Goal: Task Accomplishment & Management: Use online tool/utility

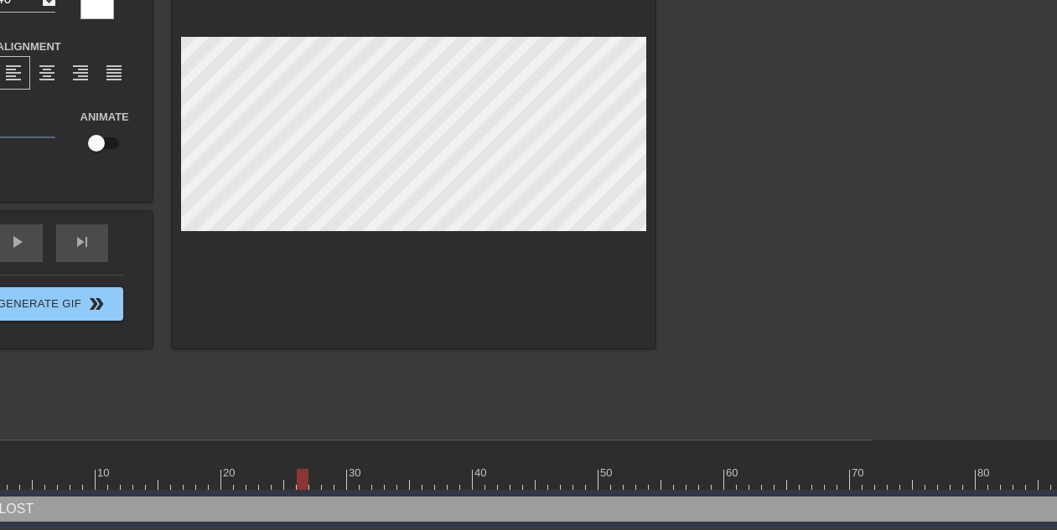
scroll to position [140, 502]
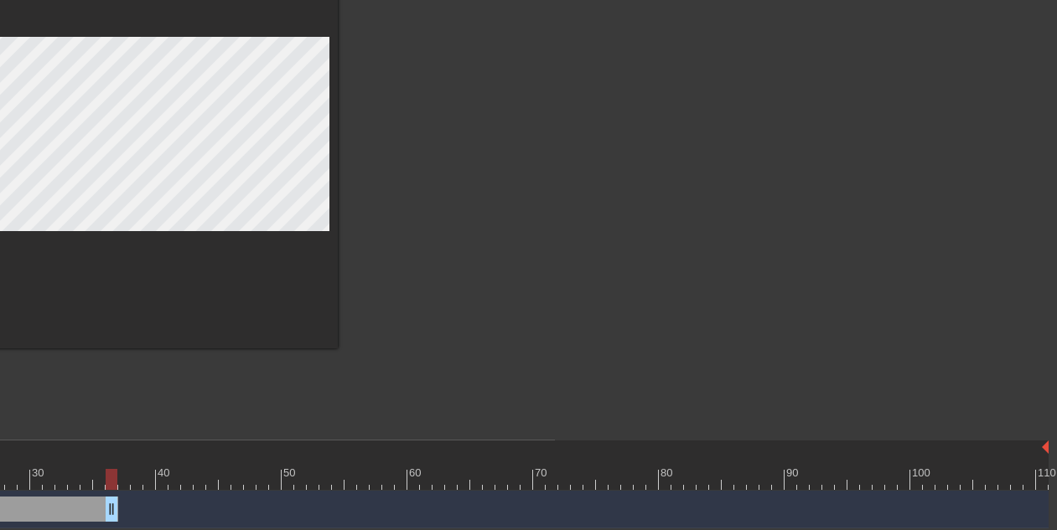
drag, startPoint x: 1039, startPoint y: 510, endPoint x: 87, endPoint y: 508, distance: 952.0
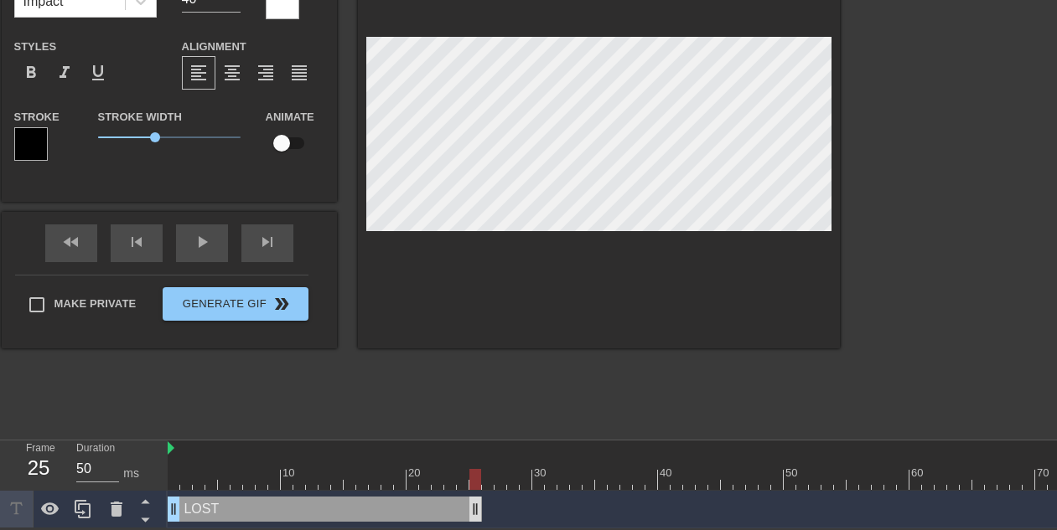
drag, startPoint x: 587, startPoint y: 503, endPoint x: 479, endPoint y: 501, distance: 109.0
click at [494, 403] on div "title add_circle image add_circle crop photo_size_select_large help keyboard LO…" at bounding box center [392, 178] width 893 height 503
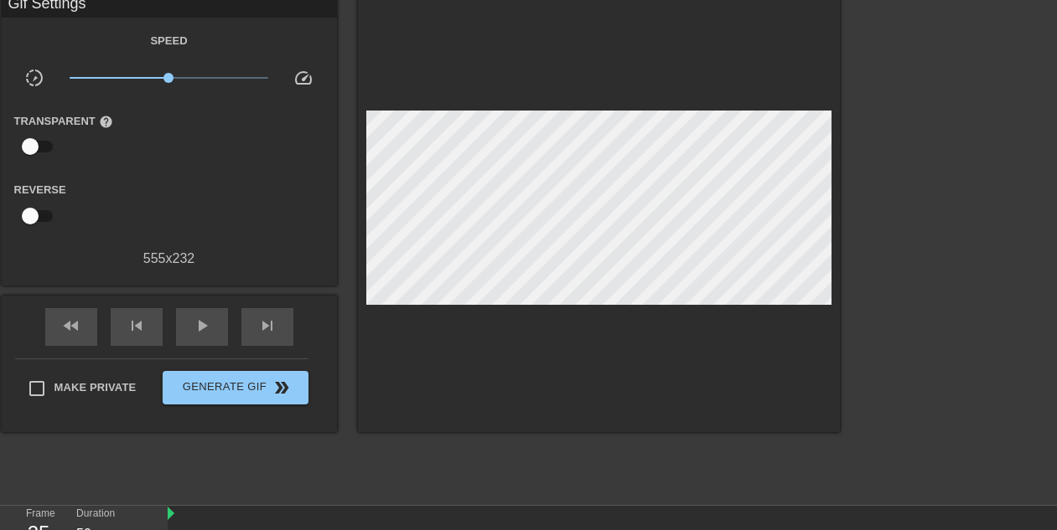
scroll to position [71, 0]
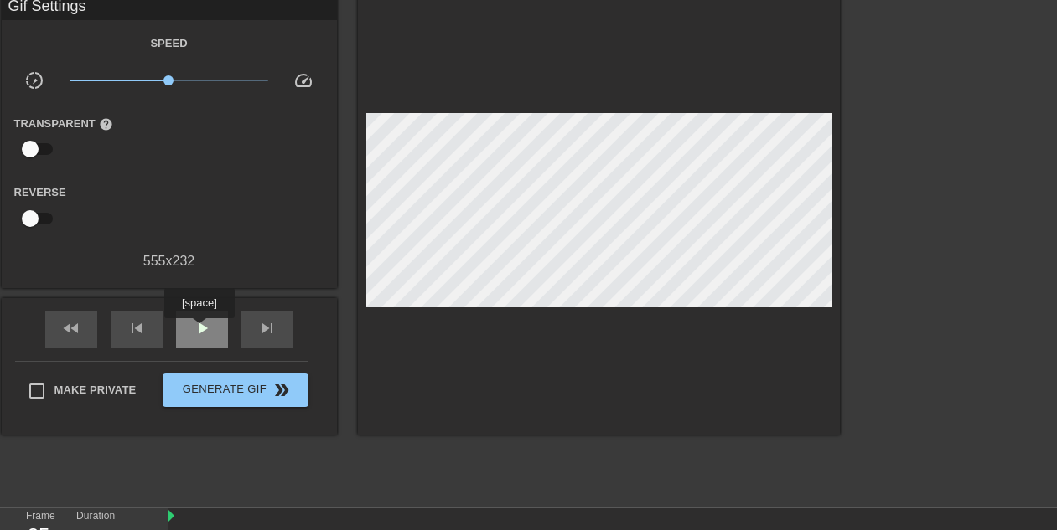
click at [201, 330] on span "play_arrow" at bounding box center [202, 328] width 20 height 20
click at [201, 330] on span "pause" at bounding box center [202, 328] width 20 height 20
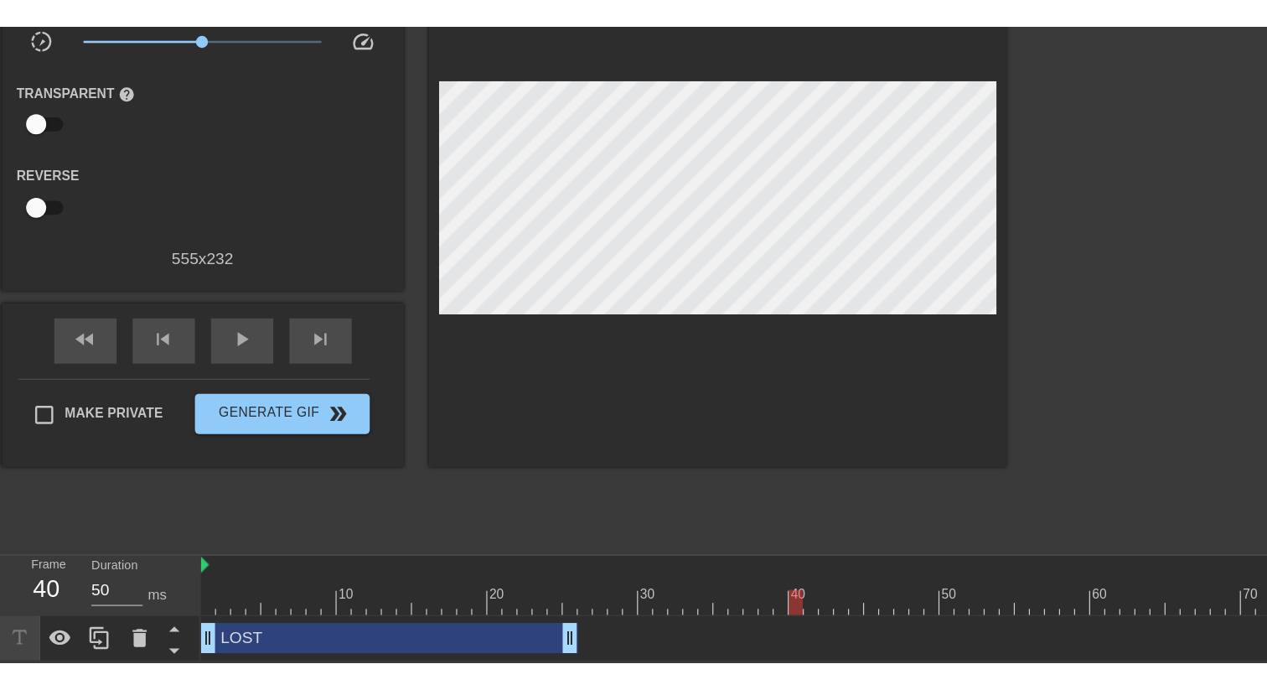
scroll to position [0, 0]
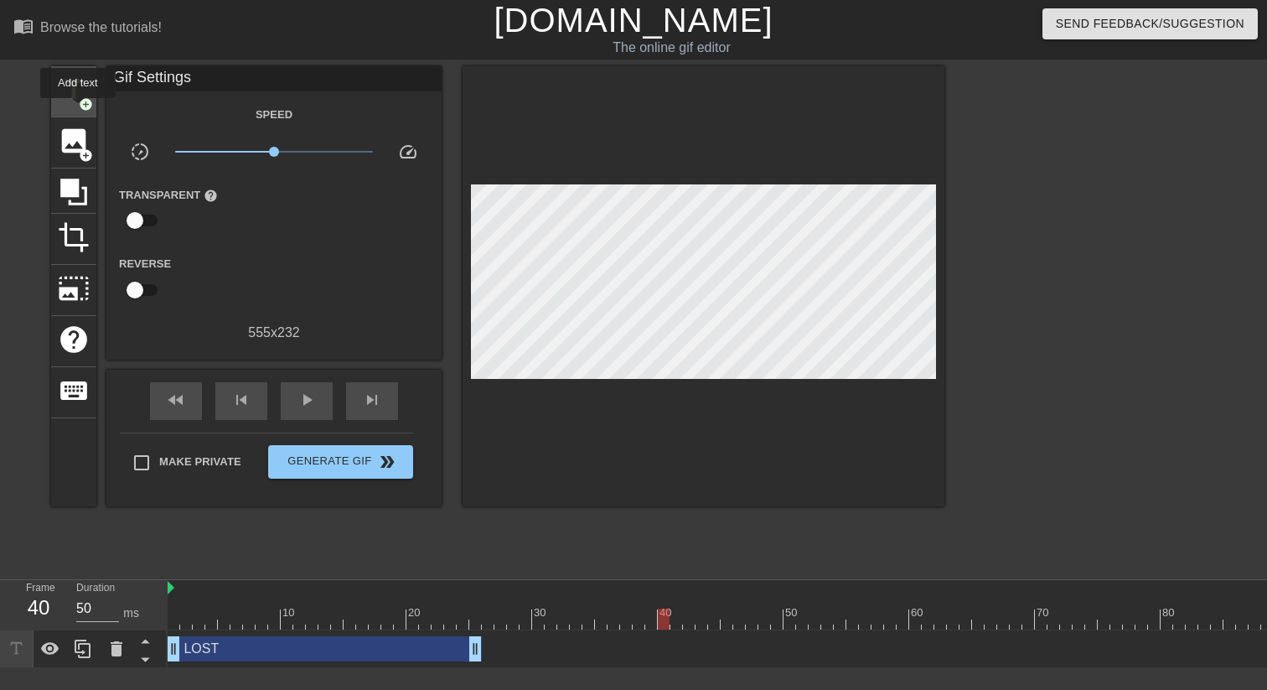
click at [79, 110] on span "add_circle" at bounding box center [86, 104] width 14 height 14
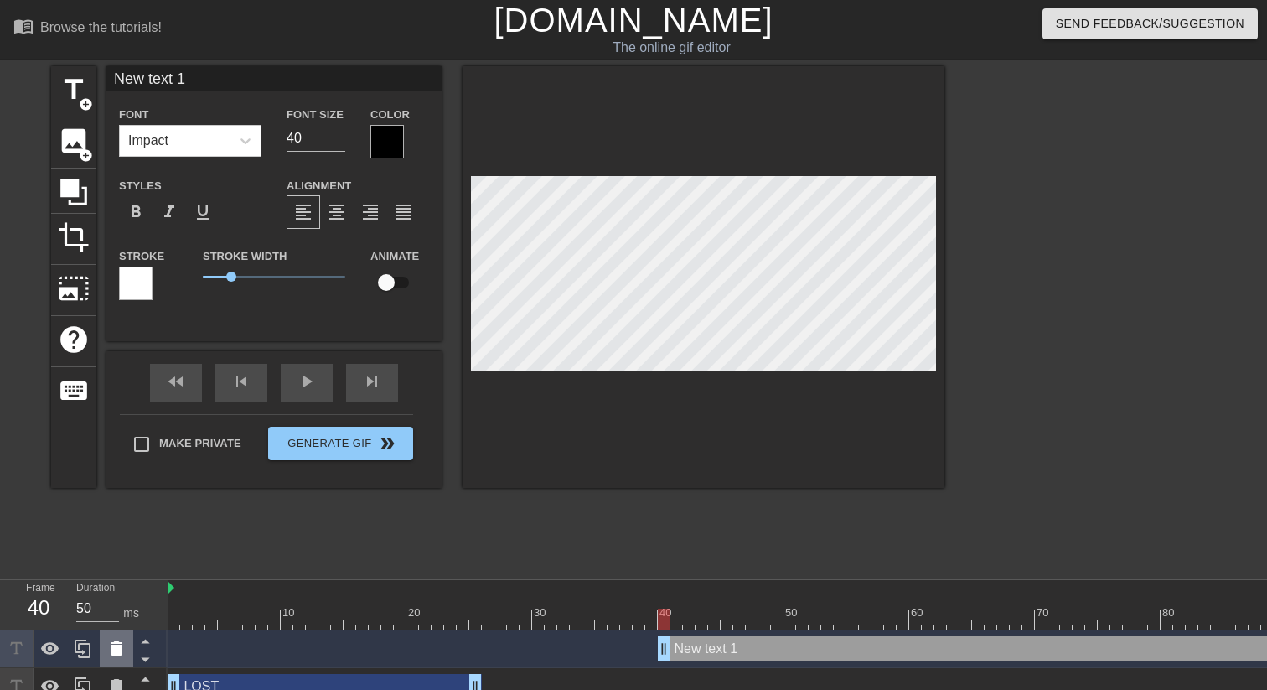
click at [112, 530] on icon at bounding box center [117, 648] width 12 height 15
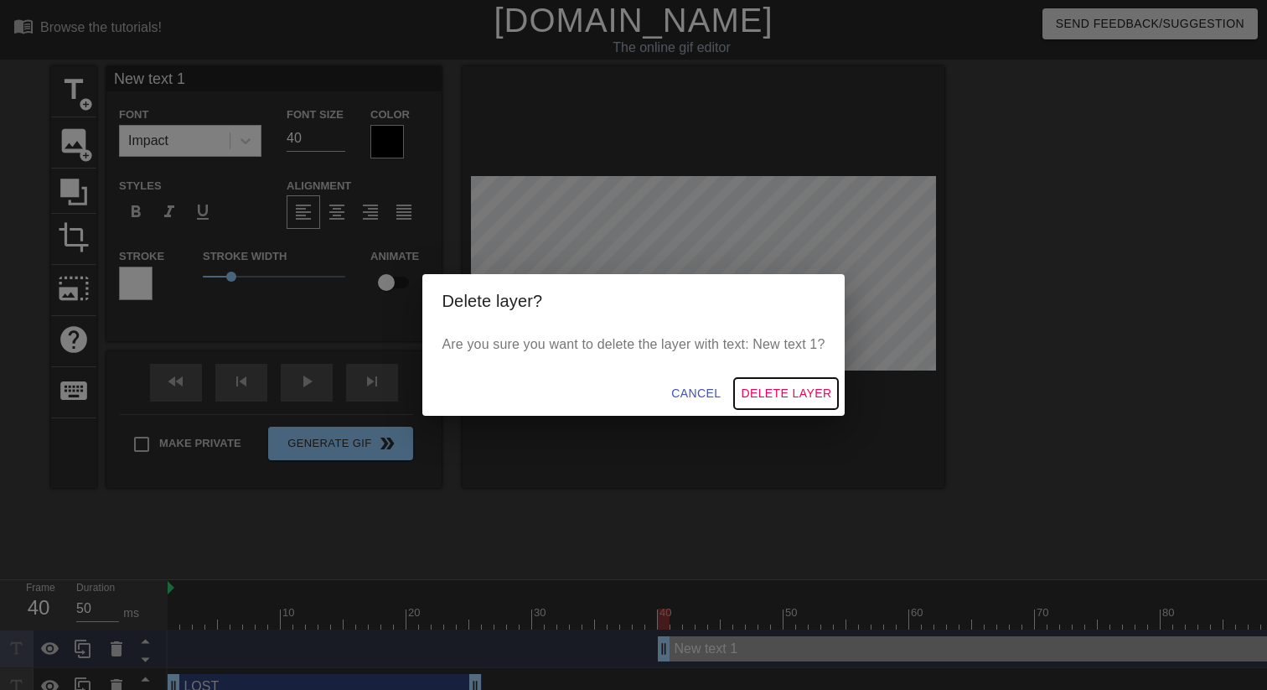
click at [804, 392] on span "Delete Layer" at bounding box center [786, 393] width 91 height 21
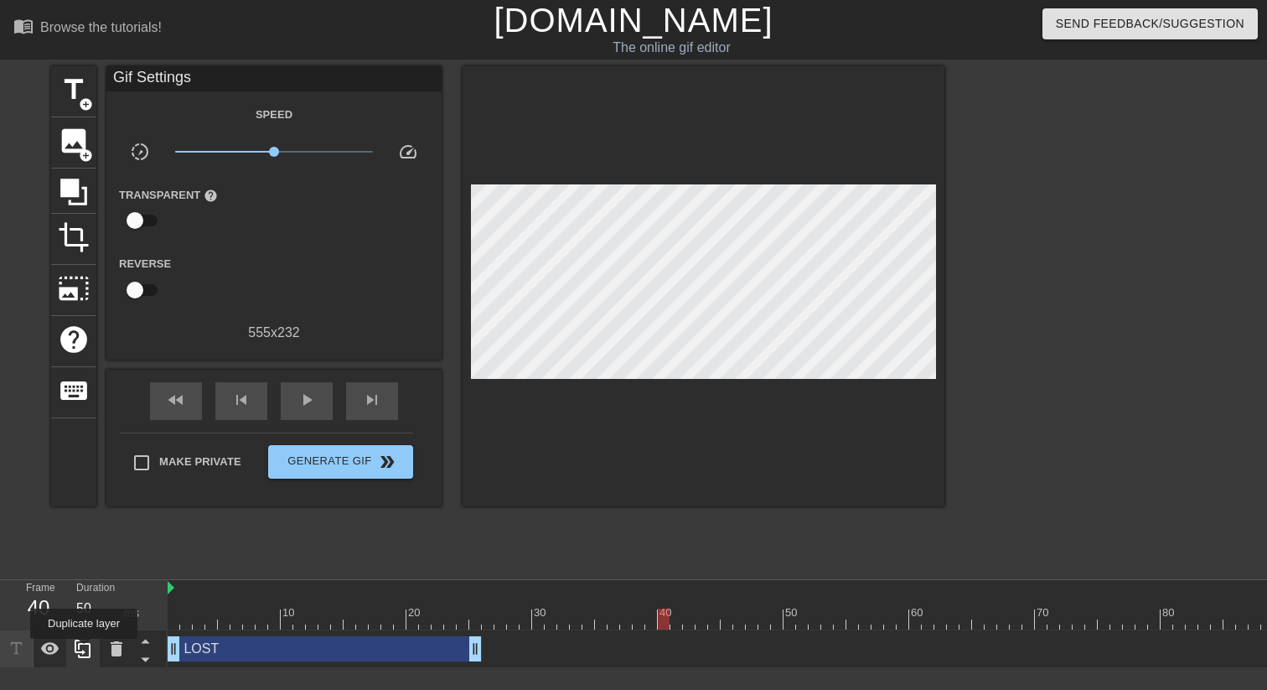
click at [85, 530] on icon at bounding box center [83, 649] width 20 height 20
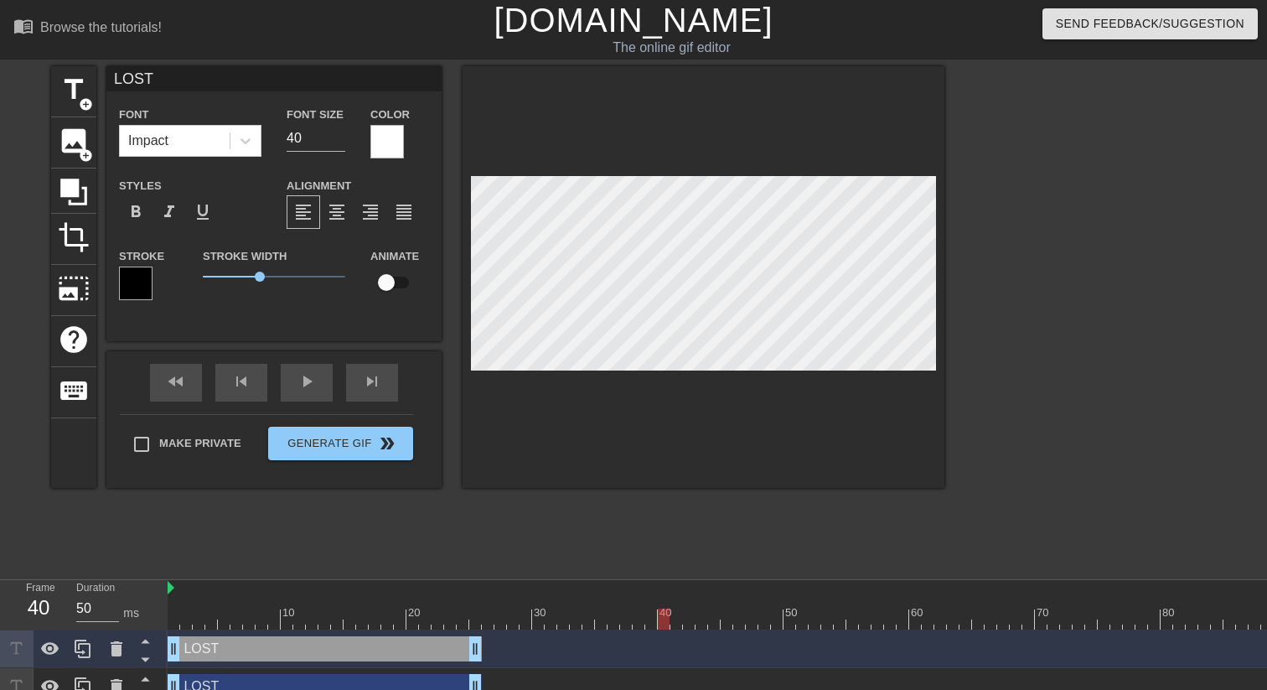
click at [336, 530] on div "LOST drag_handle drag_handle" at bounding box center [325, 648] width 314 height 25
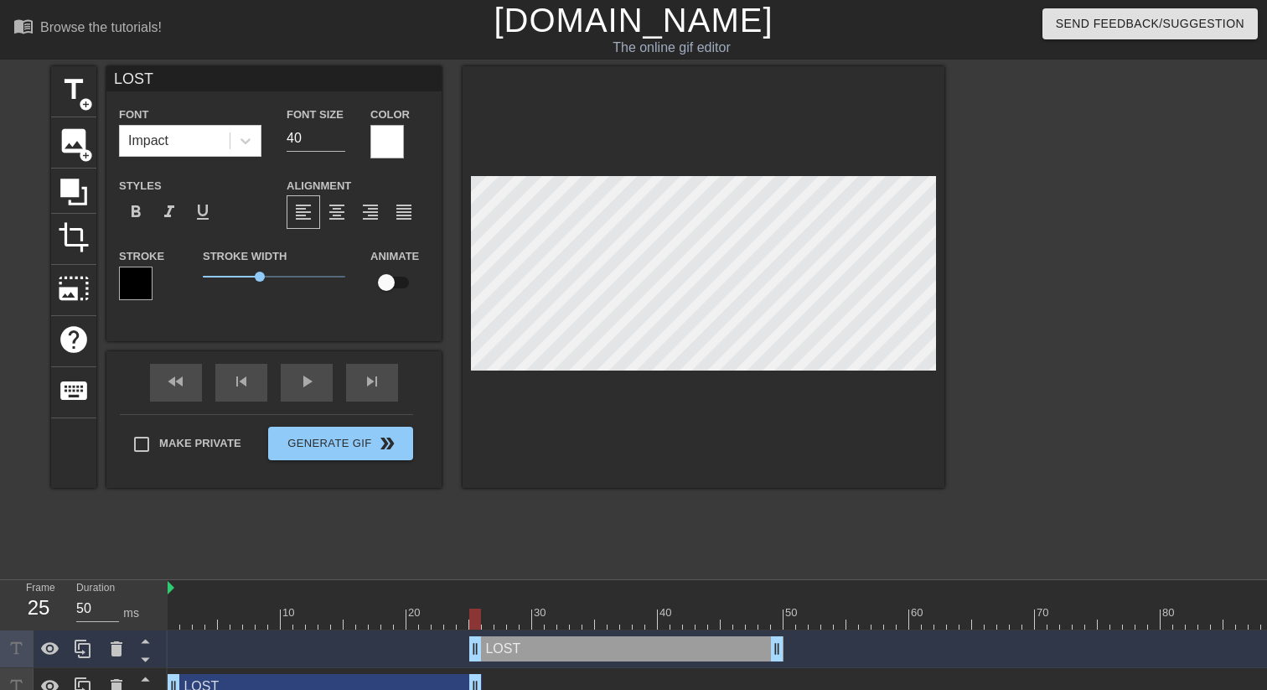
drag, startPoint x: 268, startPoint y: 648, endPoint x: 574, endPoint y: 639, distance: 306.0
click at [574, 530] on div "LOST drag_handle drag_handle" at bounding box center [626, 648] width 314 height 25
click at [465, 530] on div at bounding box center [859, 618] width 1383 height 21
click at [479, 530] on div at bounding box center [859, 618] width 1383 height 21
click at [485, 530] on div at bounding box center [859, 618] width 1383 height 21
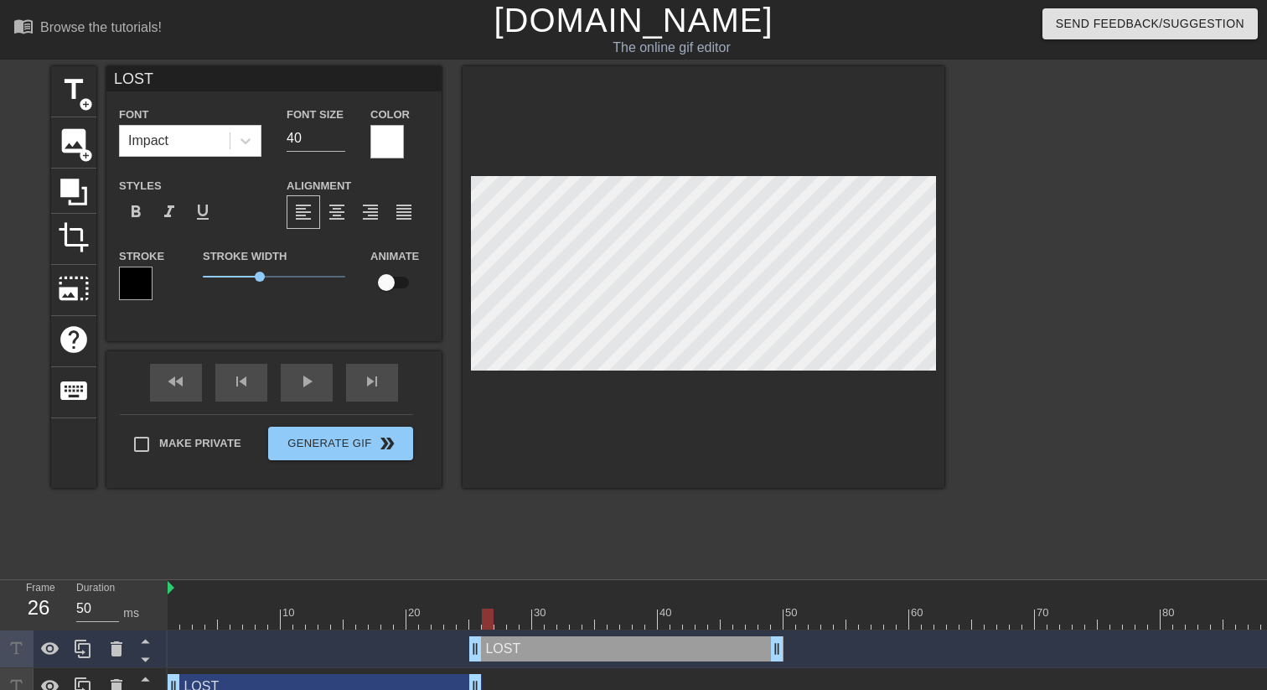
click at [520, 530] on div "LOST drag_handle drag_handle" at bounding box center [626, 648] width 314 height 25
click at [519, 530] on div "LOST drag_handle drag_handle" at bounding box center [626, 648] width 314 height 25
click at [515, 530] on div "LOST drag_handle drag_handle" at bounding box center [626, 648] width 314 height 25
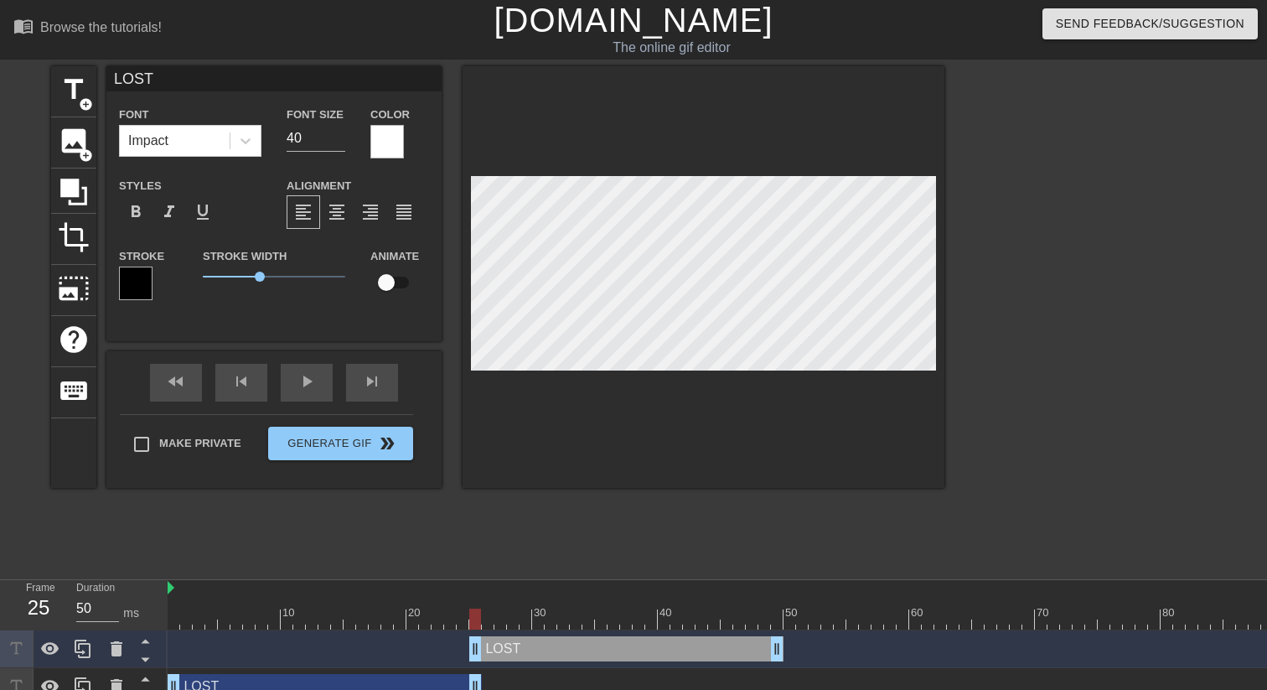
click at [515, 530] on div "LOST drag_handle drag_handle" at bounding box center [626, 648] width 314 height 25
click at [176, 75] on input "LOST" at bounding box center [273, 78] width 335 height 25
drag, startPoint x: 474, startPoint y: 650, endPoint x: 485, endPoint y: 650, distance: 10.9
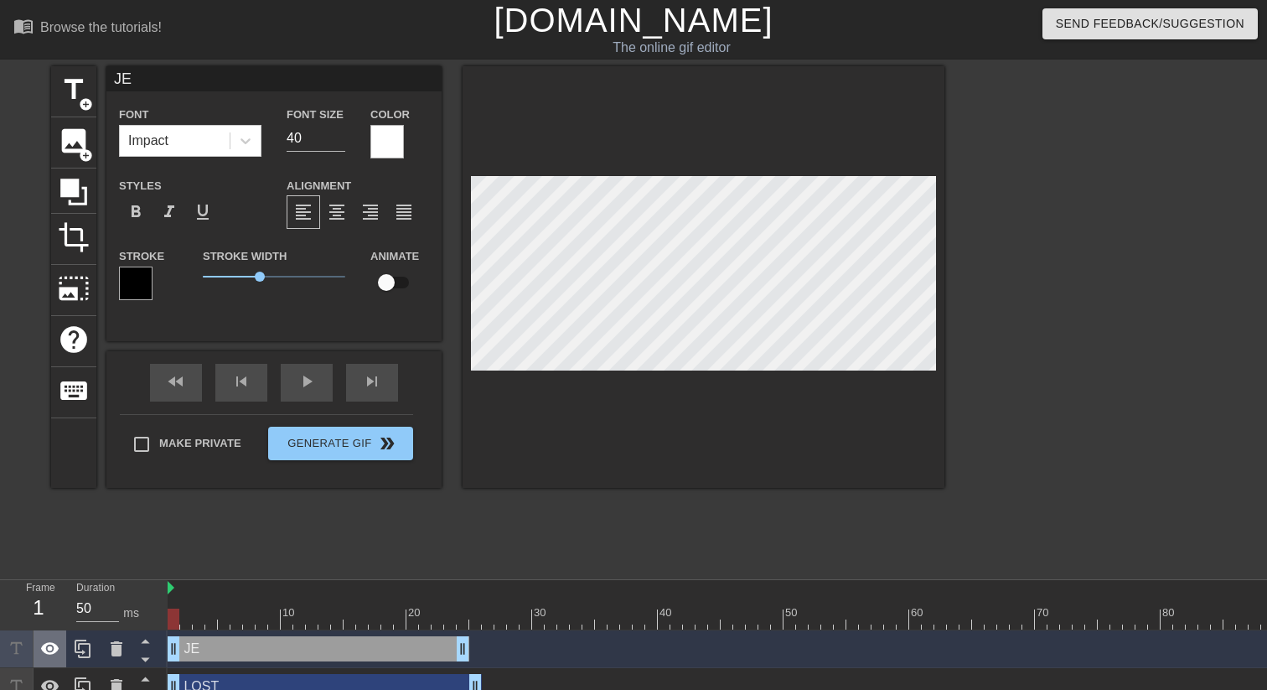
drag, startPoint x: 537, startPoint y: 645, endPoint x: 34, endPoint y: 645, distance: 502.8
click at [34, 530] on div "Frame 1 Duration 50 ms 10 20 30 40 50 60 70 80 90 100 110 JE drag_handle drag_h…" at bounding box center [633, 643] width 1267 height 126
click at [163, 95] on div "JE Font Impact Font Size 40 Color Styles format_bold format_italic format_under…" at bounding box center [273, 190] width 335 height 249
click at [159, 85] on input "JE" at bounding box center [273, 78] width 335 height 25
type input "Je"
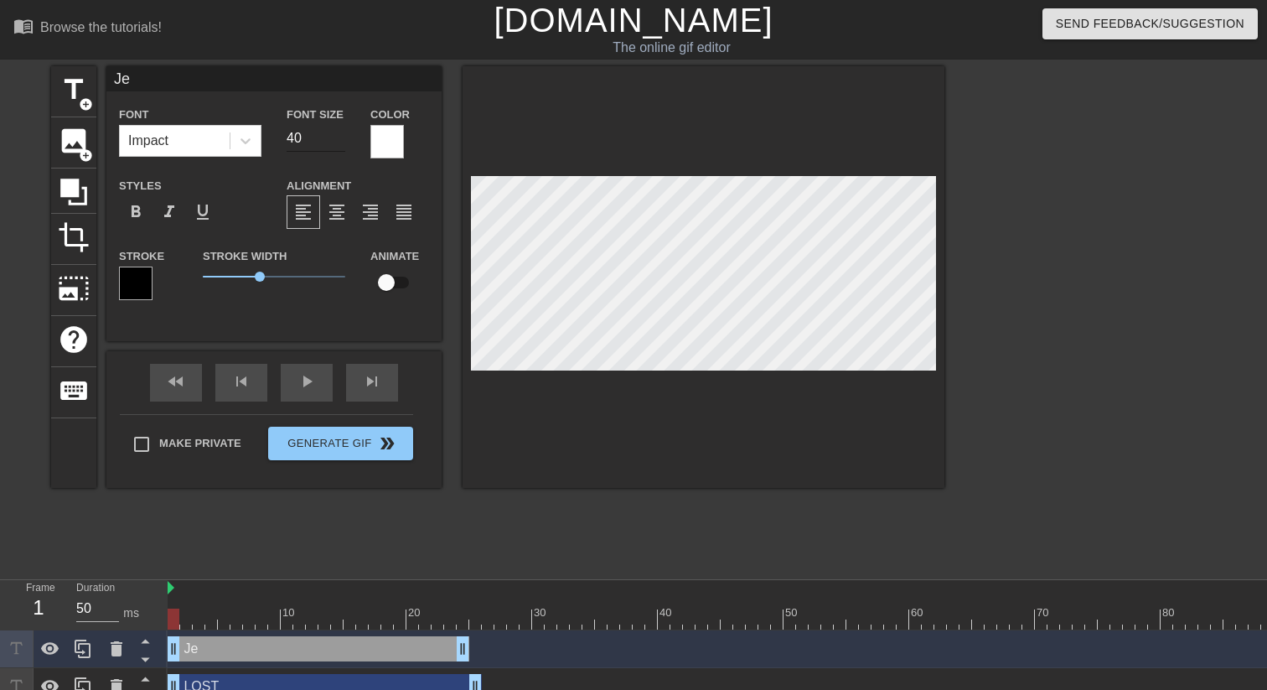
click at [316, 140] on input "40" at bounding box center [316, 138] width 59 height 27
type input "25"
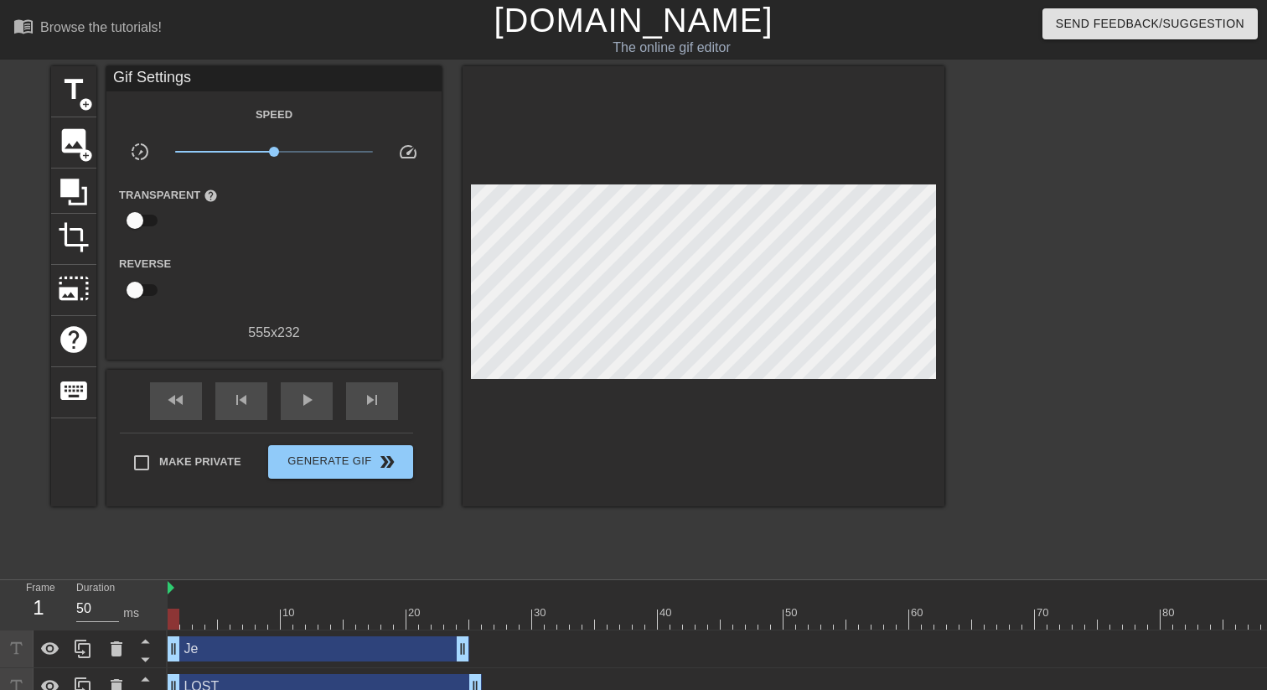
click at [1056, 249] on div at bounding box center [1090, 317] width 251 height 503
click at [140, 147] on span "slow_motion_video" at bounding box center [140, 152] width 20 height 20
click at [297, 530] on div "title add_circle image add_circle crop photo_size_select_large help keyboard Gi…" at bounding box center [497, 317] width 893 height 503
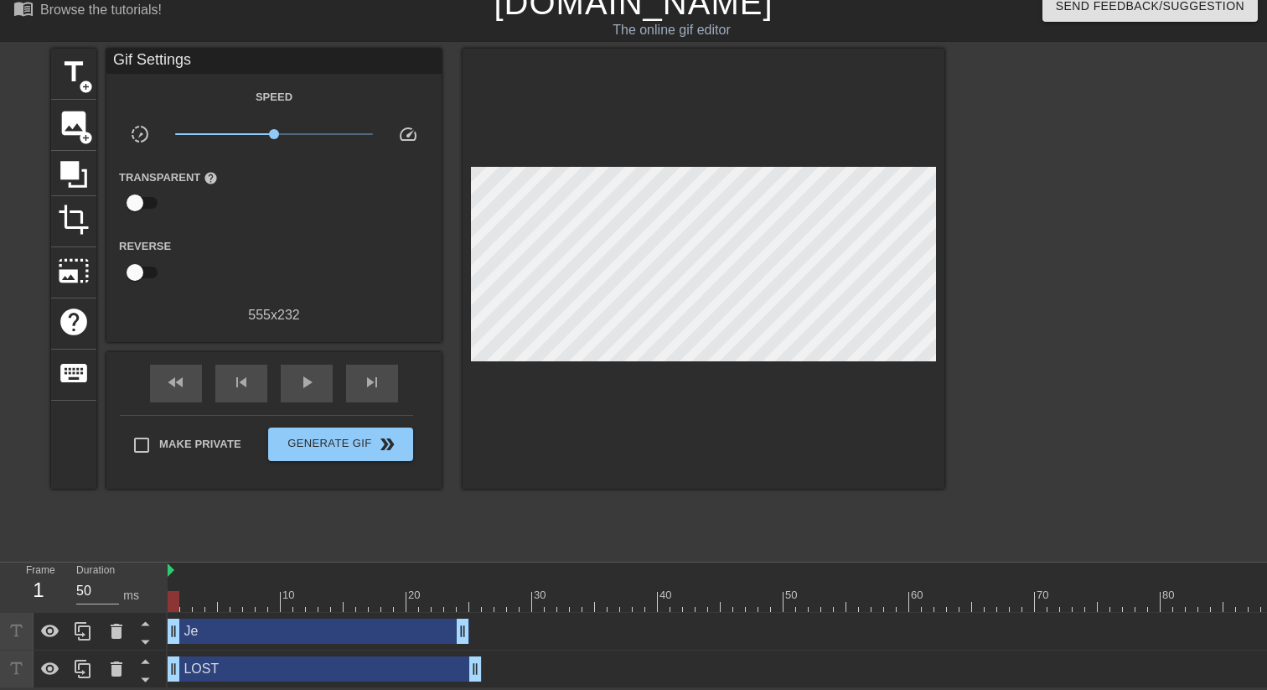
drag, startPoint x: 137, startPoint y: 205, endPoint x: 260, endPoint y: 212, distance: 123.4
click at [261, 210] on div "Transparent help" at bounding box center [273, 193] width 335 height 53
click at [140, 202] on input "checkbox" at bounding box center [135, 203] width 96 height 32
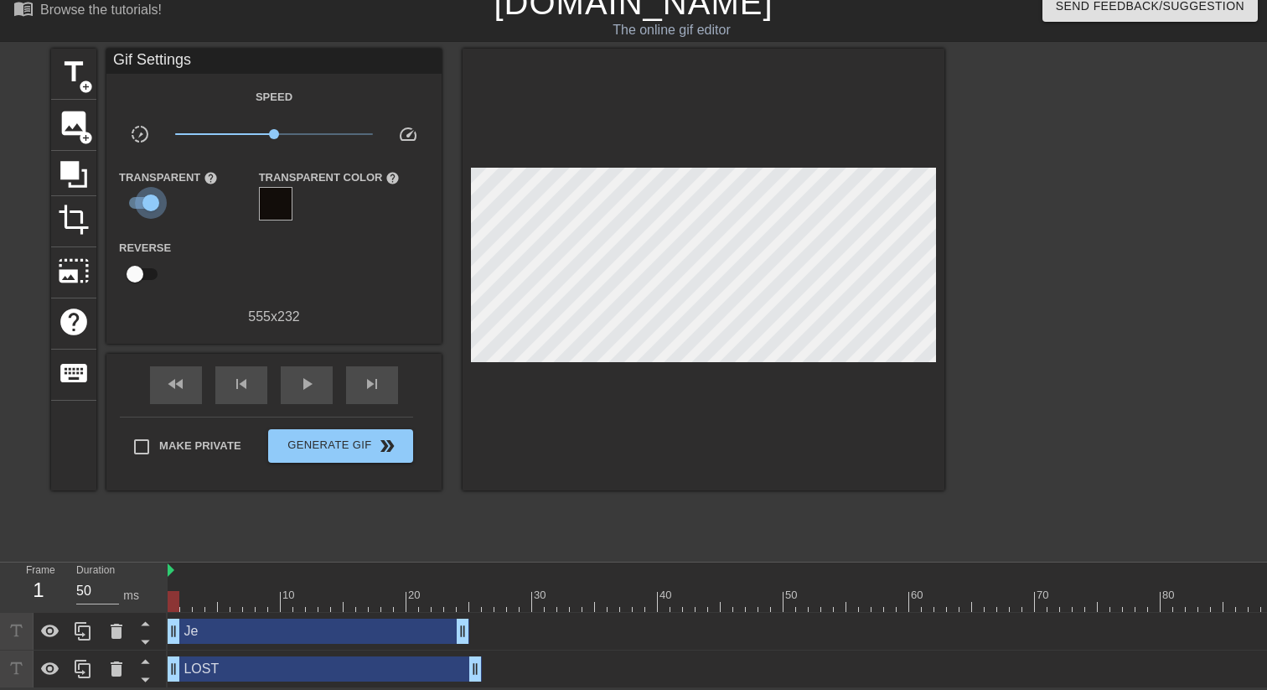
click at [140, 202] on input "checkbox" at bounding box center [151, 203] width 96 height 32
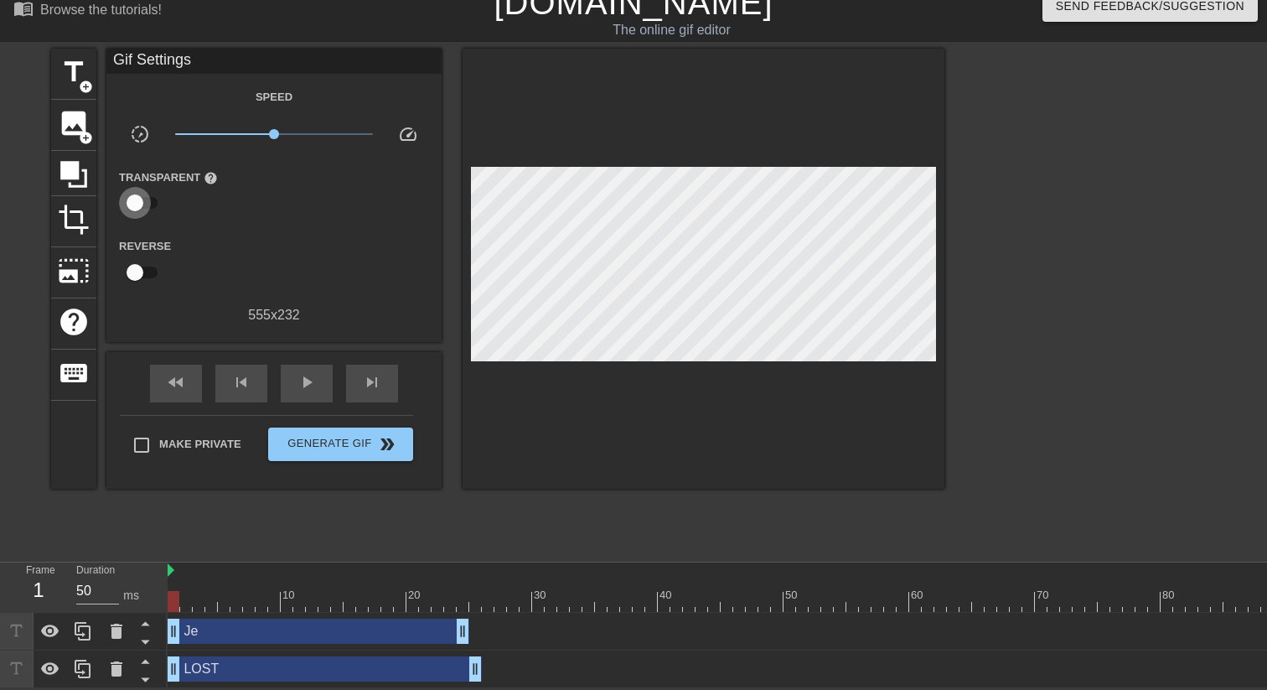
click at [140, 202] on input "checkbox" at bounding box center [135, 203] width 96 height 32
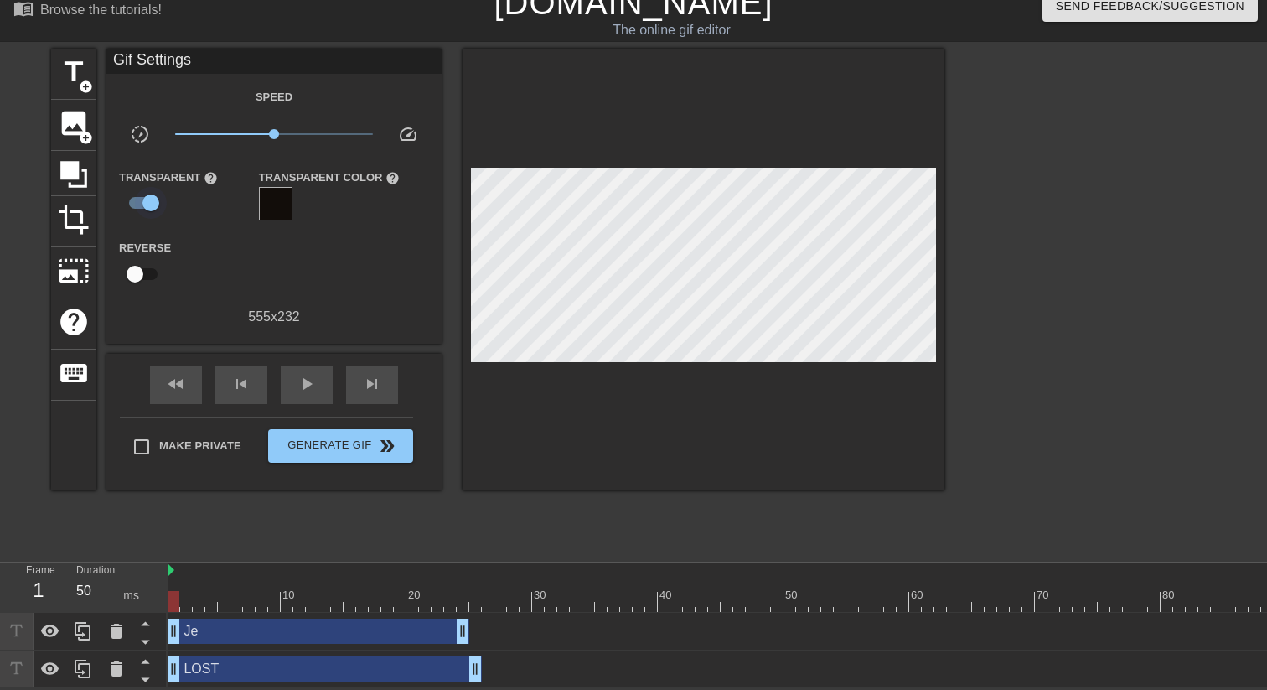
click at [140, 202] on input "checkbox" at bounding box center [151, 203] width 96 height 32
checkbox input "false"
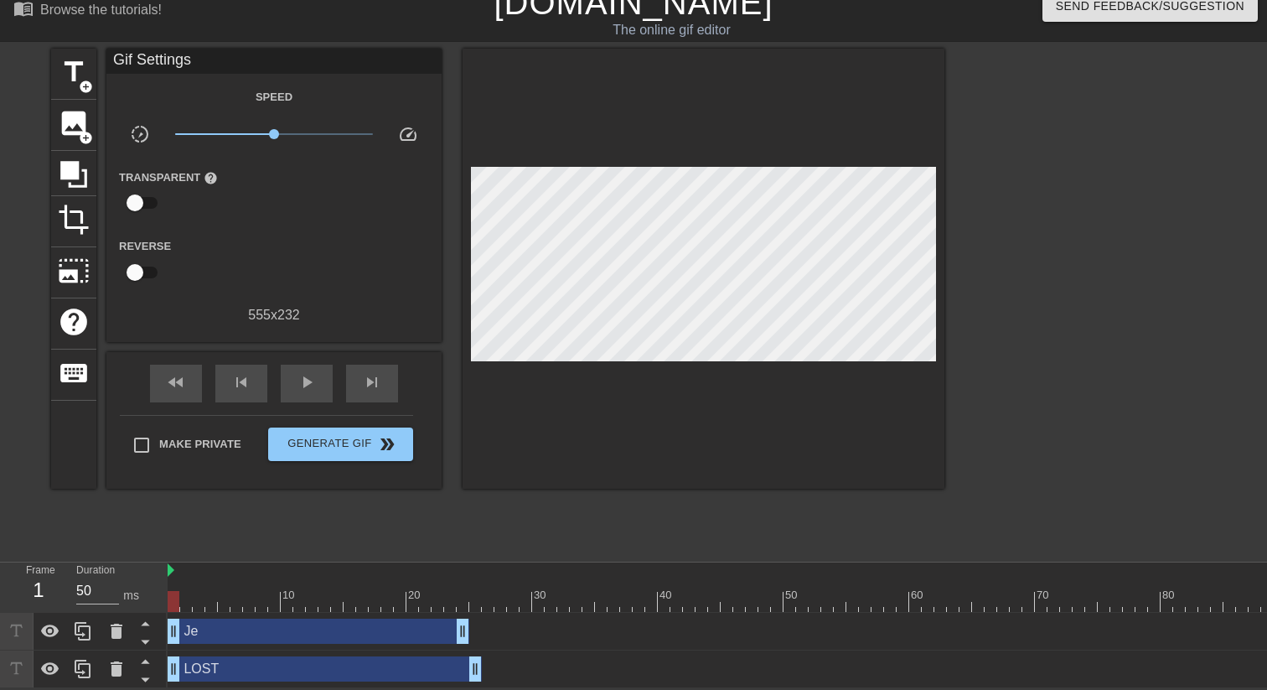
click at [242, 530] on div "Je drag_handle drag_handle" at bounding box center [319, 630] width 302 height 25
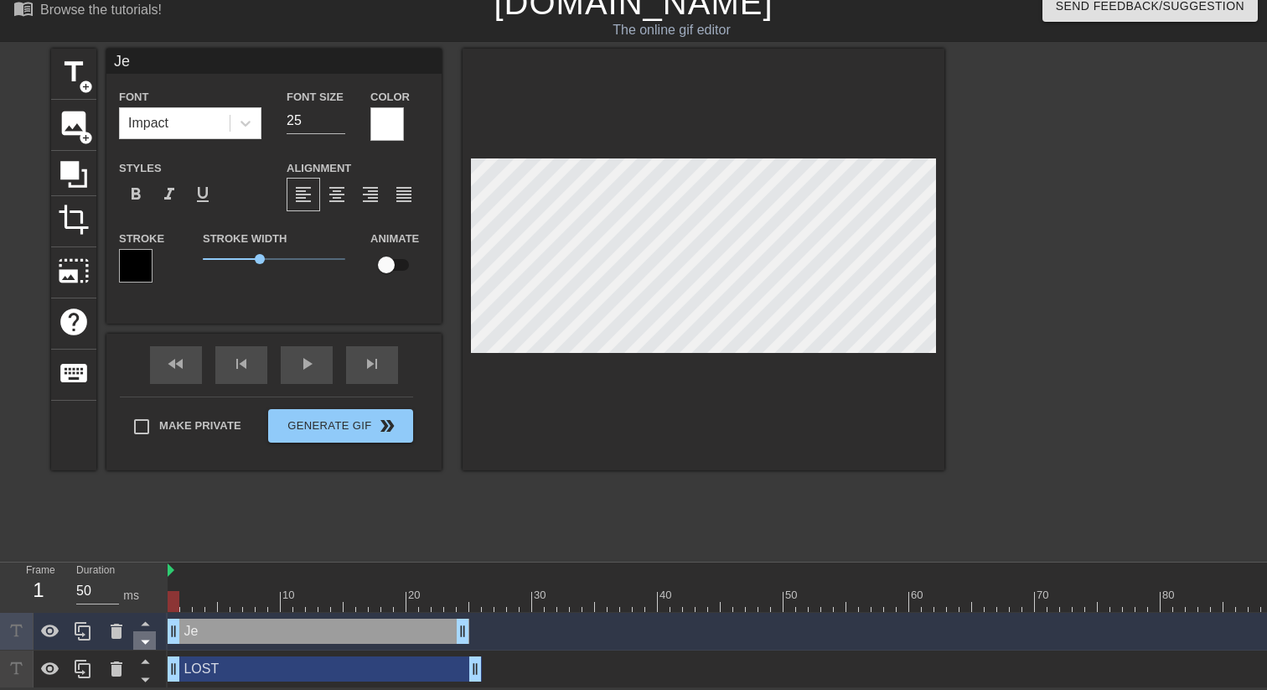
click at [145, 530] on icon at bounding box center [145, 642] width 8 height 4
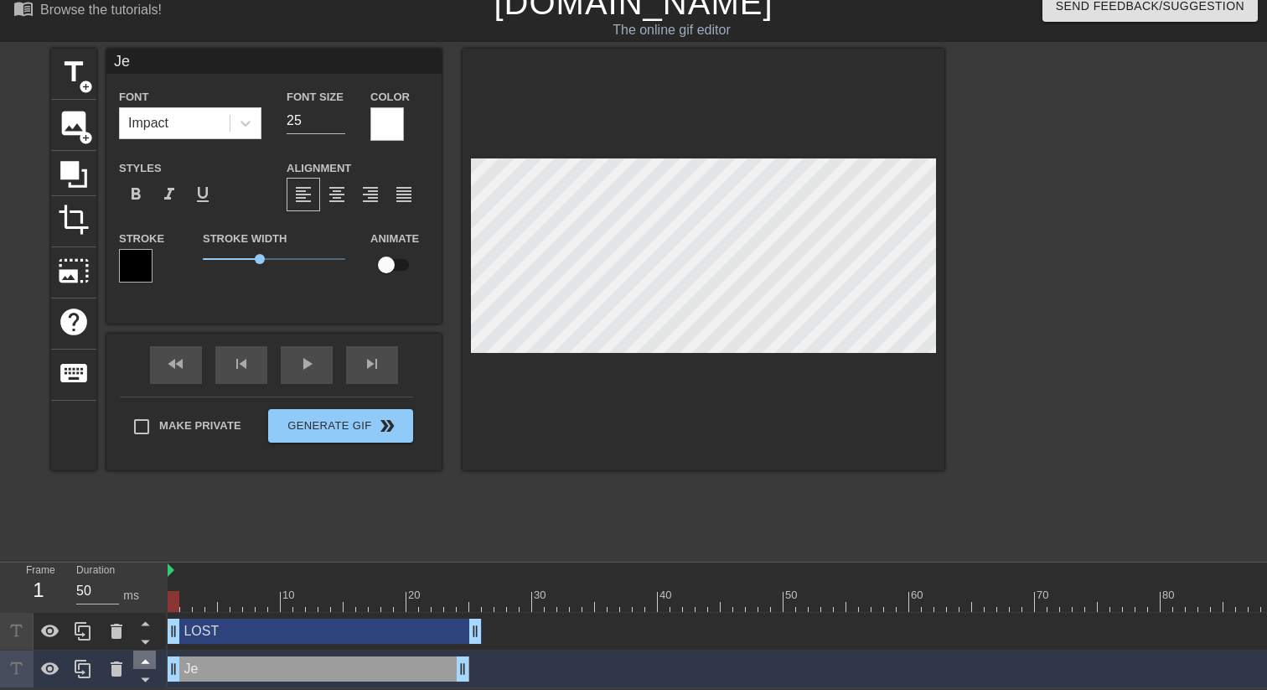
click at [146, 530] on icon at bounding box center [145, 660] width 21 height 21
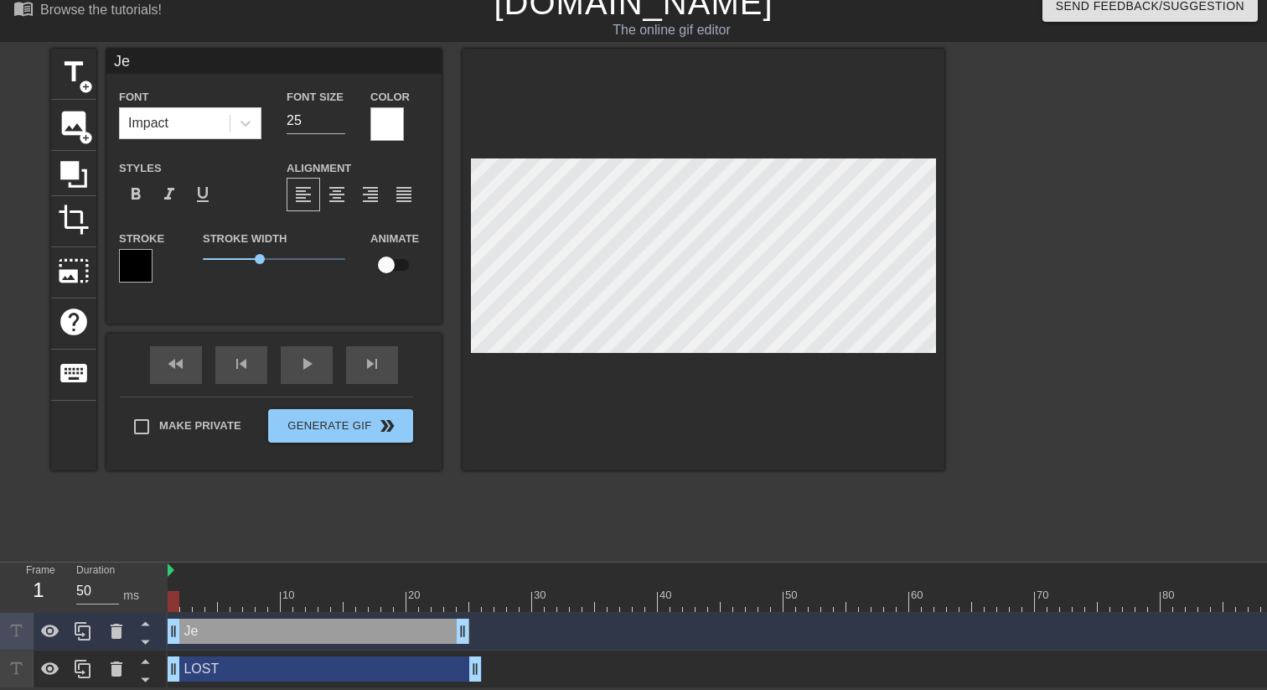
click at [227, 530] on div "Je drag_handle drag_handle" at bounding box center [319, 630] width 302 height 25
drag, startPoint x: 468, startPoint y: 628, endPoint x: 196, endPoint y: 626, distance: 271.5
click at [196, 530] on div "Je drag_handle drag_handle" at bounding box center [859, 630] width 1383 height 25
drag, startPoint x: 189, startPoint y: 633, endPoint x: 277, endPoint y: 635, distance: 88.9
click at [214, 530] on div "Je drag_handle drag_handle" at bounding box center [224, 630] width 113 height 25
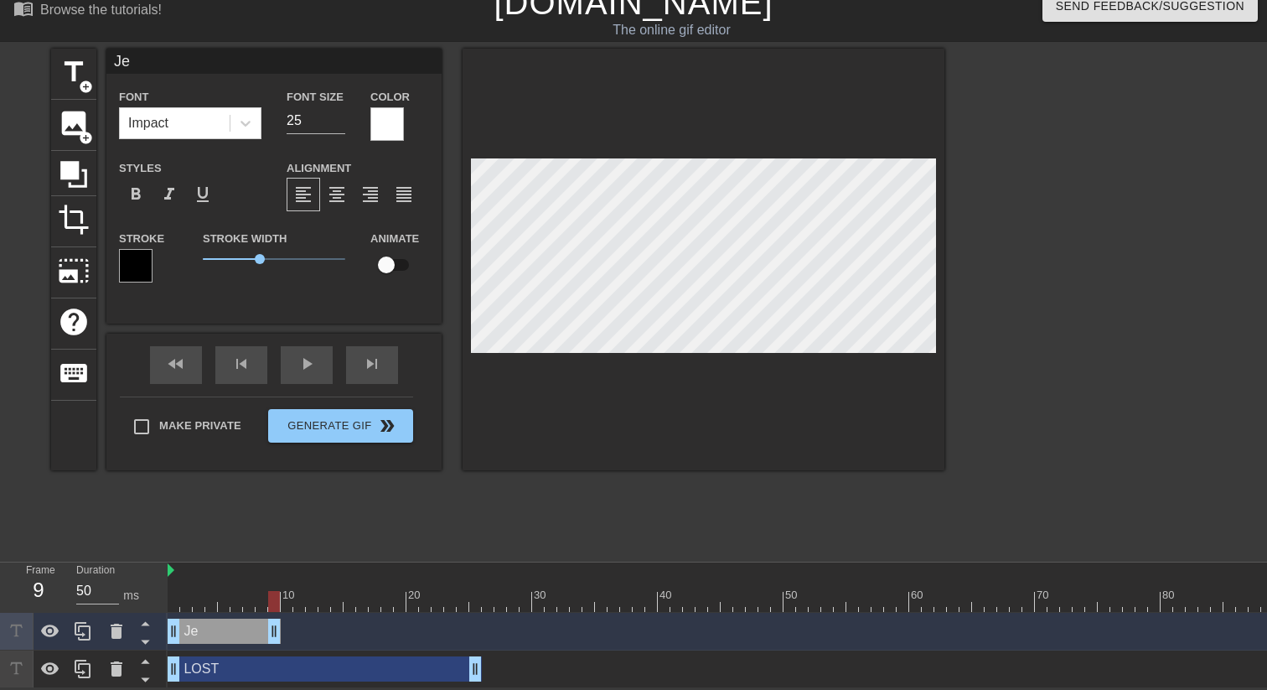
click at [214, 530] on div "Je drag_handle drag_handle" at bounding box center [224, 630] width 113 height 25
click at [84, 91] on div "title add_circle" at bounding box center [73, 74] width 45 height 51
type input "New text 3"
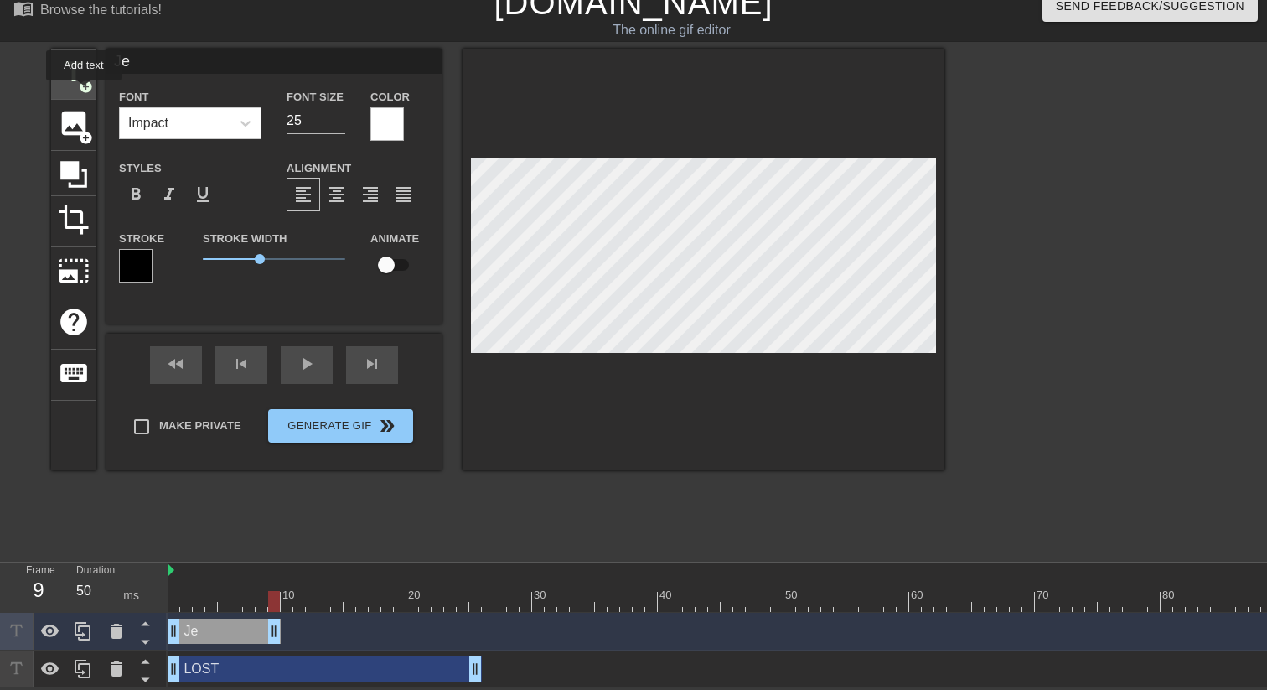
type input "40"
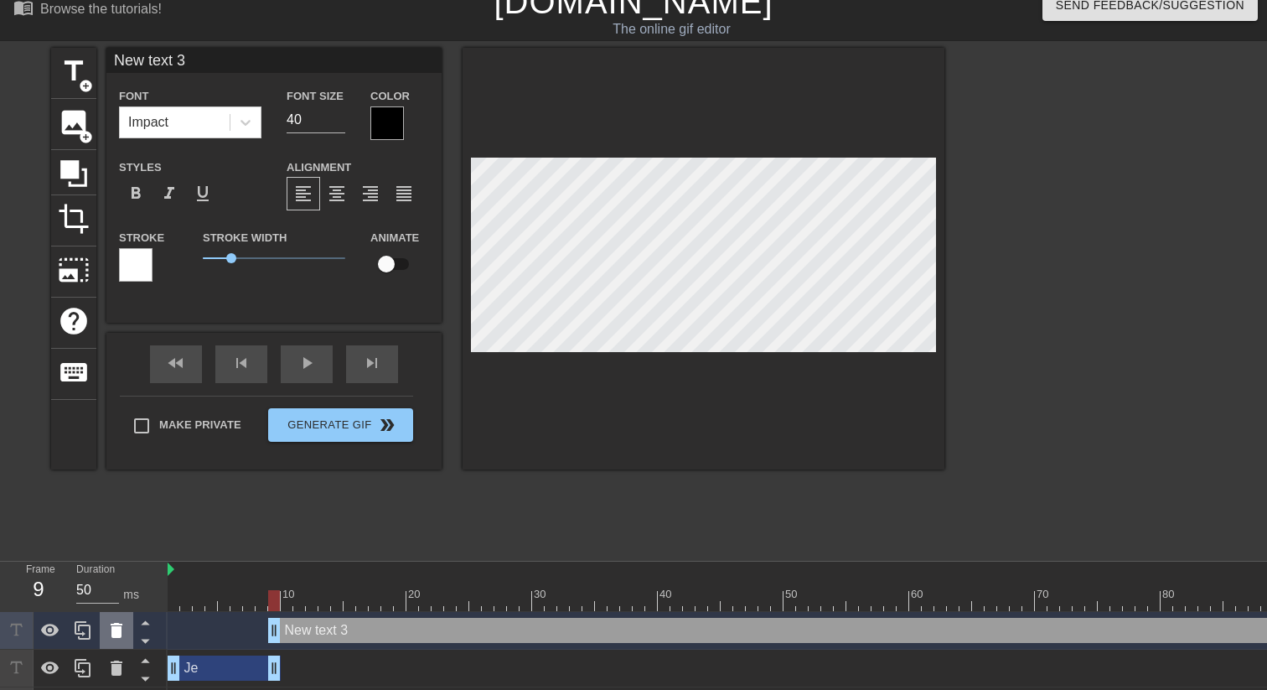
click at [116, 530] on icon at bounding box center [117, 630] width 12 height 15
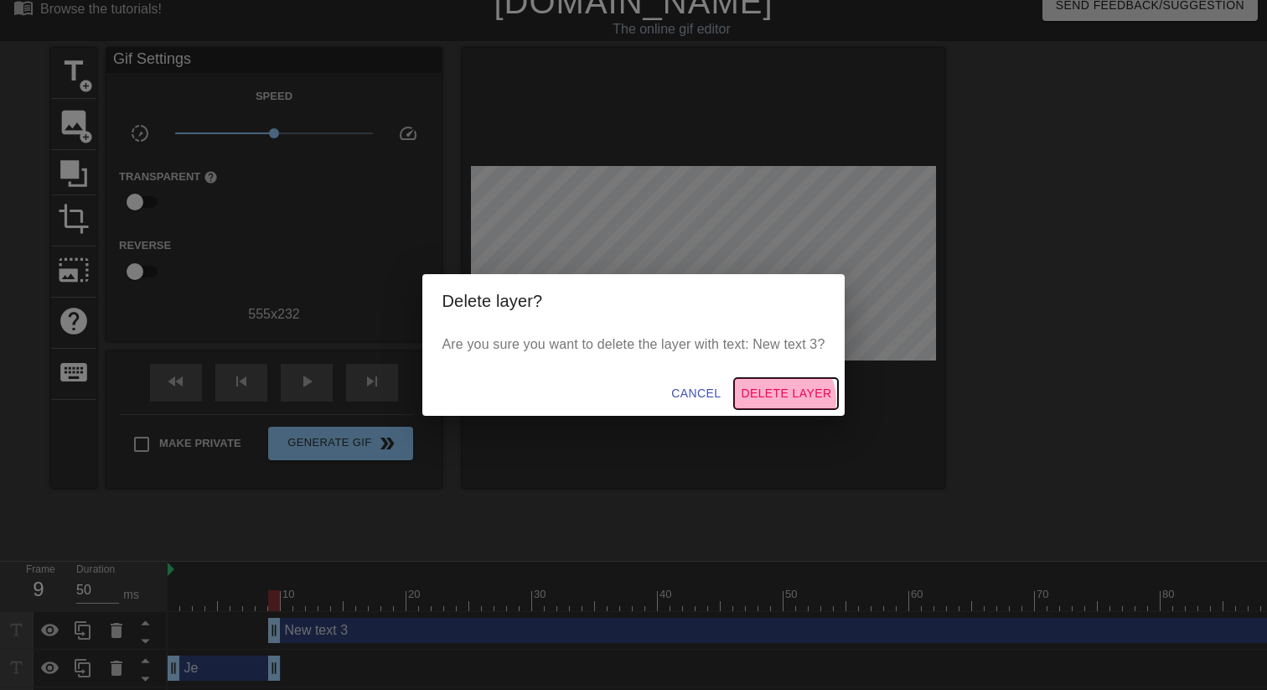
click at [788, 400] on span "Delete Layer" at bounding box center [786, 393] width 91 height 21
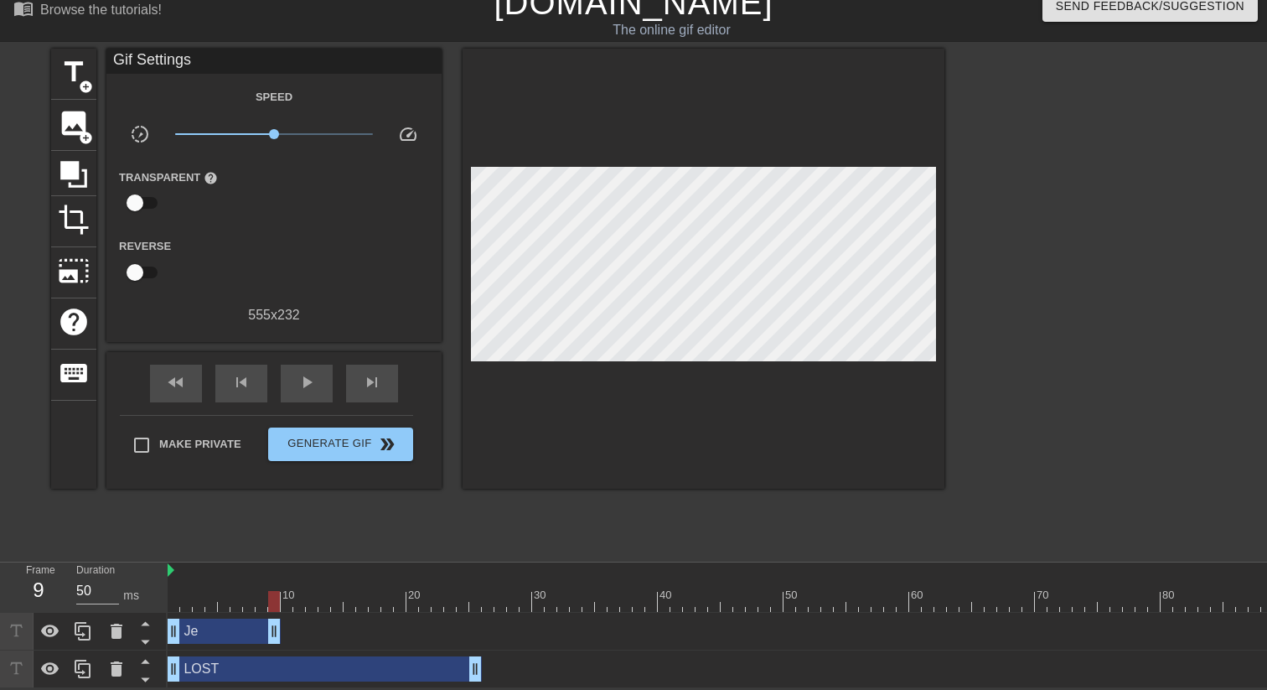
click at [196, 530] on div "Je drag_handle drag_handle" at bounding box center [224, 630] width 113 height 25
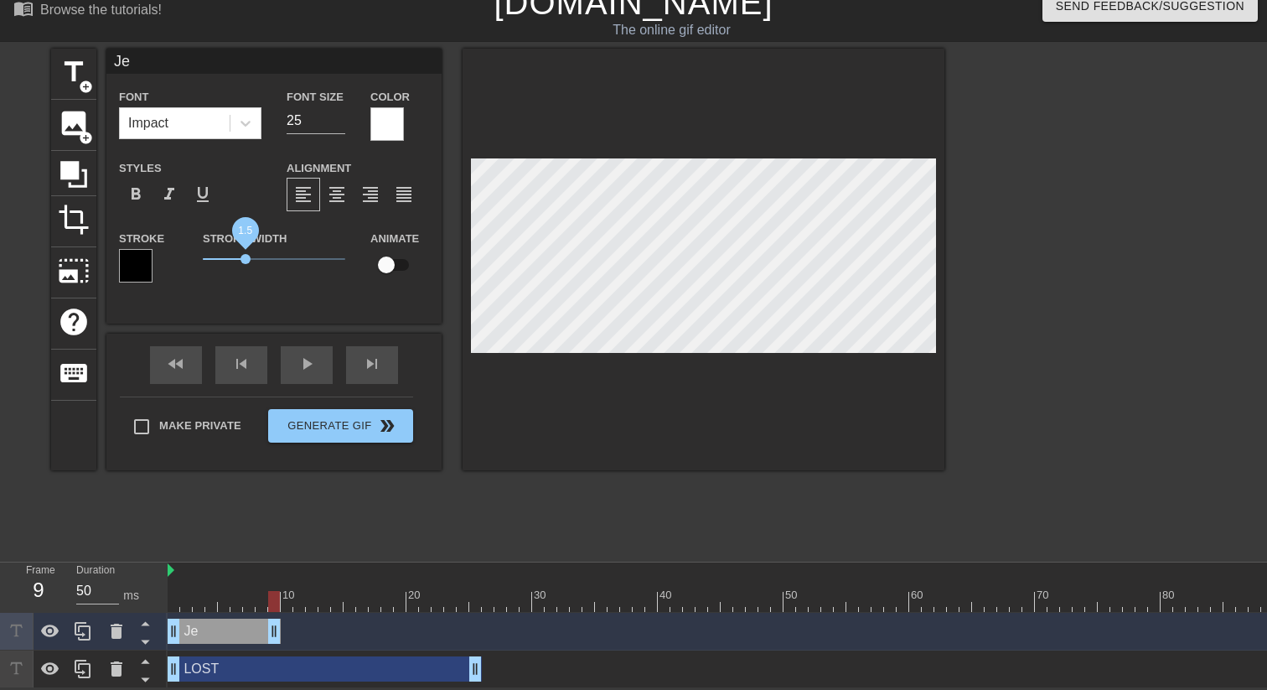
drag, startPoint x: 259, startPoint y: 260, endPoint x: 246, endPoint y: 258, distance: 13.5
click at [246, 258] on span "1.5" at bounding box center [246, 259] width 10 height 10
click at [388, 264] on input "checkbox" at bounding box center [387, 265] width 96 height 32
checkbox input "true"
click at [171, 530] on div at bounding box center [859, 601] width 1383 height 21
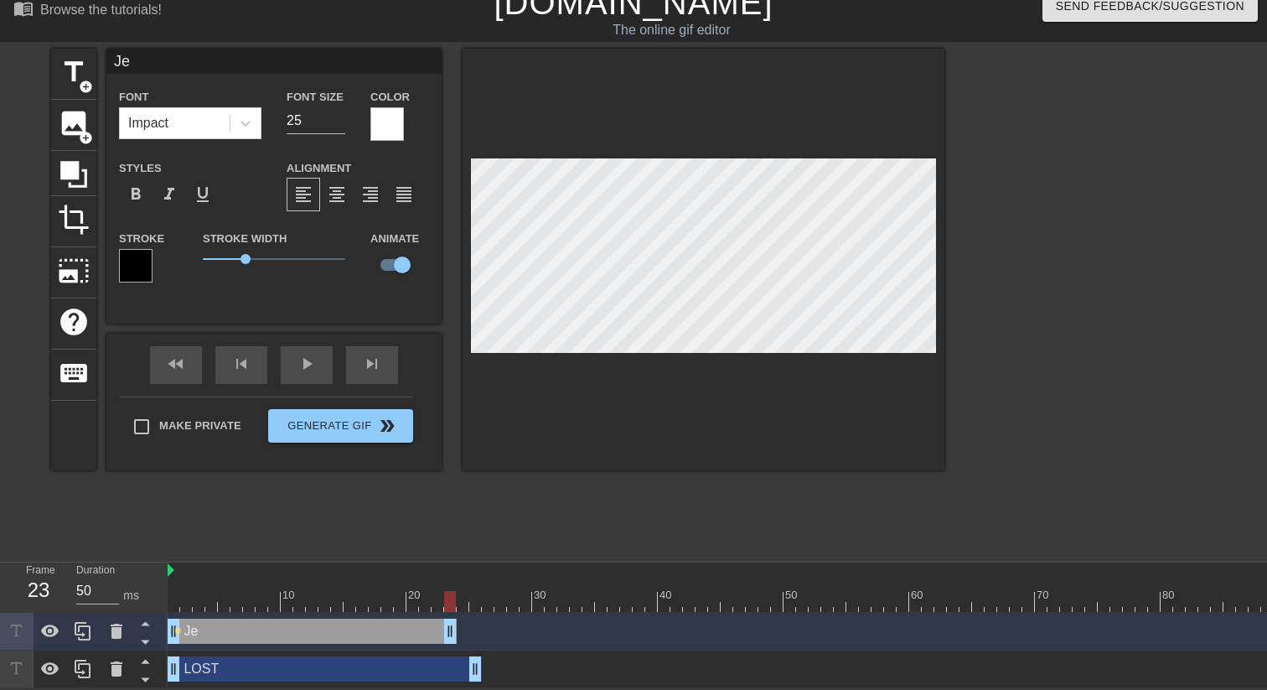
drag, startPoint x: 276, startPoint y: 633, endPoint x: 453, endPoint y: 628, distance: 177.7
click at [163, 530] on div "Duration 50 ms" at bounding box center [114, 586] width 101 height 49
click at [172, 530] on div at bounding box center [859, 601] width 1383 height 21
drag, startPoint x: 450, startPoint y: 637, endPoint x: 478, endPoint y: 637, distance: 27.7
click at [172, 530] on div at bounding box center [859, 601] width 1383 height 21
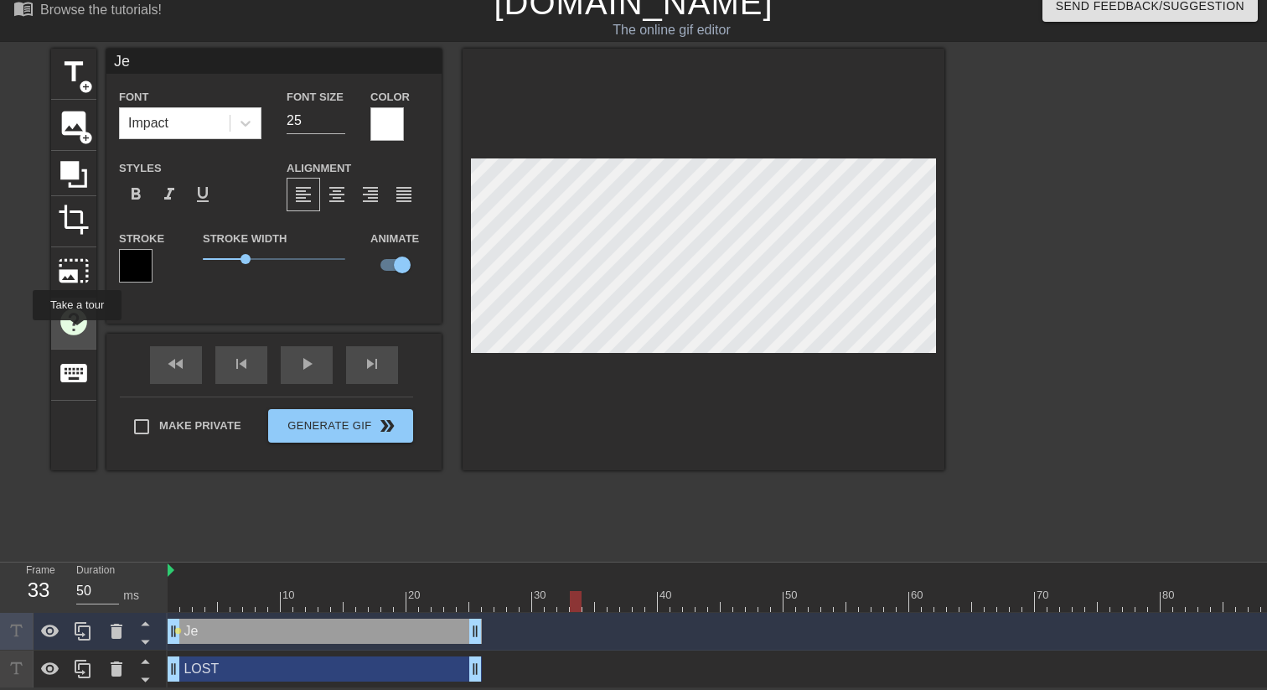
click at [76, 331] on span "help" at bounding box center [74, 322] width 32 height 32
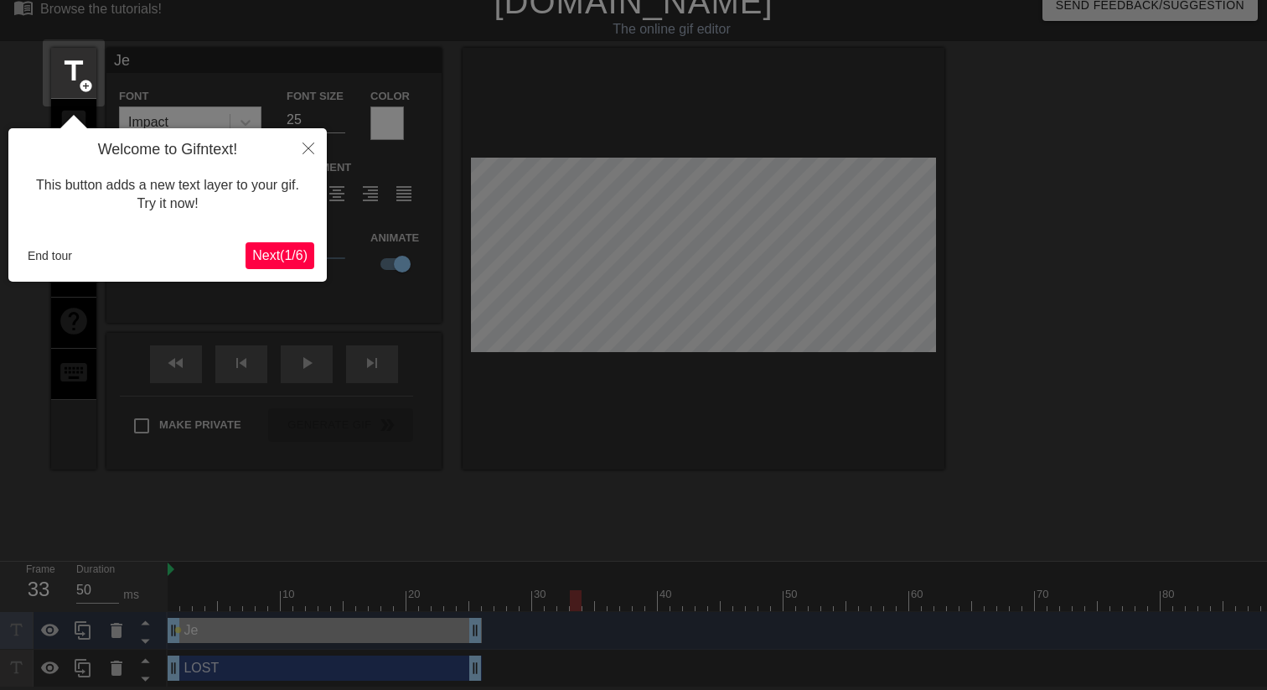
click at [287, 258] on span "Next ( 1 / 6 )" at bounding box center [279, 255] width 55 height 14
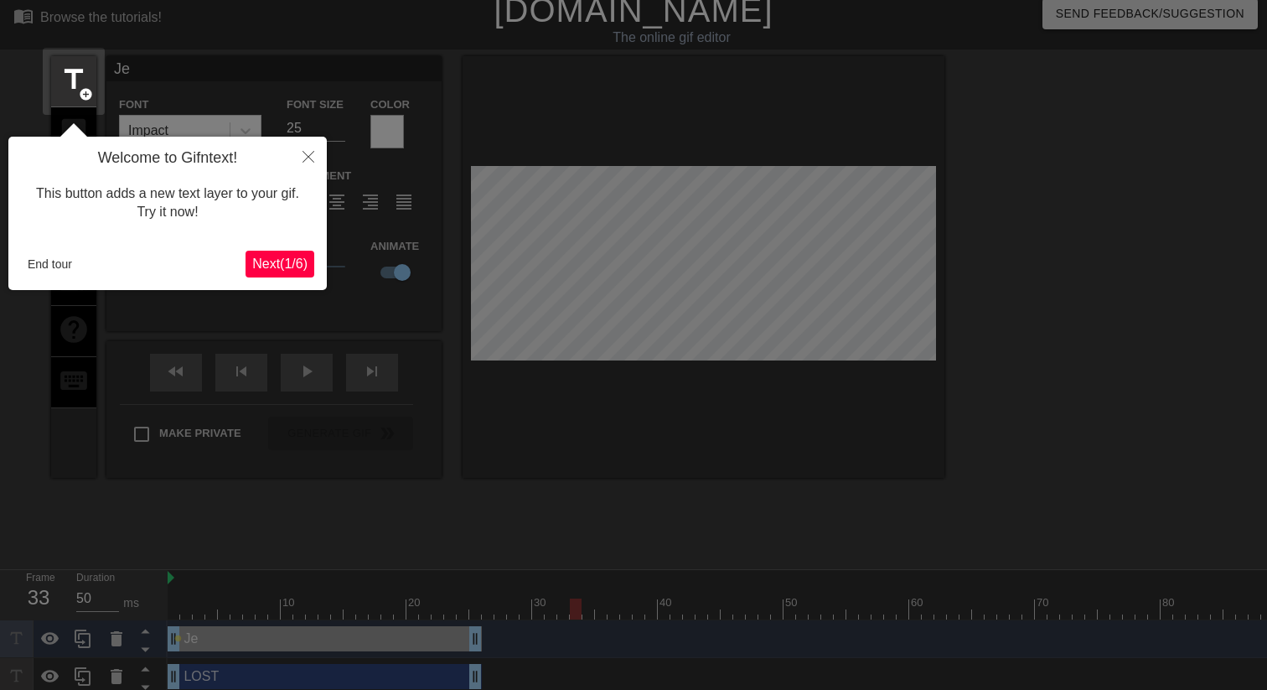
scroll to position [0, 0]
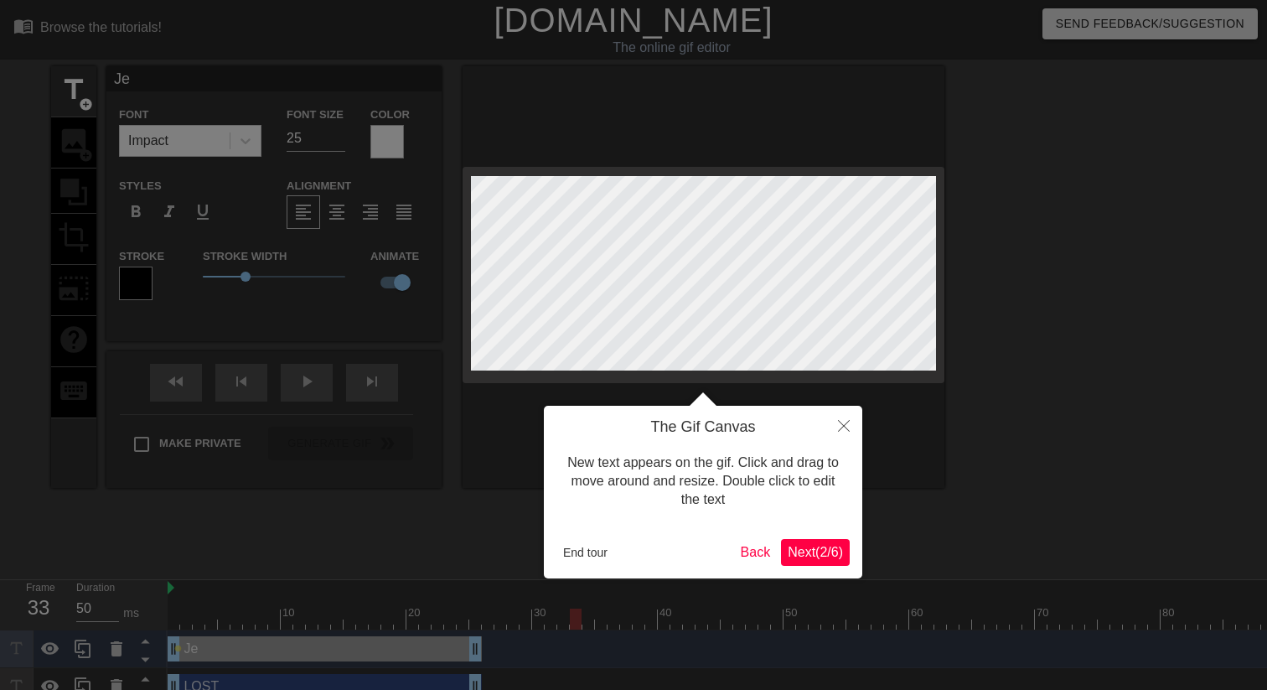
click at [799, 530] on span "Next ( 2 / 6 )" at bounding box center [815, 552] width 55 height 14
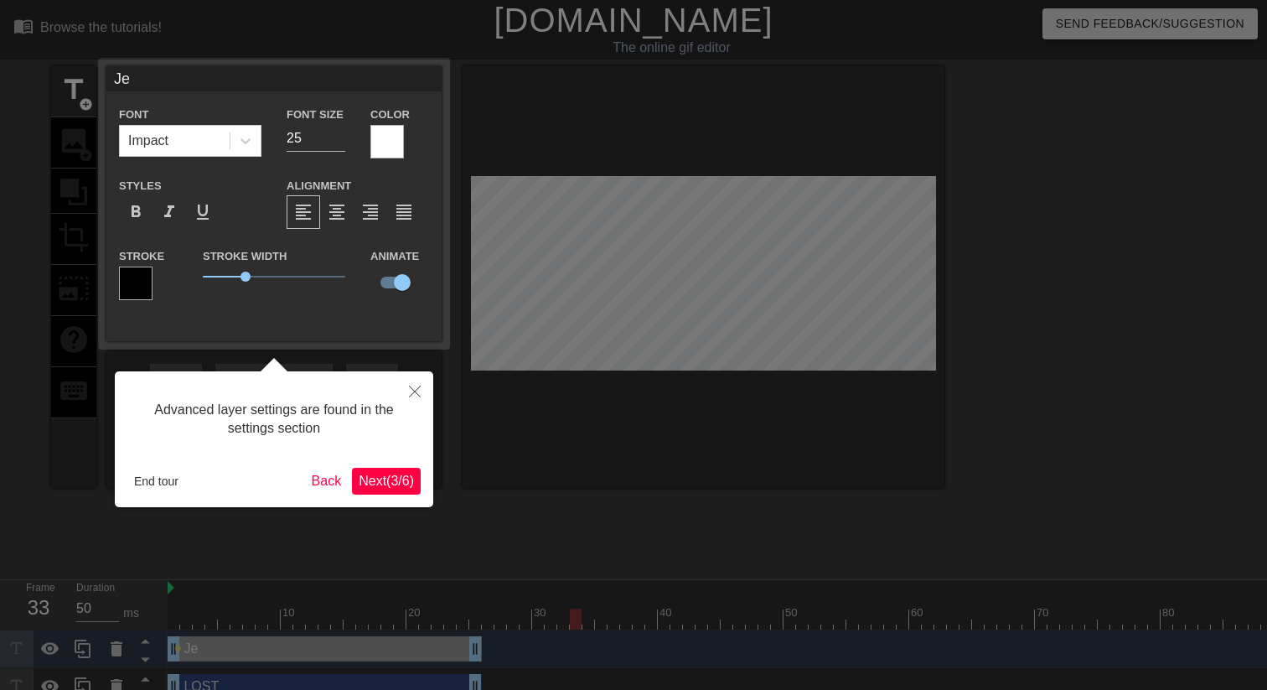
scroll to position [18, 0]
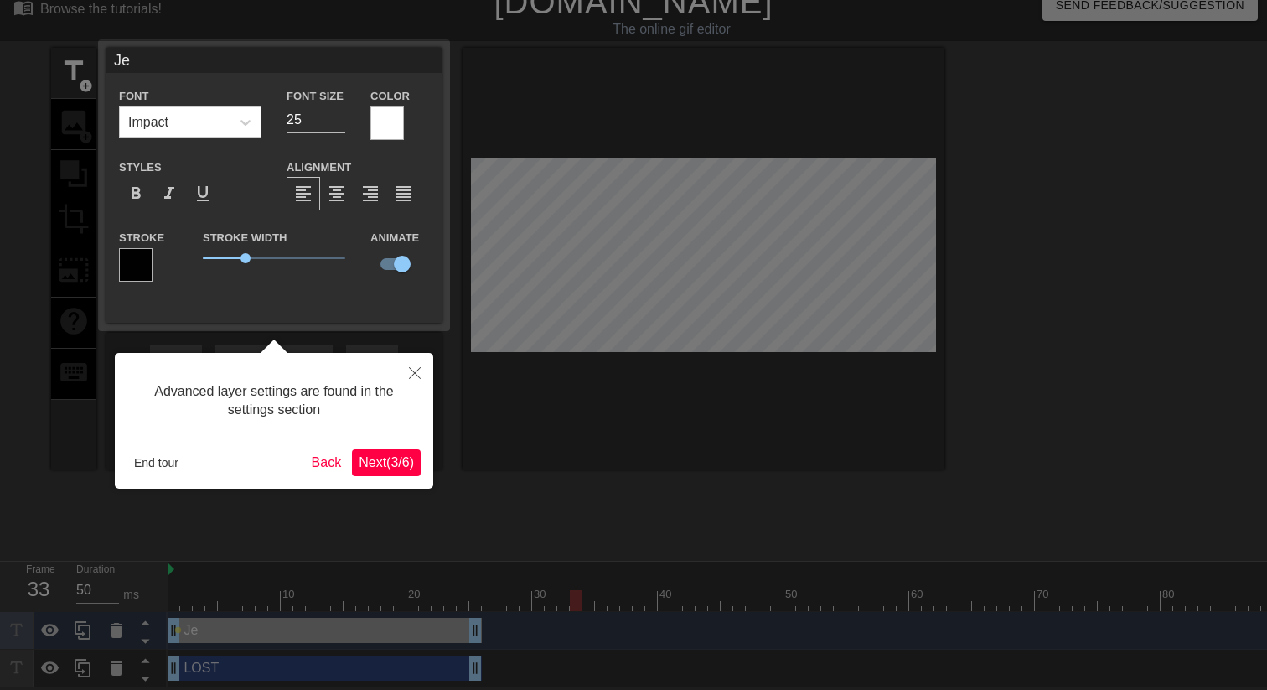
click at [396, 465] on span "Next ( 3 / 6 )" at bounding box center [386, 462] width 55 height 14
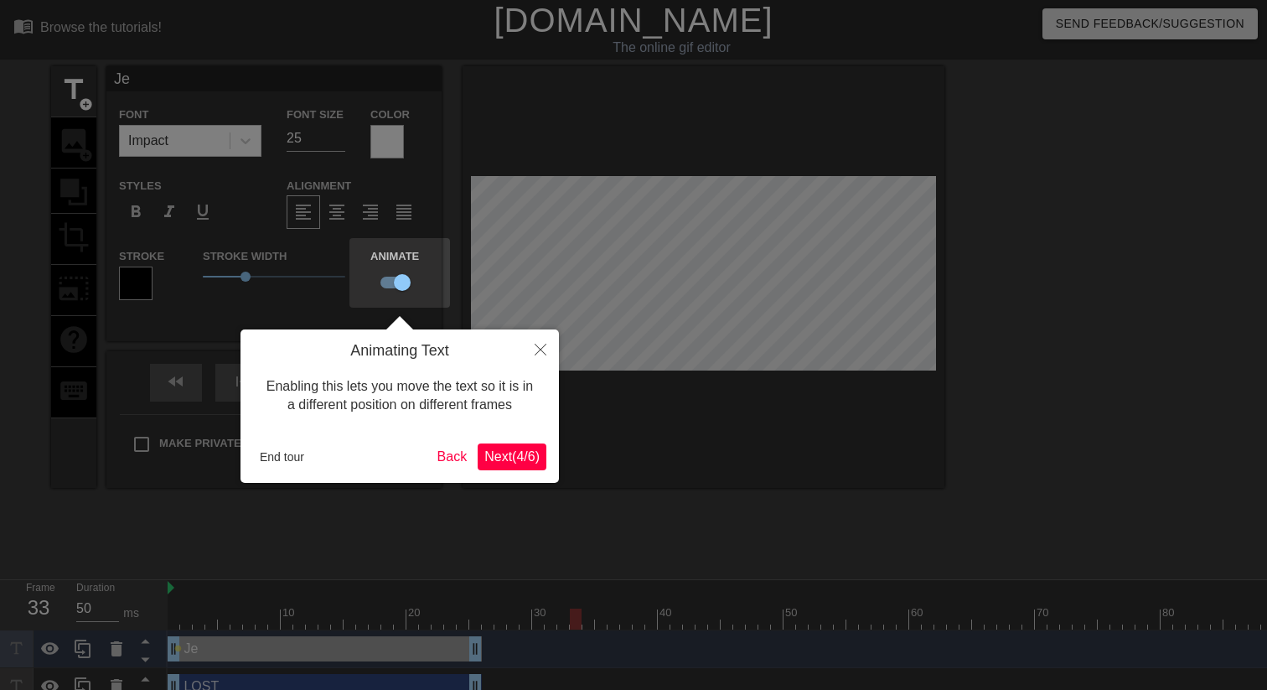
click at [523, 465] on button "Next ( 4 / 6 )" at bounding box center [512, 456] width 69 height 27
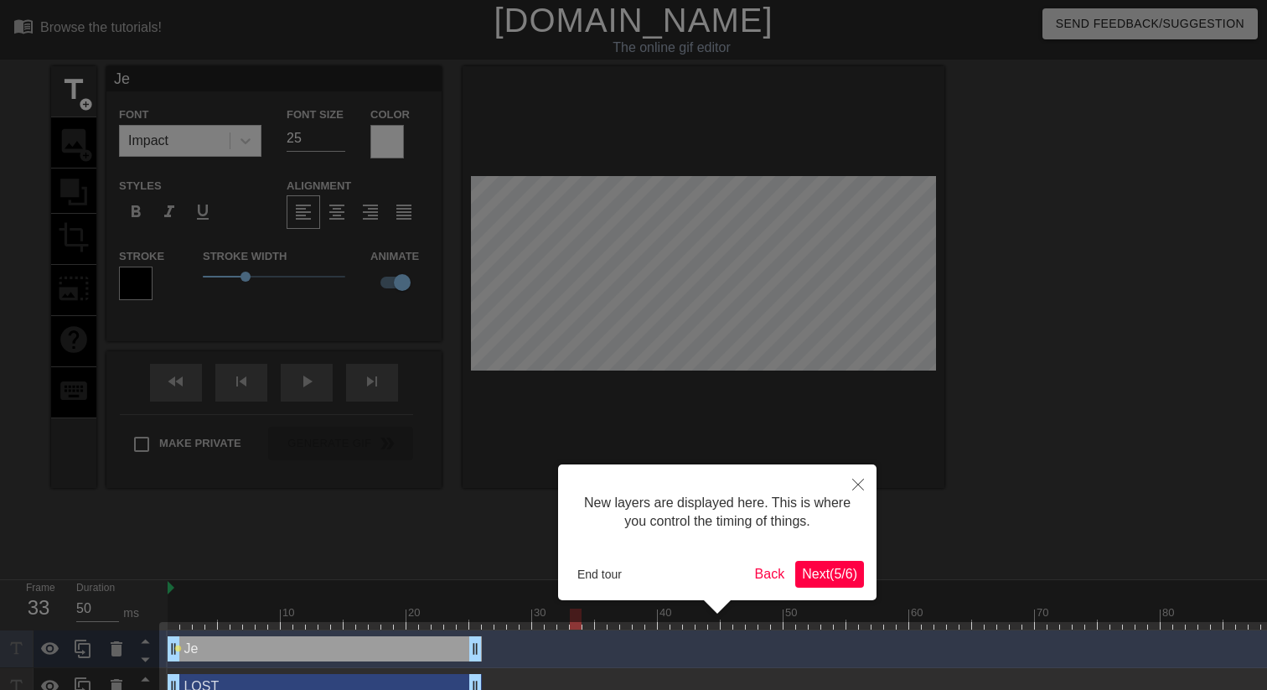
scroll to position [31, 0]
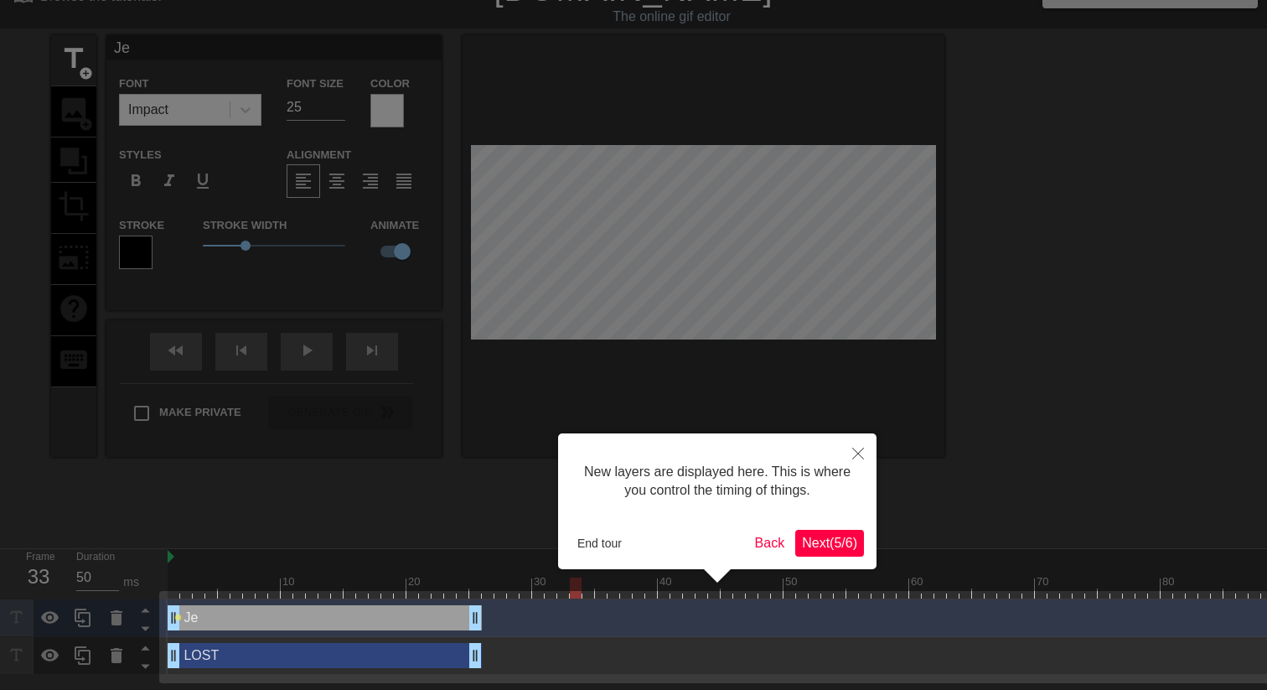
click at [809, 530] on span "Next ( 5 / 6 )" at bounding box center [829, 542] width 55 height 14
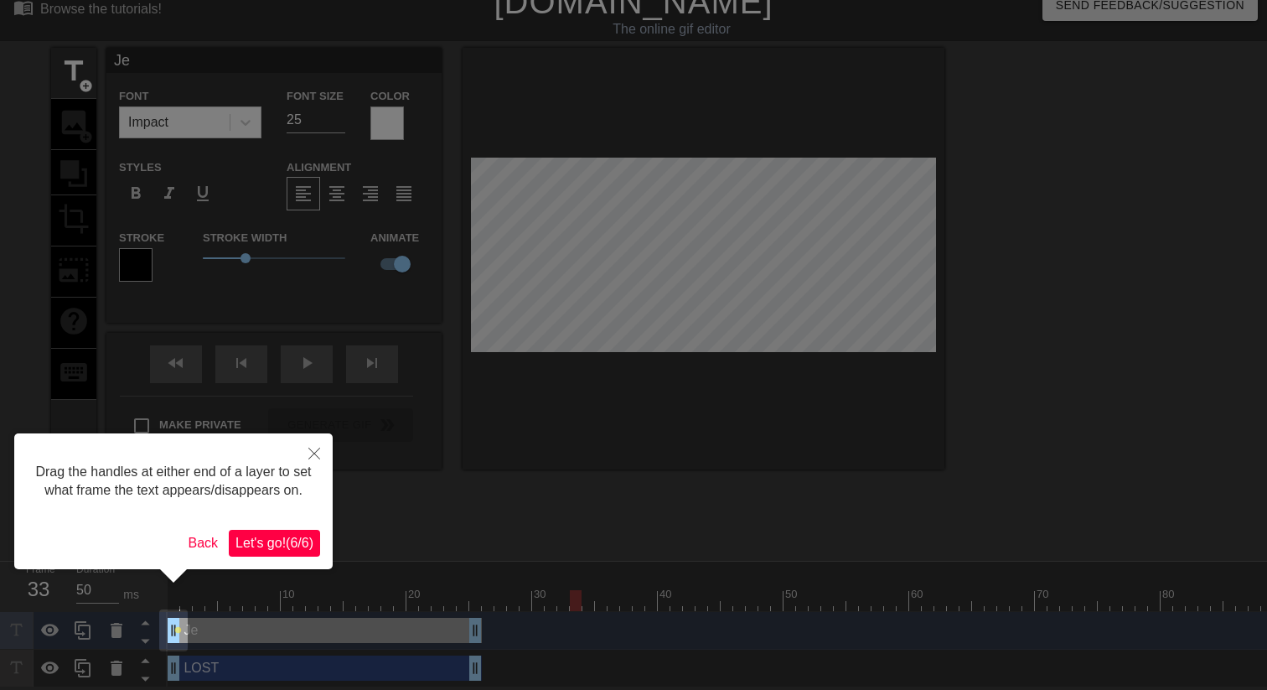
scroll to position [0, 0]
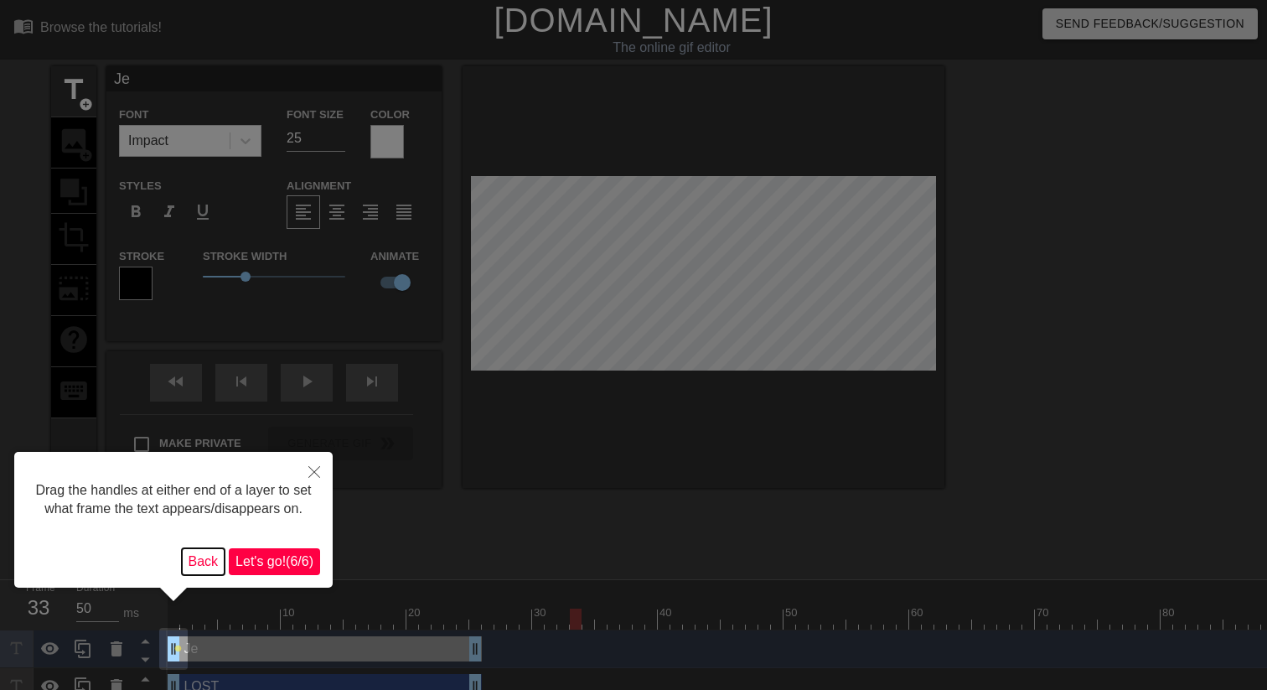
click at [189, 530] on button "Back" at bounding box center [204, 561] width 44 height 27
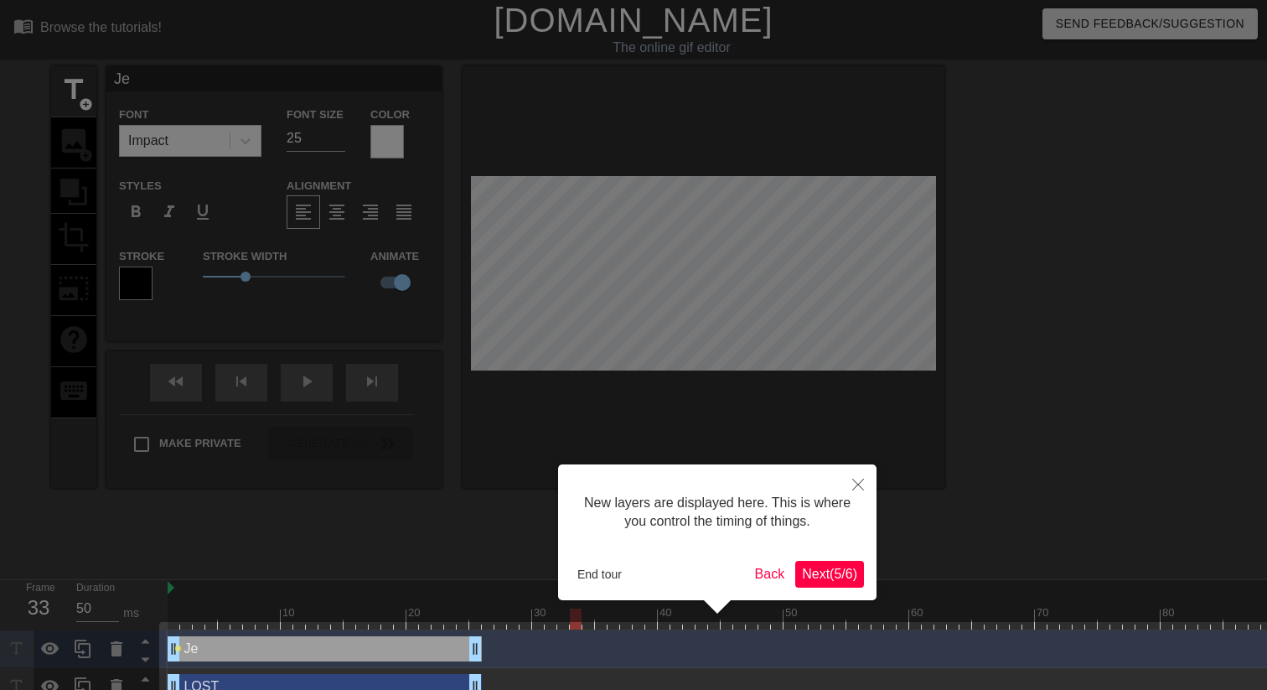
scroll to position [31, 0]
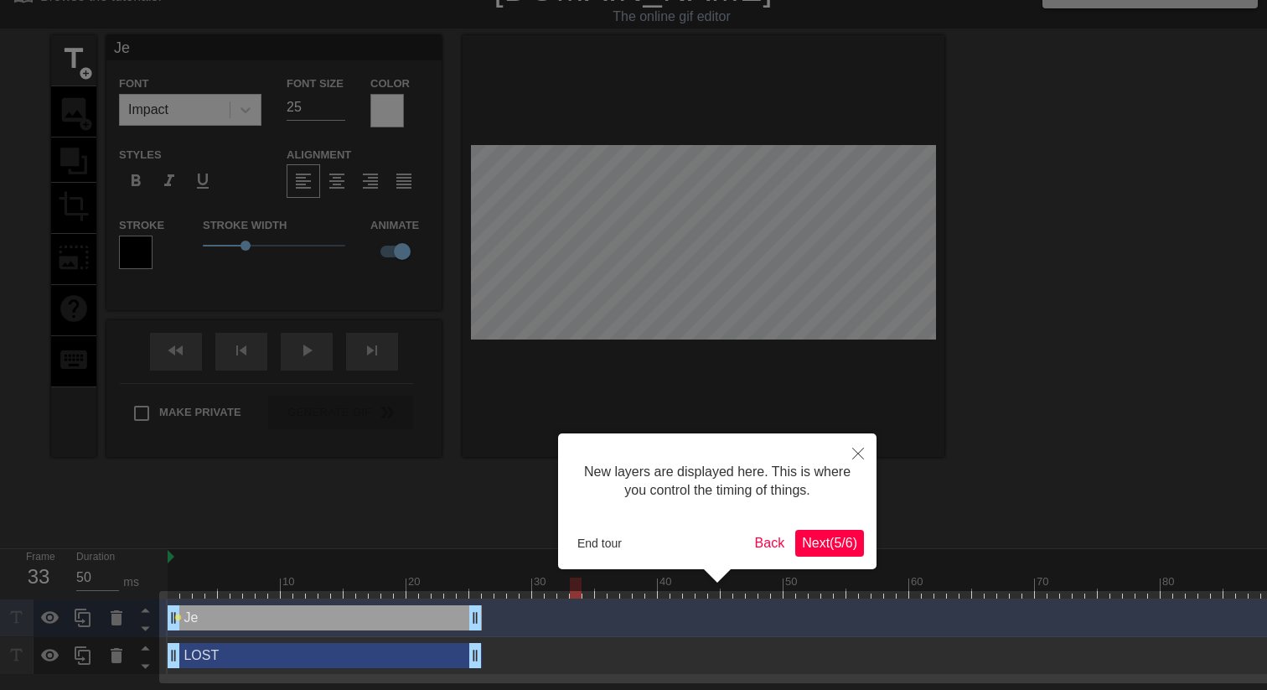
click at [843, 530] on button "Next ( 5 / 6 )" at bounding box center [829, 543] width 69 height 27
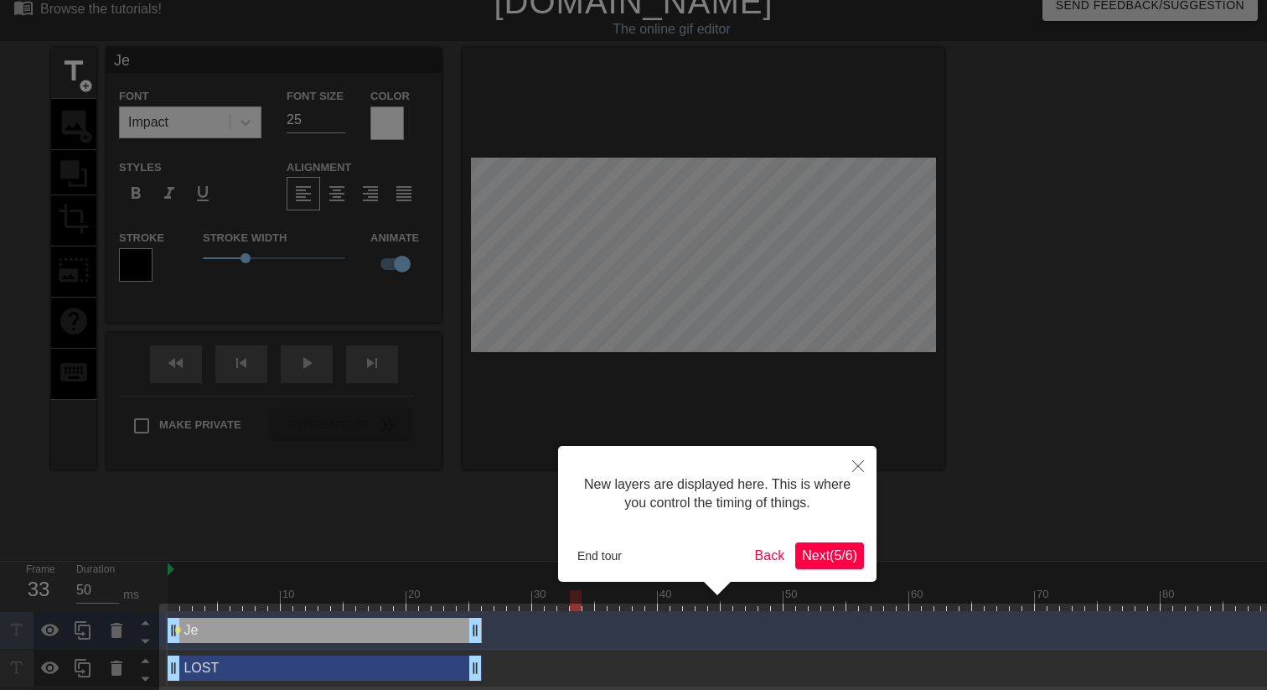
scroll to position [0, 0]
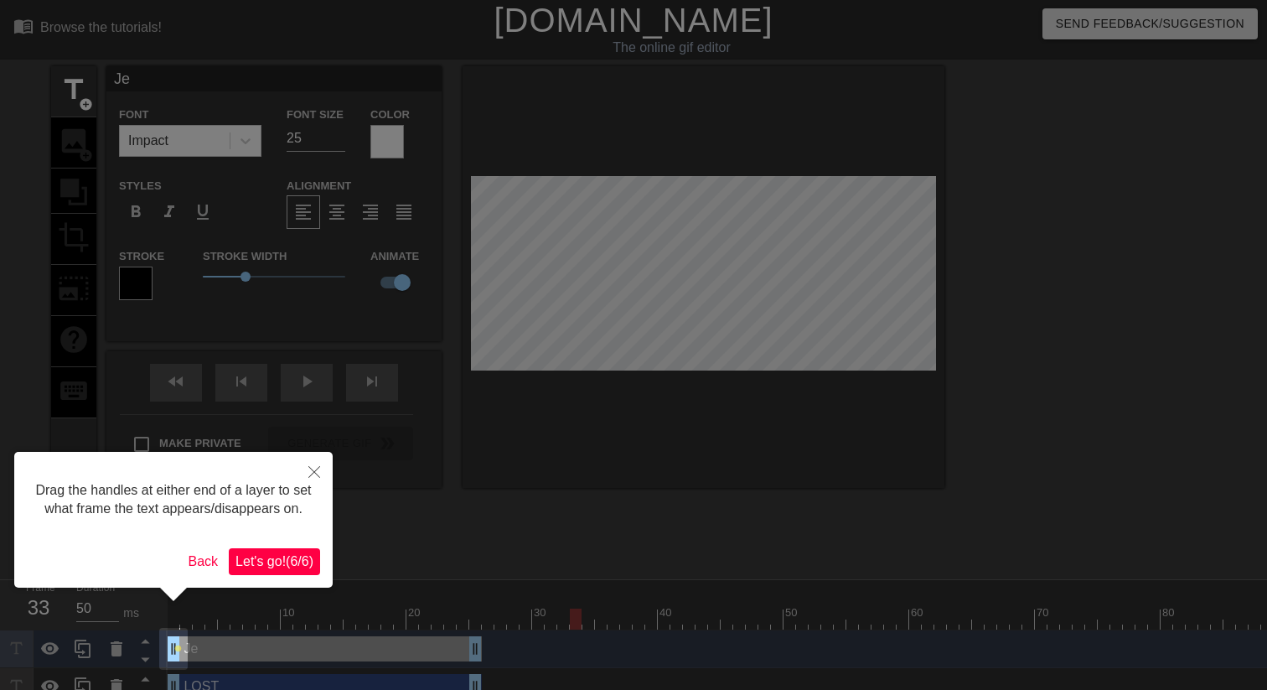
click at [309, 530] on span "Let's go! ( 6 / 6 )" at bounding box center [274, 561] width 78 height 14
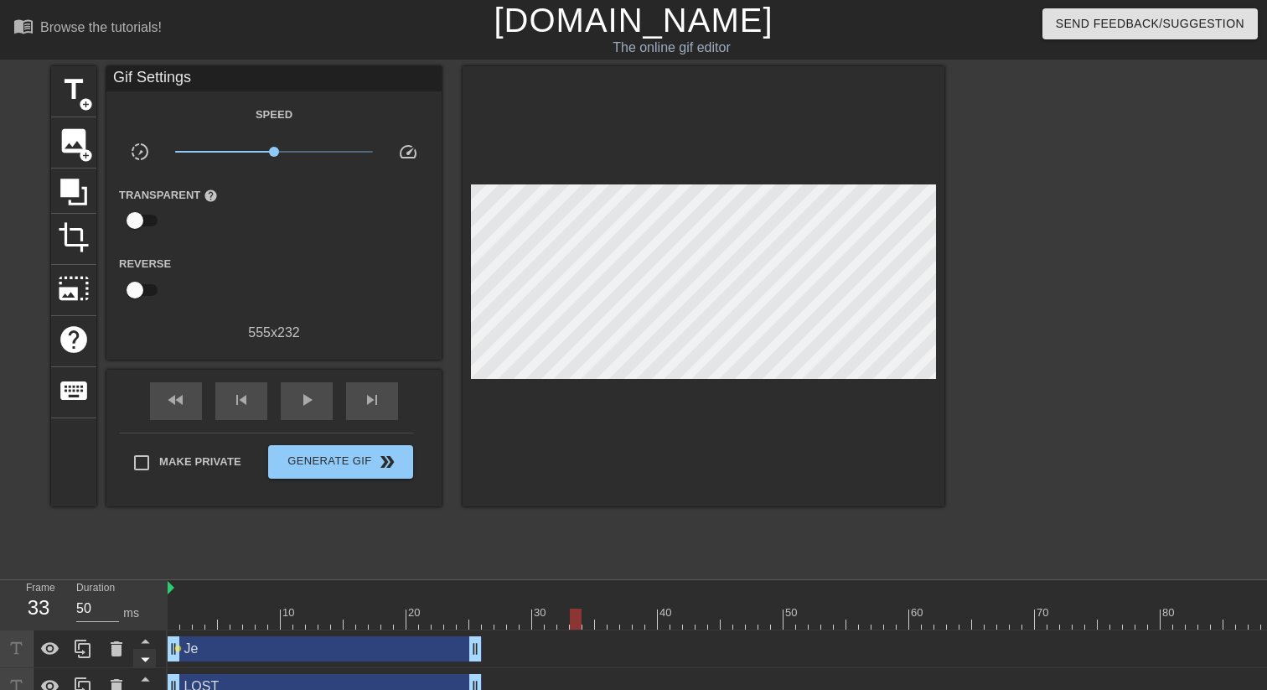
drag, startPoint x: 178, startPoint y: 651, endPoint x: 142, endPoint y: 665, distance: 38.4
click at [142, 530] on div "Frame 33 Duration 50 ms 10 20 30 40 50 60 70 80 90 100 110 Je drag_handle drag_…" at bounding box center [633, 643] width 1267 height 126
drag, startPoint x: 178, startPoint y: 651, endPoint x: 443, endPoint y: 687, distance: 267.3
click at [443, 530] on div "Je drag_handle drag_handle lens LOST drag_handle drag_handle" at bounding box center [717, 667] width 1099 height 75
click at [470, 530] on div at bounding box center [859, 618] width 1383 height 21
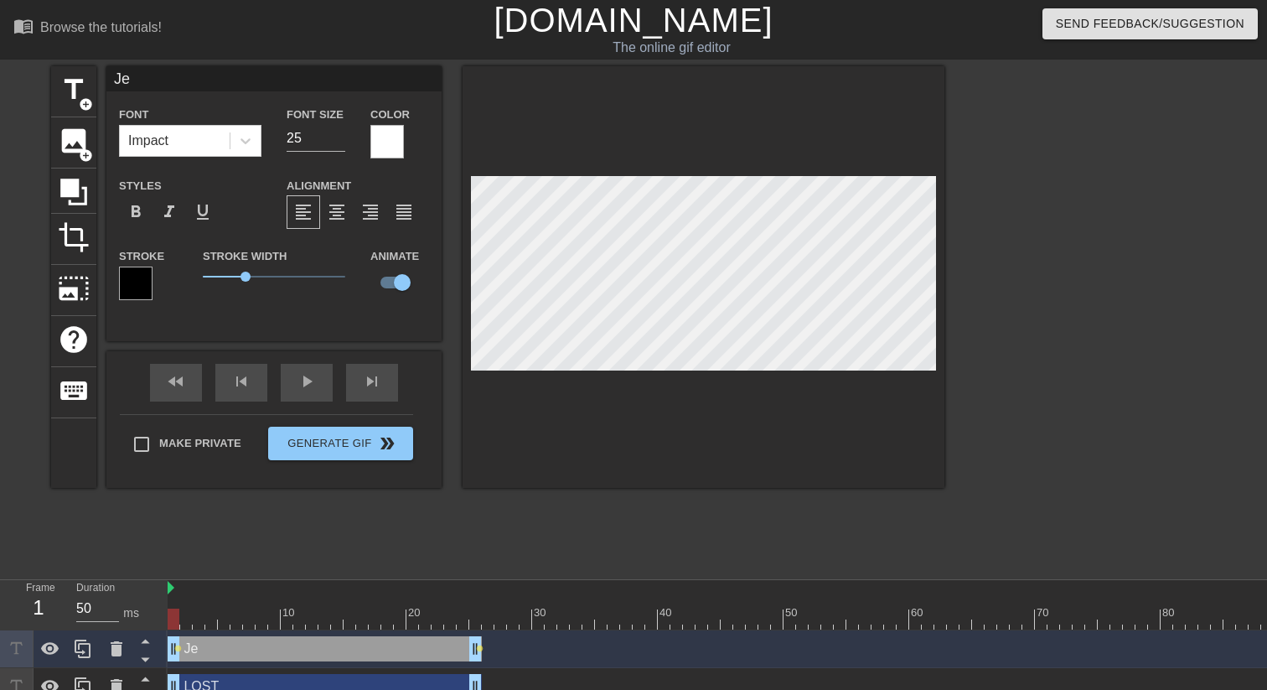
click at [169, 530] on div at bounding box center [859, 618] width 1383 height 21
click at [168, 530] on div at bounding box center [859, 618] width 1383 height 21
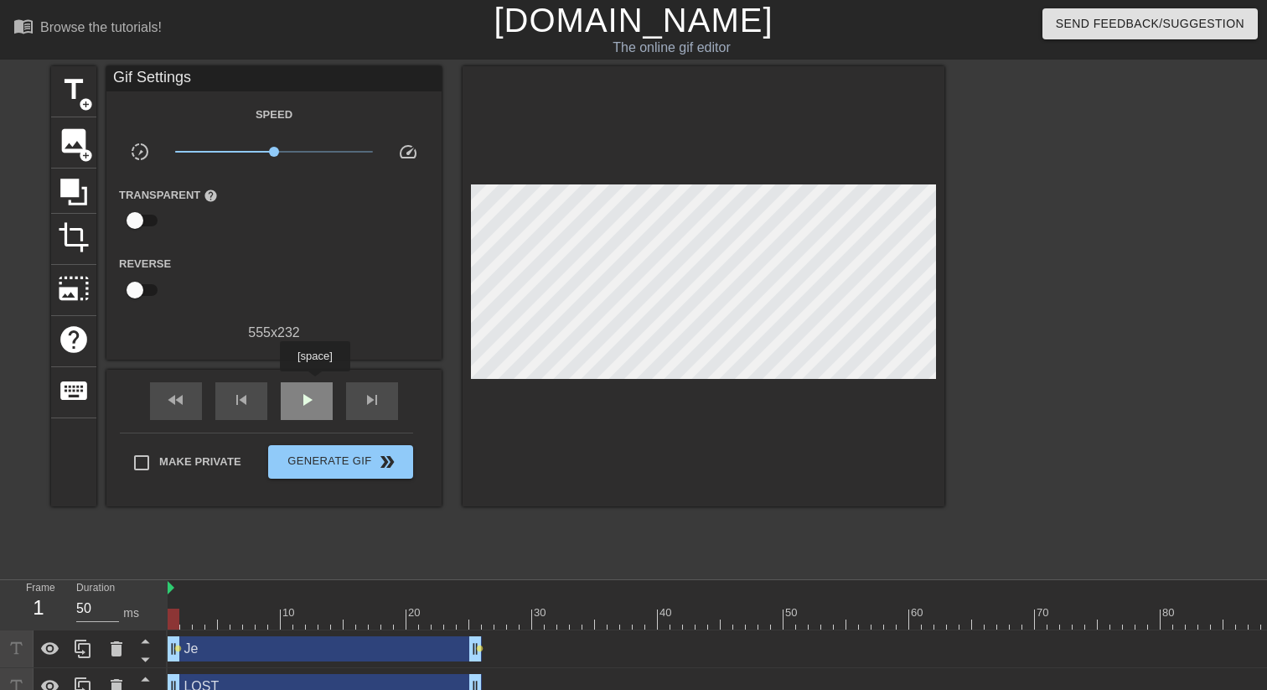
click at [317, 383] on div "play_arrow" at bounding box center [307, 401] width 52 height 38
click at [317, 383] on div "pause" at bounding box center [307, 401] width 52 height 38
click at [317, 383] on div "play_arrow" at bounding box center [307, 401] width 52 height 38
click at [177, 530] on span "lens" at bounding box center [178, 648] width 8 height 8
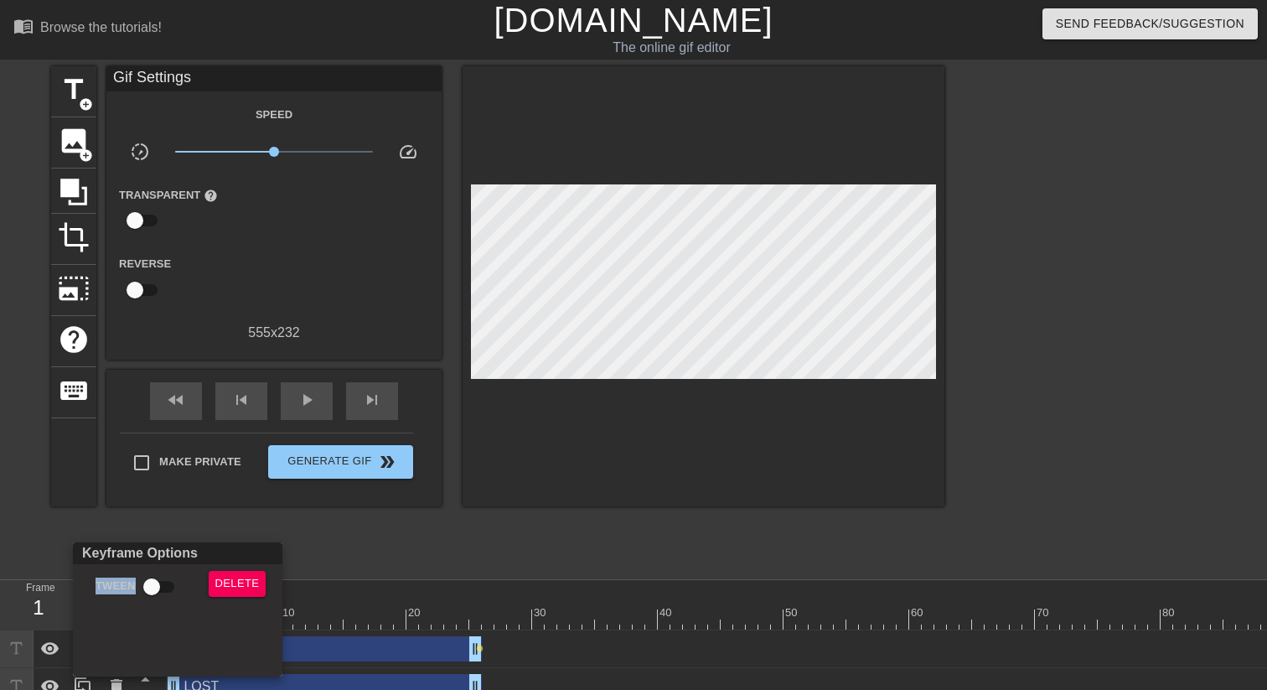
click at [177, 530] on div "Keyframe Options Tween Delete" at bounding box center [178, 609] width 210 height 134
click at [141, 530] on input "Tween" at bounding box center [152, 587] width 96 height 32
checkbox input "true"
click at [508, 524] on div at bounding box center [633, 345] width 1267 height 690
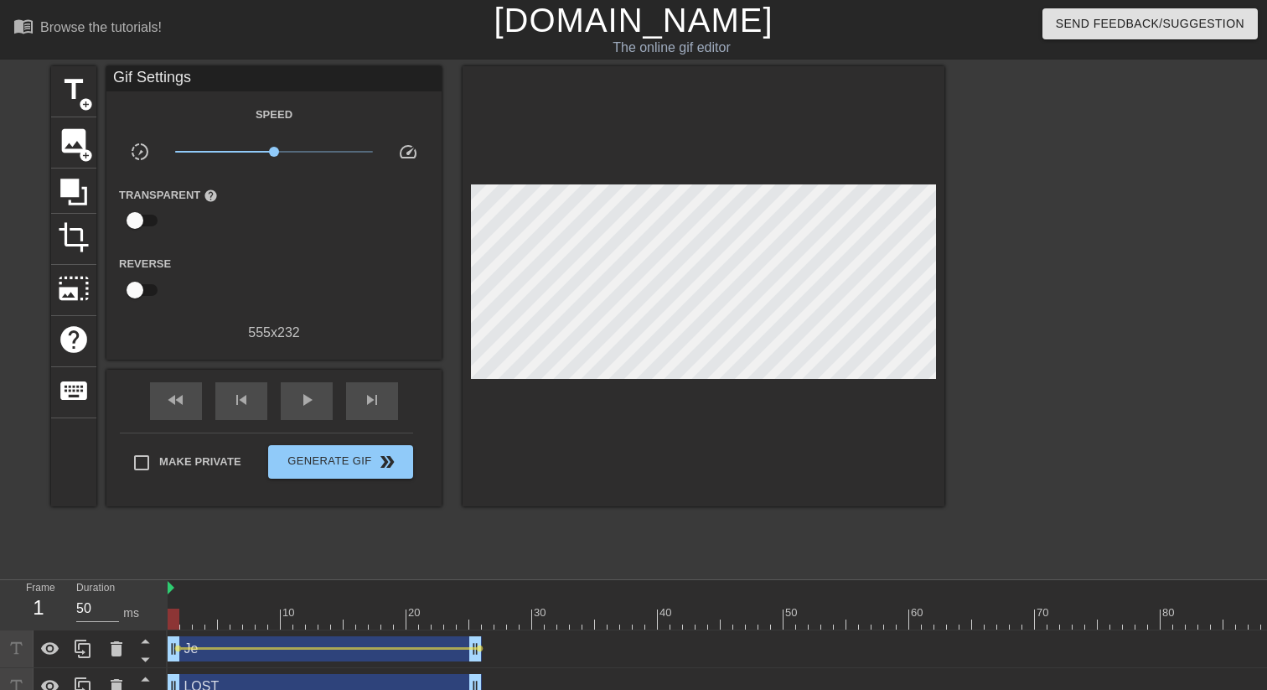
click at [169, 530] on div at bounding box center [174, 618] width 12 height 21
click at [201, 530] on div "Je drag_handle drag_handle" at bounding box center [325, 648] width 314 height 25
click at [1033, 380] on div at bounding box center [1090, 317] width 251 height 503
click at [85, 530] on icon at bounding box center [83, 649] width 20 height 20
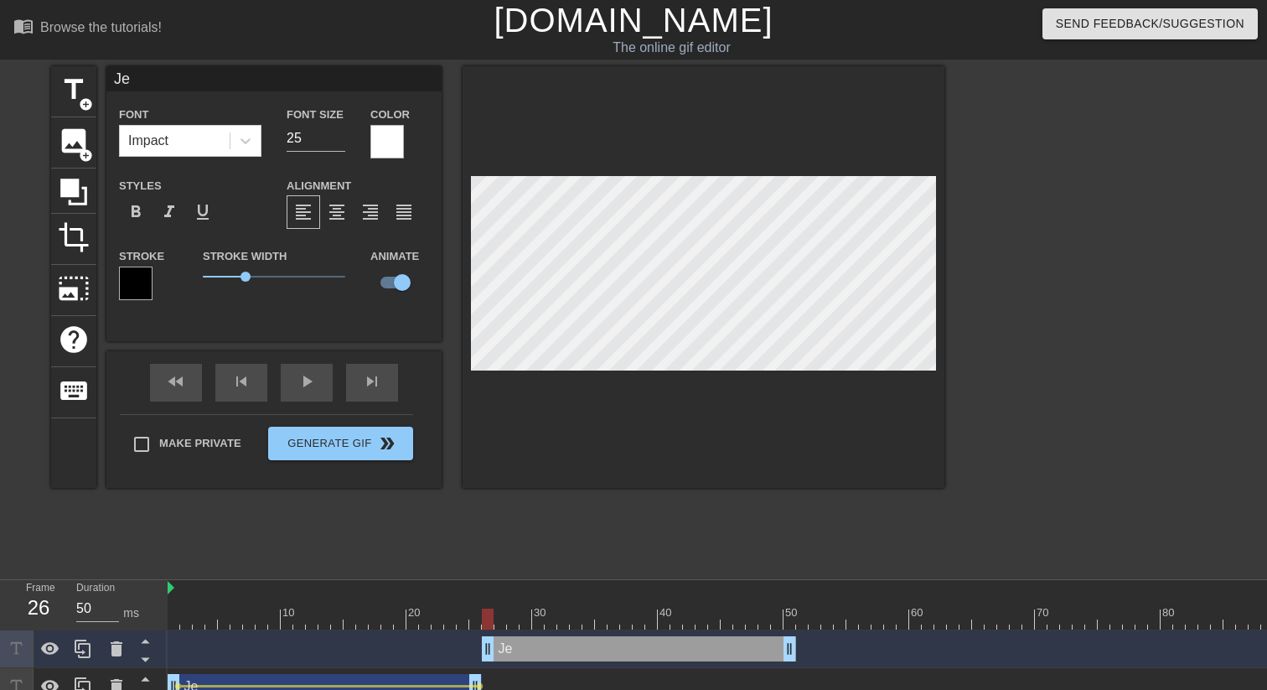
drag, startPoint x: 315, startPoint y: 651, endPoint x: 625, endPoint y: 650, distance: 310.1
click at [625, 530] on div "Je drag_handle drag_handle" at bounding box center [639, 648] width 314 height 25
drag, startPoint x: 793, startPoint y: 650, endPoint x: 835, endPoint y: 655, distance: 42.2
click at [835, 530] on div "Je drag_handle drag_handle" at bounding box center [859, 648] width 1383 height 25
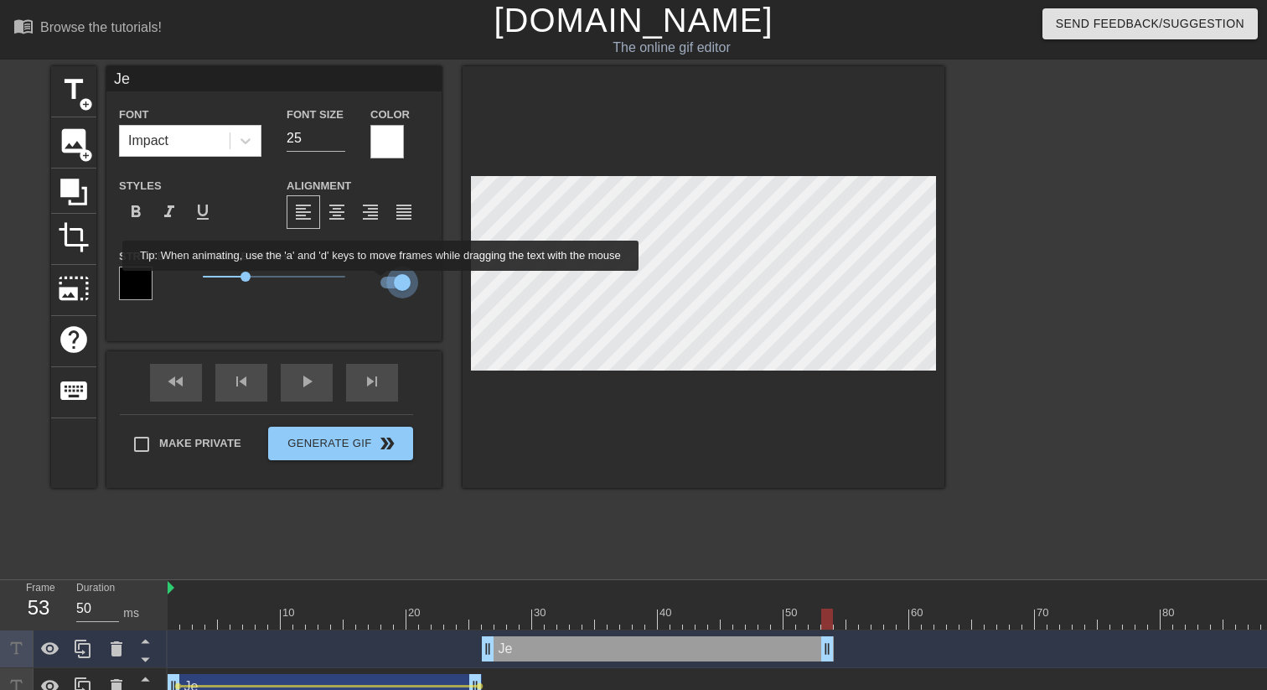
click at [394, 282] on input "checkbox" at bounding box center [402, 282] width 96 height 32
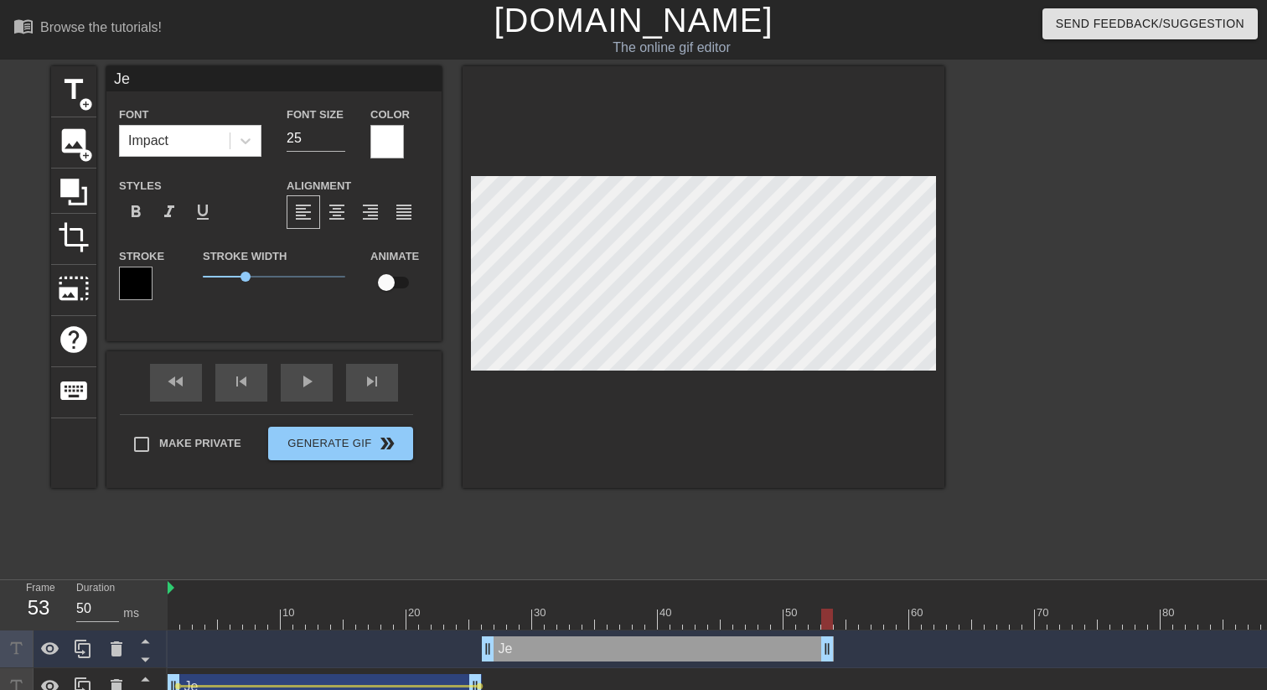
click at [486, 530] on div at bounding box center [859, 618] width 1383 height 21
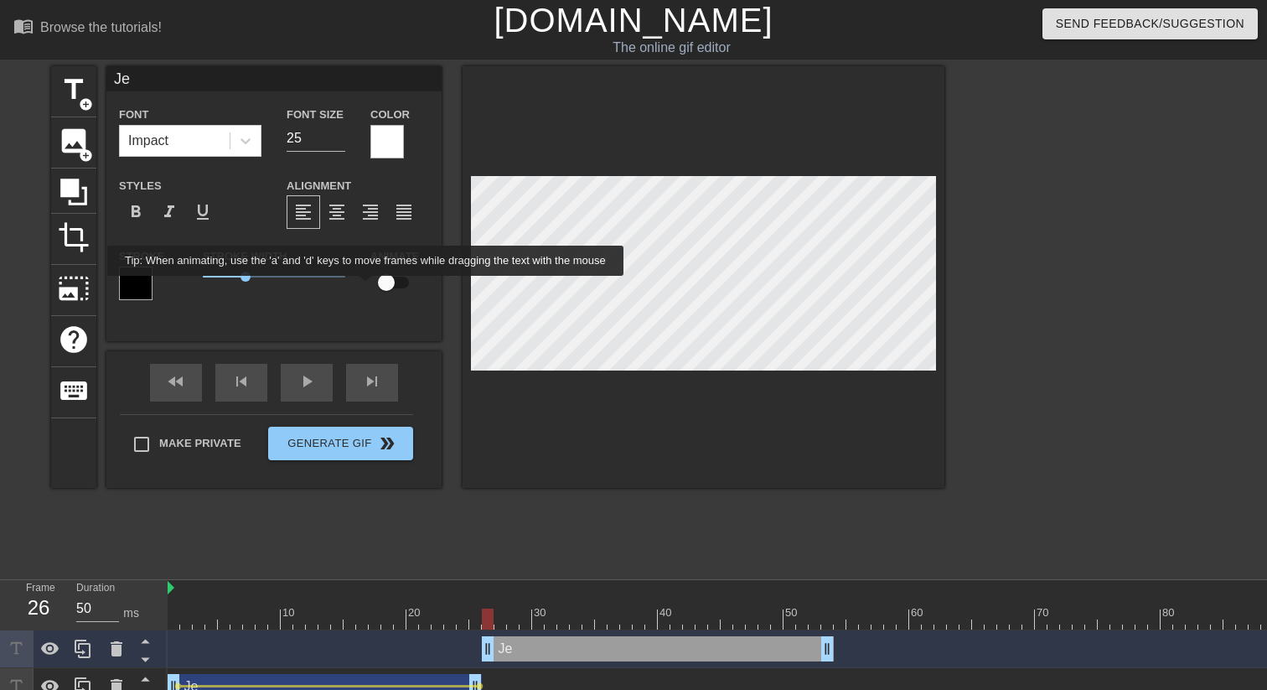
click at [384, 283] on input "checkbox" at bounding box center [387, 282] width 96 height 32
checkbox input "true"
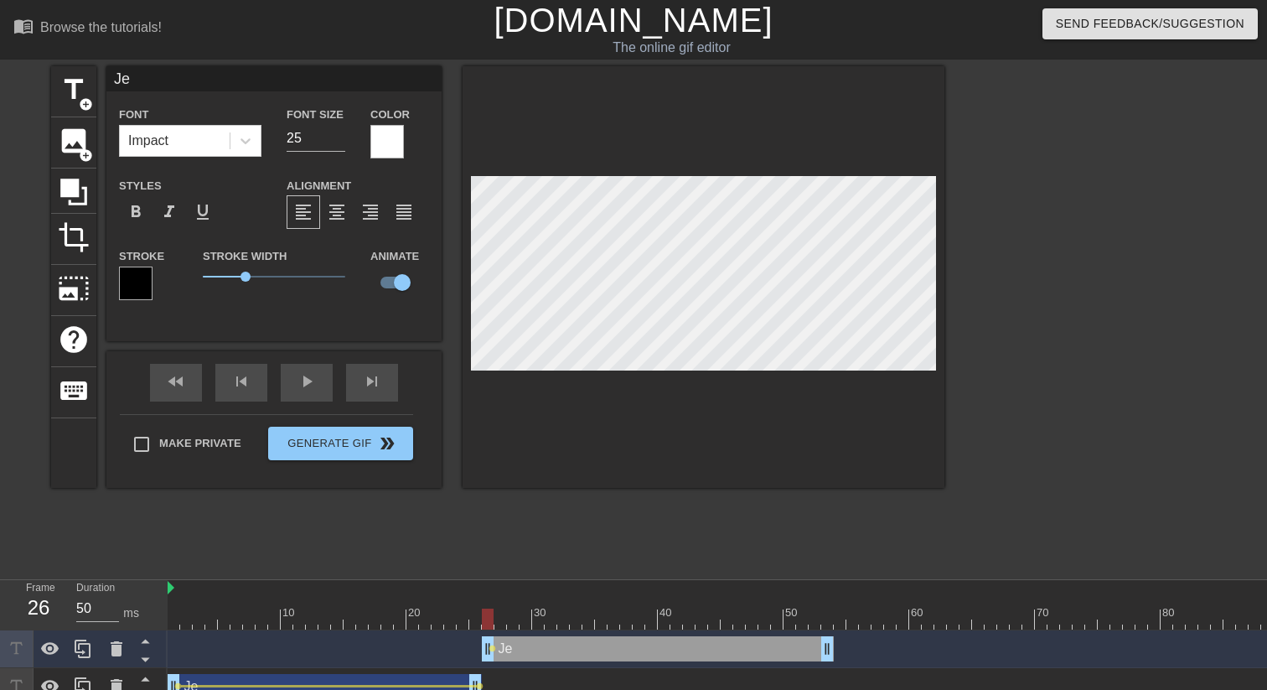
click at [434, 364] on div "Je Font Impact Font Size 25 Color Styles format_bold format_italic format_under…" at bounding box center [273, 277] width 335 height 422
click at [1027, 373] on div at bounding box center [1090, 317] width 251 height 503
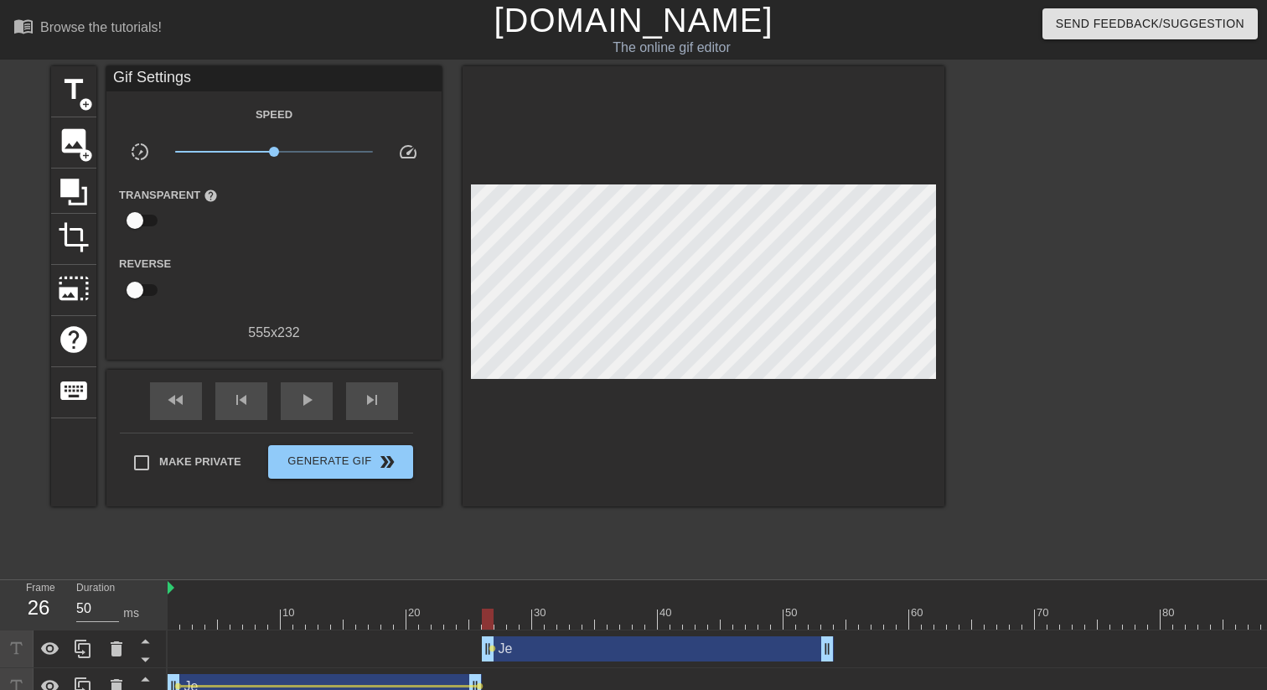
click at [484, 530] on div at bounding box center [488, 618] width 12 height 21
click at [821, 530] on div at bounding box center [859, 618] width 1383 height 21
click at [494, 530] on span "lens" at bounding box center [493, 648] width 8 height 8
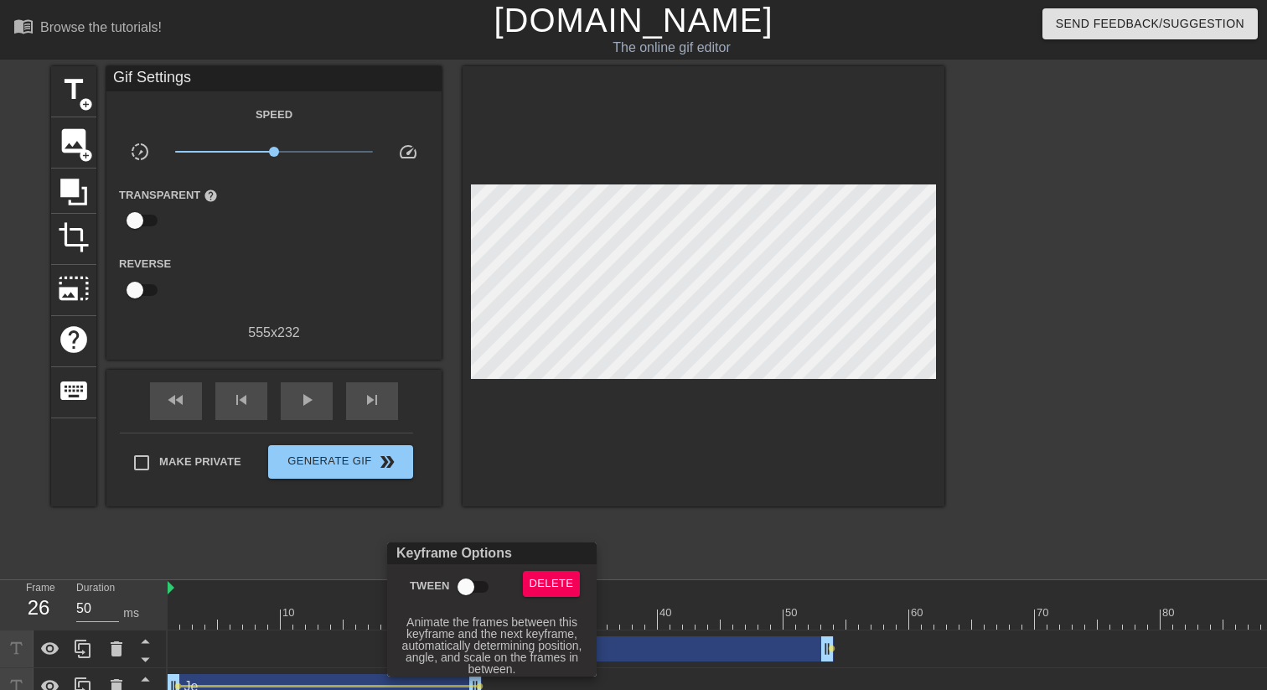
click at [461, 530] on input "Tween" at bounding box center [466, 587] width 96 height 32
checkbox input "true"
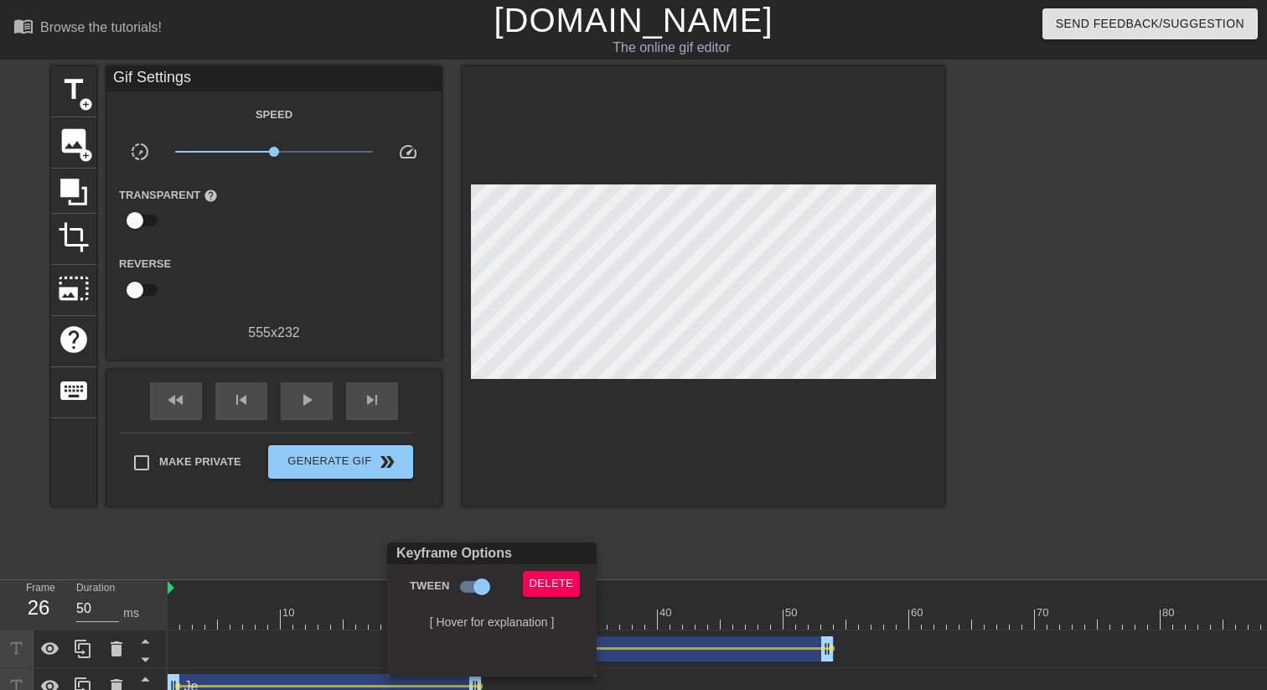
click at [377, 530] on div at bounding box center [633, 345] width 1267 height 690
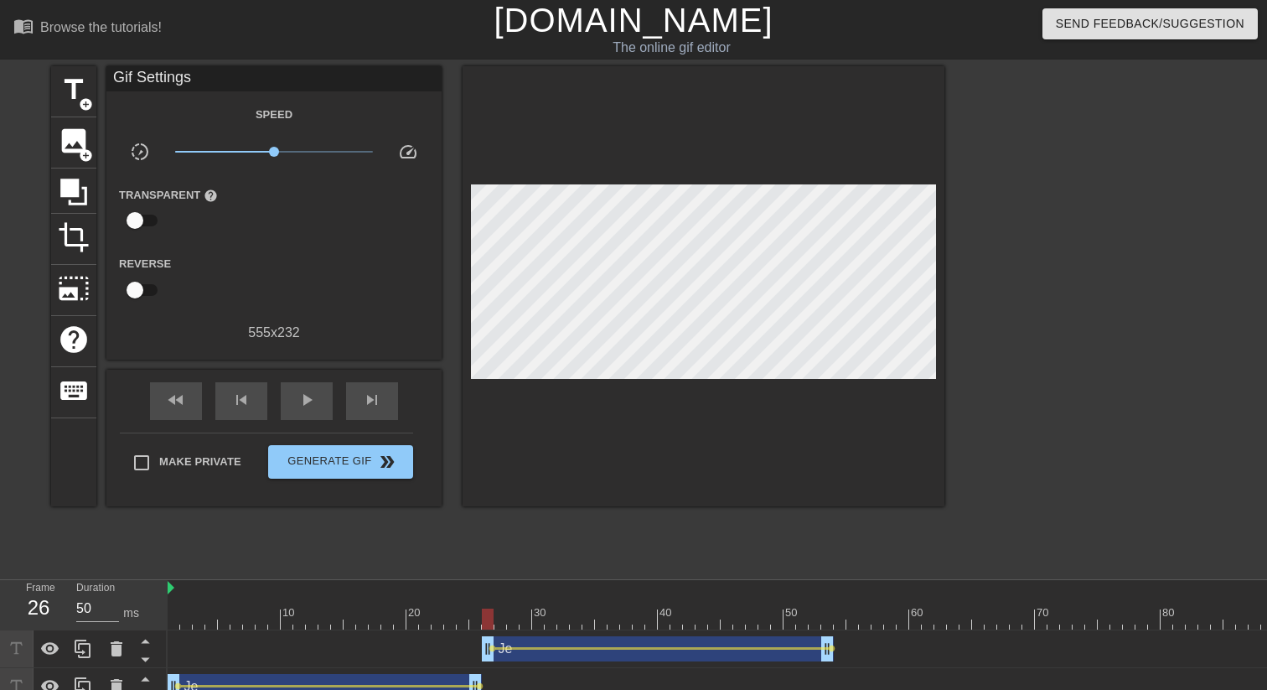
click at [489, 530] on div at bounding box center [488, 618] width 12 height 21
click at [833, 530] on span "lens" at bounding box center [832, 648] width 8 height 8
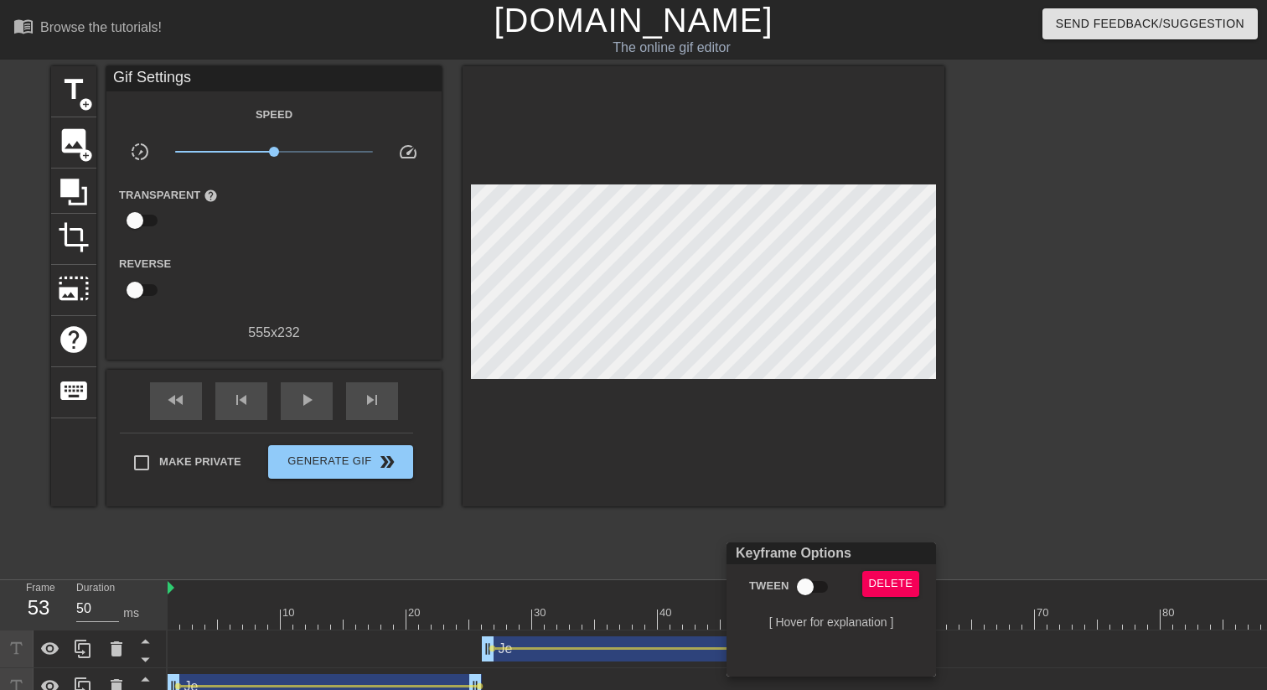
click at [719, 302] on div at bounding box center [633, 345] width 1267 height 690
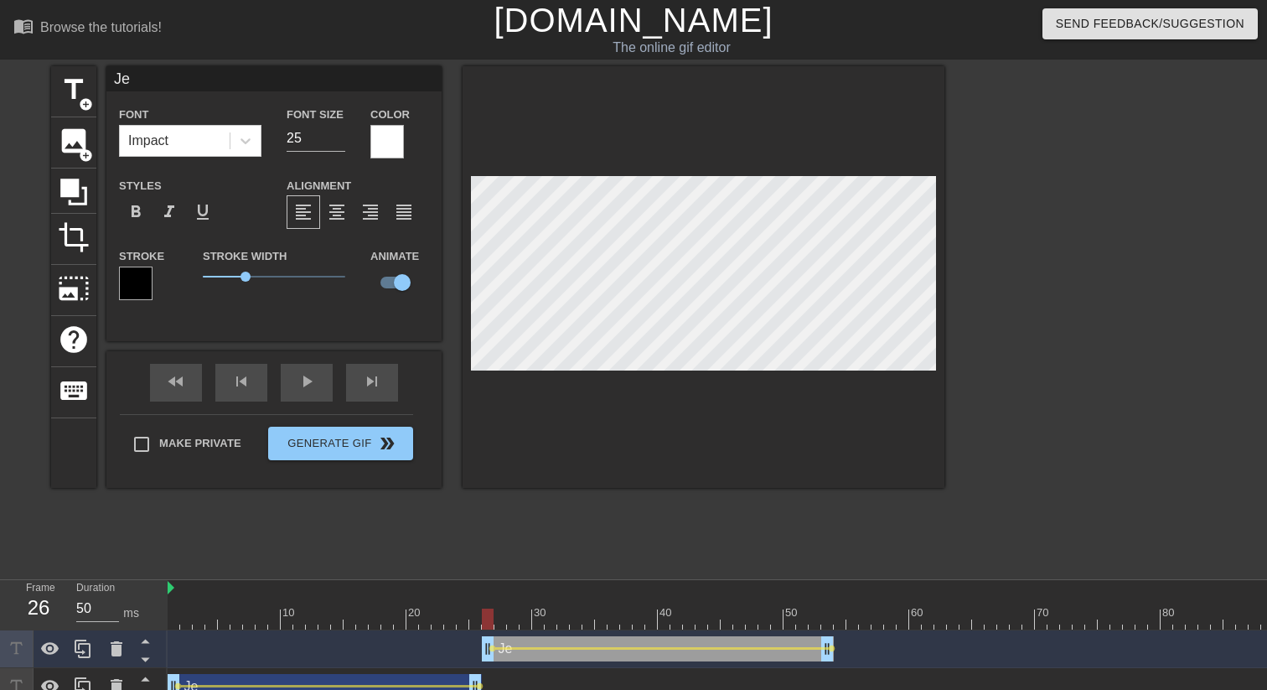
click at [483, 530] on div at bounding box center [859, 618] width 1383 height 21
click at [831, 530] on span "lens" at bounding box center [832, 648] width 8 height 8
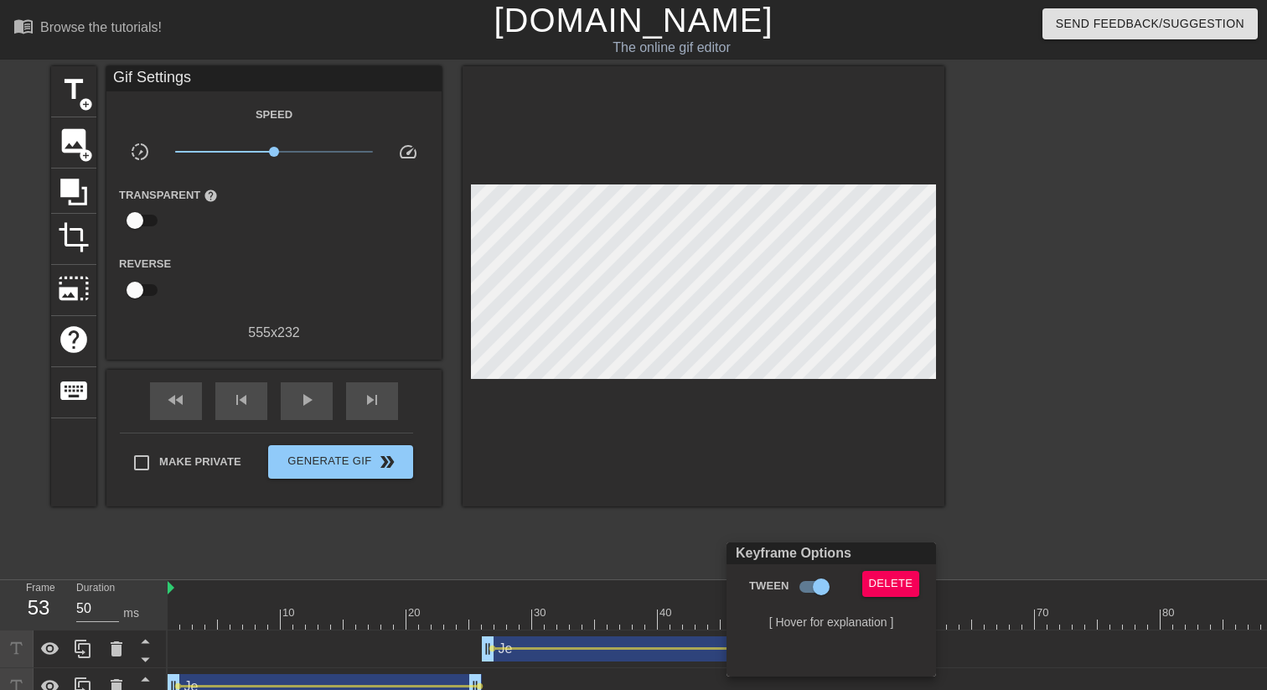
click at [732, 292] on div at bounding box center [633, 345] width 1267 height 690
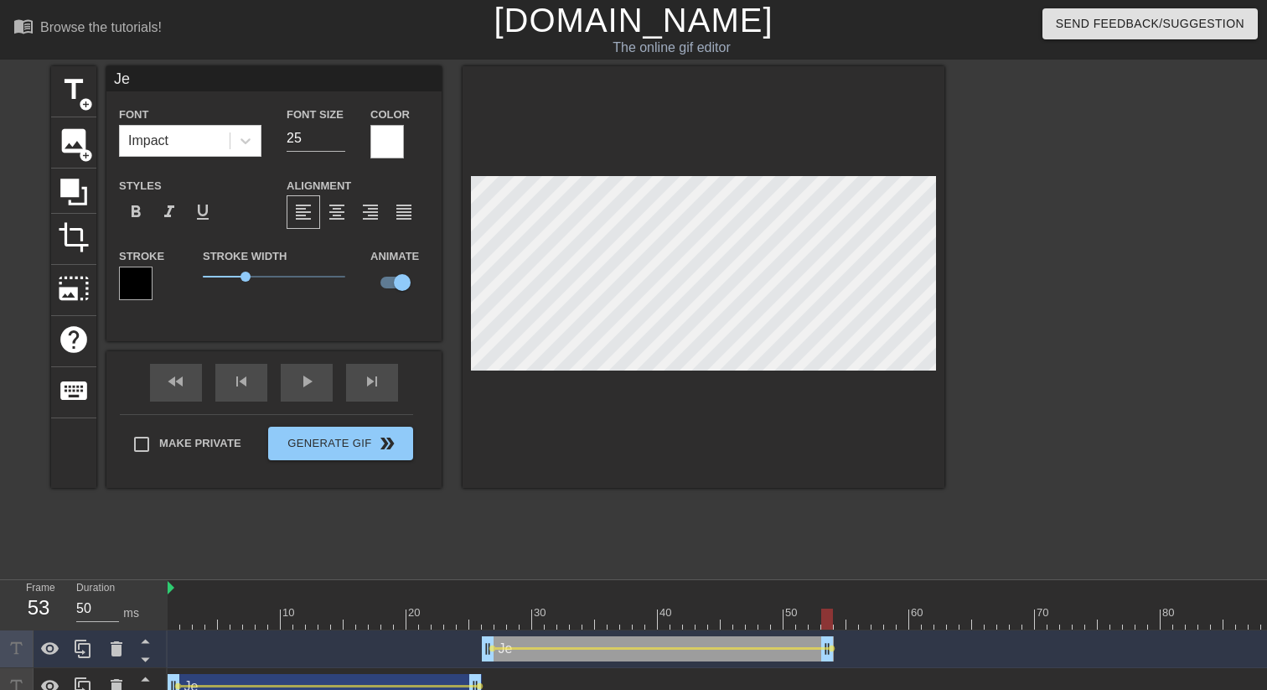
click at [493, 530] on div at bounding box center [859, 618] width 1383 height 21
click at [491, 530] on span "lens" at bounding box center [493, 648] width 8 height 8
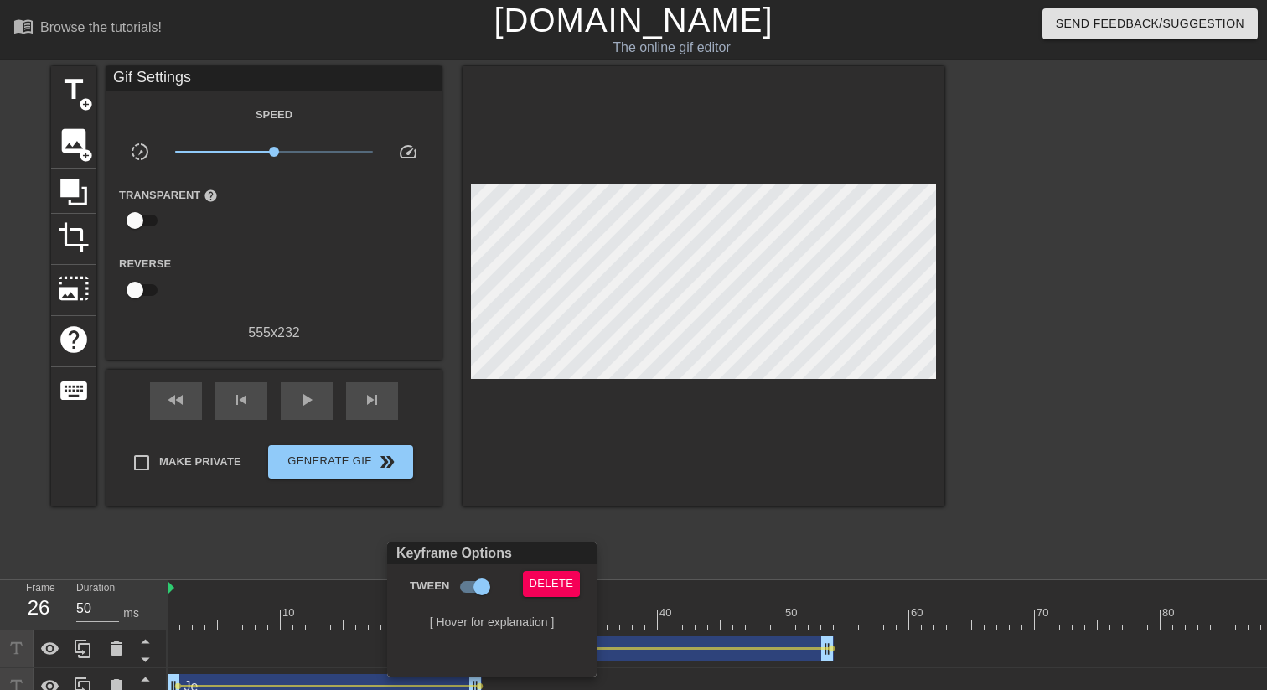
click at [730, 282] on div at bounding box center [633, 345] width 1267 height 690
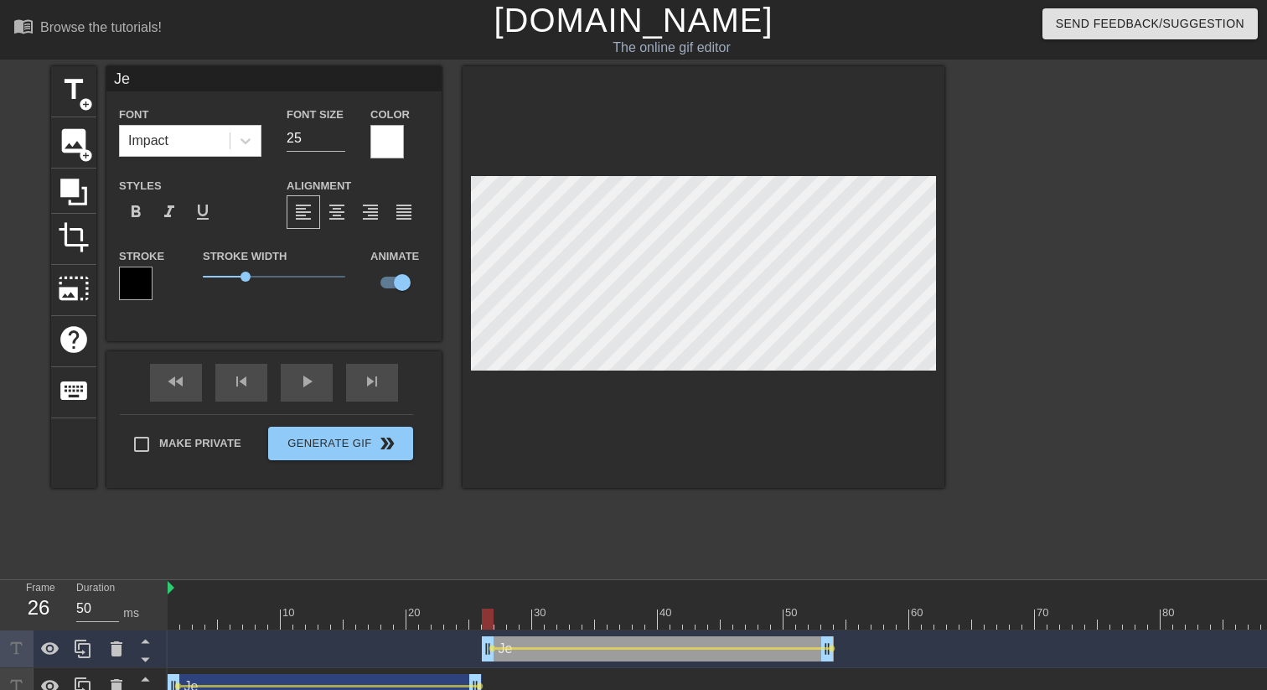
click at [489, 530] on div at bounding box center [488, 618] width 12 height 21
click at [488, 530] on div at bounding box center [488, 618] width 12 height 21
click at [492, 530] on span "lens" at bounding box center [493, 648] width 8 height 8
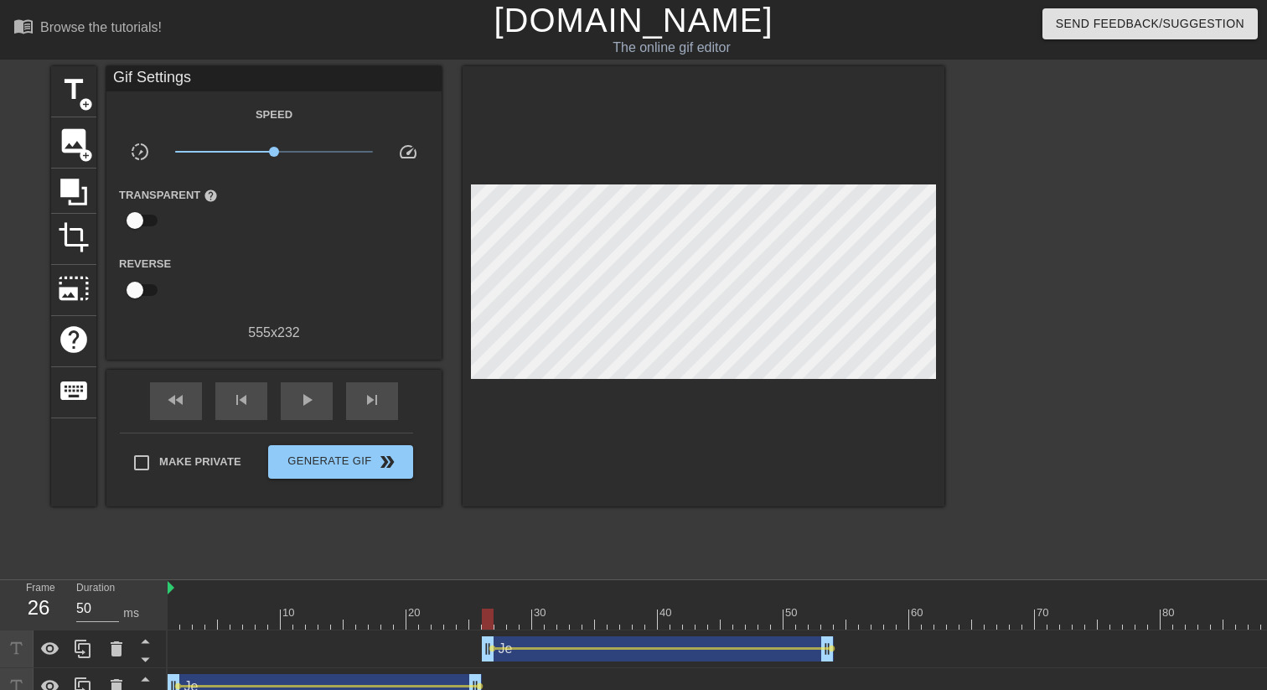
click at [579, 530] on div "Je drag_handle drag_handle lens lens" at bounding box center [859, 649] width 1383 height 38
click at [577, 530] on div "Je drag_handle drag_handle" at bounding box center [658, 648] width 352 height 25
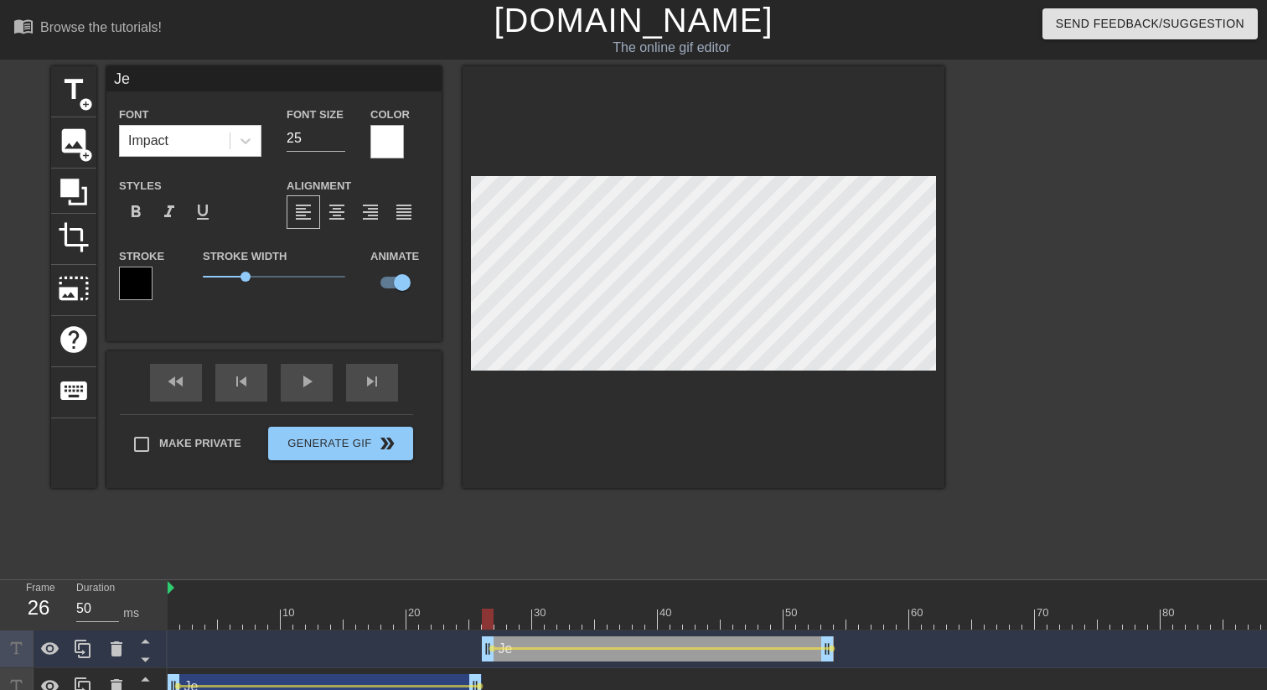
click at [592, 530] on div at bounding box center [859, 618] width 1383 height 21
click at [626, 530] on div at bounding box center [859, 618] width 1383 height 21
click at [653, 530] on div at bounding box center [859, 618] width 1383 height 21
click at [686, 530] on div at bounding box center [859, 618] width 1383 height 21
click at [708, 530] on div at bounding box center [859, 618] width 1383 height 21
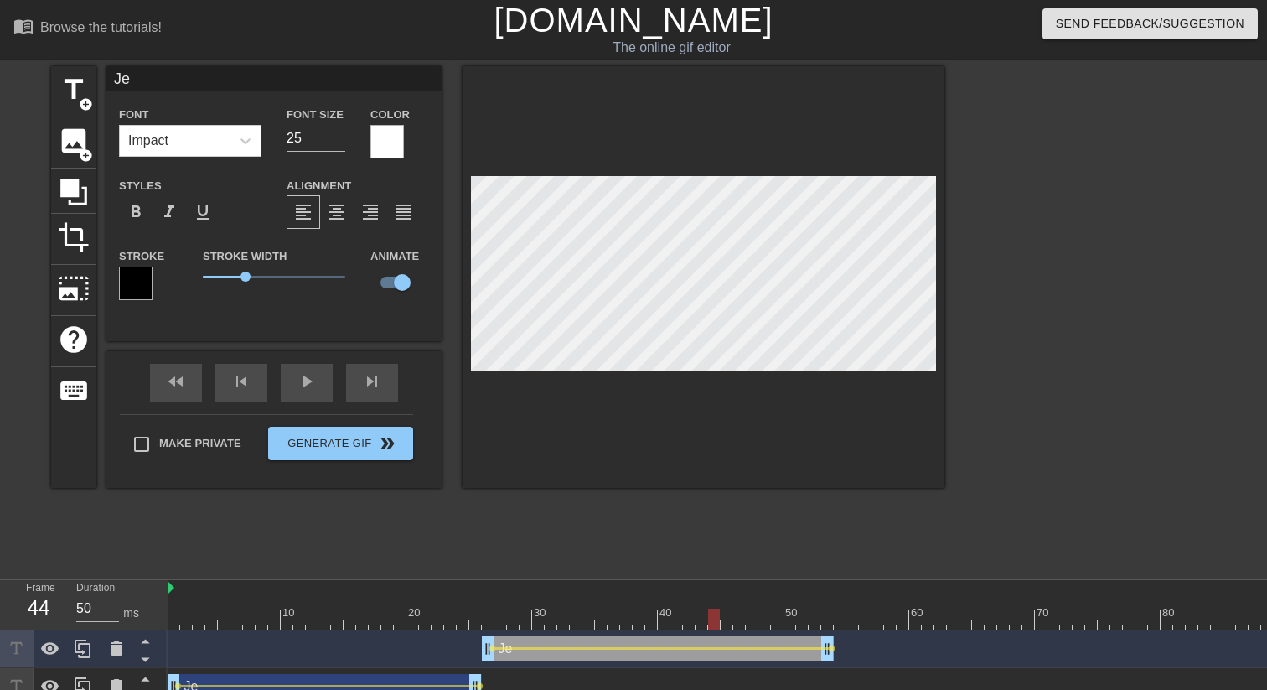
click at [689, 530] on div at bounding box center [859, 618] width 1383 height 21
click at [490, 530] on div at bounding box center [859, 618] width 1383 height 21
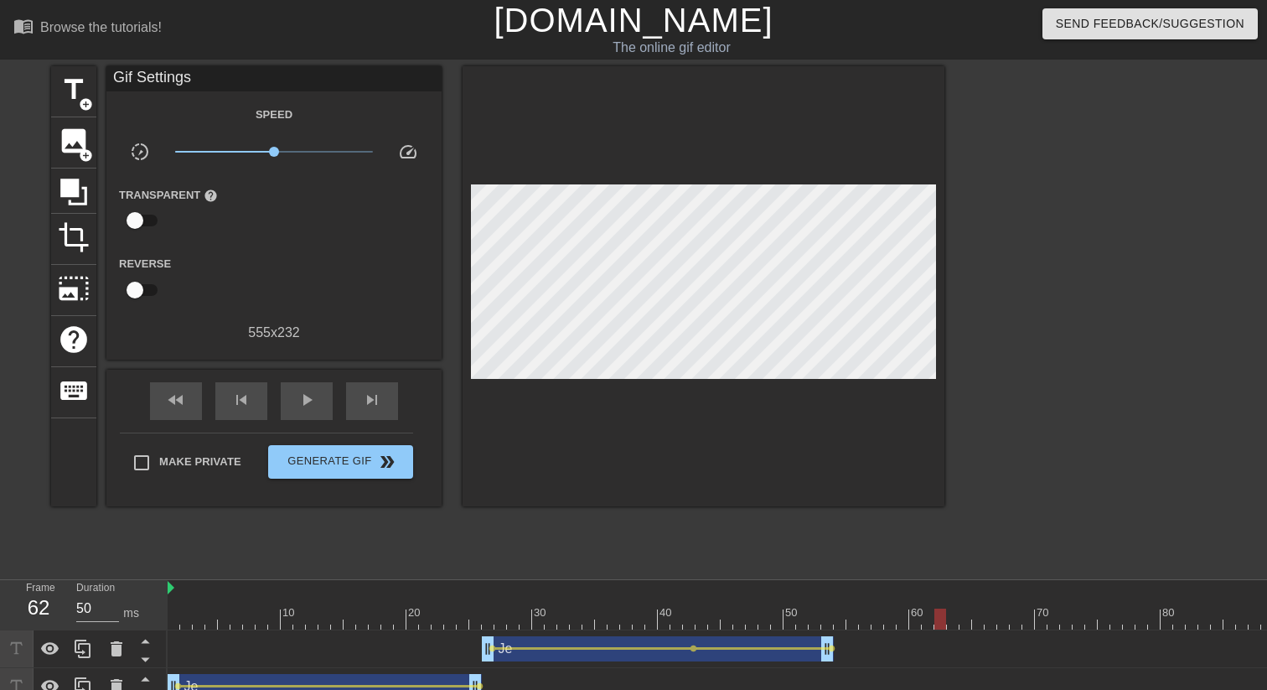
drag, startPoint x: 830, startPoint y: 649, endPoint x: 769, endPoint y: 652, distance: 60.4
click at [769, 530] on div "Je drag_handle drag_handle lens lens lens" at bounding box center [859, 648] width 1383 height 25
click at [720, 530] on div "Je drag_handle drag_handle lens lens lens" at bounding box center [859, 649] width 1383 height 38
click at [717, 530] on div at bounding box center [859, 618] width 1383 height 21
click at [703, 530] on div at bounding box center [859, 618] width 1383 height 21
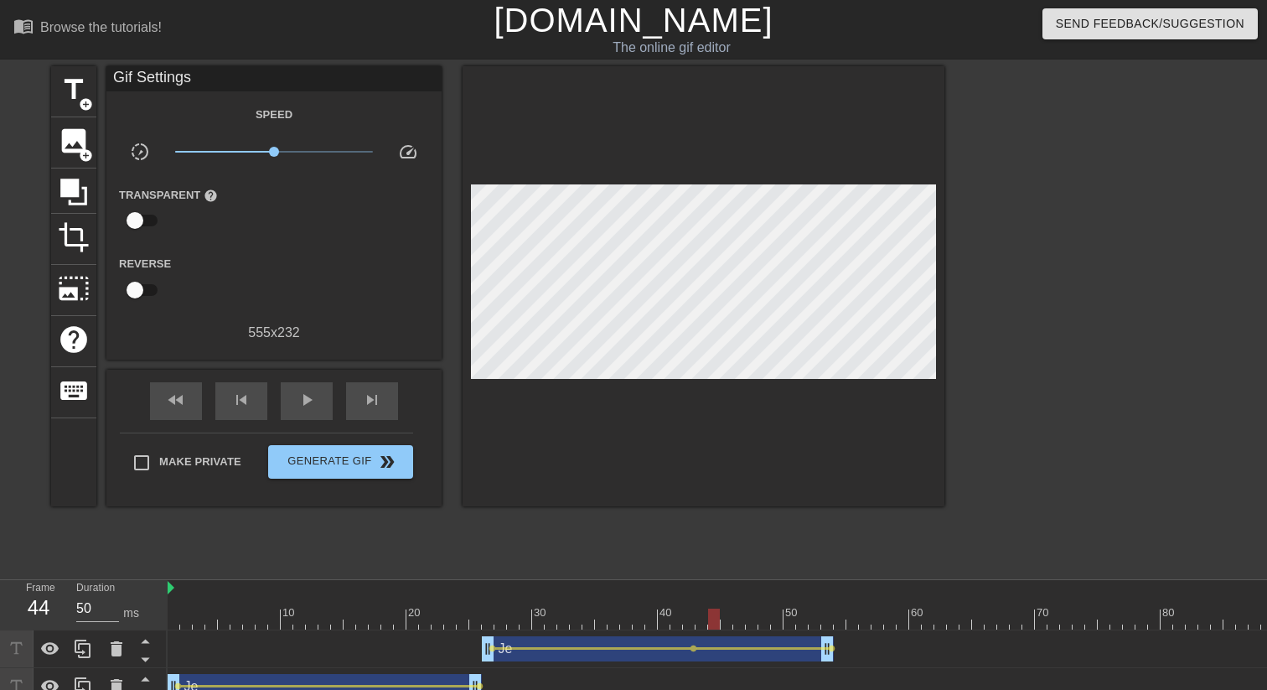
click at [710, 530] on div at bounding box center [859, 618] width 1383 height 21
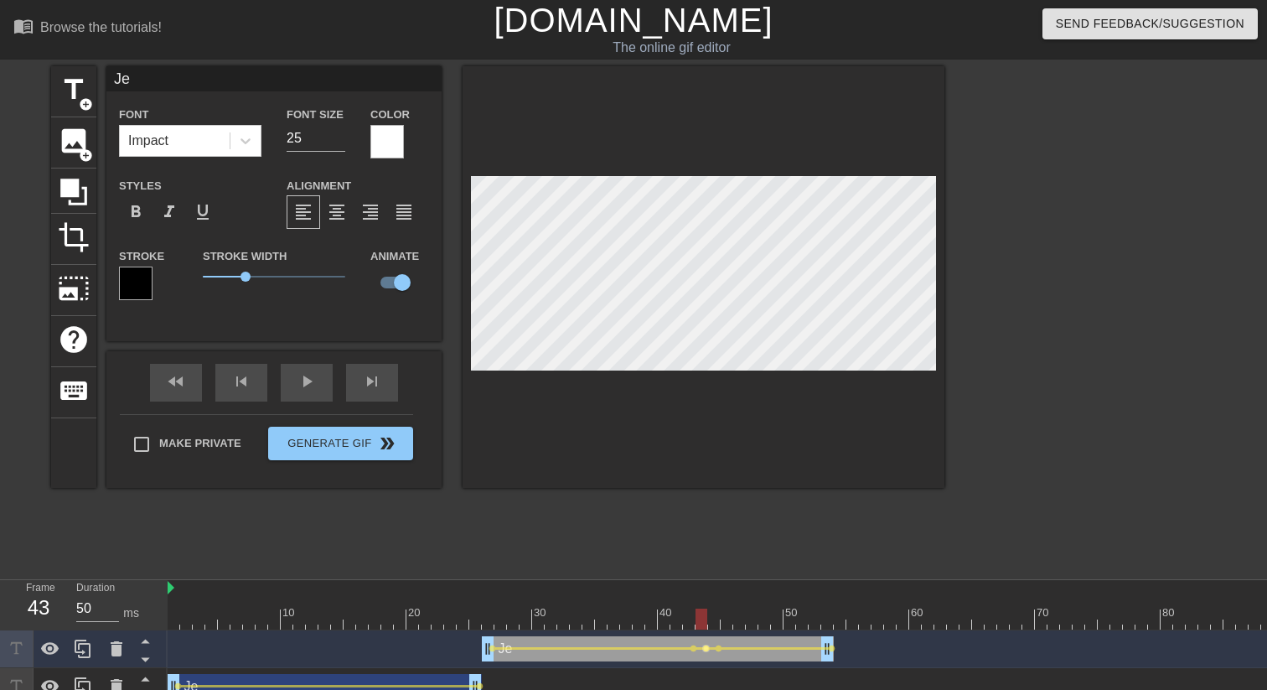
click at [706, 530] on span "lens" at bounding box center [706, 648] width 8 height 8
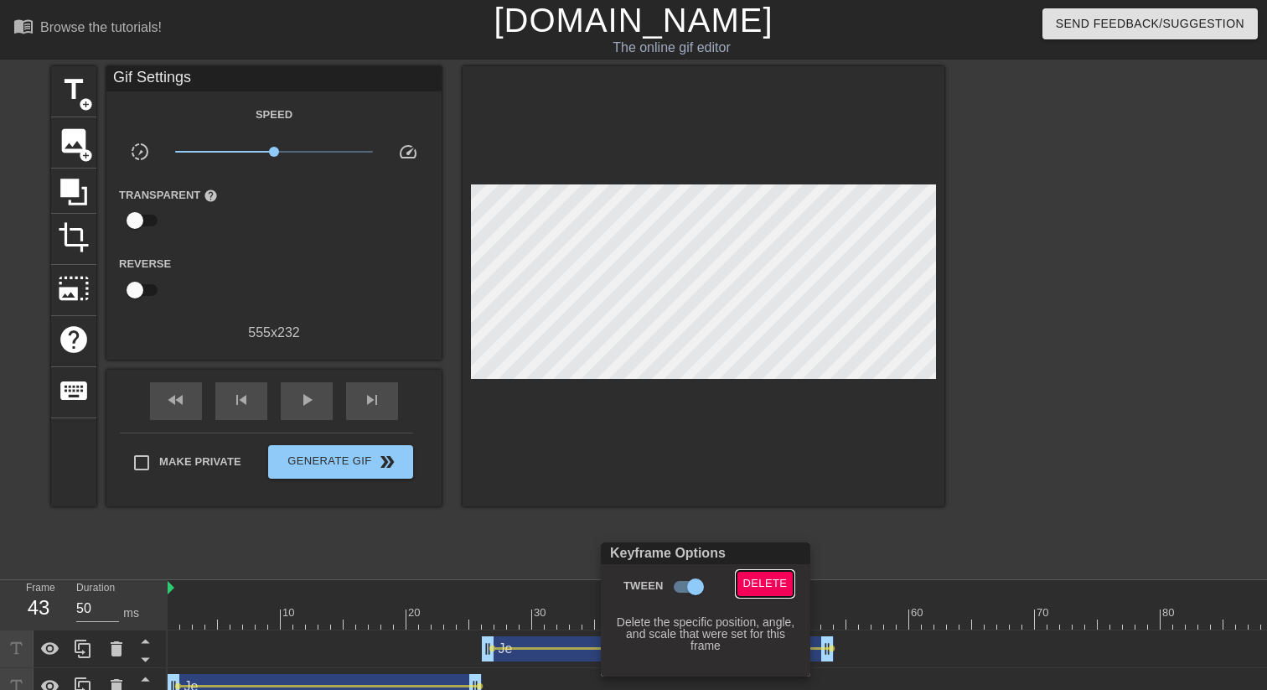
click at [760, 530] on span "Delete" at bounding box center [765, 583] width 44 height 19
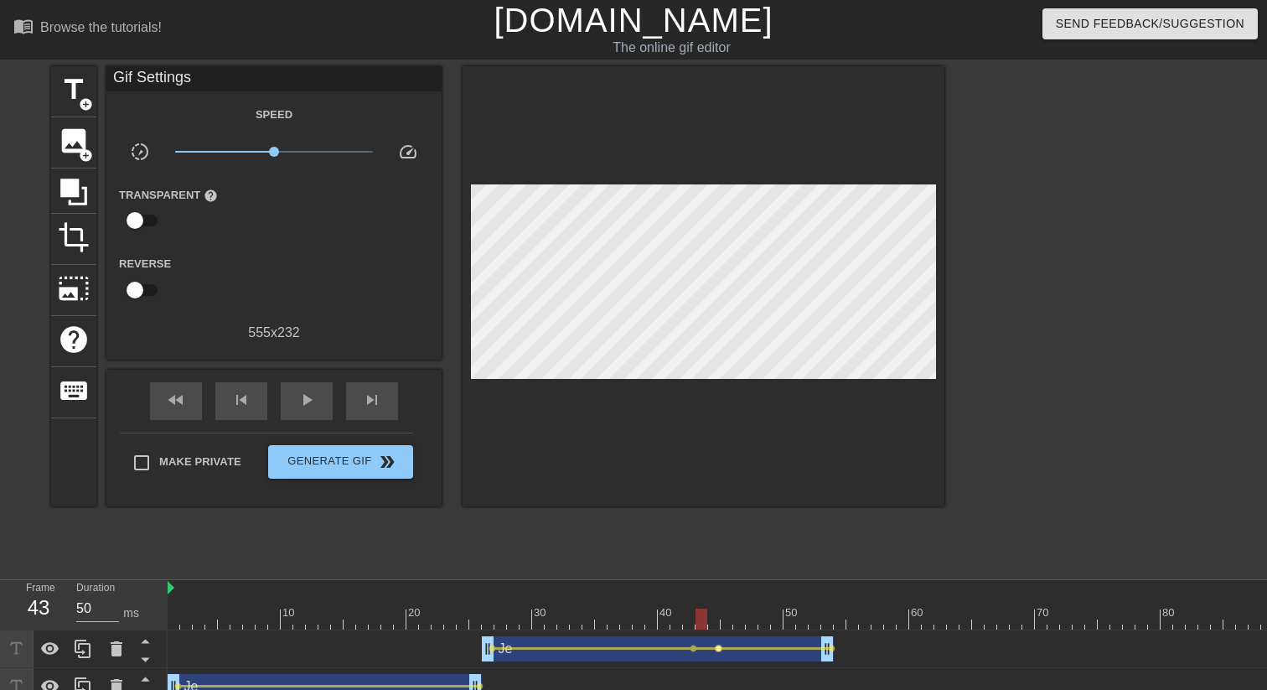
click at [719, 530] on span "lens" at bounding box center [719, 648] width 8 height 8
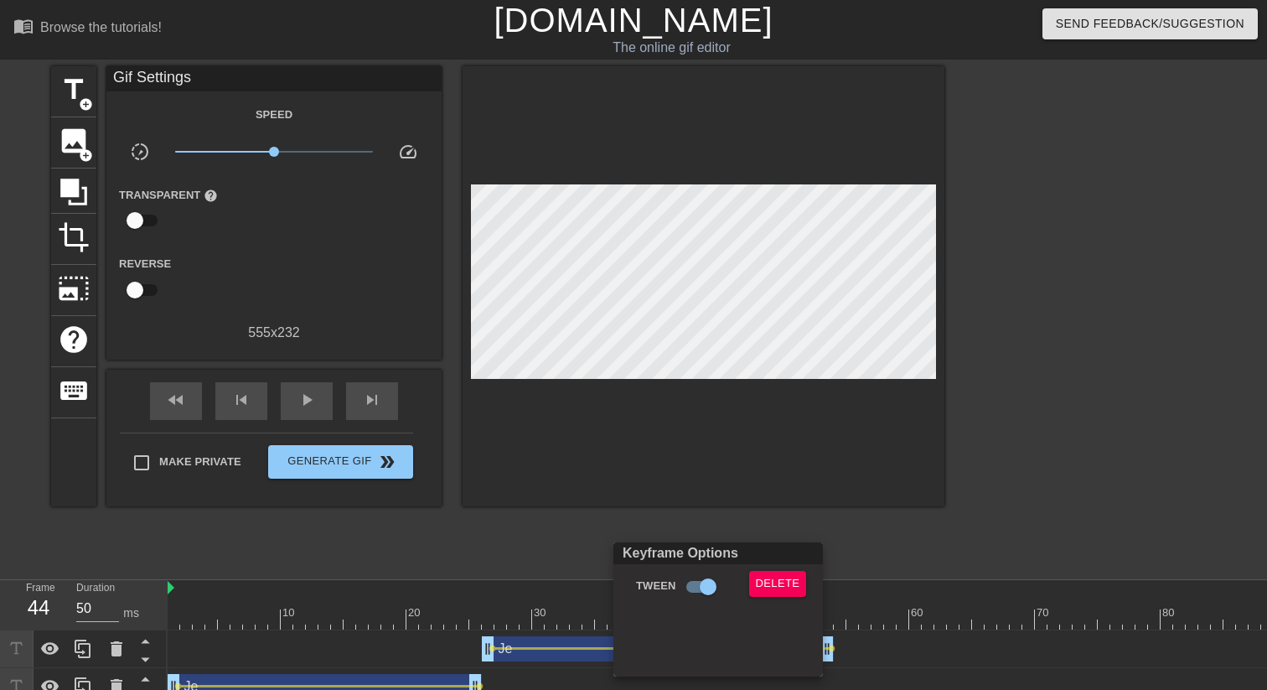
click at [585, 530] on div at bounding box center [633, 345] width 1267 height 690
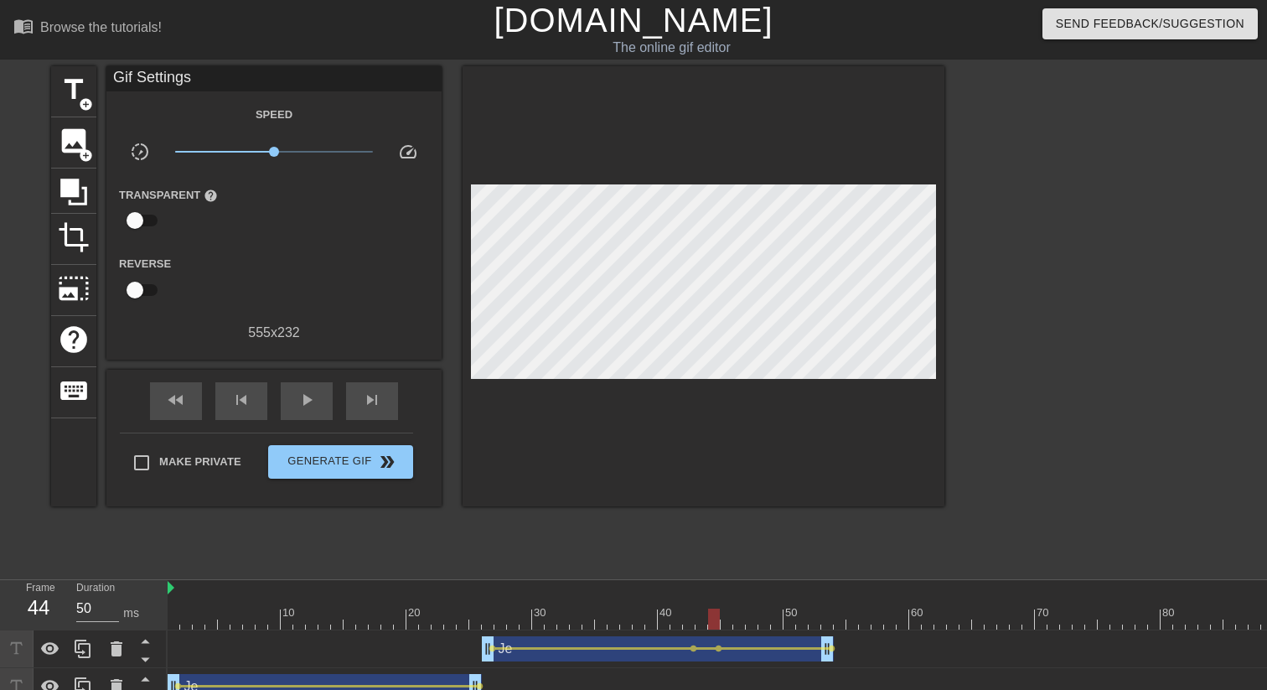
click at [572, 530] on div at bounding box center [859, 618] width 1383 height 21
click at [489, 530] on div at bounding box center [859, 618] width 1383 height 21
click at [489, 530] on span "lens" at bounding box center [493, 648] width 8 height 8
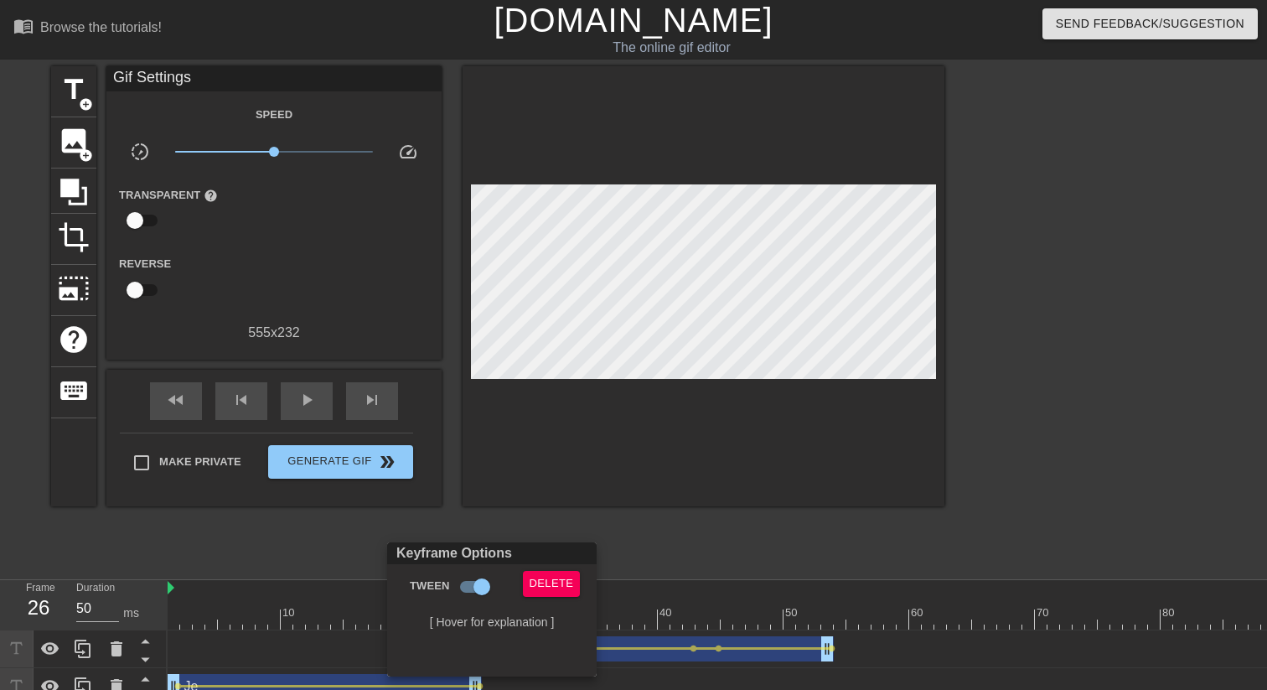
click at [713, 280] on div at bounding box center [633, 345] width 1267 height 690
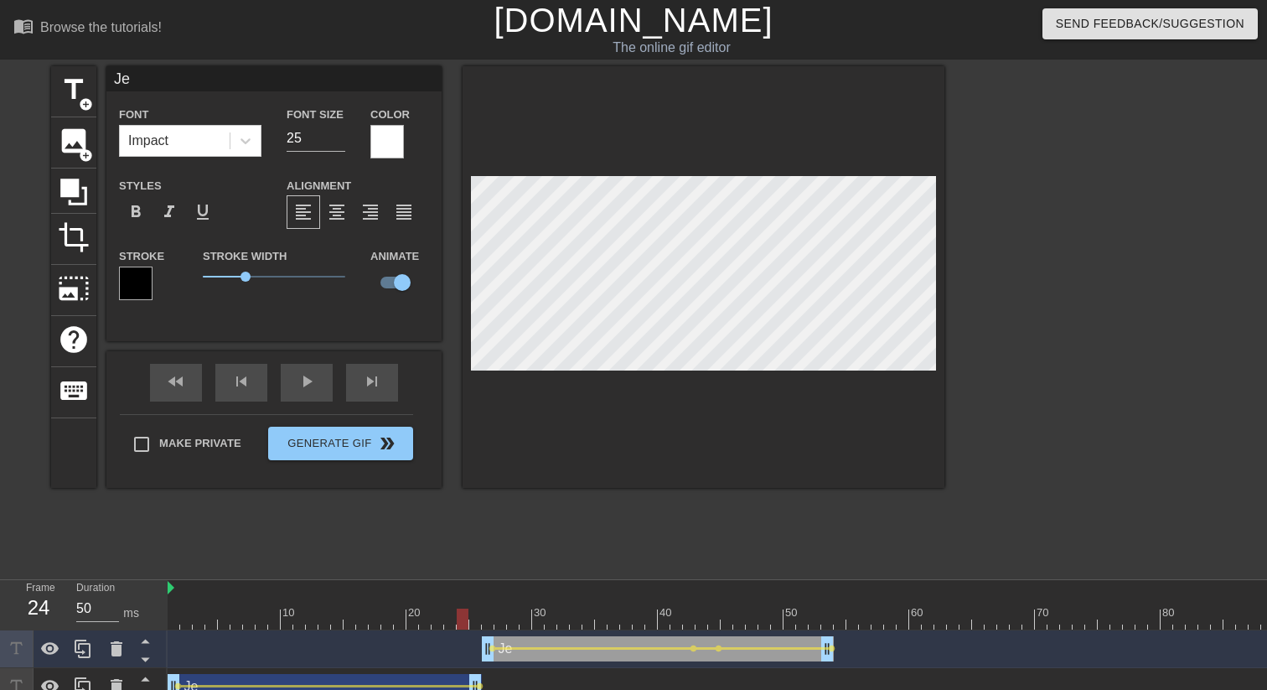
click at [460, 530] on div at bounding box center [859, 618] width 1383 height 21
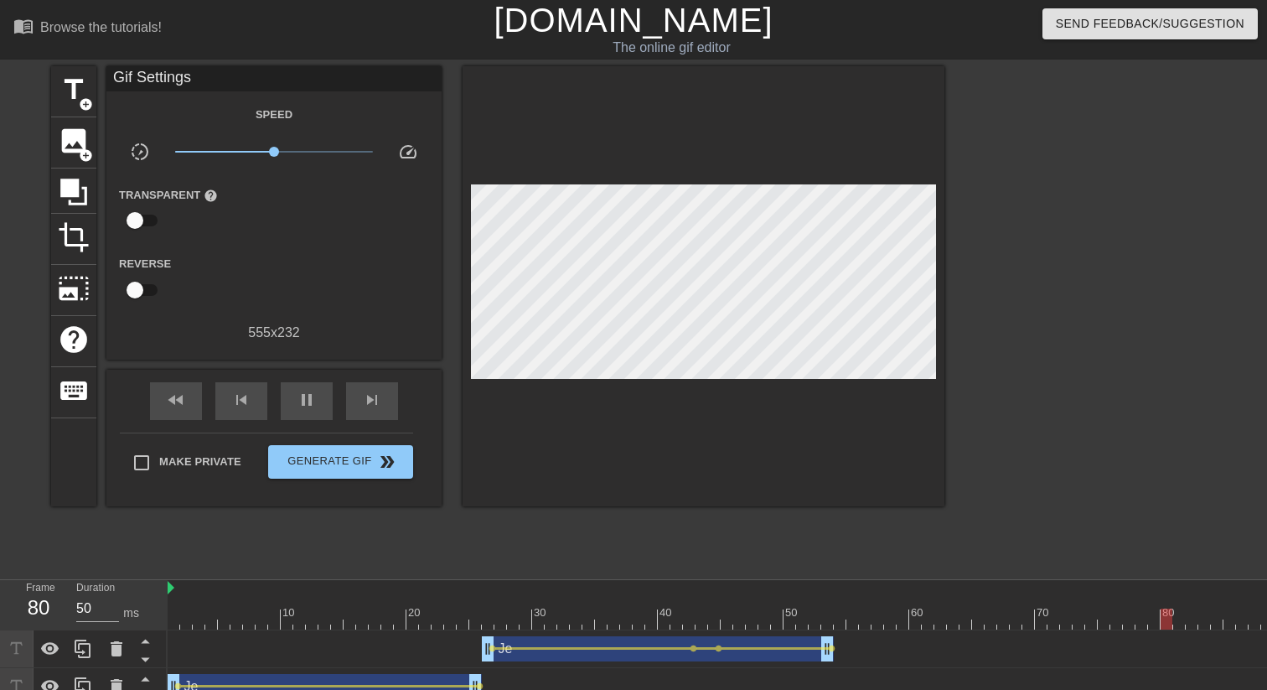
click at [1043, 510] on div at bounding box center [1090, 317] width 251 height 503
click at [177, 530] on div at bounding box center [174, 618] width 12 height 21
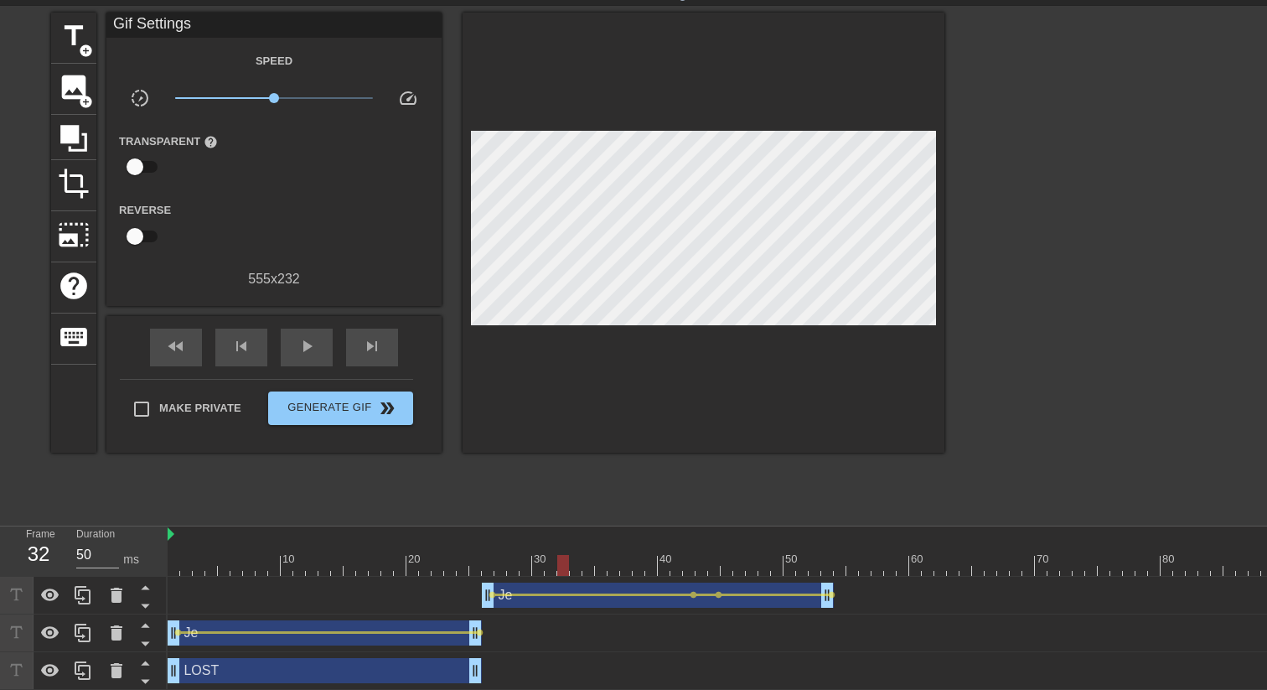
scroll to position [56, 0]
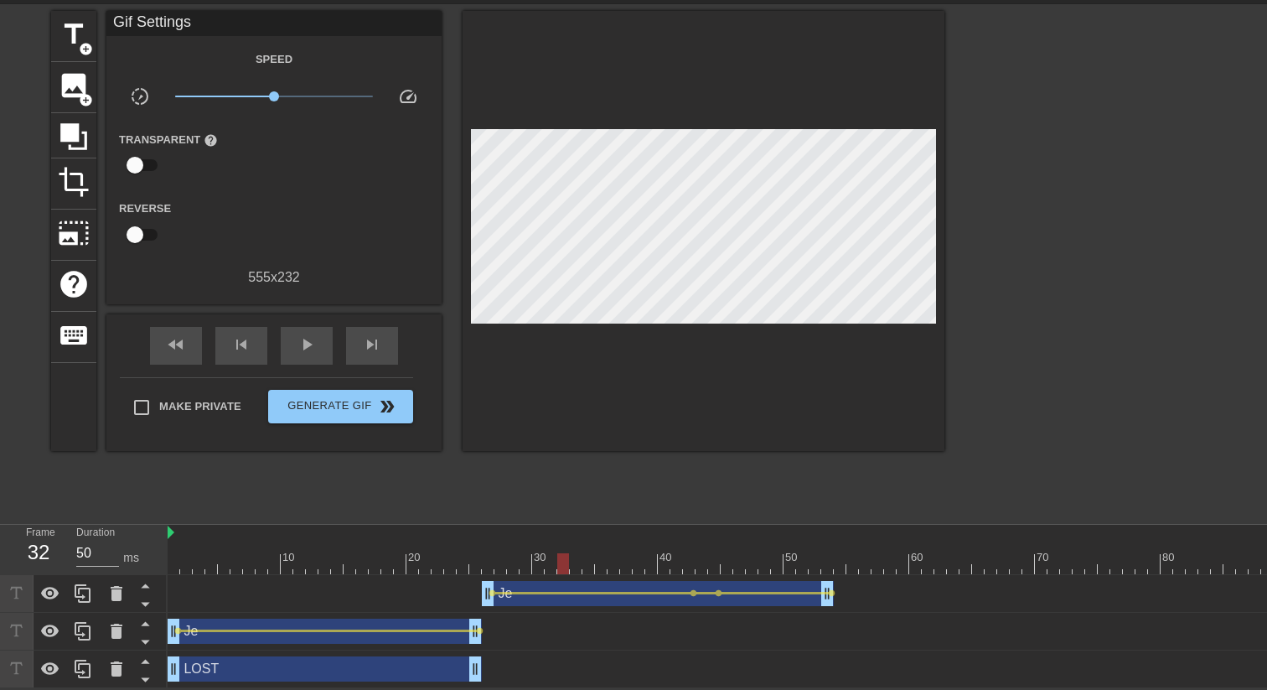
click at [219, 530] on div "LOST drag_handle drag_handle" at bounding box center [325, 668] width 314 height 25
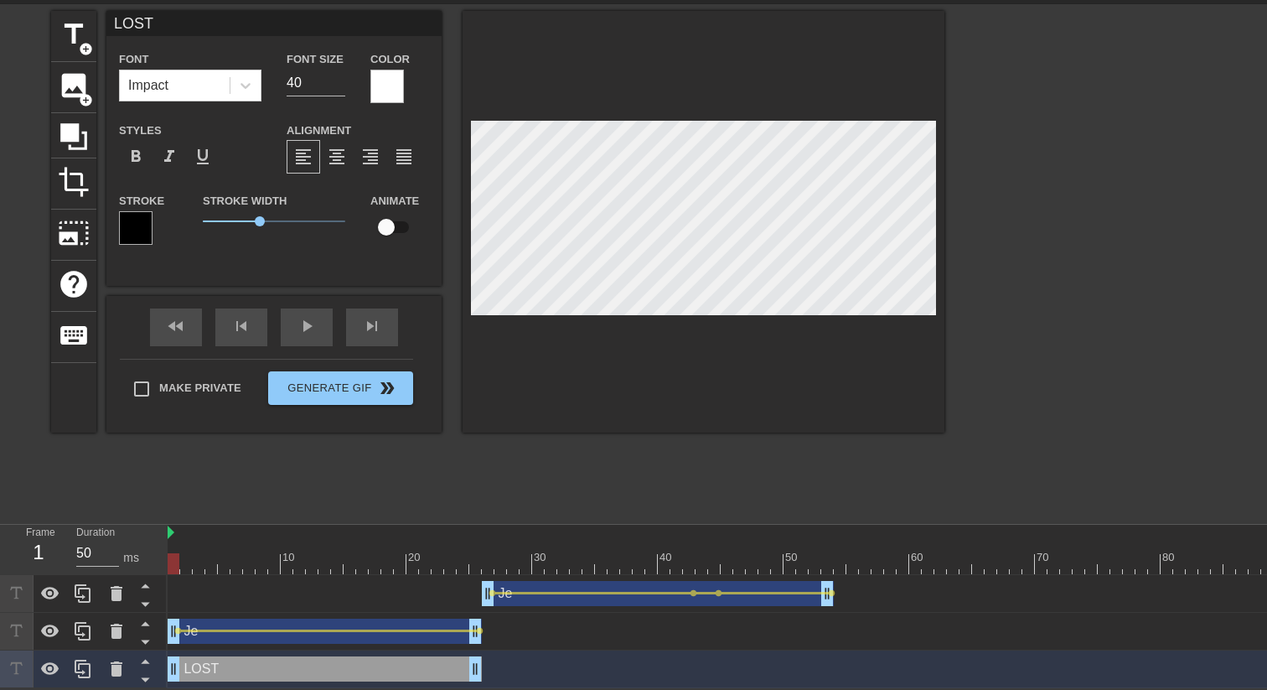
click at [174, 530] on div at bounding box center [859, 563] width 1383 height 21
click at [177, 530] on div at bounding box center [174, 563] width 12 height 21
click at [701, 530] on div at bounding box center [859, 563] width 1383 height 21
click at [482, 530] on div at bounding box center [859, 563] width 1383 height 21
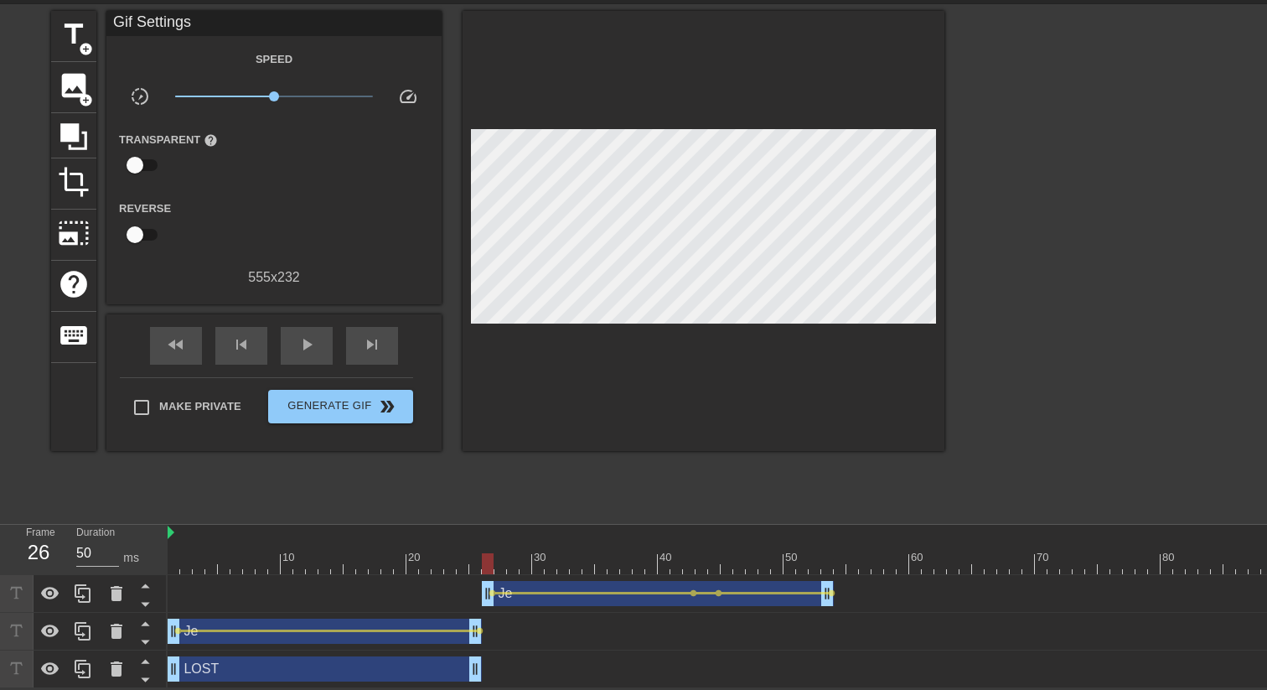
click at [493, 494] on div "title add_circle image add_circle crop photo_size_select_large help keyboard Gi…" at bounding box center [497, 262] width 893 height 503
click at [842, 530] on div at bounding box center [859, 563] width 1383 height 21
click at [82, 530] on icon at bounding box center [83, 669] width 20 height 20
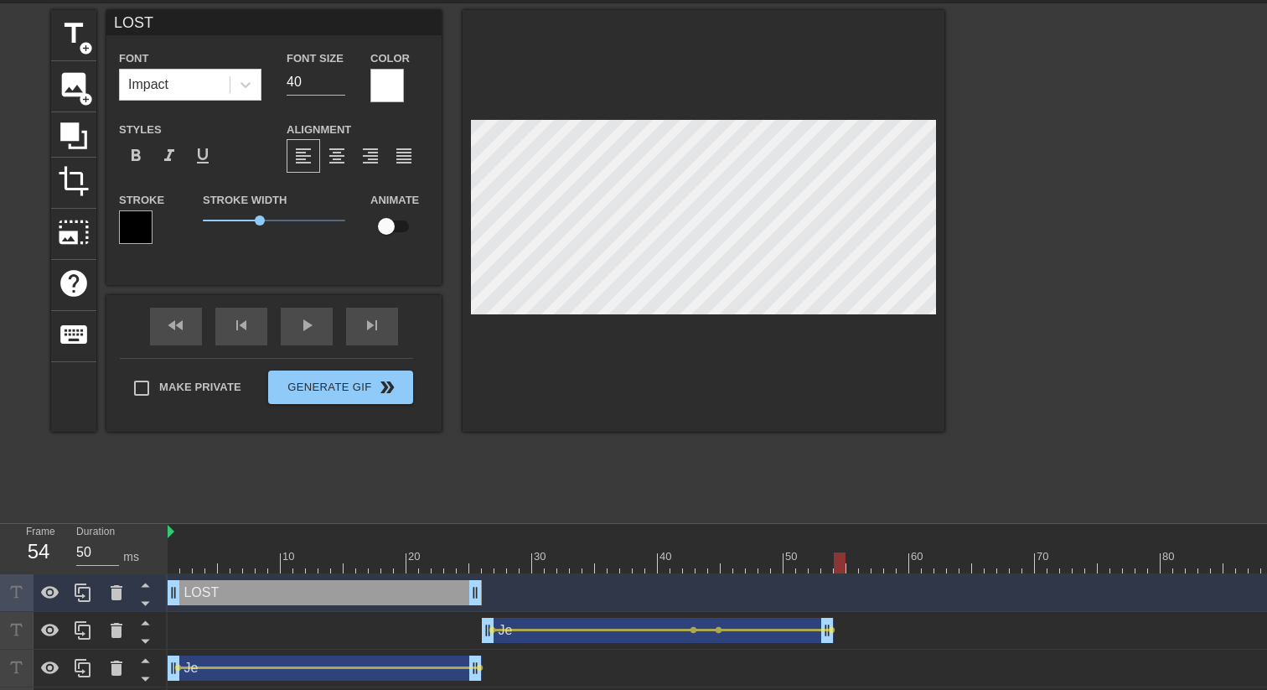
scroll to position [94, 0]
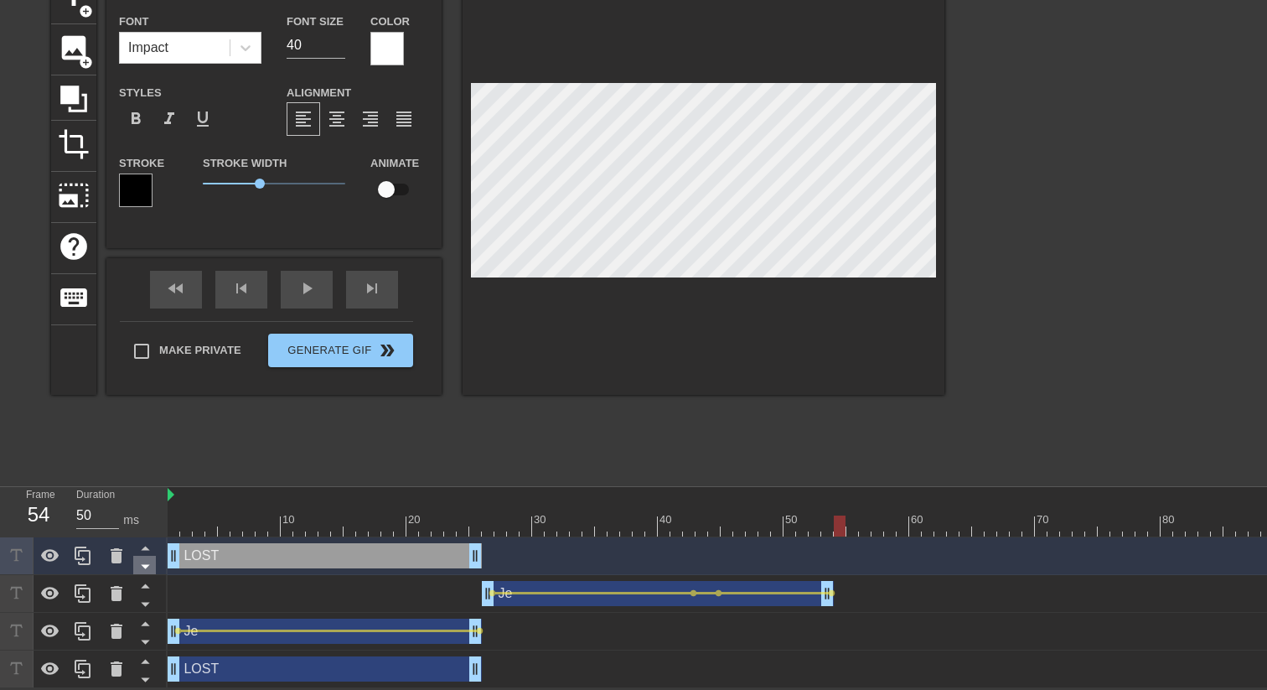
click at [152, 530] on icon at bounding box center [145, 566] width 21 height 21
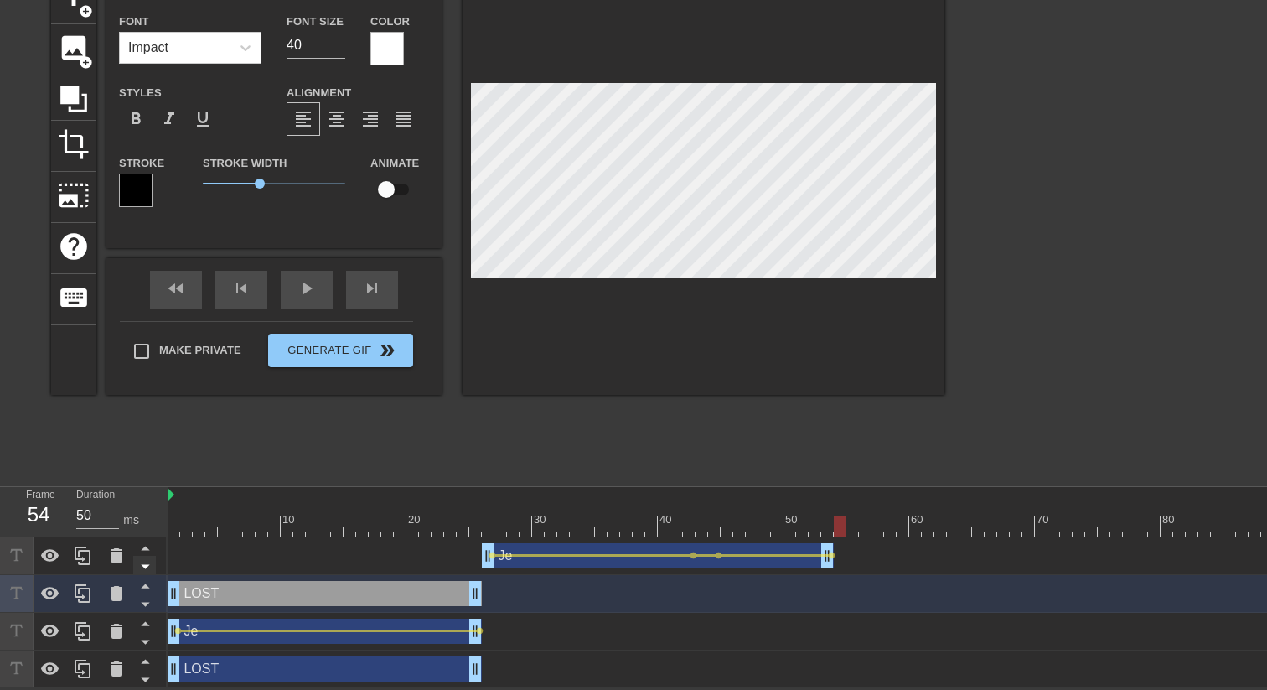
click at [150, 530] on icon at bounding box center [145, 566] width 21 height 21
type input "Je"
type input "25"
checkbox input "true"
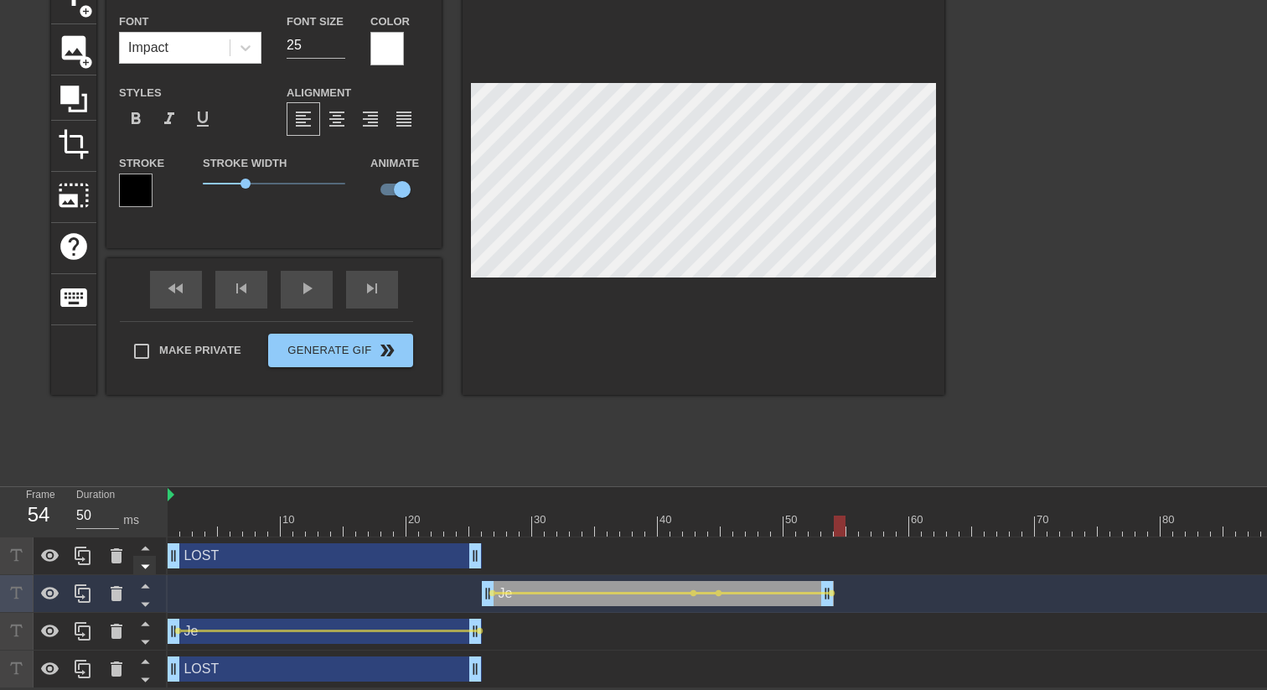
click at [149, 530] on icon at bounding box center [145, 566] width 21 height 21
type input "LOST"
type input "40"
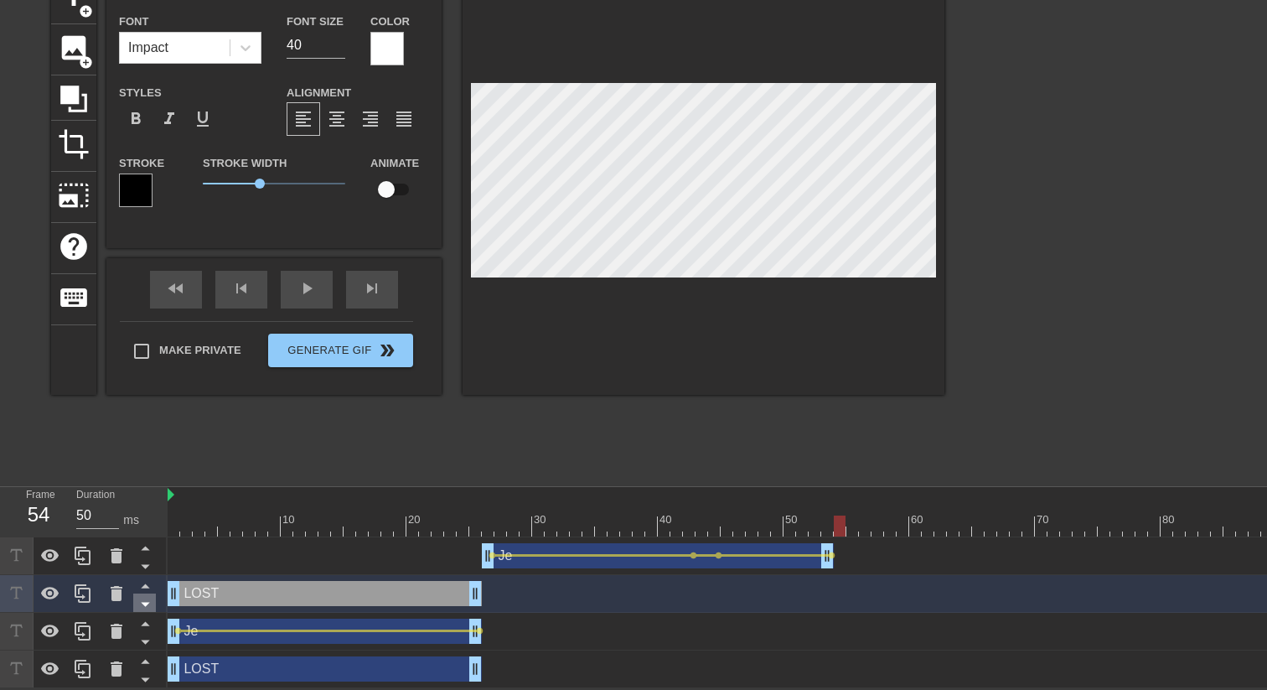
click at [144, 530] on icon at bounding box center [145, 603] width 21 height 21
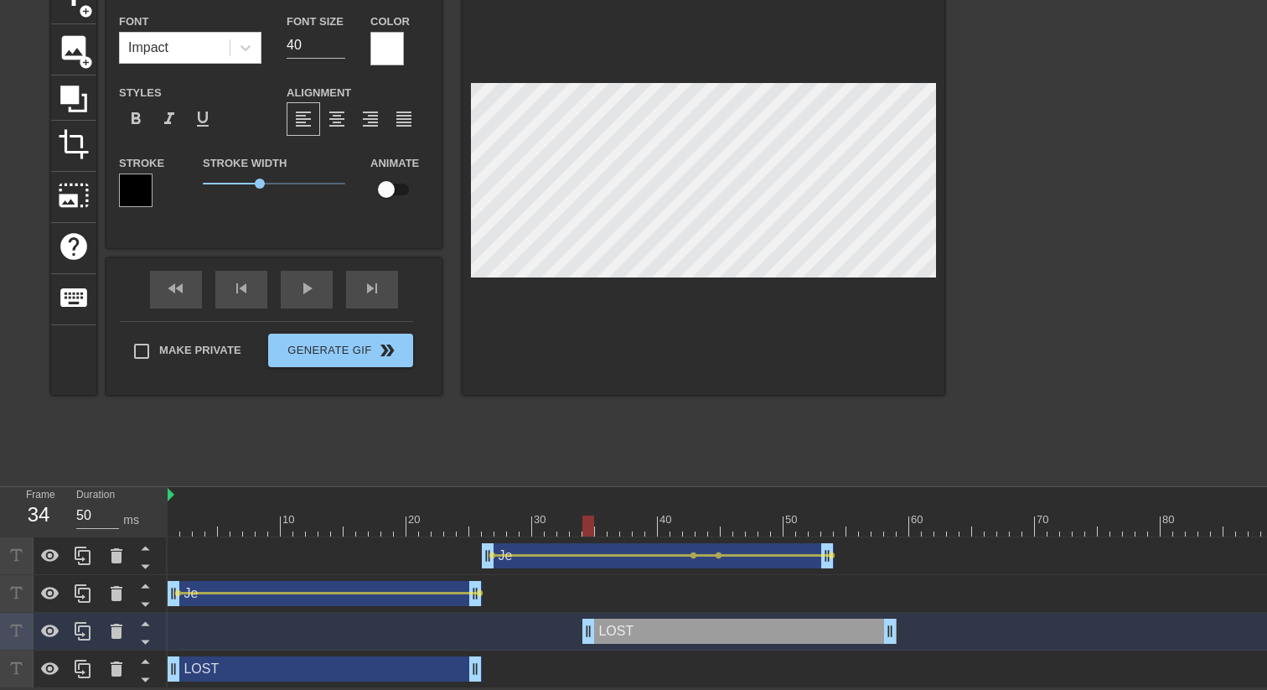
drag, startPoint x: 272, startPoint y: 629, endPoint x: 682, endPoint y: 679, distance: 413.6
click at [682, 530] on div "Je drag_handle drag_handle lens lens lens lens Je drag_handle drag_handle lens …" at bounding box center [717, 612] width 1099 height 151
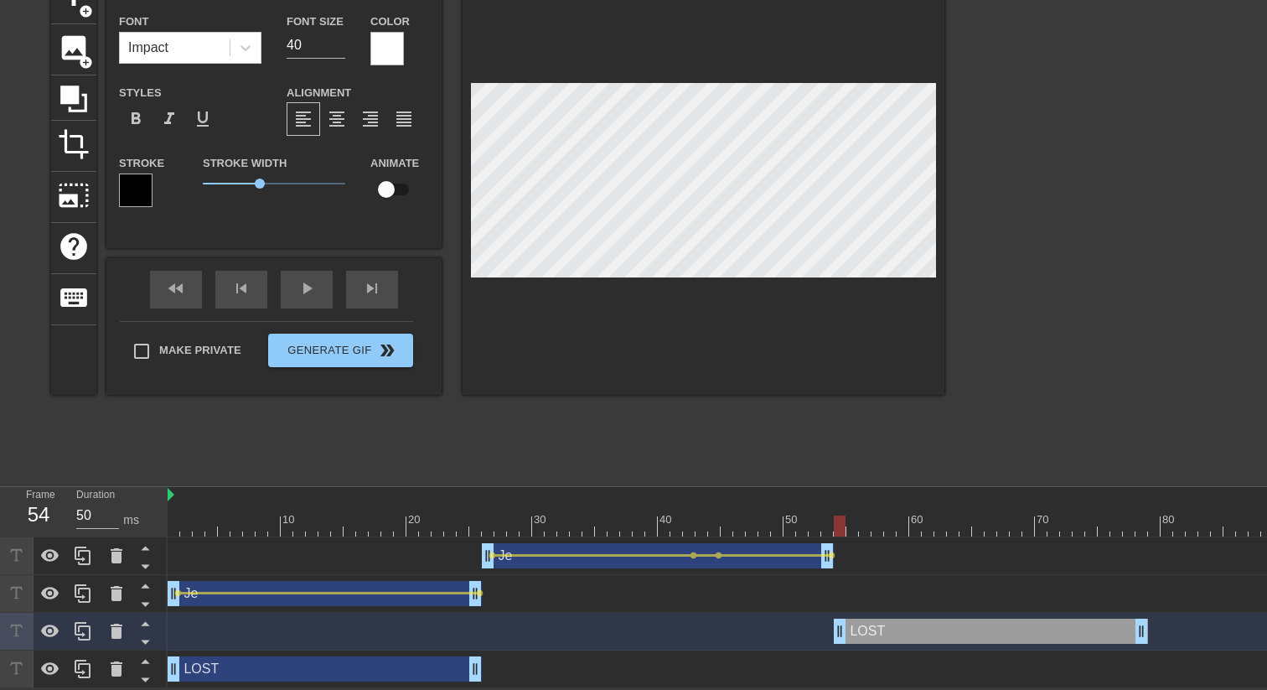
drag, startPoint x: 646, startPoint y: 630, endPoint x: 893, endPoint y: 618, distance: 247.5
click at [893, 530] on div "LOST drag_handle drag_handle" at bounding box center [991, 630] width 314 height 25
click at [799, 515] on div at bounding box center [859, 525] width 1383 height 21
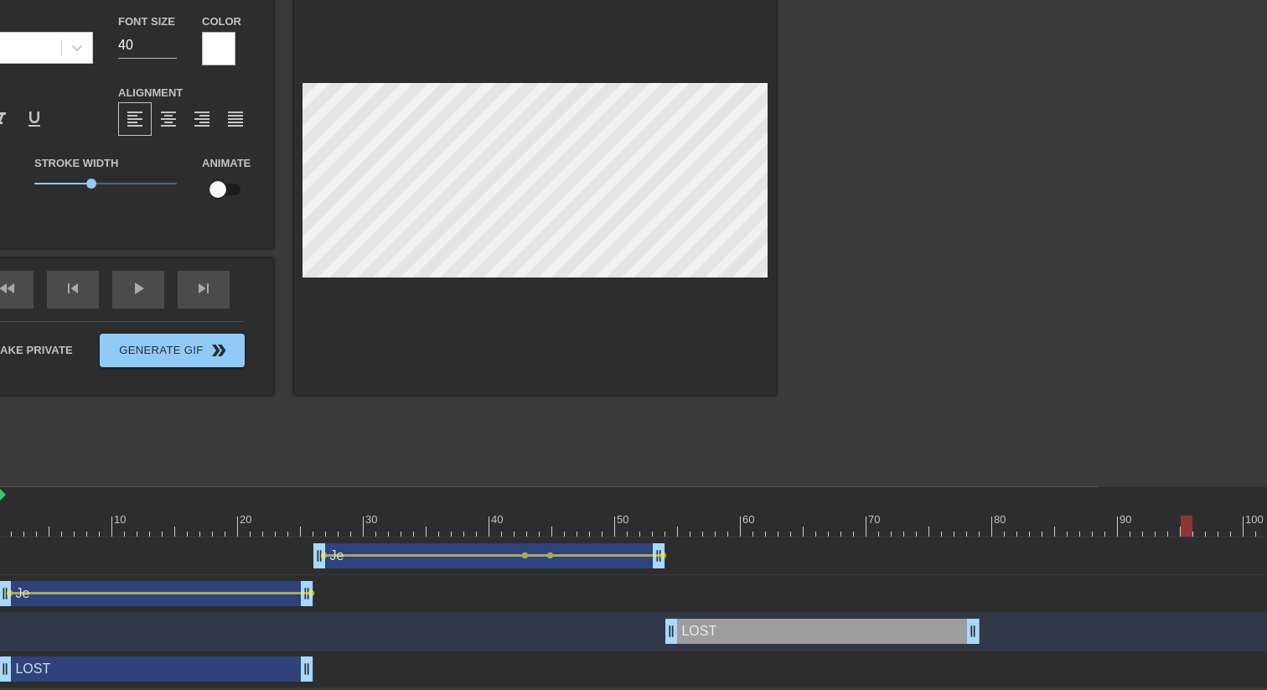
scroll to position [94, 292]
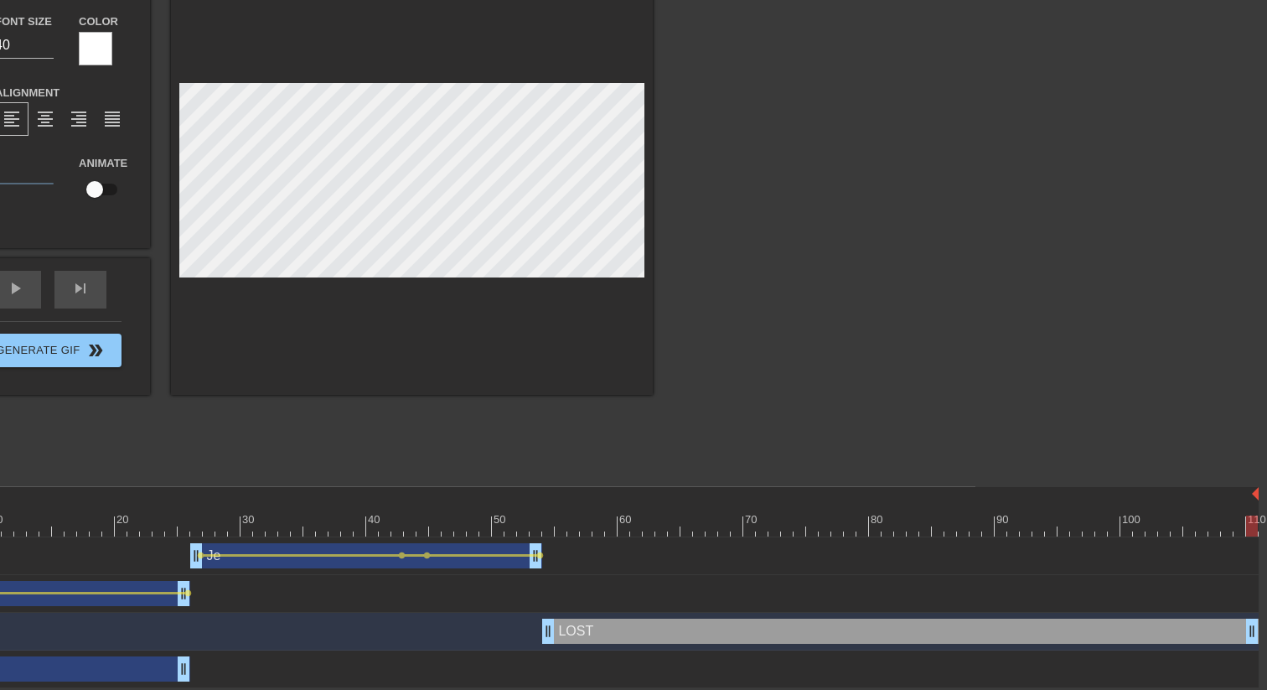
drag, startPoint x: 852, startPoint y: 634, endPoint x: 1266, endPoint y: 634, distance: 414.0
click at [975, 530] on html "menu_book Browse the tutorials! [DOMAIN_NAME] The online gif editor Send Feedba…" at bounding box center [341, 297] width 1267 height 781
click at [537, 527] on div at bounding box center [567, 525] width 1383 height 21
click at [548, 527] on div at bounding box center [567, 525] width 1383 height 21
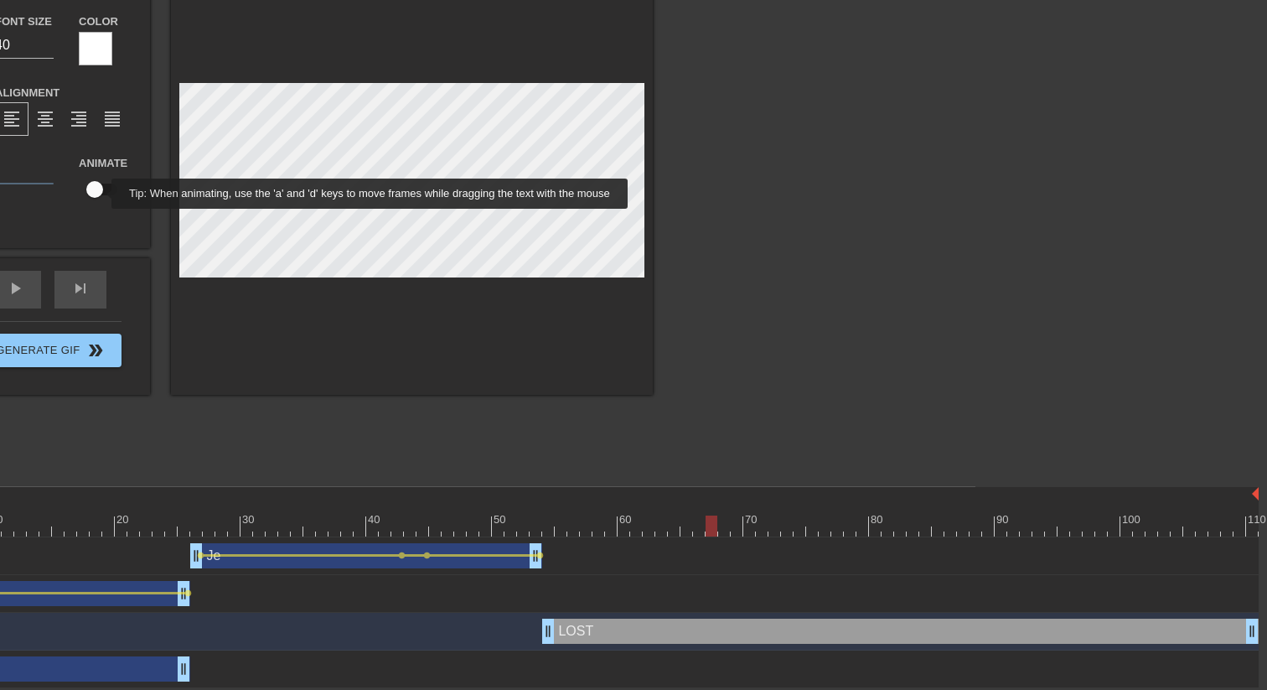
click at [101, 194] on input "checkbox" at bounding box center [95, 189] width 96 height 32
checkbox input "true"
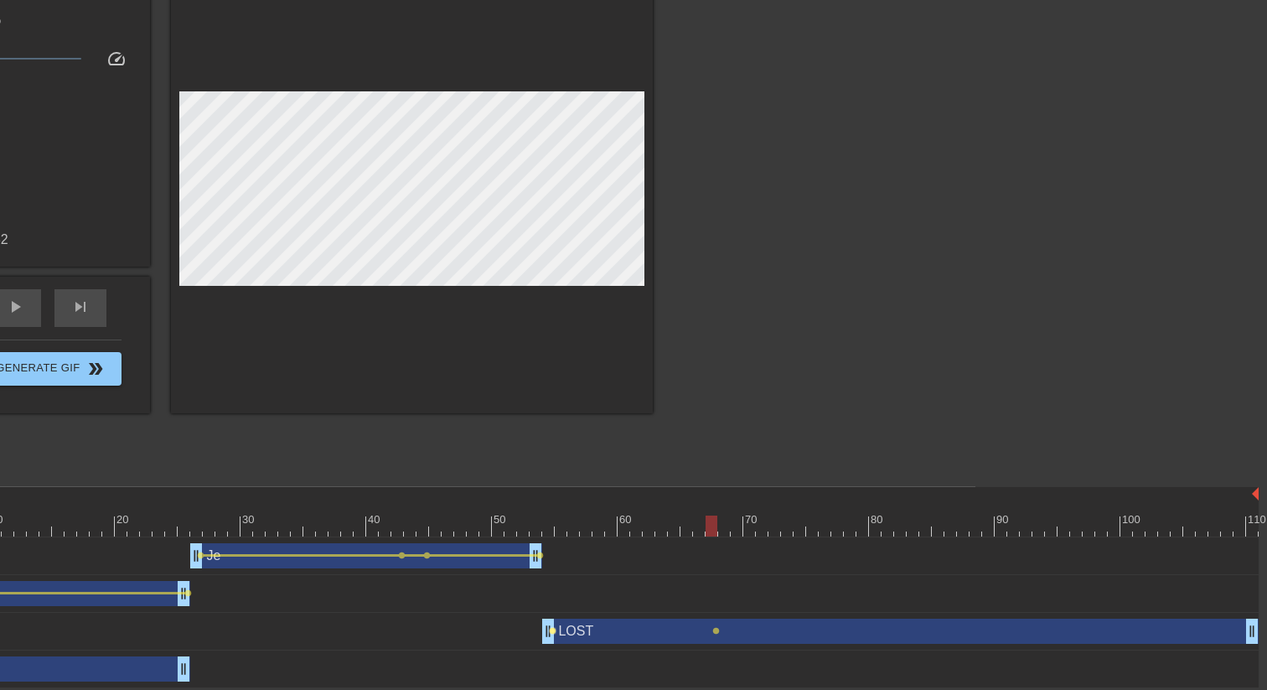
click at [552, 530] on span "lens" at bounding box center [553, 631] width 8 height 8
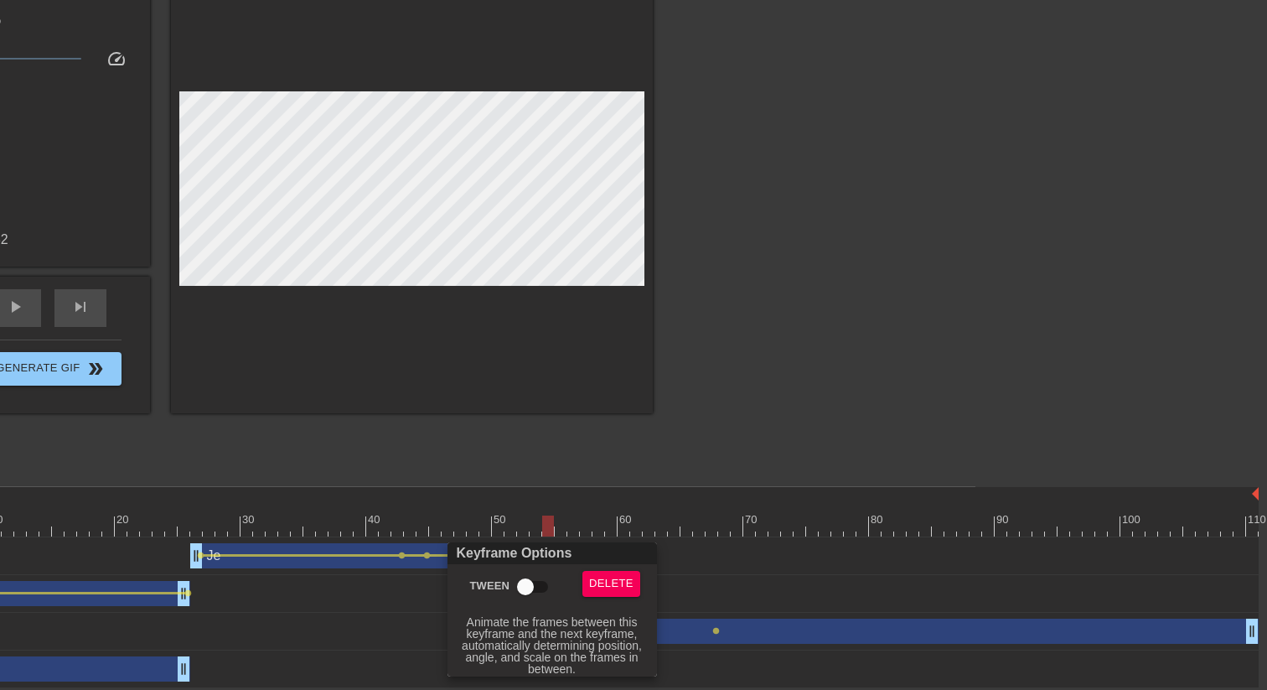
click at [528, 530] on input "Tween" at bounding box center [526, 587] width 96 height 32
checkbox input "true"
click at [545, 528] on div at bounding box center [633, 345] width 1267 height 690
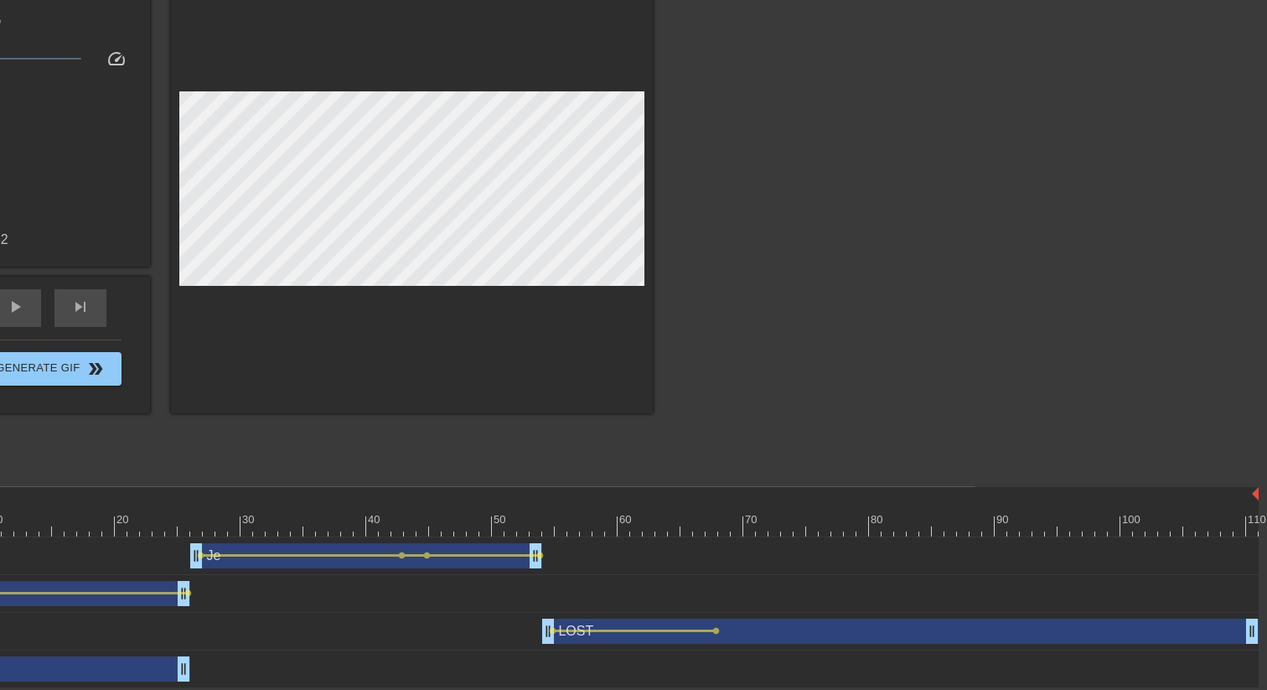
click at [1056, 528] on div at bounding box center [567, 525] width 1383 height 21
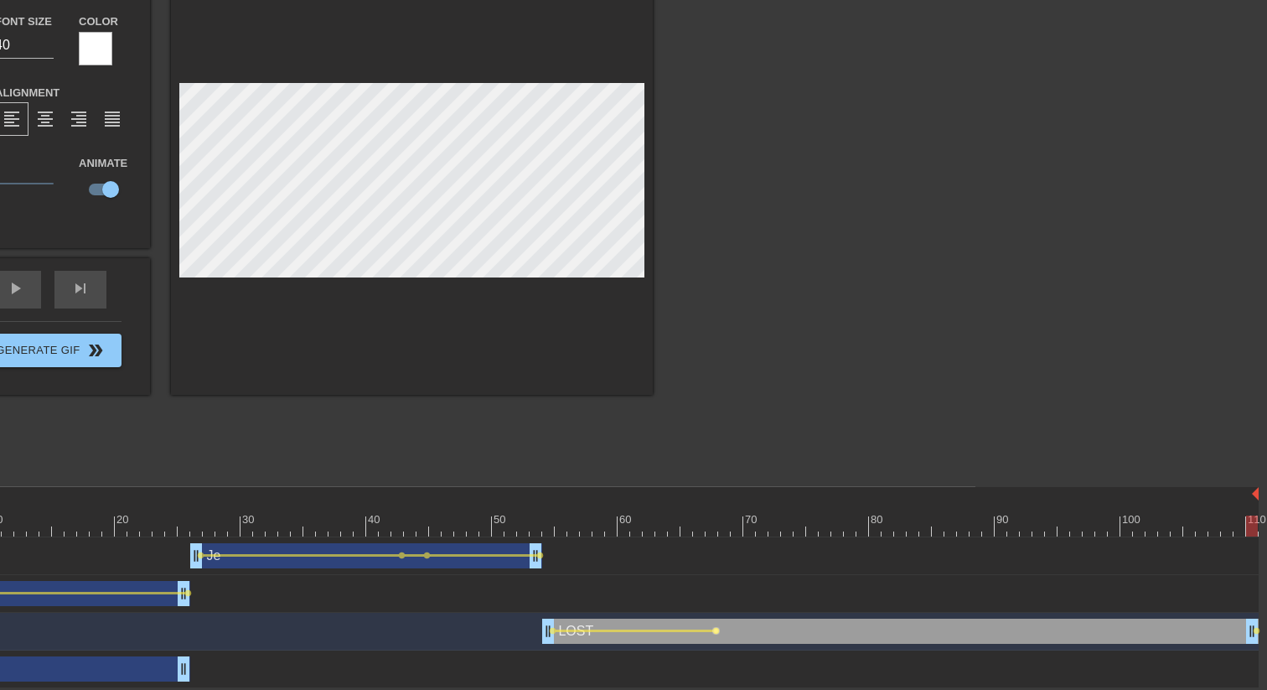
click at [718, 530] on span "lens" at bounding box center [716, 631] width 8 height 8
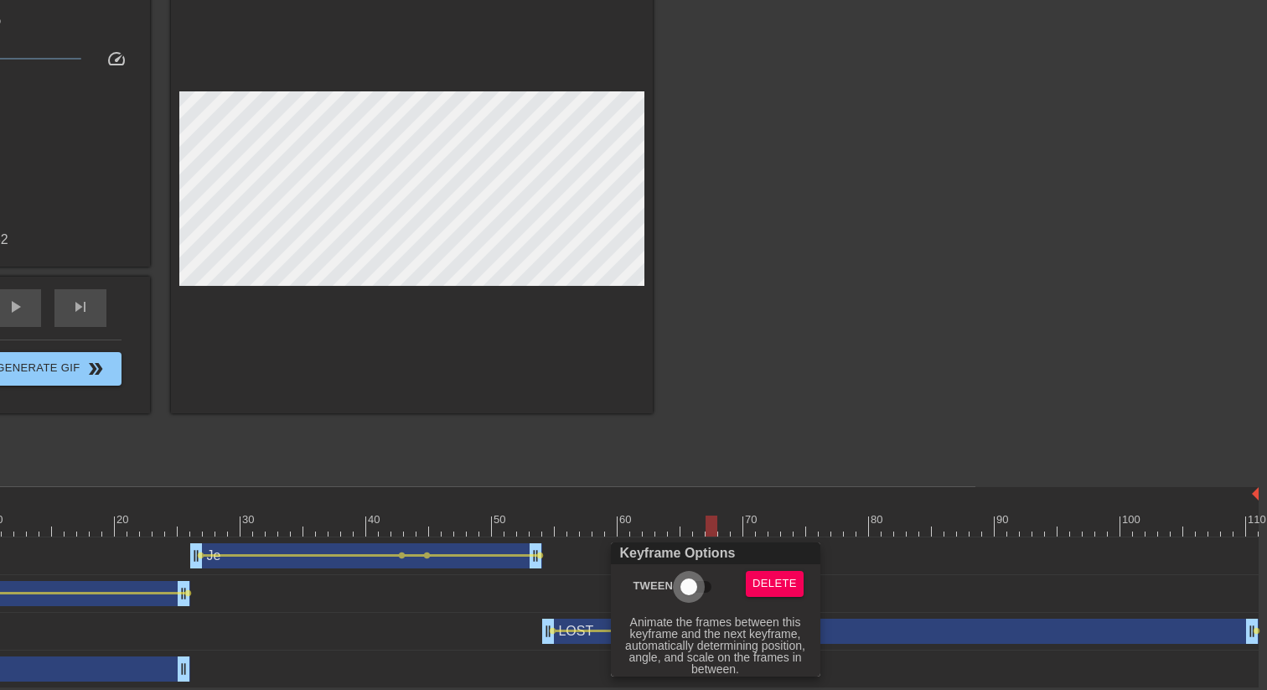
click at [686, 530] on input "Tween" at bounding box center [689, 587] width 96 height 32
checkbox input "true"
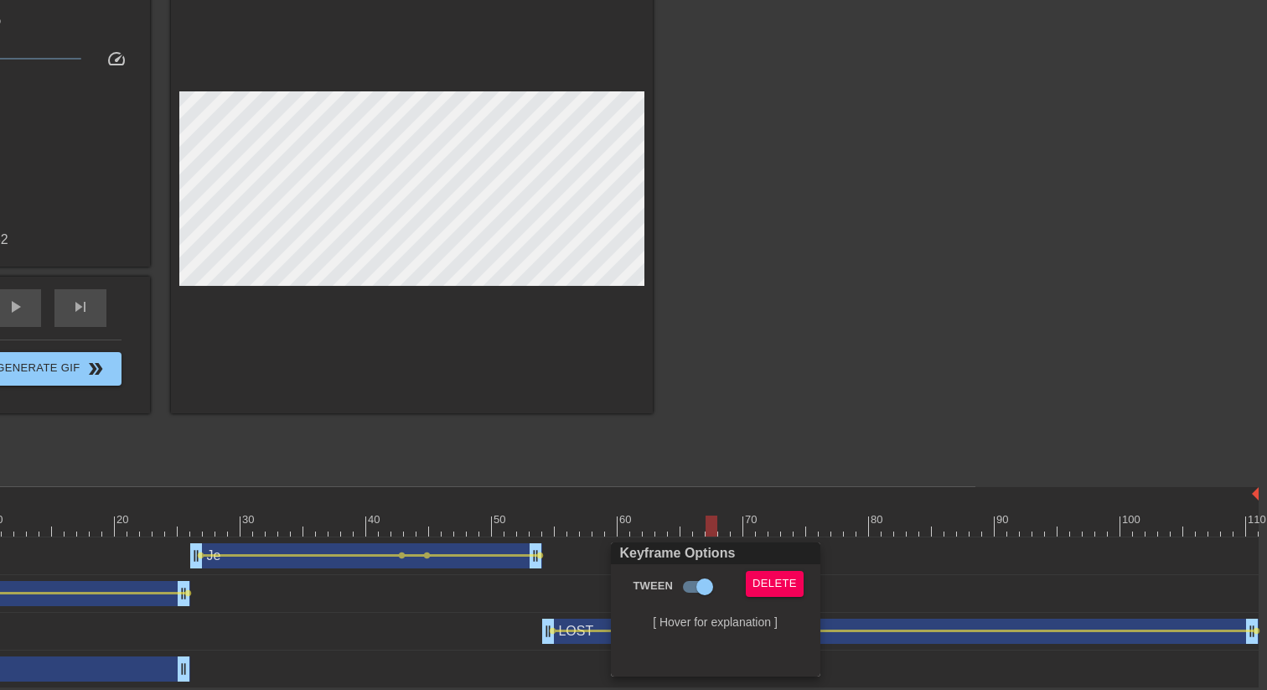
click at [502, 530] on div at bounding box center [633, 345] width 1267 height 690
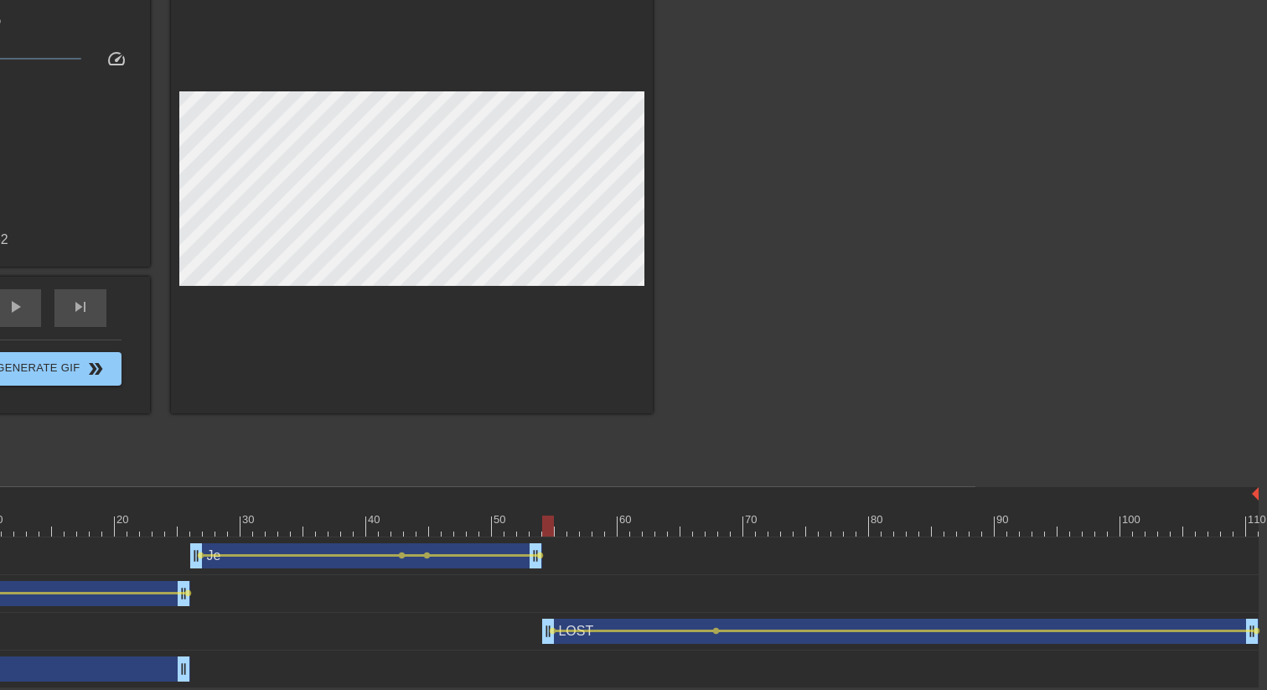
click at [544, 525] on div at bounding box center [567, 525] width 1383 height 21
click at [768, 528] on div at bounding box center [567, 525] width 1383 height 21
drag, startPoint x: 748, startPoint y: 528, endPoint x: 546, endPoint y: 525, distance: 201.1
click at [546, 525] on div at bounding box center [567, 525] width 1383 height 21
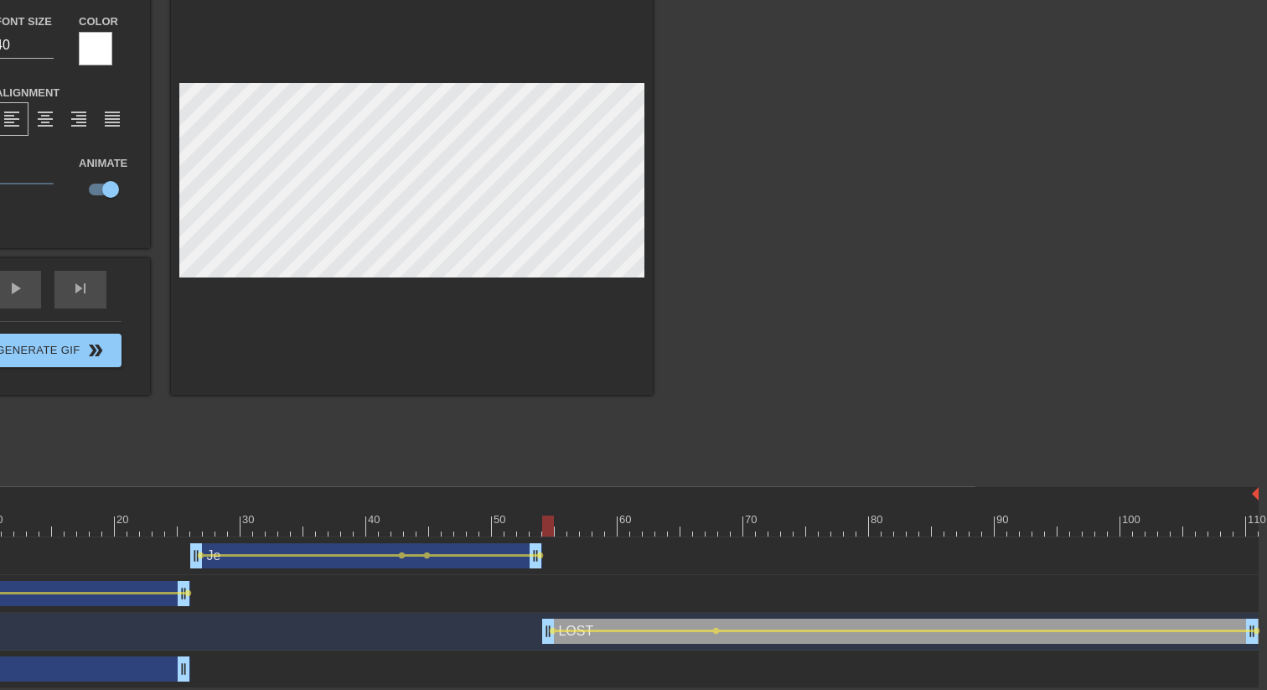
click at [538, 525] on div at bounding box center [567, 525] width 1383 height 21
drag, startPoint x: 603, startPoint y: 520, endPoint x: 723, endPoint y: 520, distance: 120.7
click at [723, 520] on div at bounding box center [567, 525] width 1383 height 21
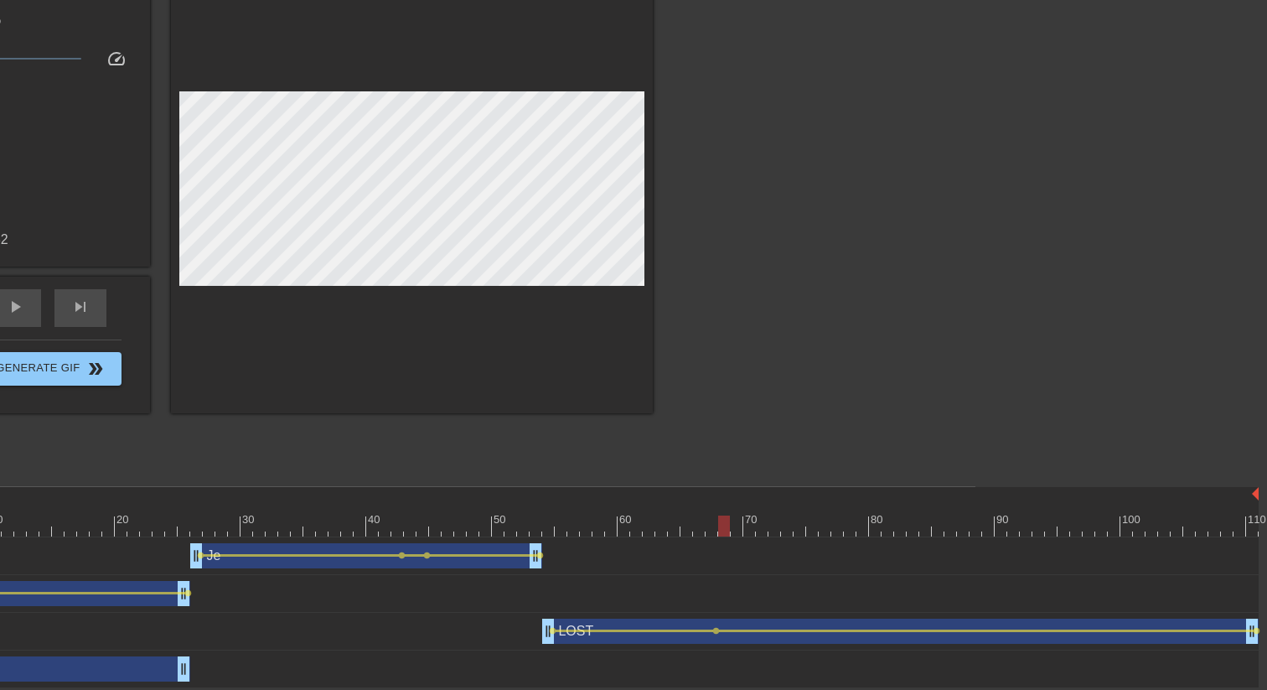
drag, startPoint x: 714, startPoint y: 629, endPoint x: 744, endPoint y: 634, distance: 30.5
click at [744, 530] on div "LOST drag_handle drag_handle lens lens lens" at bounding box center [567, 630] width 1383 height 25
click at [716, 530] on span "lens" at bounding box center [716, 631] width 8 height 8
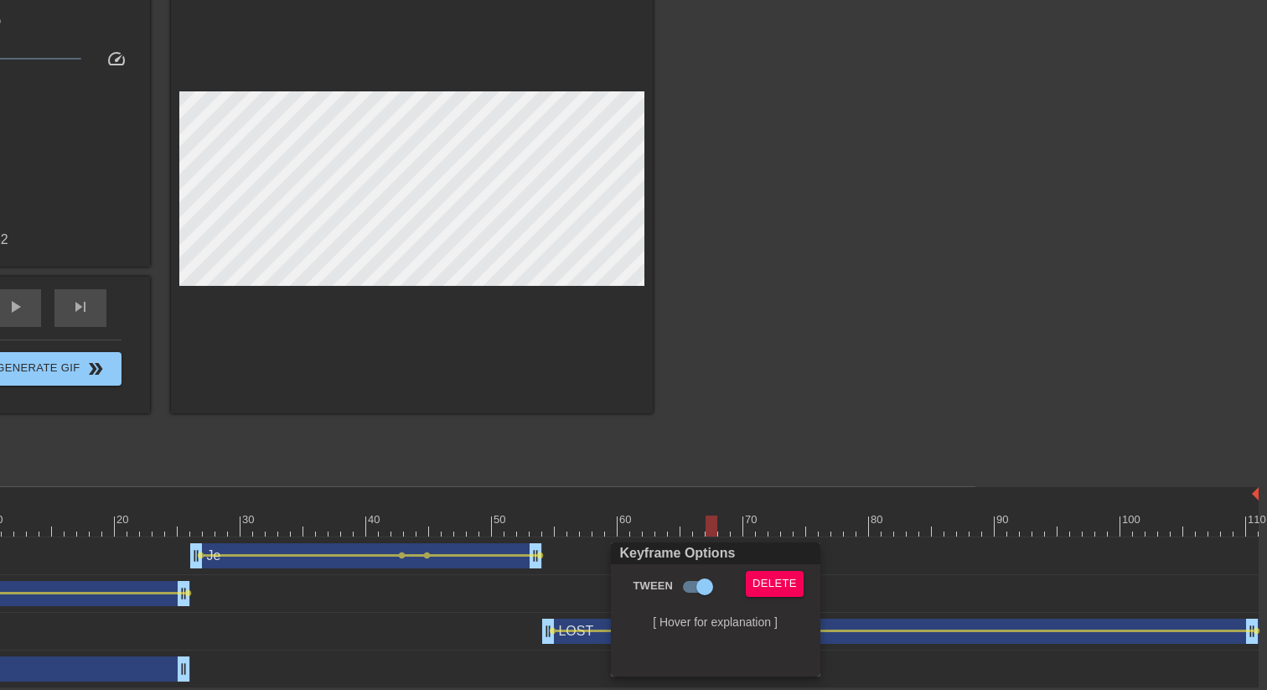
click at [763, 530] on div "Delete" at bounding box center [778, 590] width 91 height 39
click at [763, 530] on span "Delete" at bounding box center [775, 583] width 44 height 19
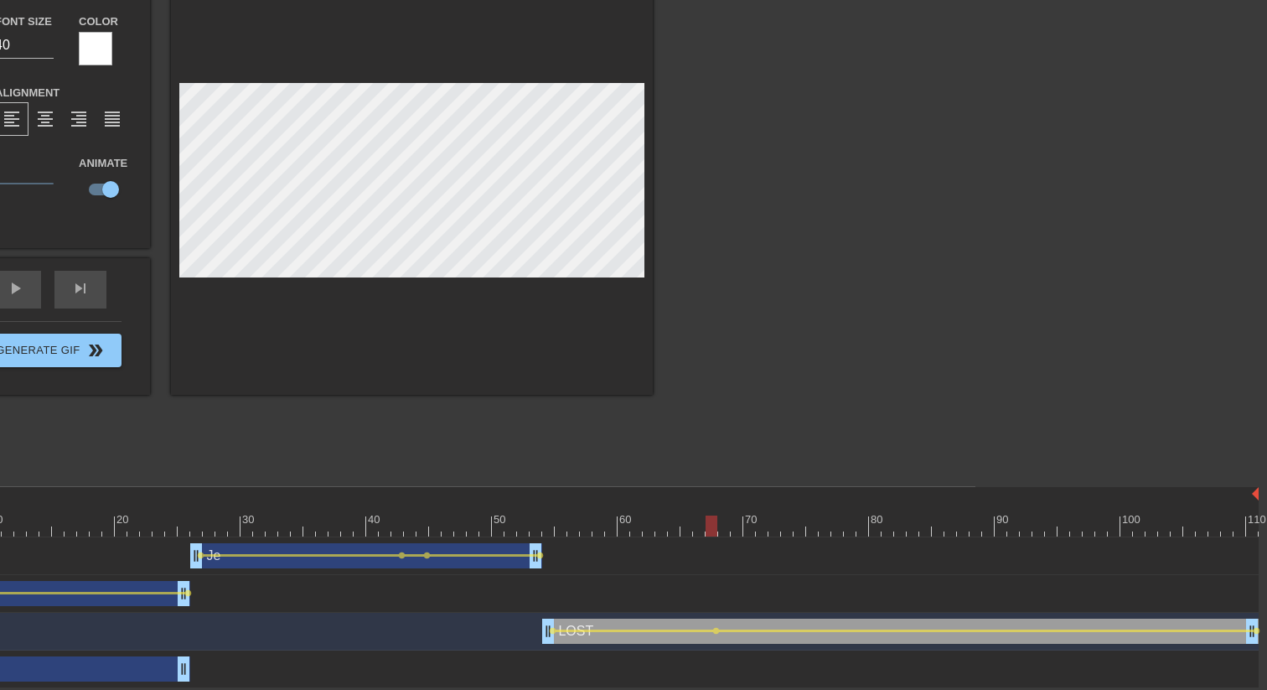
click at [543, 519] on div at bounding box center [567, 525] width 1383 height 21
click at [543, 522] on div at bounding box center [567, 525] width 1383 height 21
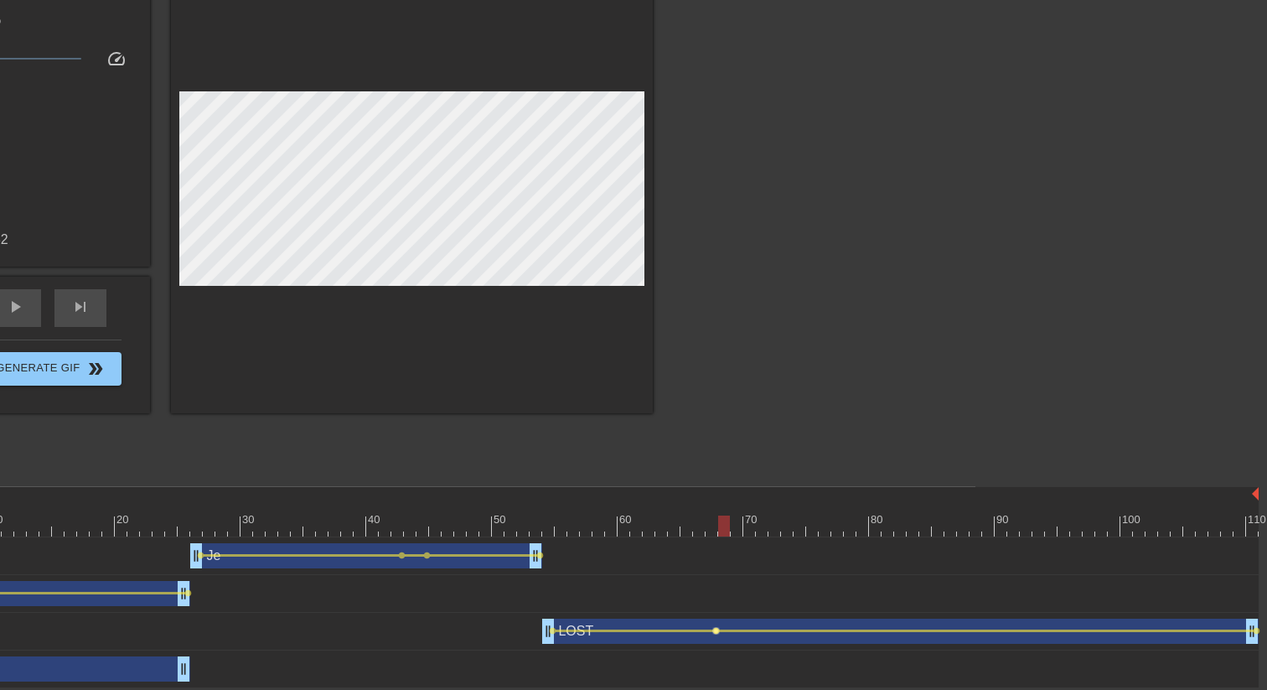
click at [717, 530] on span "lens" at bounding box center [716, 631] width 8 height 8
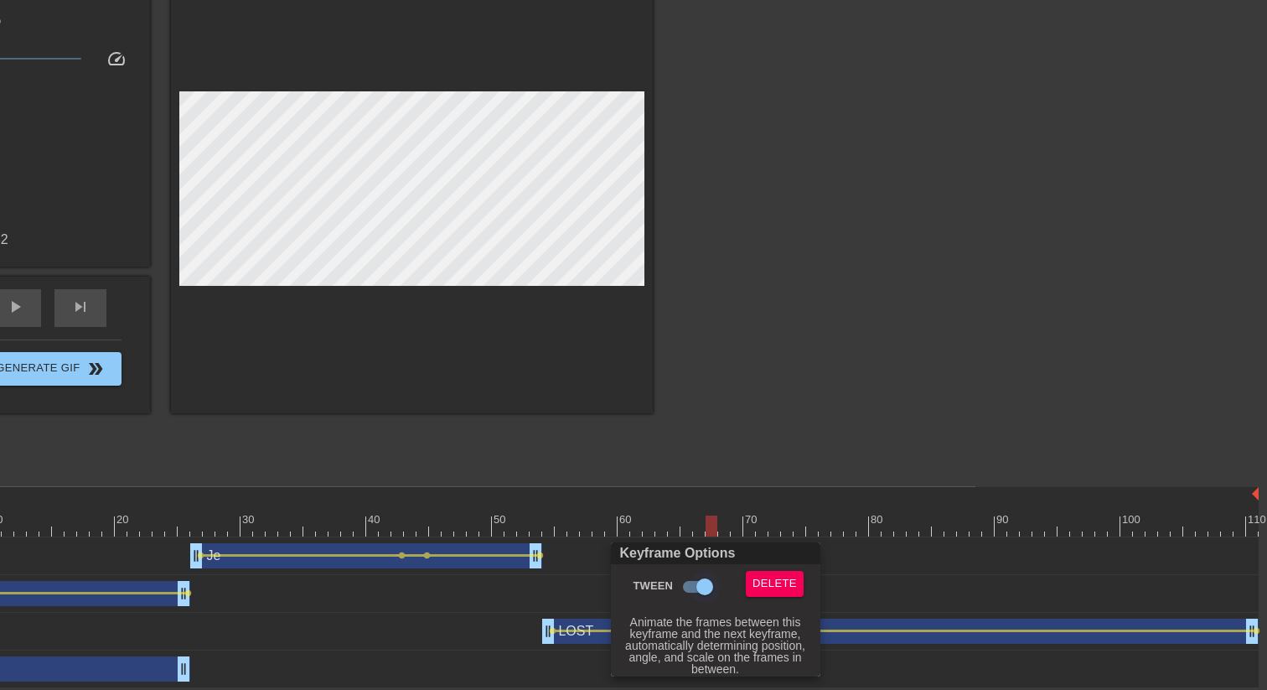
click at [695, 530] on input "Tween" at bounding box center [705, 587] width 96 height 32
checkbox input "false"
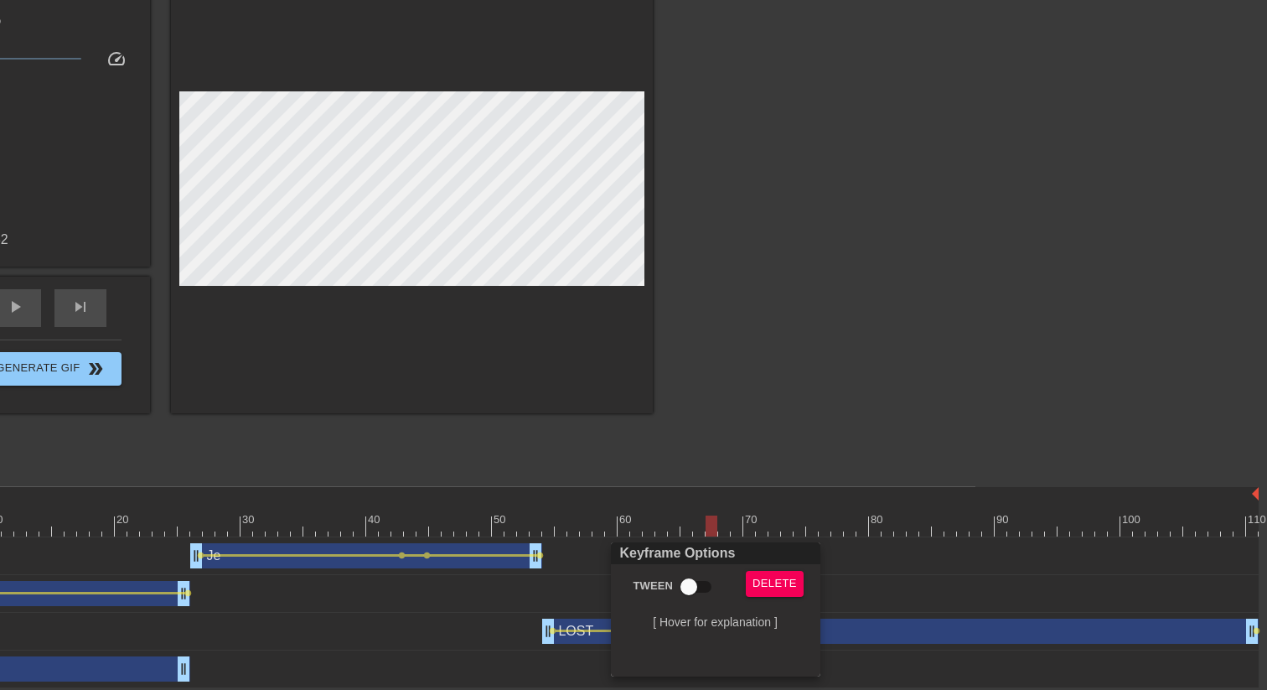
click at [558, 530] on div at bounding box center [633, 345] width 1267 height 690
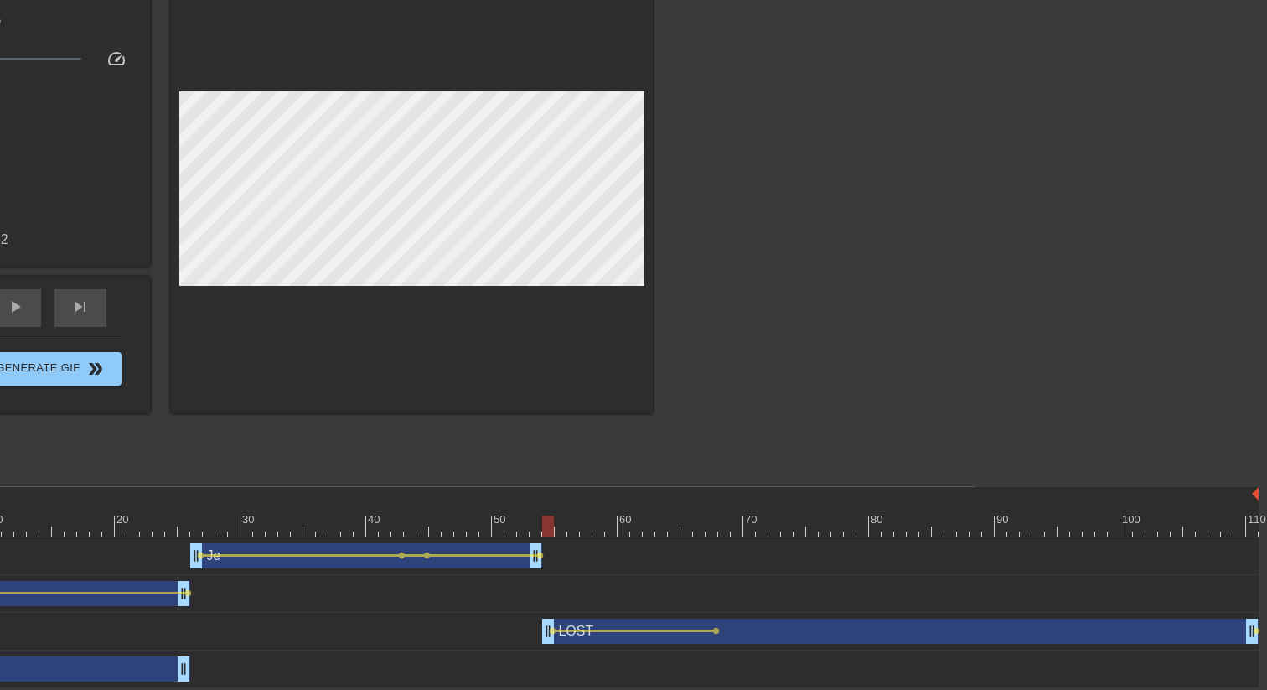
click at [541, 522] on div at bounding box center [567, 525] width 1383 height 21
click at [715, 530] on span "lens" at bounding box center [716, 631] width 8 height 8
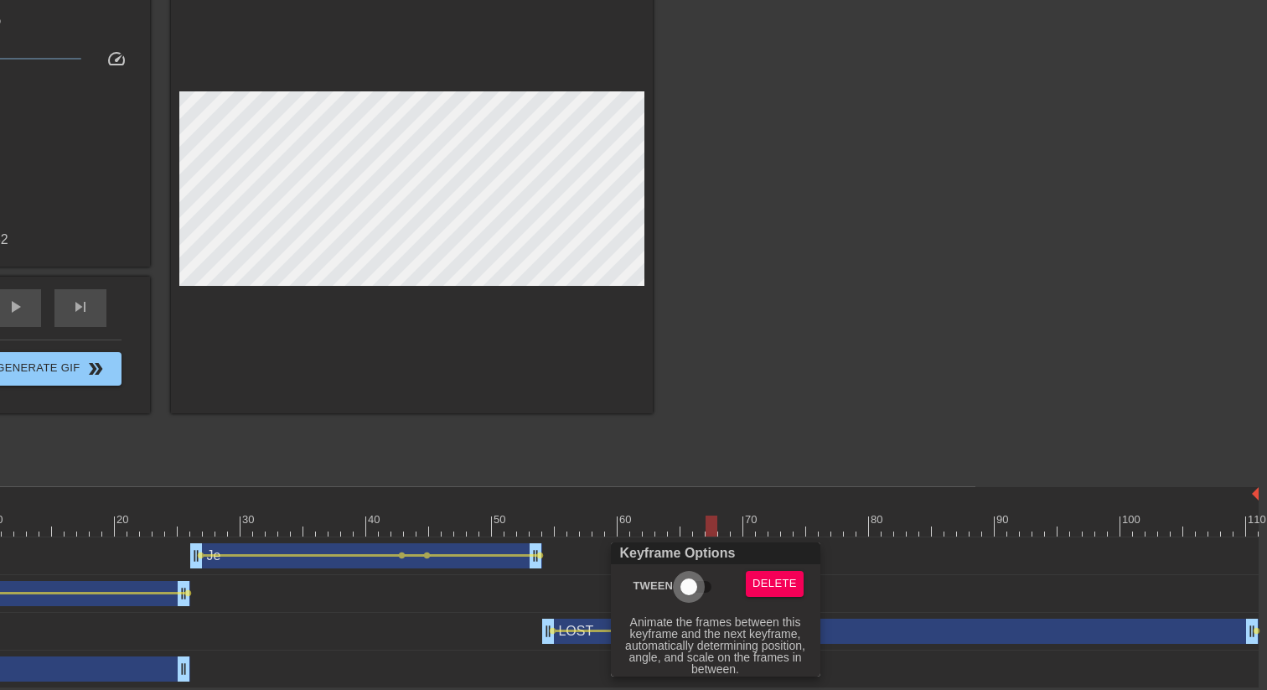
click at [696, 530] on input "Tween" at bounding box center [689, 587] width 96 height 32
checkbox input "true"
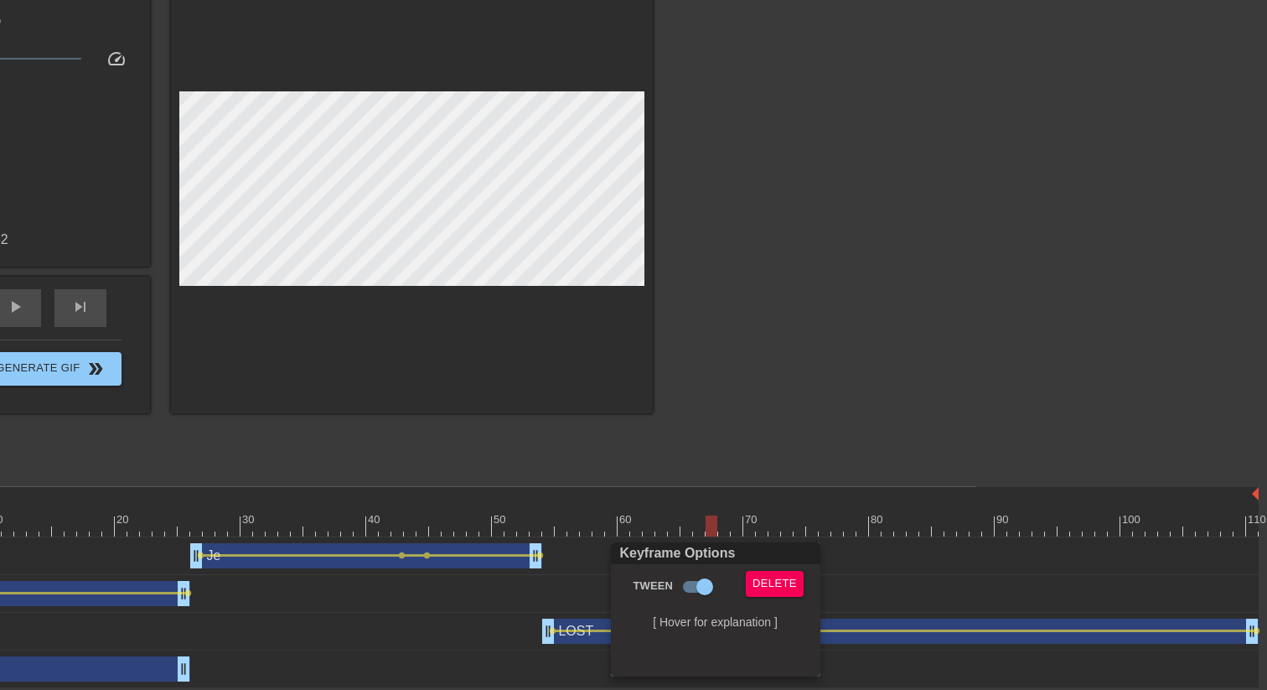
click at [553, 530] on div at bounding box center [633, 345] width 1267 height 690
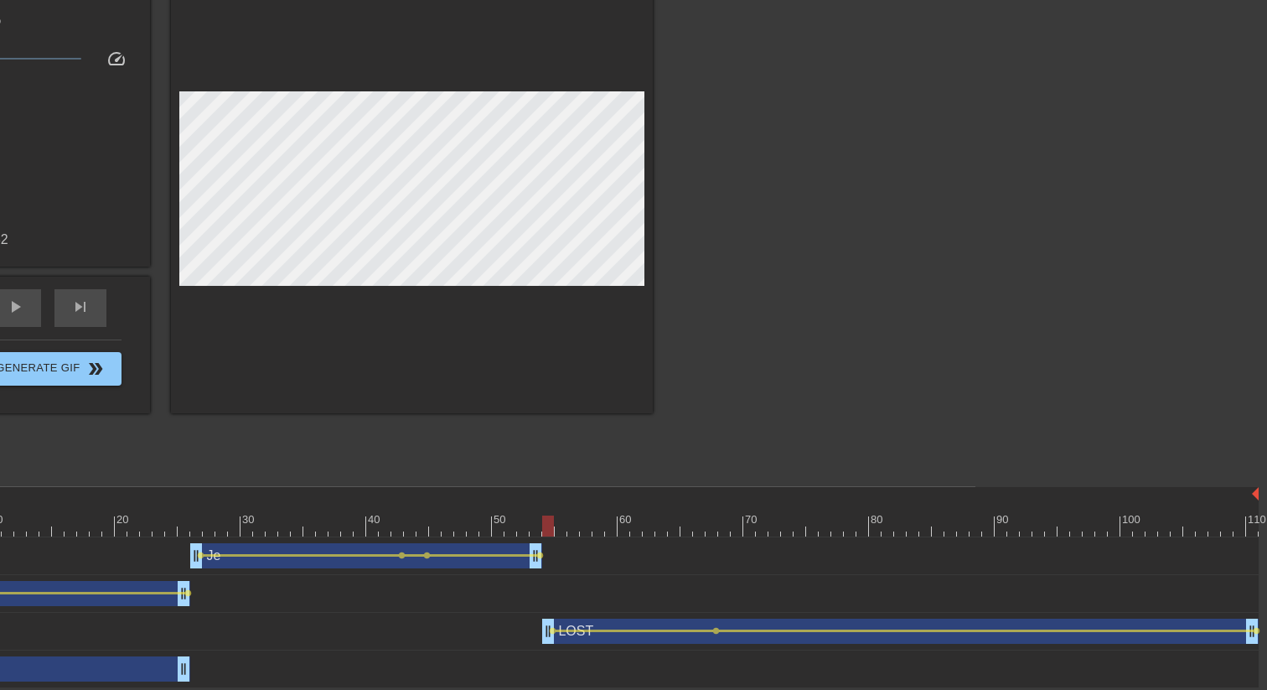
click at [549, 530] on div at bounding box center [567, 525] width 1383 height 21
click at [1016, 530] on div "Je drag_handle drag_handle lens lens lens lens" at bounding box center [567, 556] width 1383 height 38
click at [1016, 527] on div at bounding box center [567, 525] width 1383 height 21
drag, startPoint x: 1011, startPoint y: 527, endPoint x: 1067, endPoint y: 527, distance: 55.3
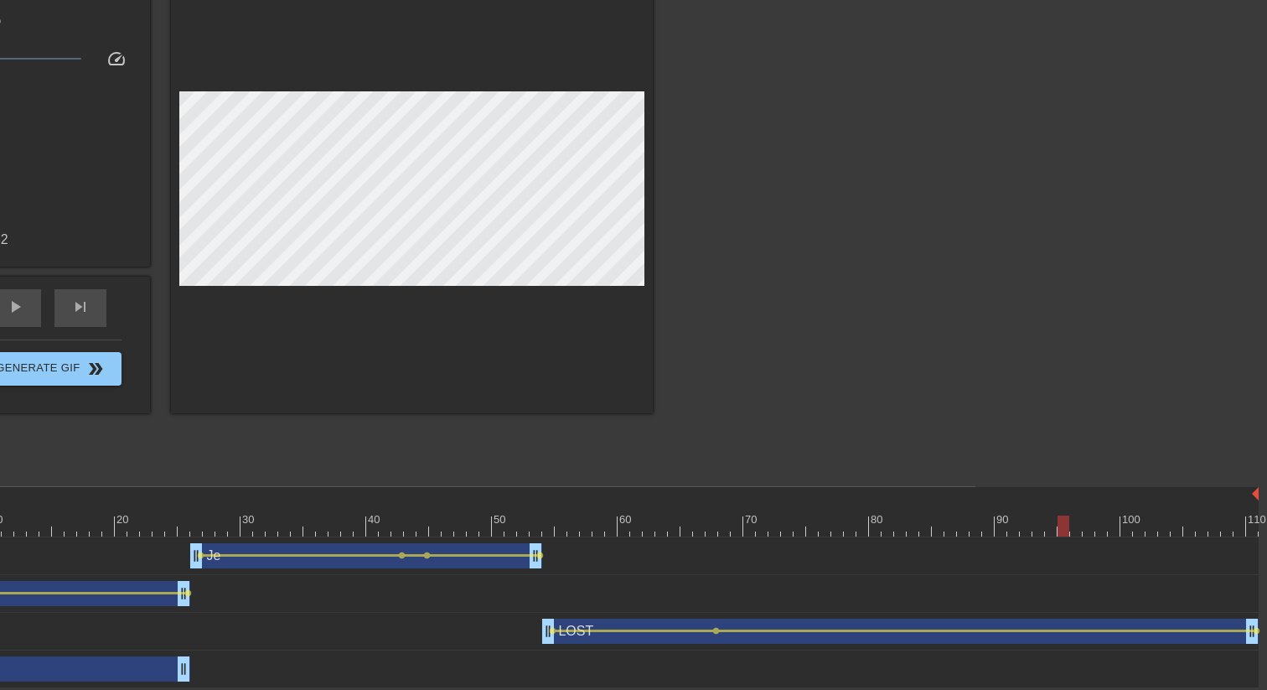
click at [1056, 527] on div at bounding box center [1064, 525] width 12 height 21
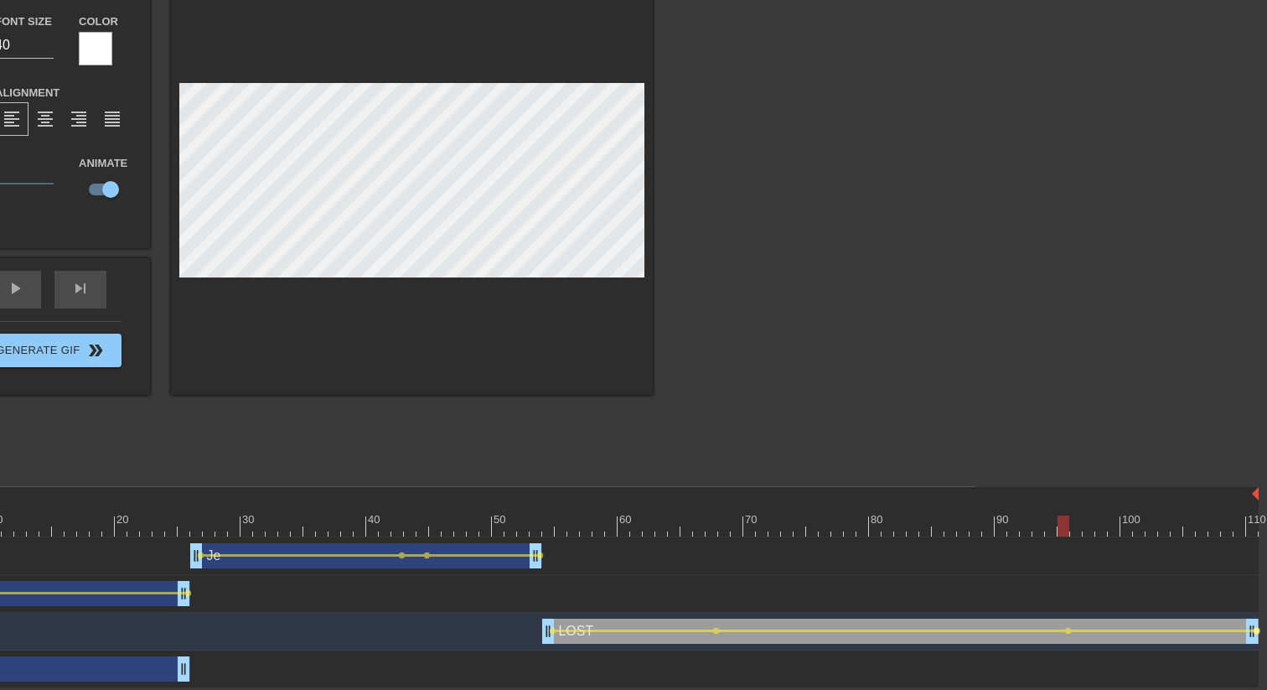
click at [1056, 530] on span "lens" at bounding box center [1257, 631] width 8 height 8
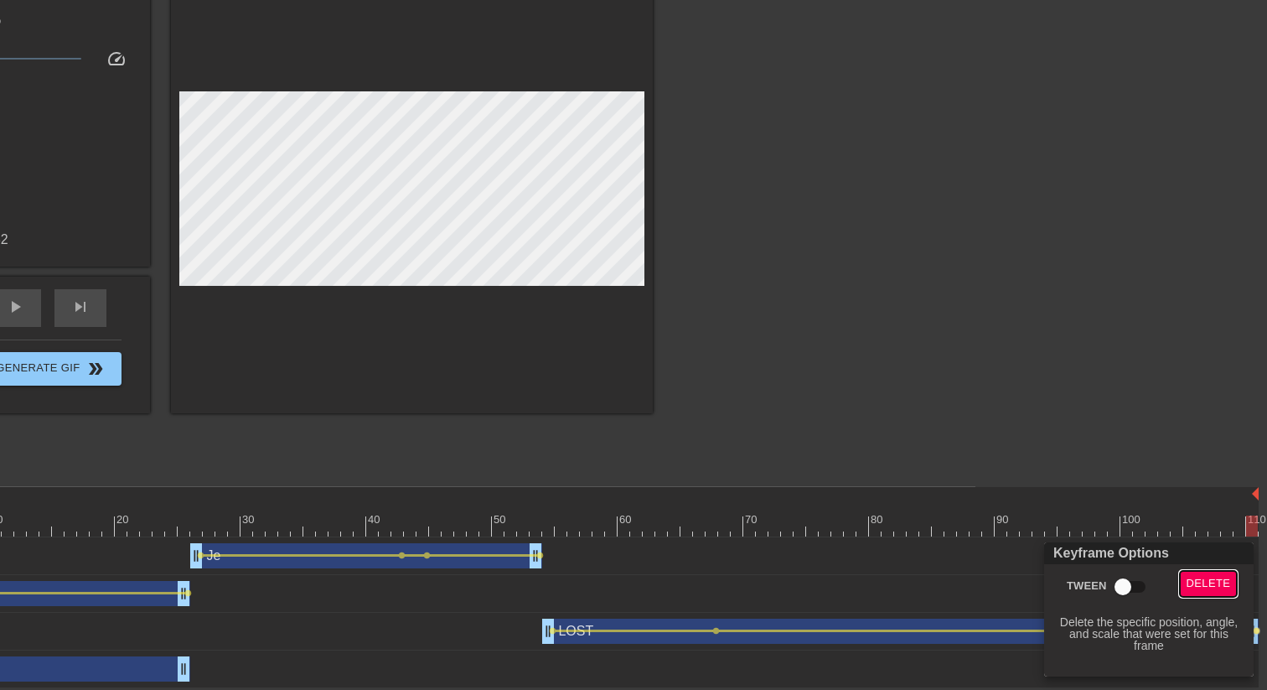
click at [1056, 530] on span "Delete" at bounding box center [1209, 583] width 44 height 19
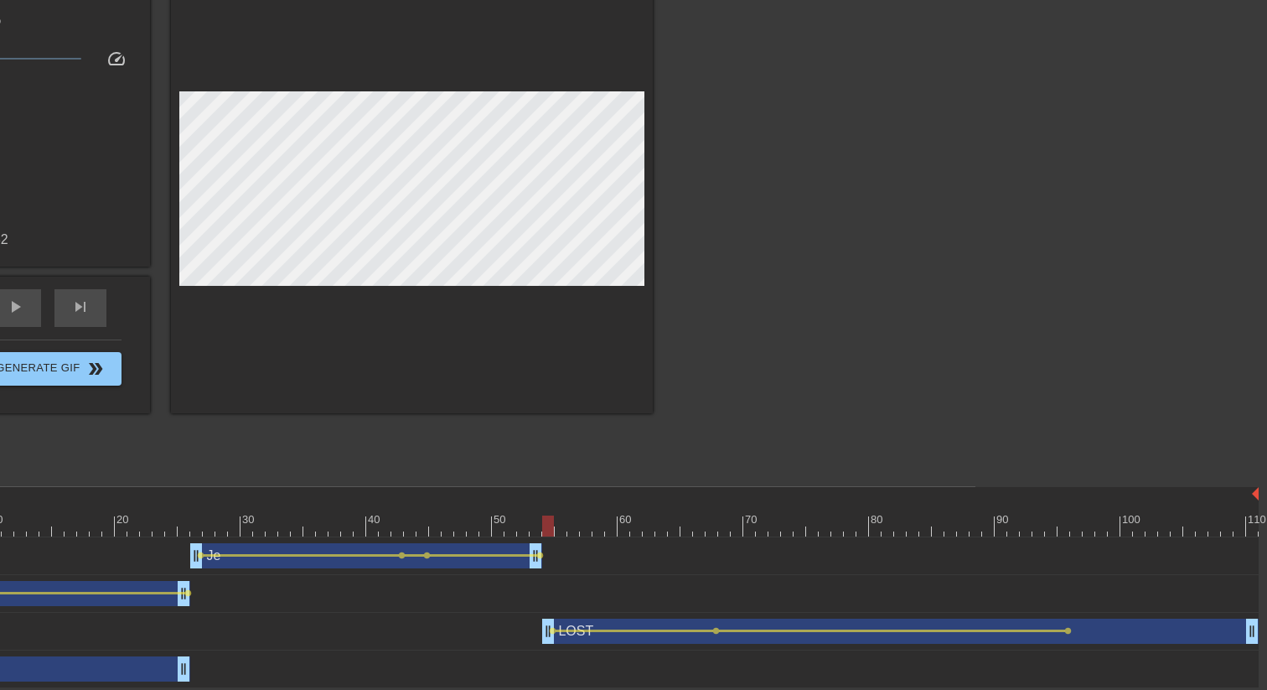
click at [553, 521] on div at bounding box center [567, 525] width 1383 height 21
click at [1056, 526] on div at bounding box center [567, 525] width 1383 height 21
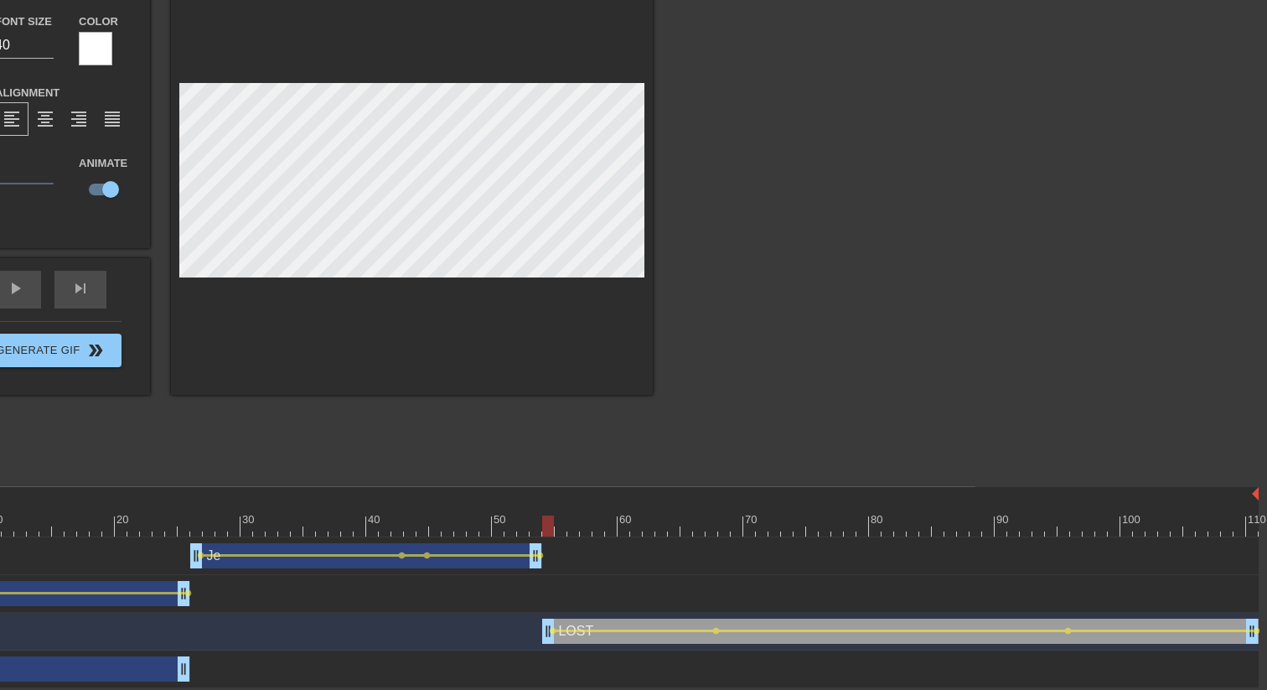
click at [544, 527] on div at bounding box center [567, 525] width 1383 height 21
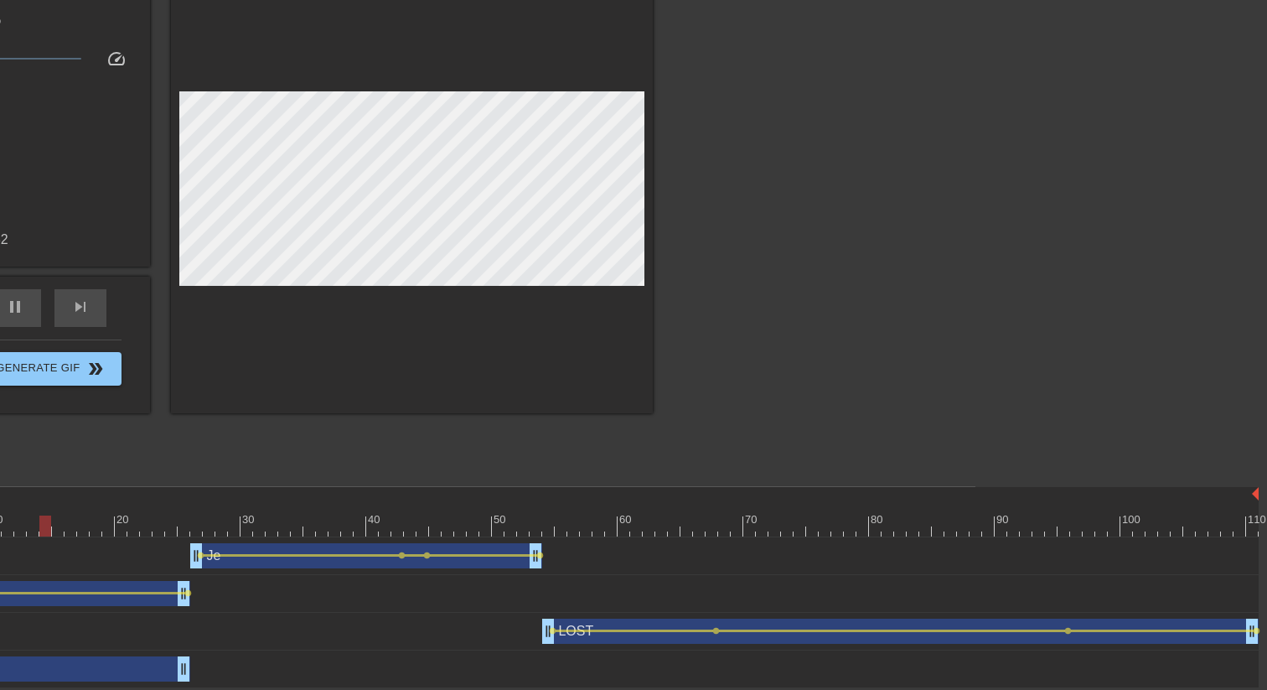
click at [901, 306] on div at bounding box center [798, 224] width 251 height 503
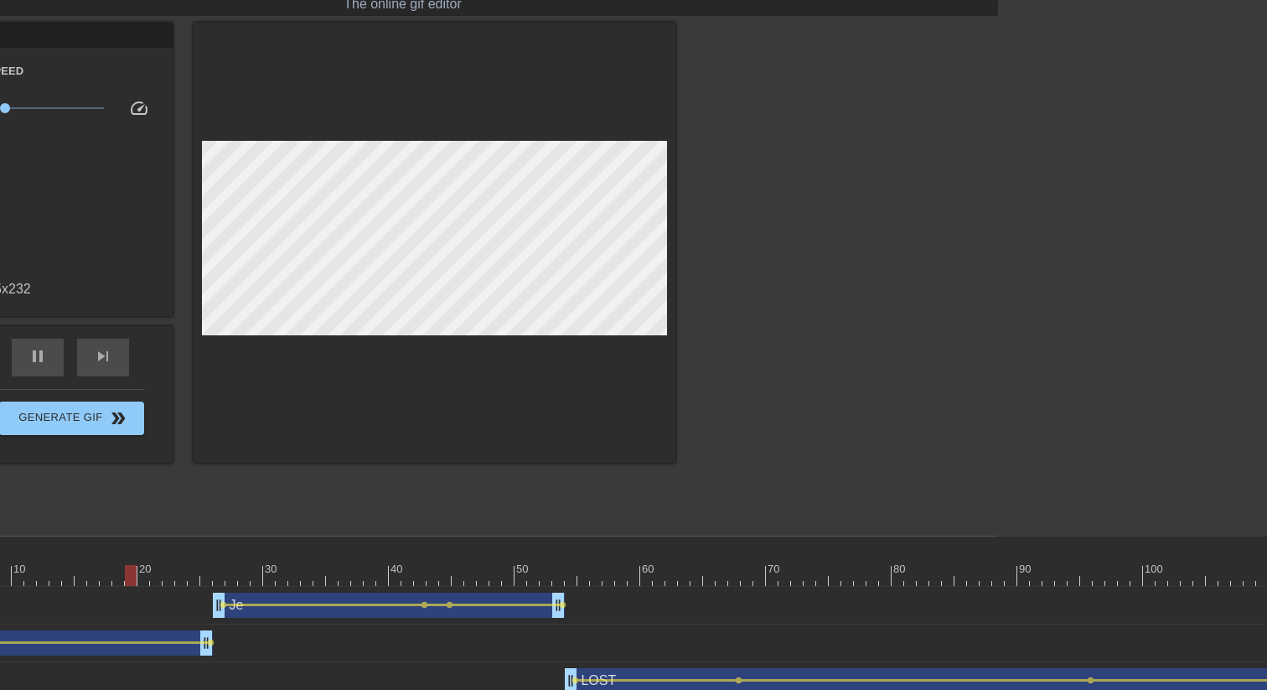
scroll to position [44, 292]
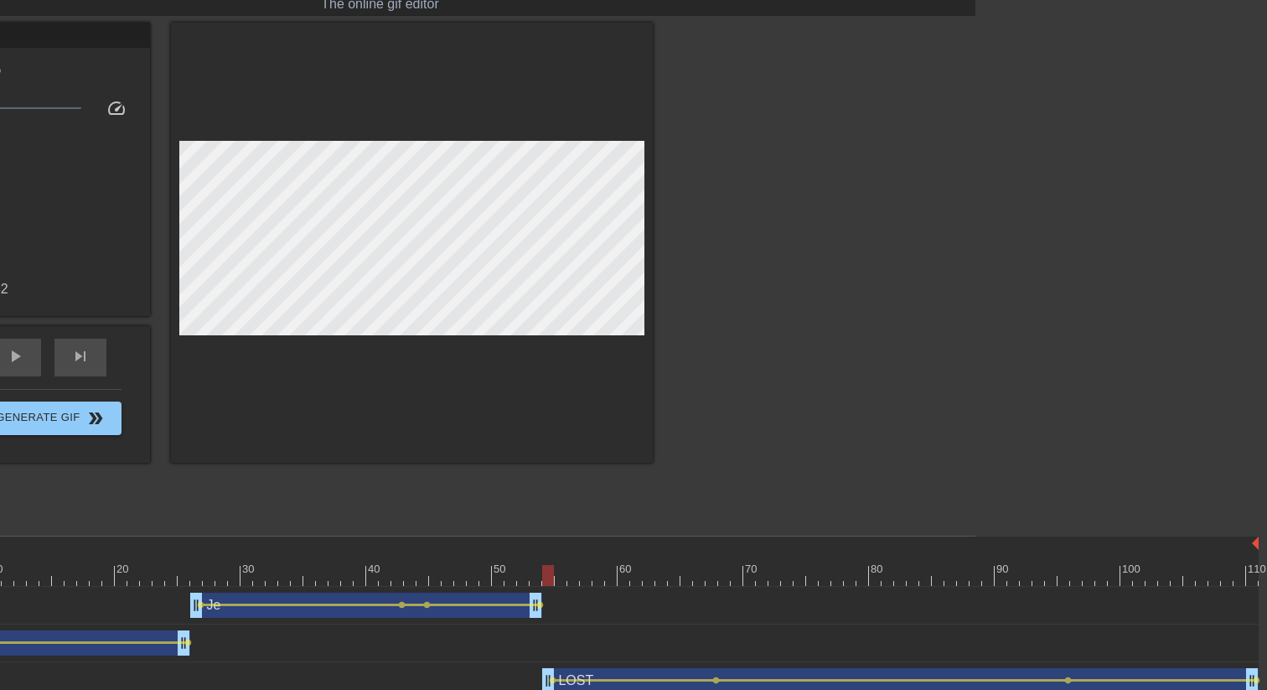
click at [1056, 530] on div "Je drag_handle drag_handle lens lens lens lens" at bounding box center [567, 604] width 1383 height 25
click at [1056, 530] on div at bounding box center [567, 575] width 1383 height 21
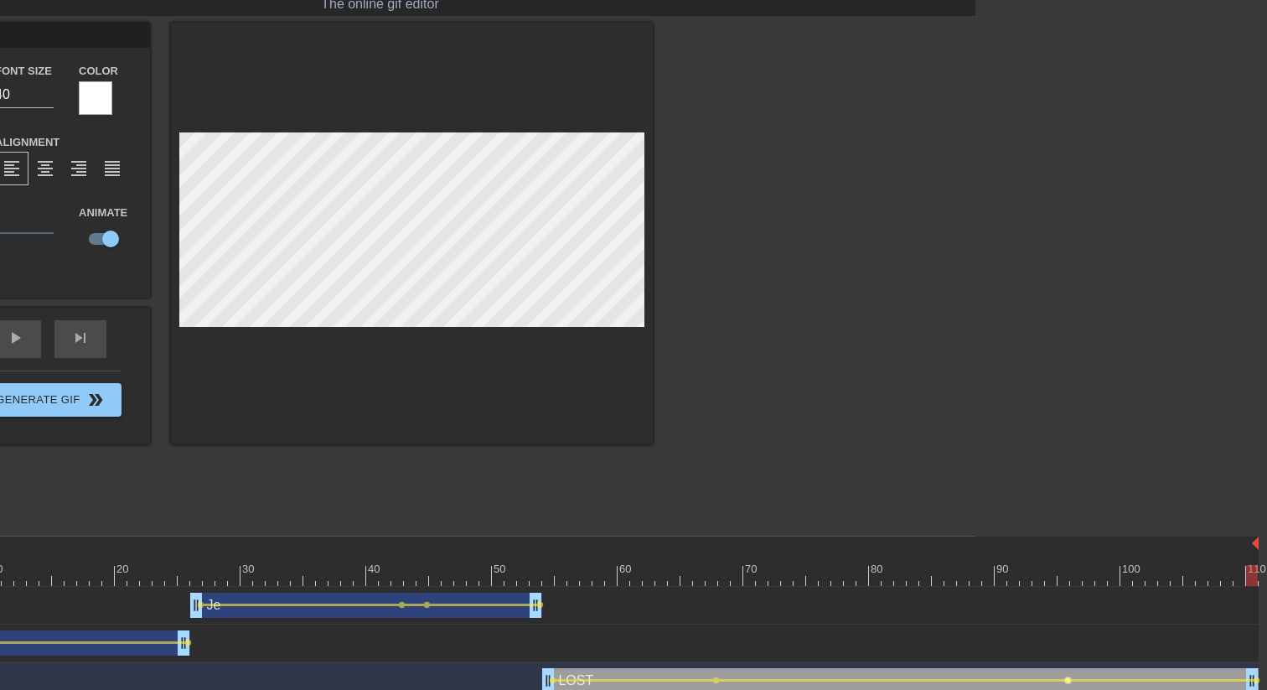
click at [1056, 530] on span "lens" at bounding box center [1068, 680] width 8 height 8
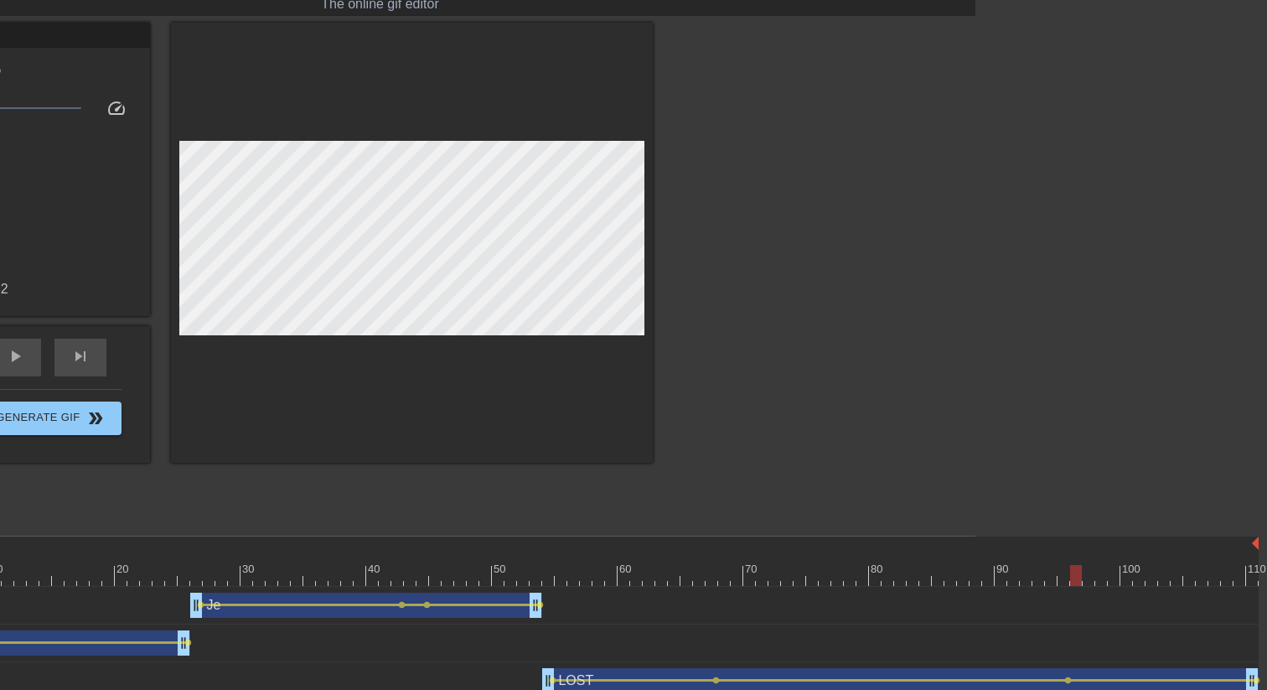
click at [1056, 530] on div at bounding box center [567, 575] width 1383 height 21
click at [705, 530] on div at bounding box center [567, 575] width 1383 height 21
click at [1056, 530] on span "lens" at bounding box center [1068, 680] width 8 height 8
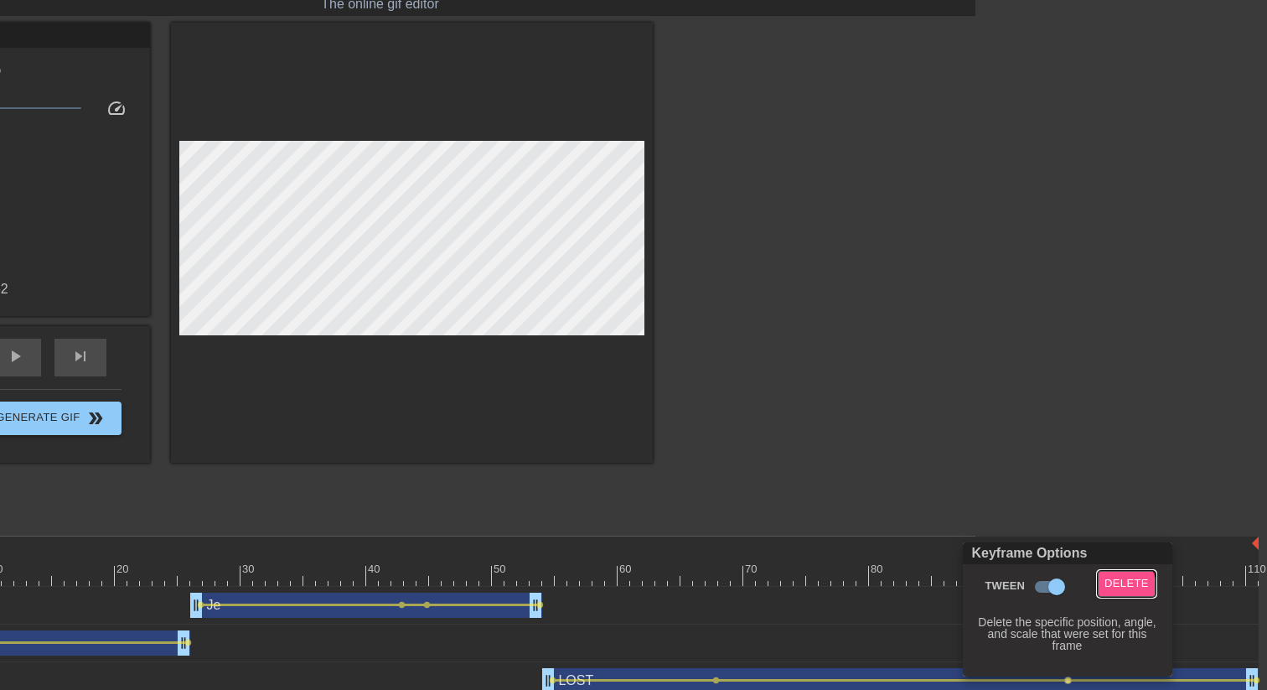
click at [1056, 530] on span "Delete" at bounding box center [1127, 583] width 44 height 19
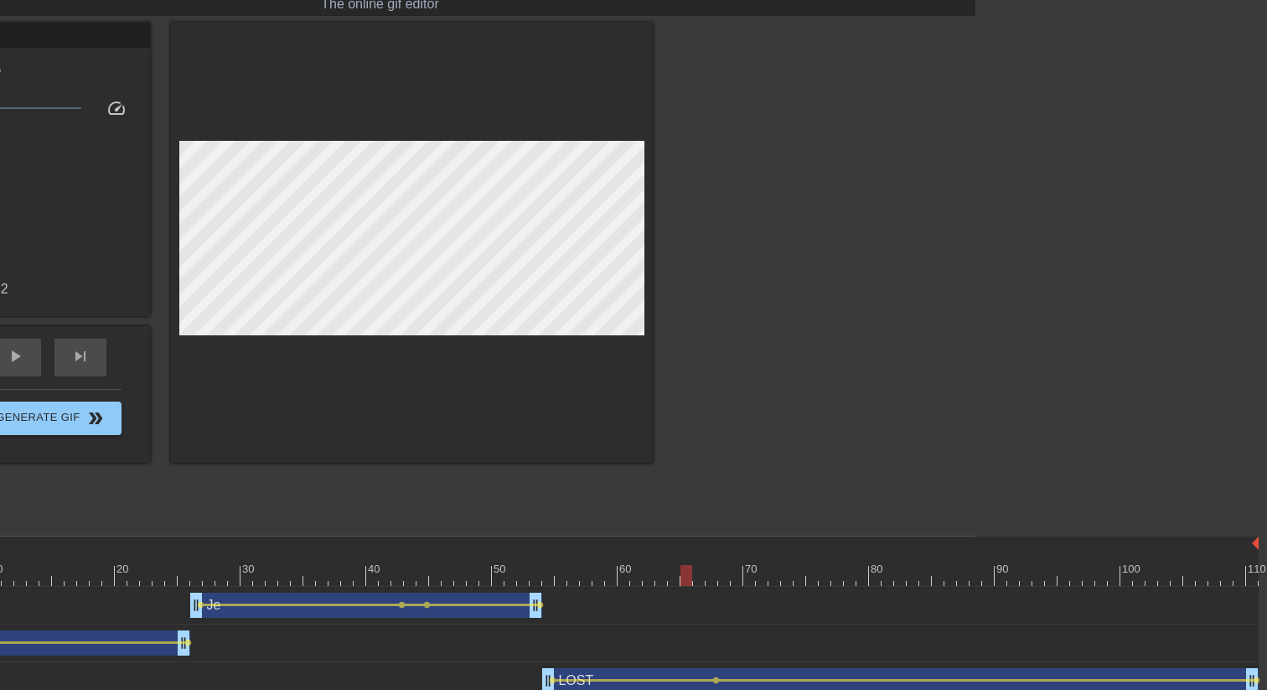
click at [685, 530] on div at bounding box center [567, 575] width 1383 height 21
click at [547, 530] on div "Je drag_handle drag_handle lens lens lens lens" at bounding box center [567, 606] width 1383 height 38
click at [548, 530] on div at bounding box center [567, 575] width 1383 height 21
click at [717, 530] on span "lens" at bounding box center [716, 680] width 8 height 8
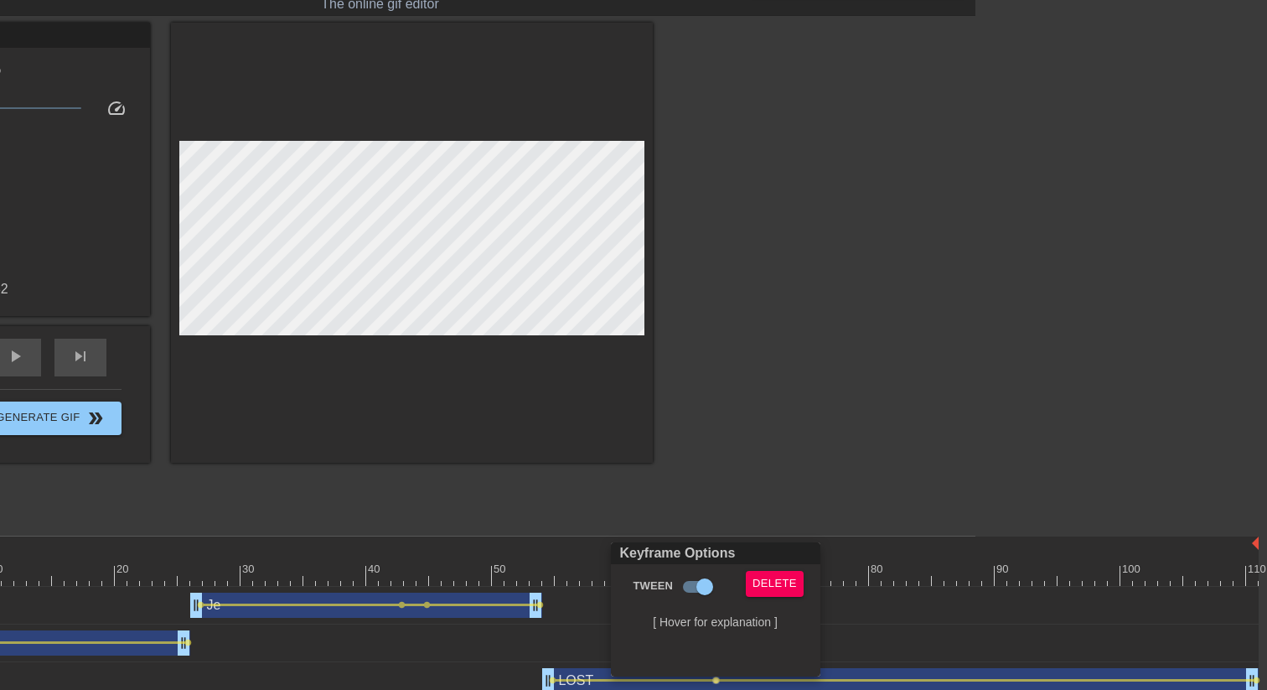
click at [419, 245] on div at bounding box center [633, 345] width 1267 height 690
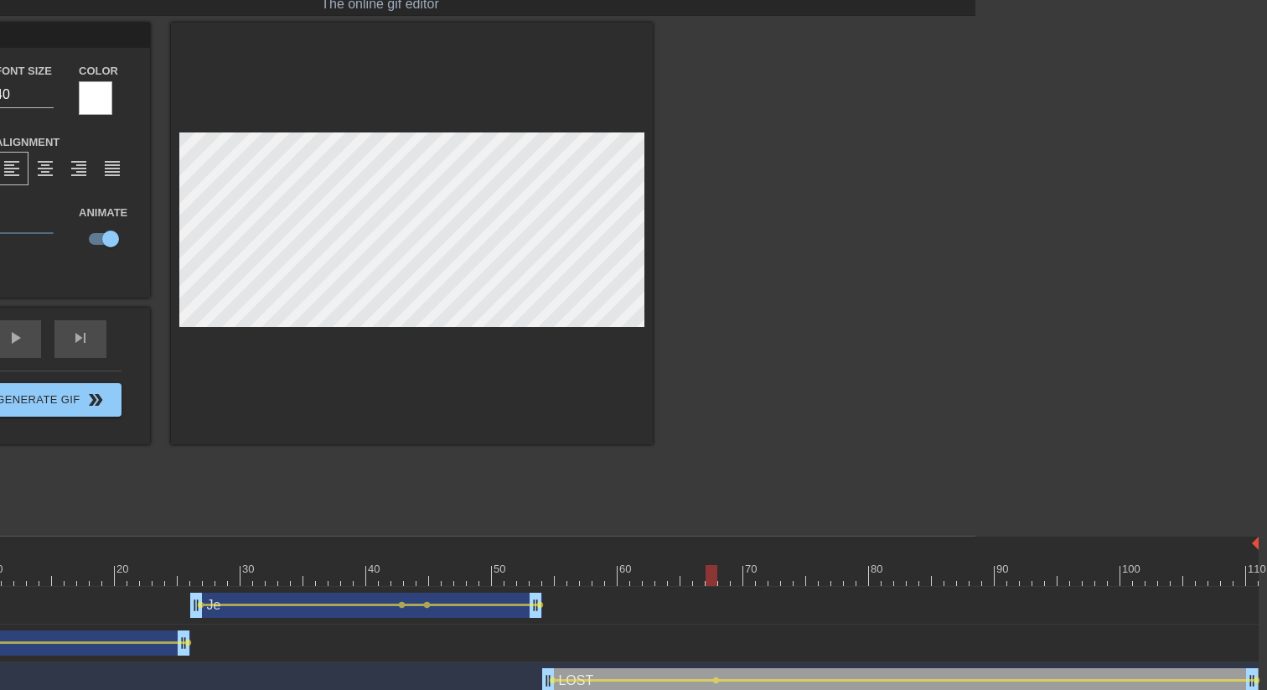
click at [515, 530] on div at bounding box center [567, 575] width 1383 height 21
click at [763, 508] on div at bounding box center [798, 274] width 251 height 503
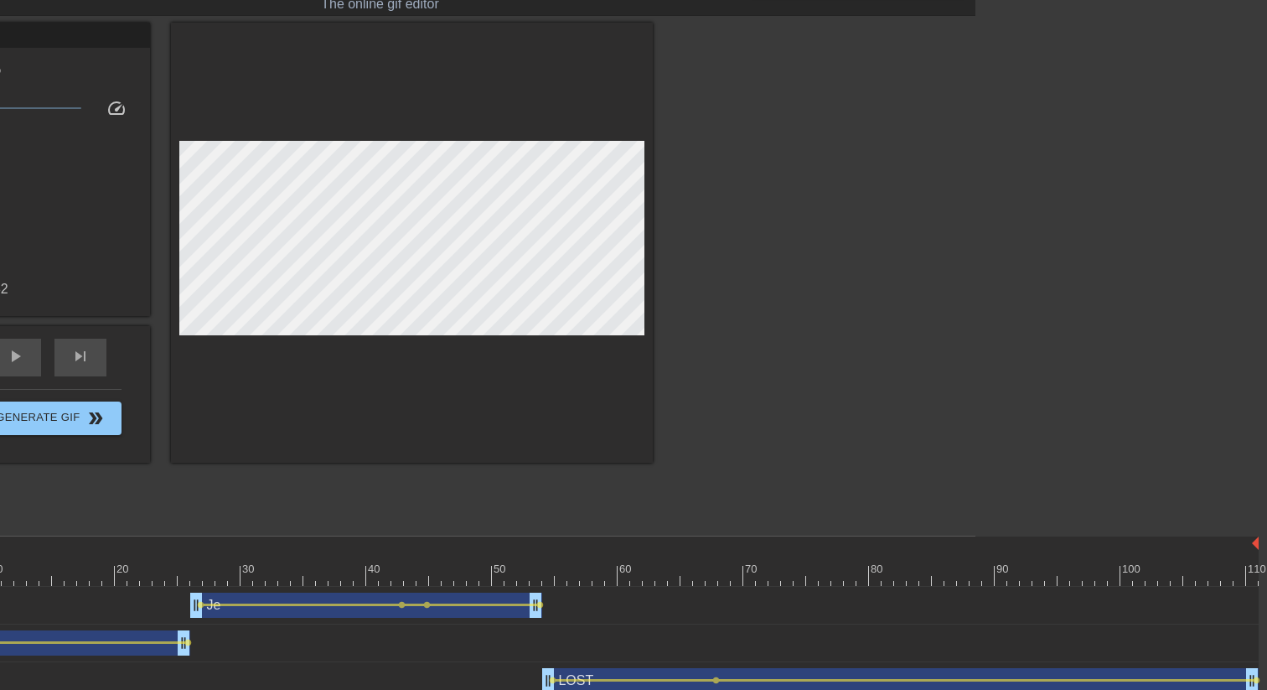
scroll to position [54, 292]
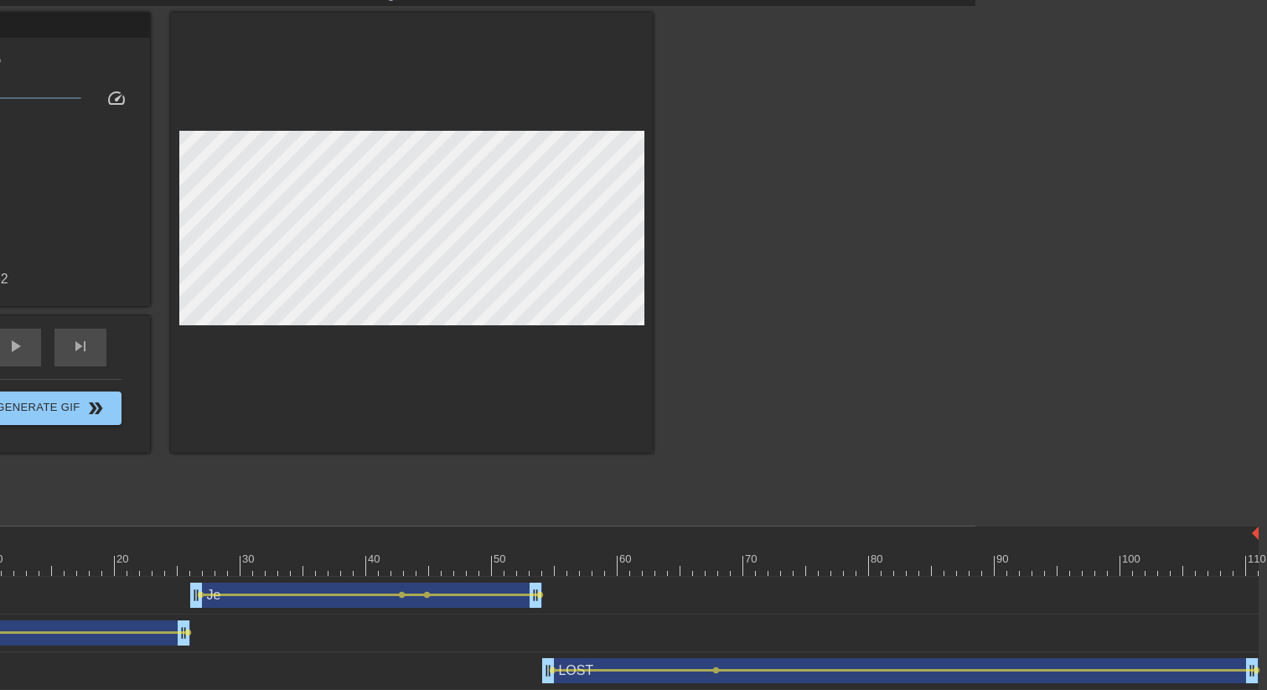
click at [504, 530] on div at bounding box center [567, 565] width 1383 height 21
click at [552, 530] on span "lens" at bounding box center [553, 670] width 8 height 8
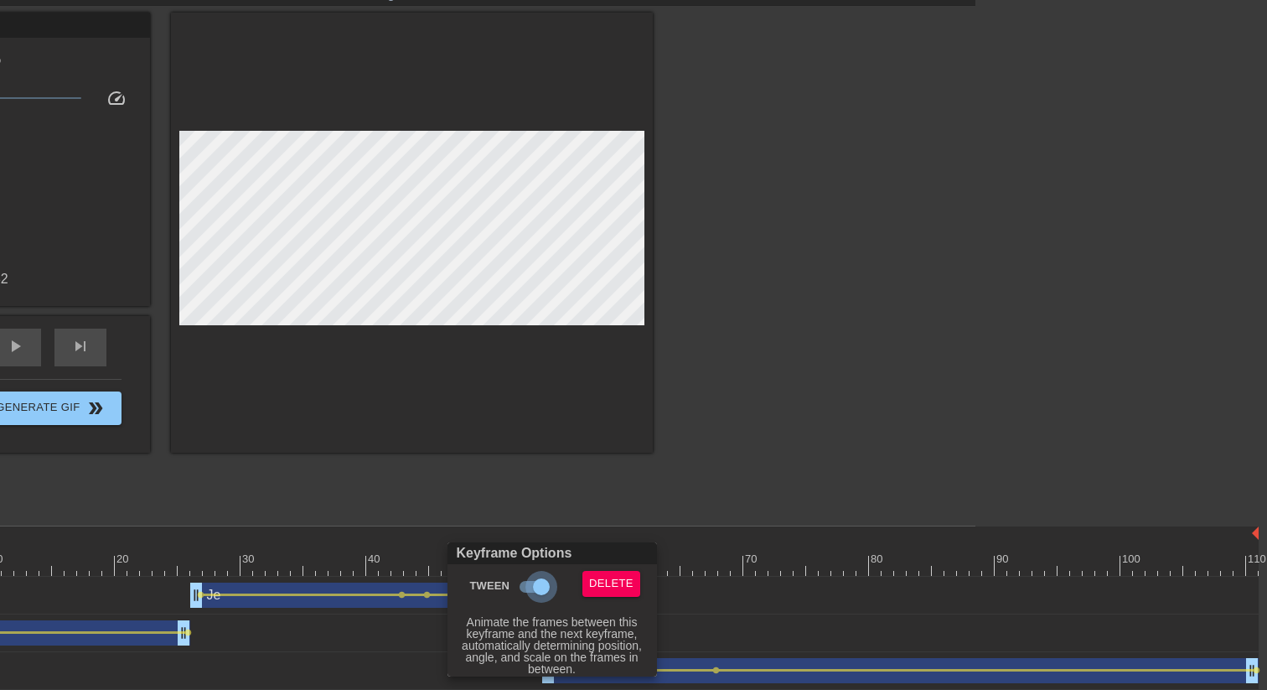
click at [535, 530] on input "Tween" at bounding box center [542, 587] width 96 height 32
checkbox input "false"
click at [406, 530] on div at bounding box center [633, 345] width 1267 height 690
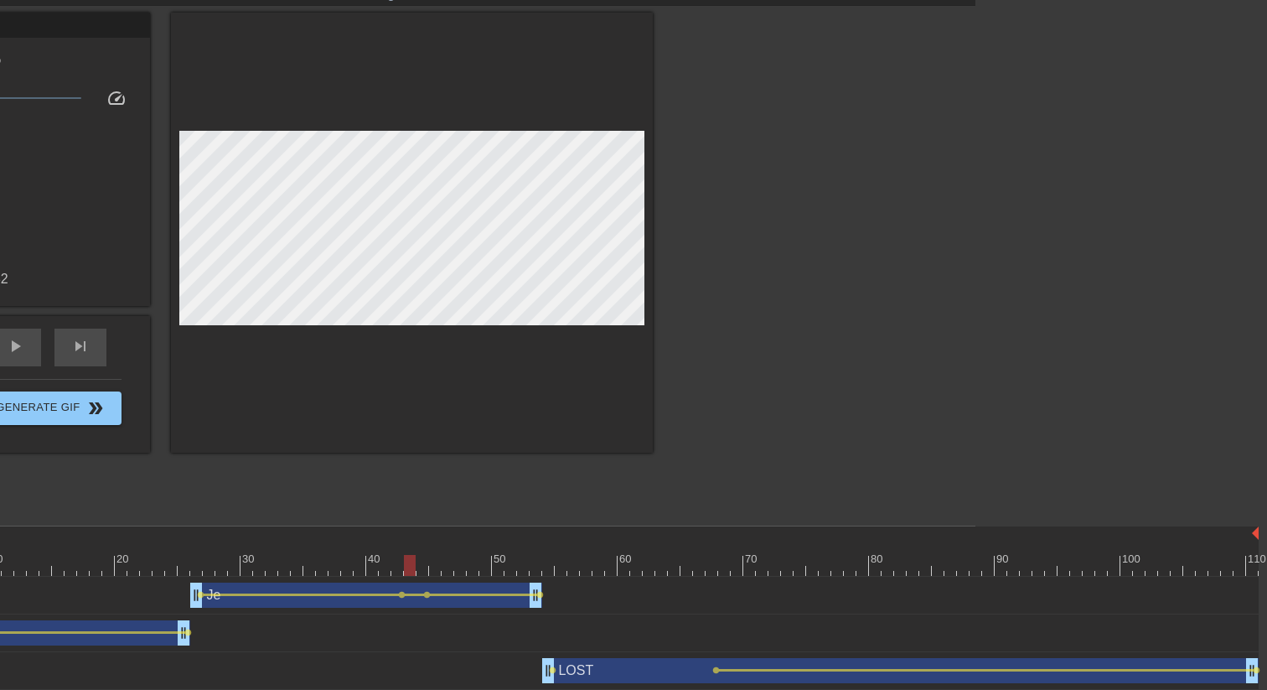
click at [406, 530] on div at bounding box center [567, 565] width 1383 height 21
click at [627, 530] on div "LOST drag_handle drag_handle" at bounding box center [900, 670] width 717 height 25
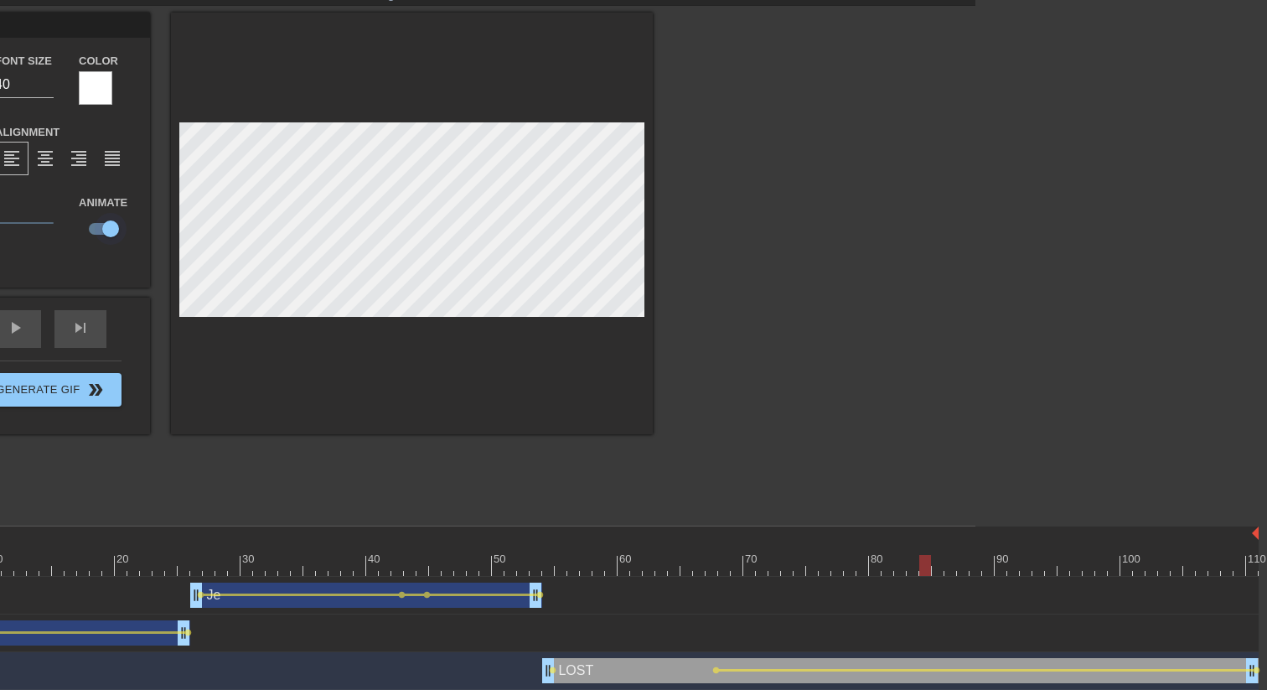
click at [115, 234] on input "checkbox" at bounding box center [111, 229] width 96 height 32
checkbox input "false"
click at [532, 530] on div at bounding box center [567, 565] width 1383 height 21
click at [776, 379] on div at bounding box center [798, 264] width 251 height 503
click at [540, 530] on div at bounding box center [567, 565] width 1383 height 21
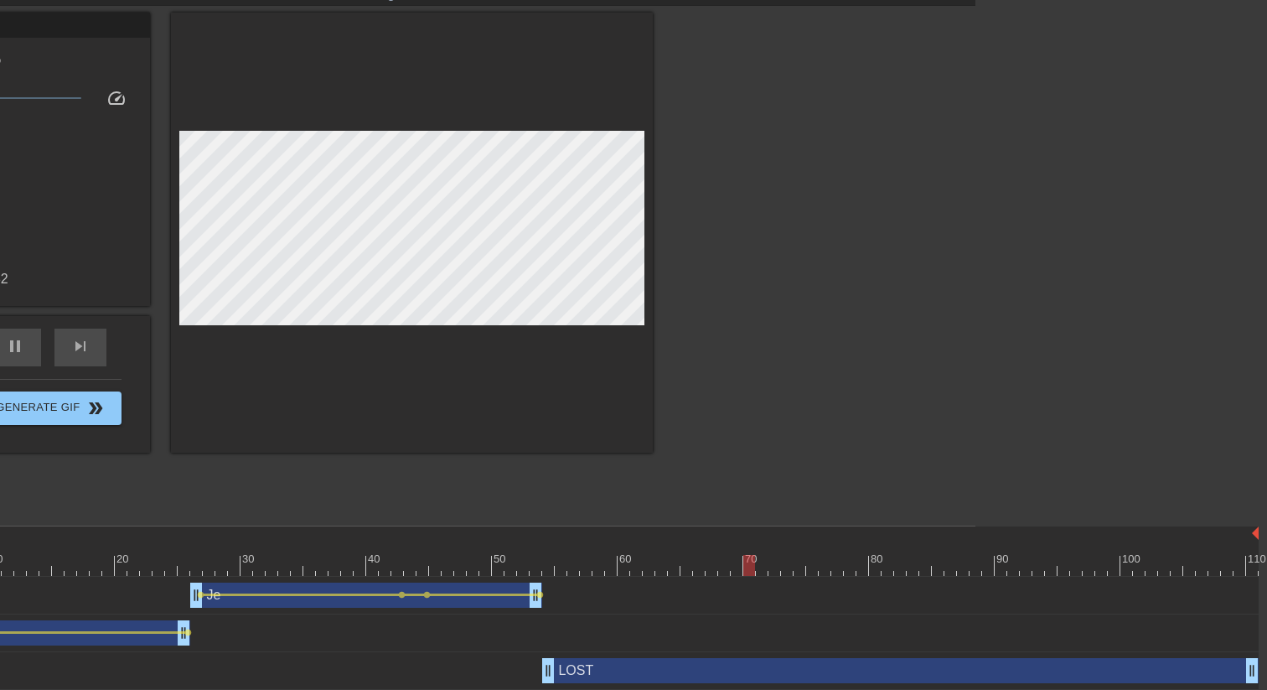
click at [714, 426] on div at bounding box center [798, 264] width 251 height 503
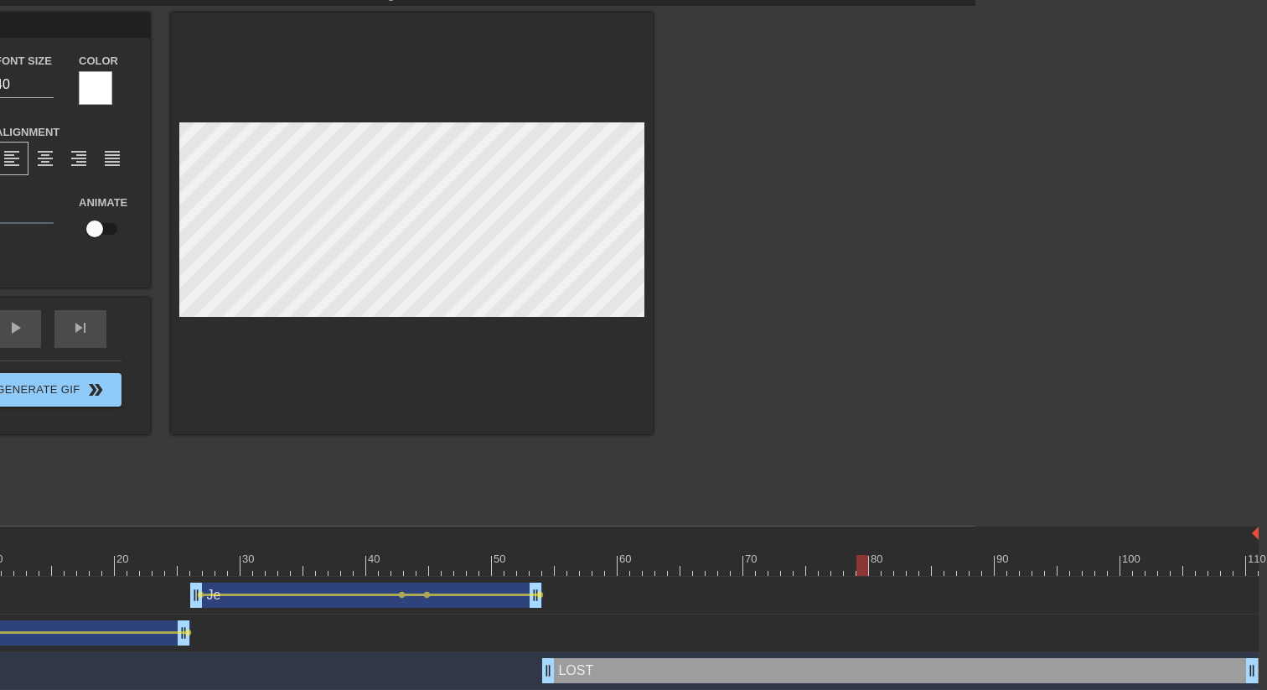
click at [511, 530] on div at bounding box center [567, 565] width 1383 height 21
click at [838, 320] on div at bounding box center [798, 264] width 251 height 503
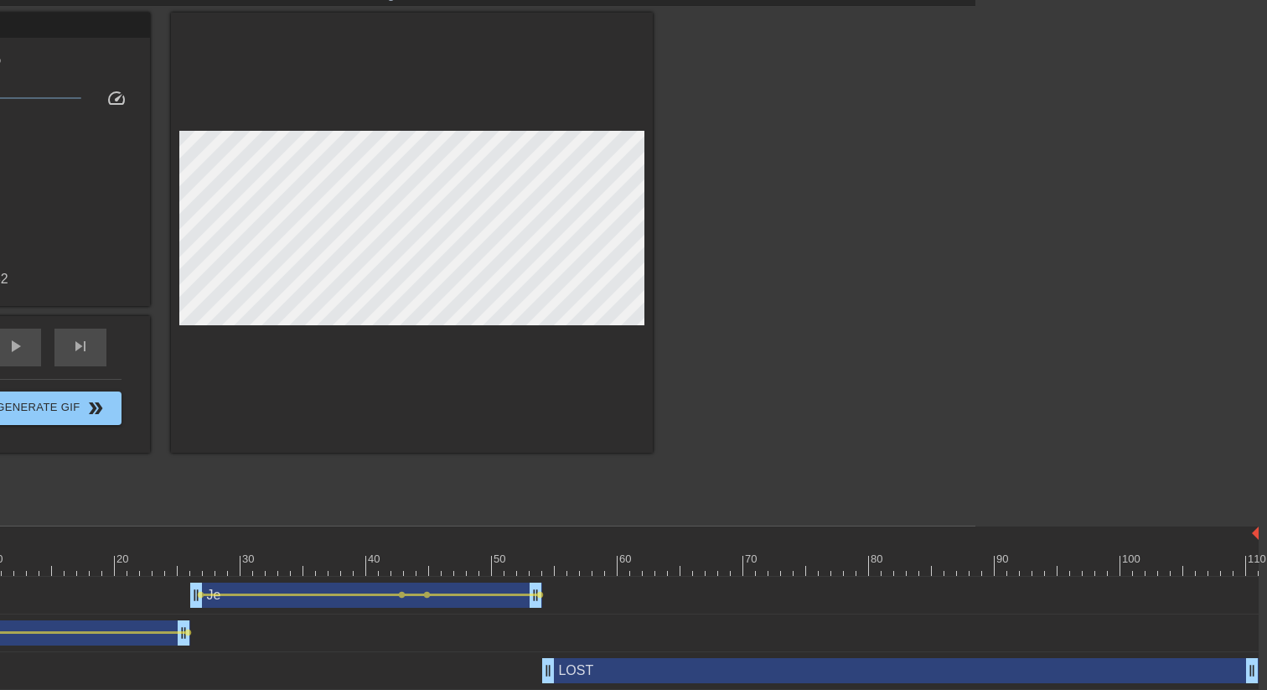
click at [551, 530] on div at bounding box center [567, 565] width 1383 height 21
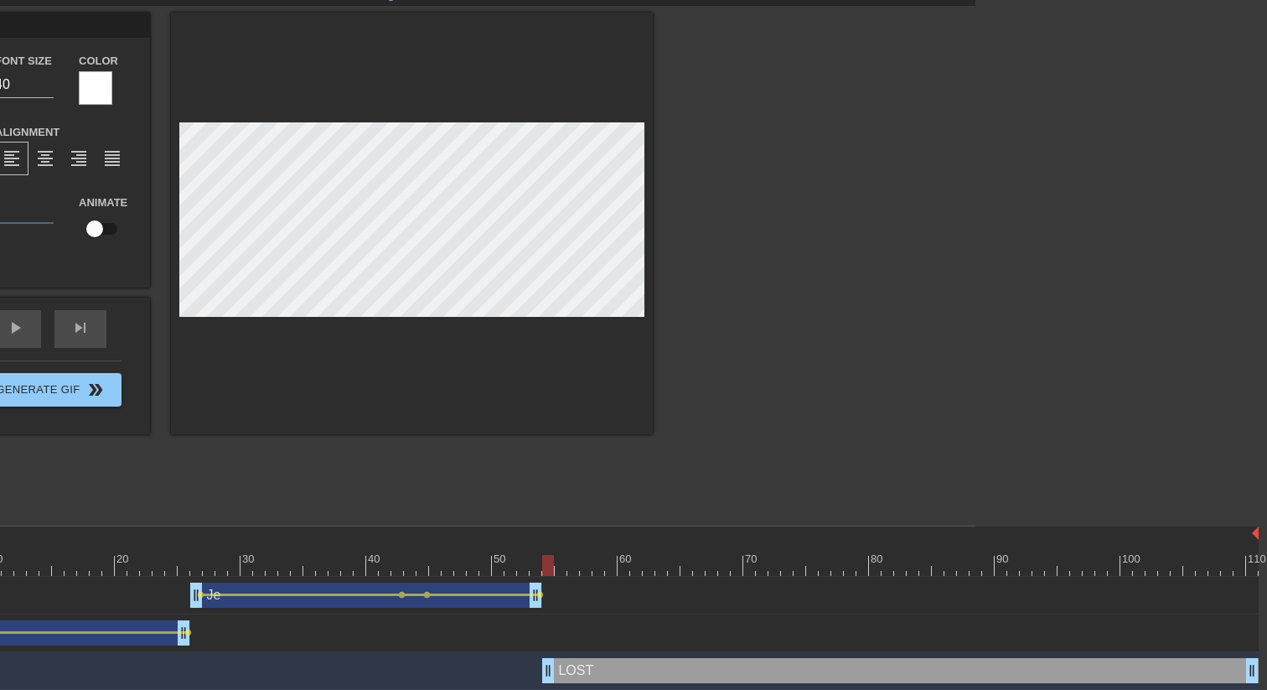
click at [670, 399] on div "title add_circle image add_circle crop photo_size_select_large help keyboard LO…" at bounding box center [341, 264] width 1267 height 503
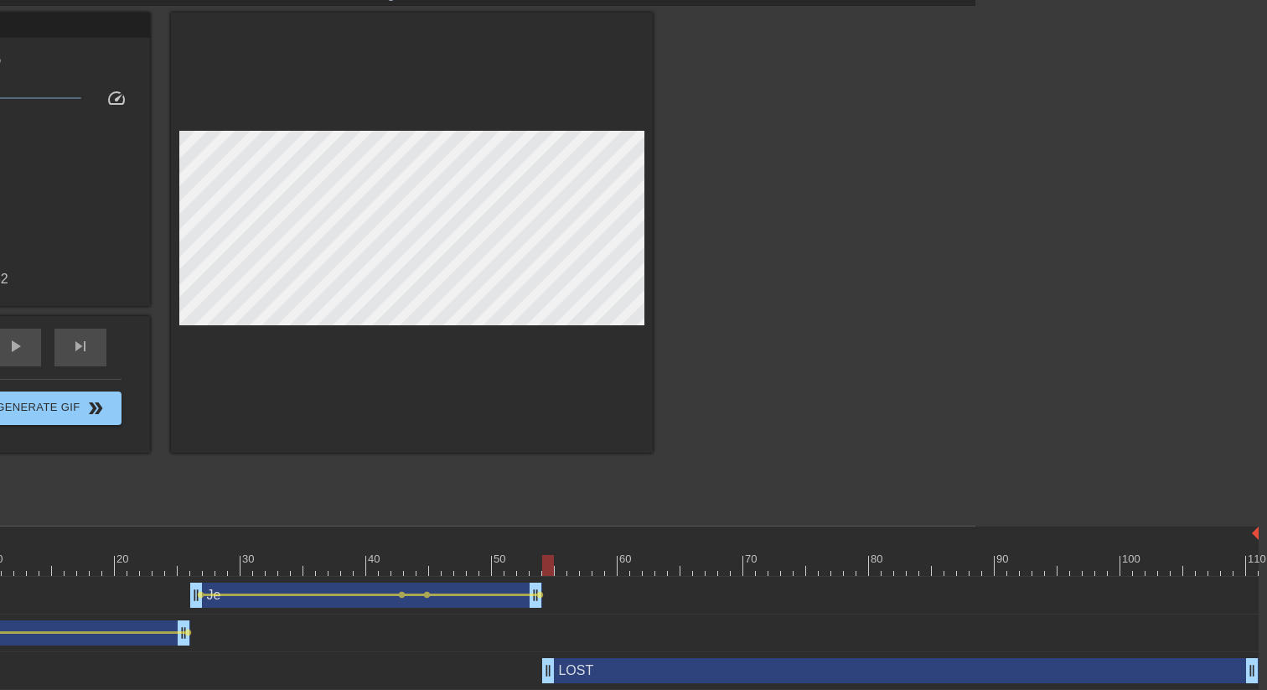
click at [505, 530] on div at bounding box center [567, 565] width 1383 height 21
click at [545, 530] on div at bounding box center [567, 565] width 1383 height 21
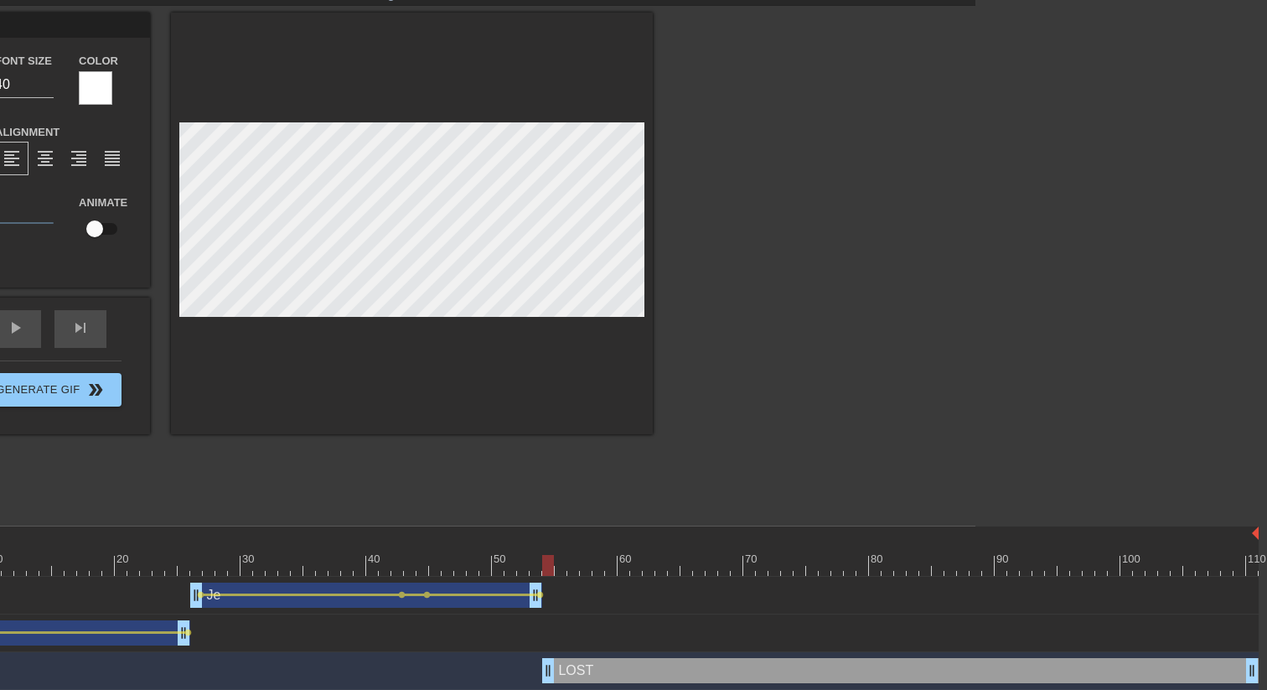
click at [514, 530] on div at bounding box center [567, 565] width 1383 height 21
click at [807, 448] on div at bounding box center [798, 264] width 251 height 503
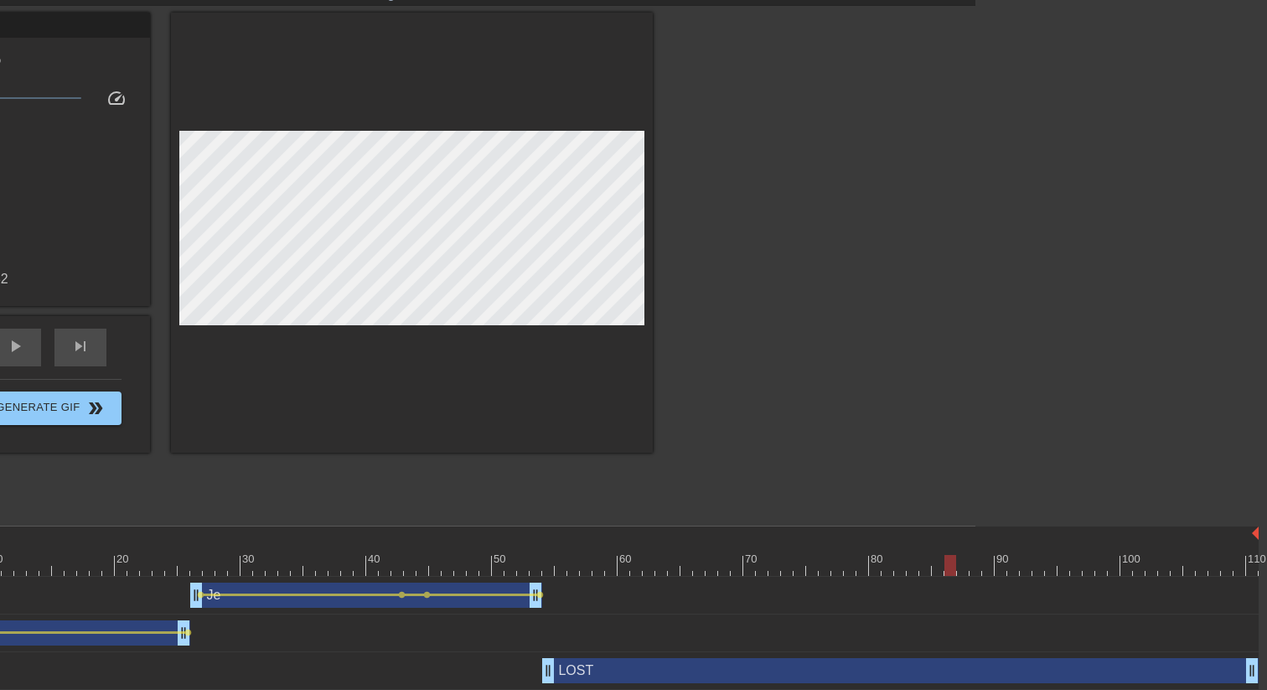
click at [956, 530] on div at bounding box center [567, 565] width 1383 height 21
drag, startPoint x: 955, startPoint y: 564, endPoint x: 1057, endPoint y: 557, distance: 101.6
click at [1056, 530] on div at bounding box center [567, 565] width 1383 height 21
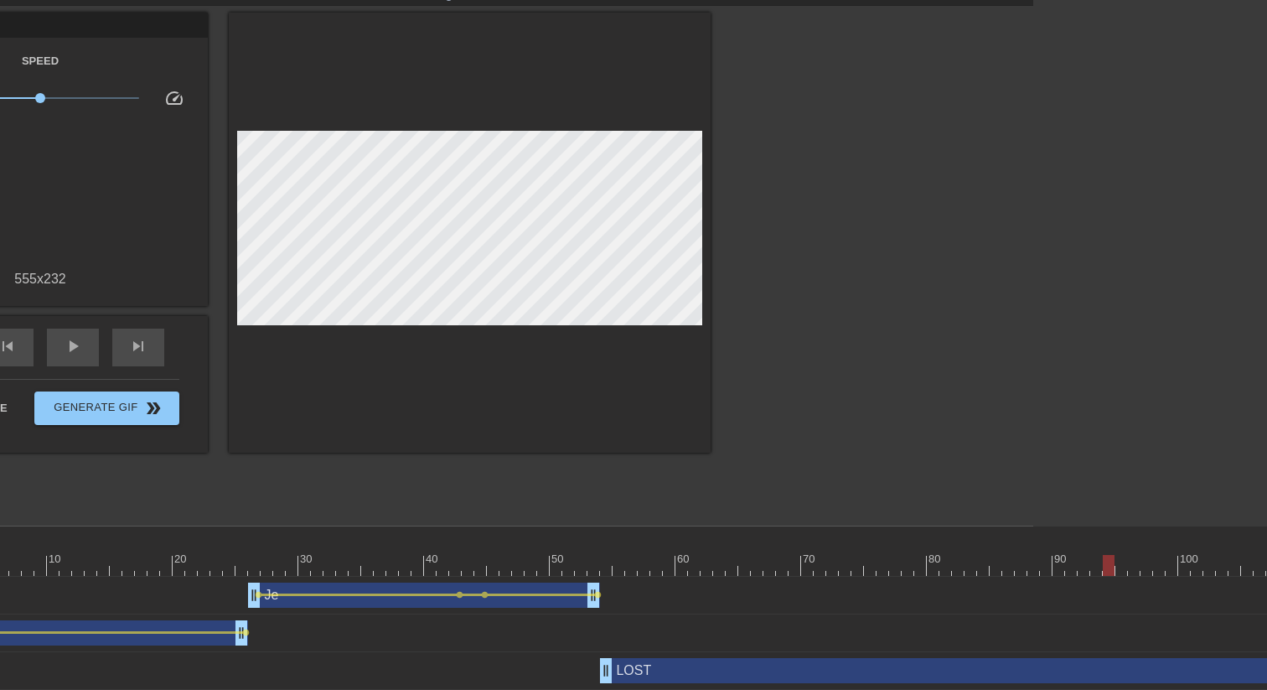
scroll to position [54, 233]
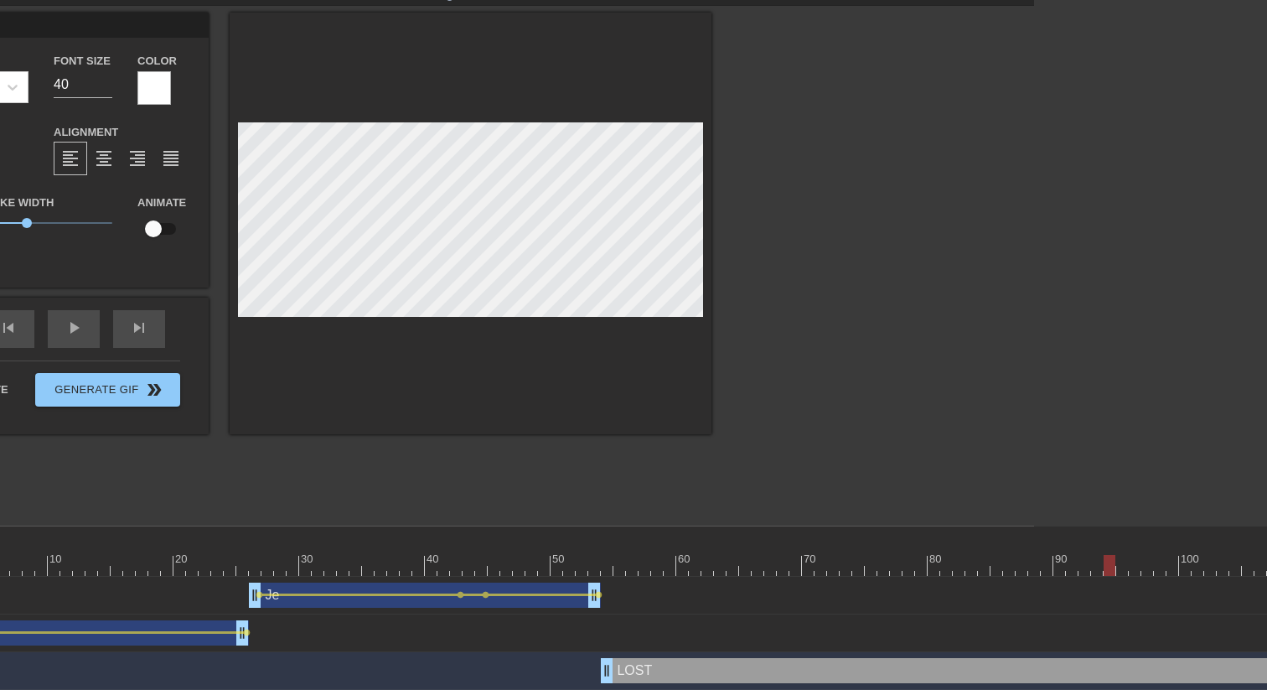
click at [158, 229] on input "checkbox" at bounding box center [154, 229] width 96 height 32
checkbox input "true"
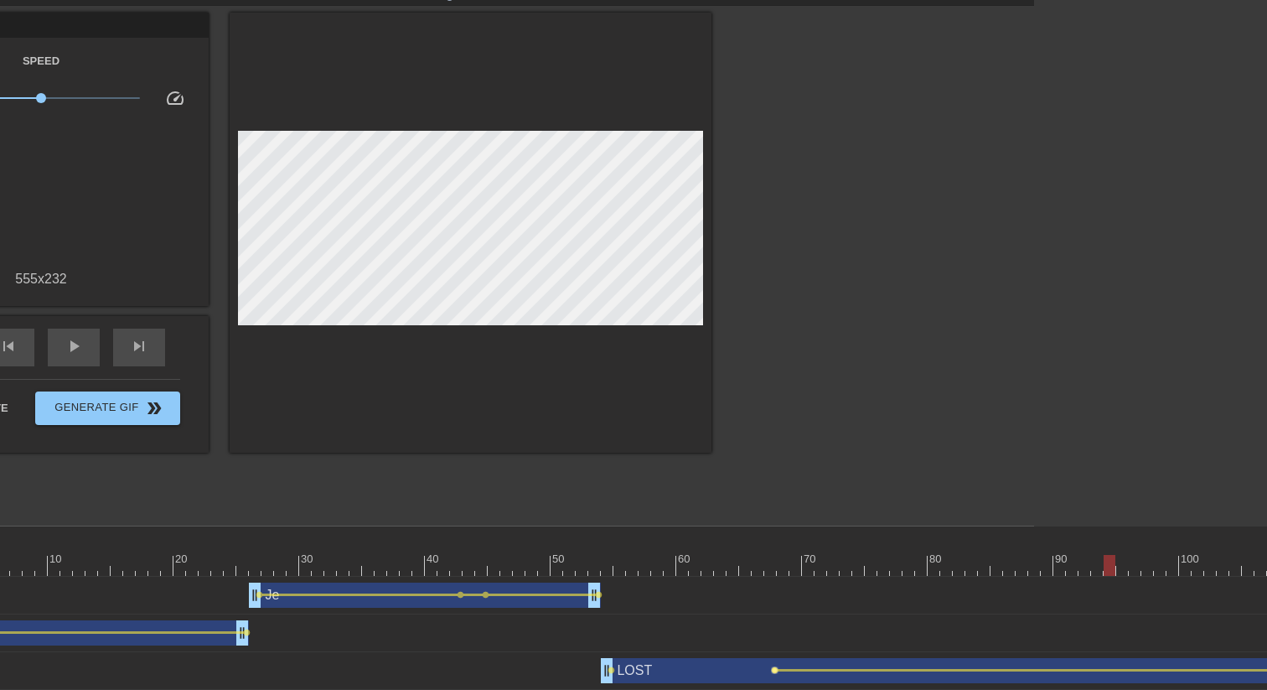
click at [773, 530] on span "lens" at bounding box center [775, 670] width 8 height 8
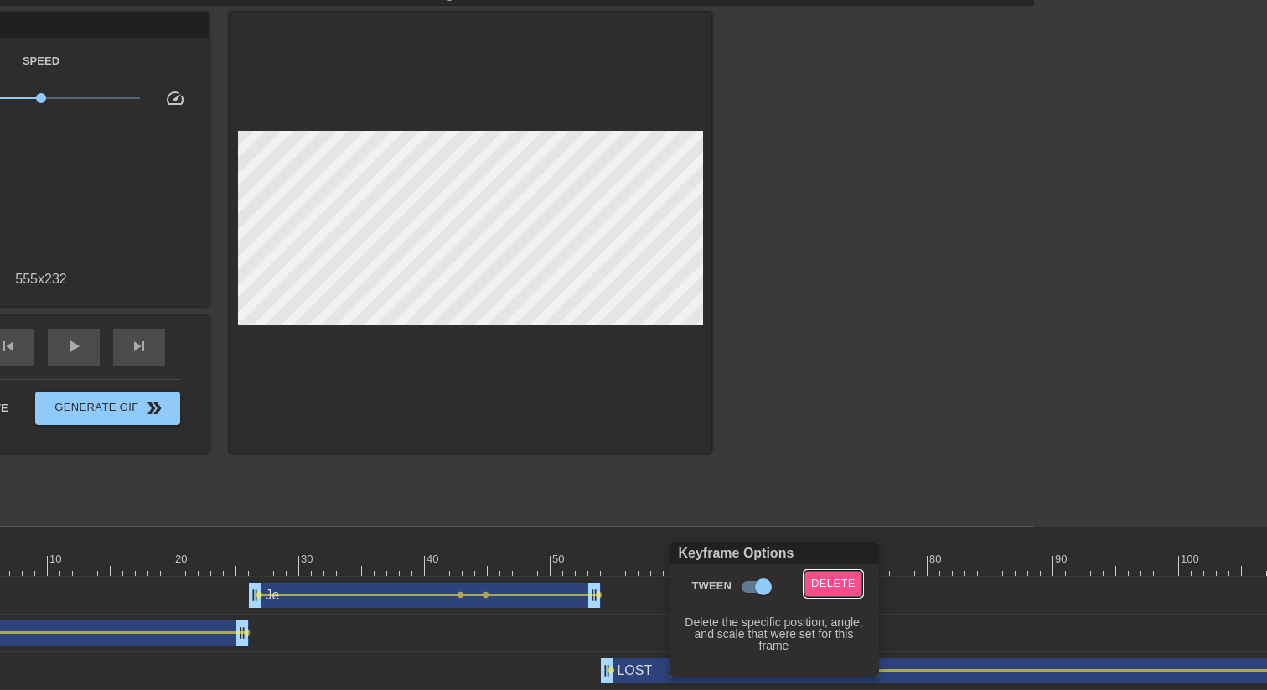
click at [846, 530] on span "Delete" at bounding box center [833, 583] width 44 height 19
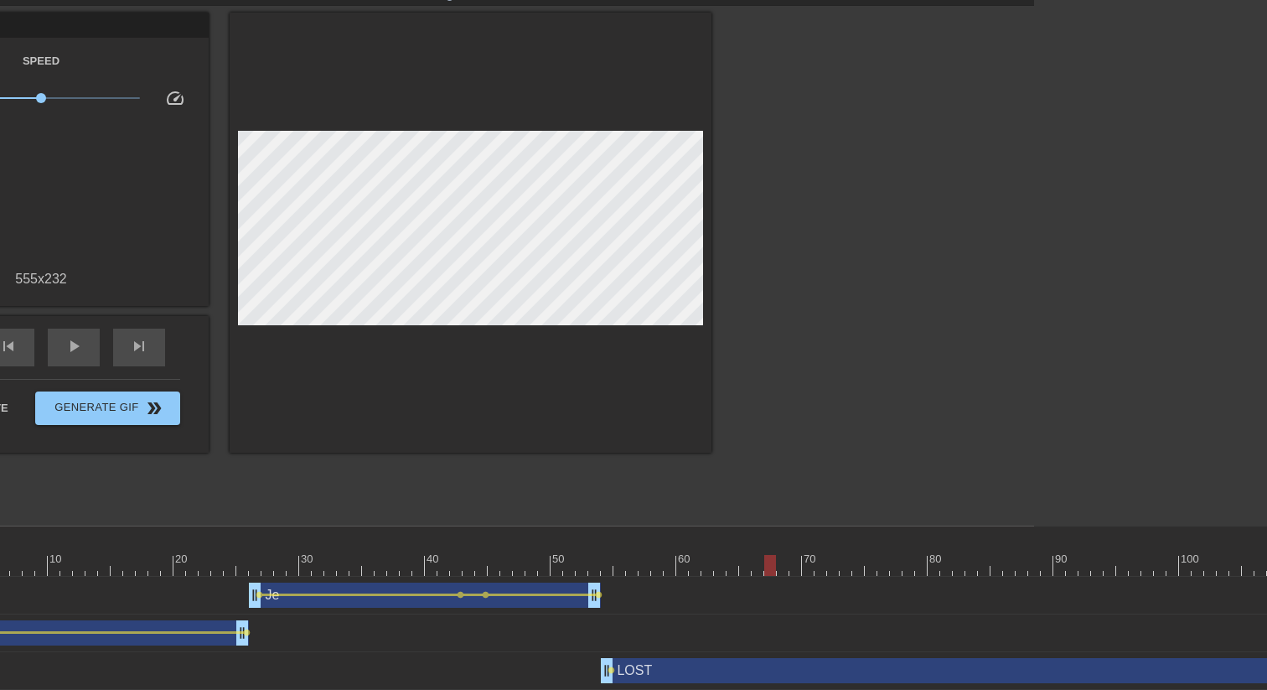
click at [1056, 530] on div "Je drag_handle drag_handle lens lens lens lens" at bounding box center [626, 596] width 1383 height 38
click at [1056, 530] on div at bounding box center [626, 565] width 1383 height 21
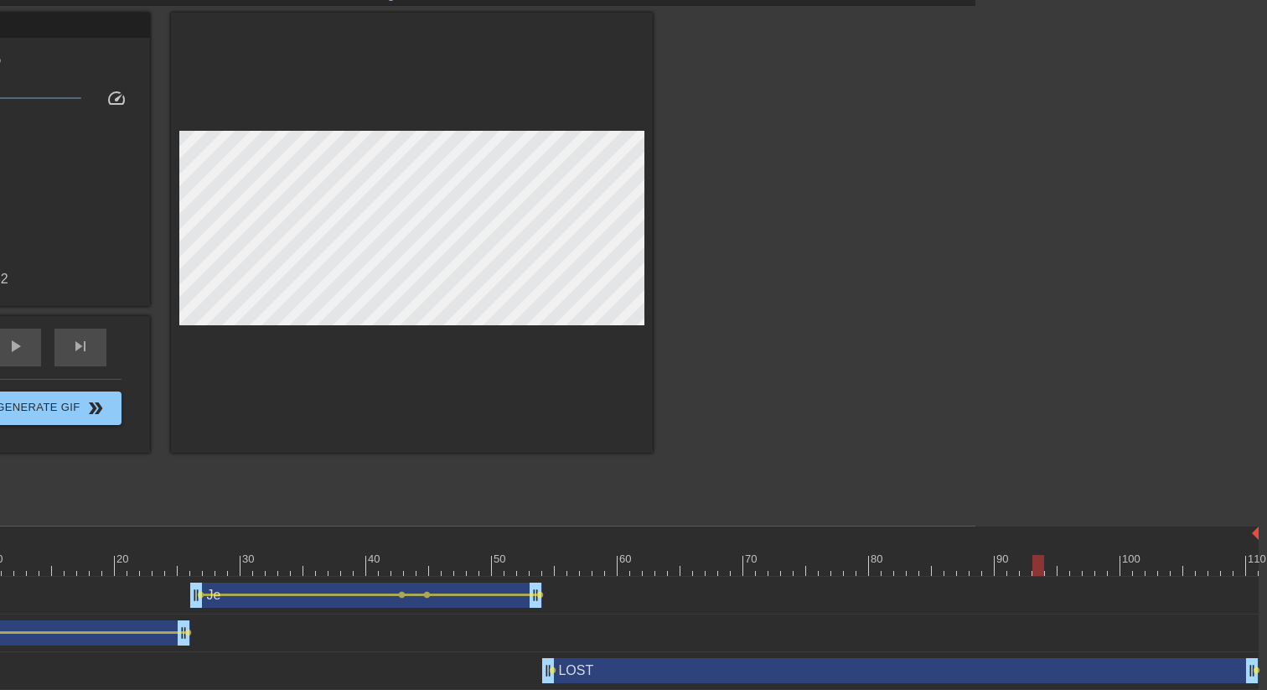
drag, startPoint x: 1035, startPoint y: 566, endPoint x: 1039, endPoint y: 558, distance: 8.6
click at [1041, 530] on div at bounding box center [1038, 565] width 12 height 21
click at [1042, 530] on span "lens" at bounding box center [1043, 670] width 8 height 8
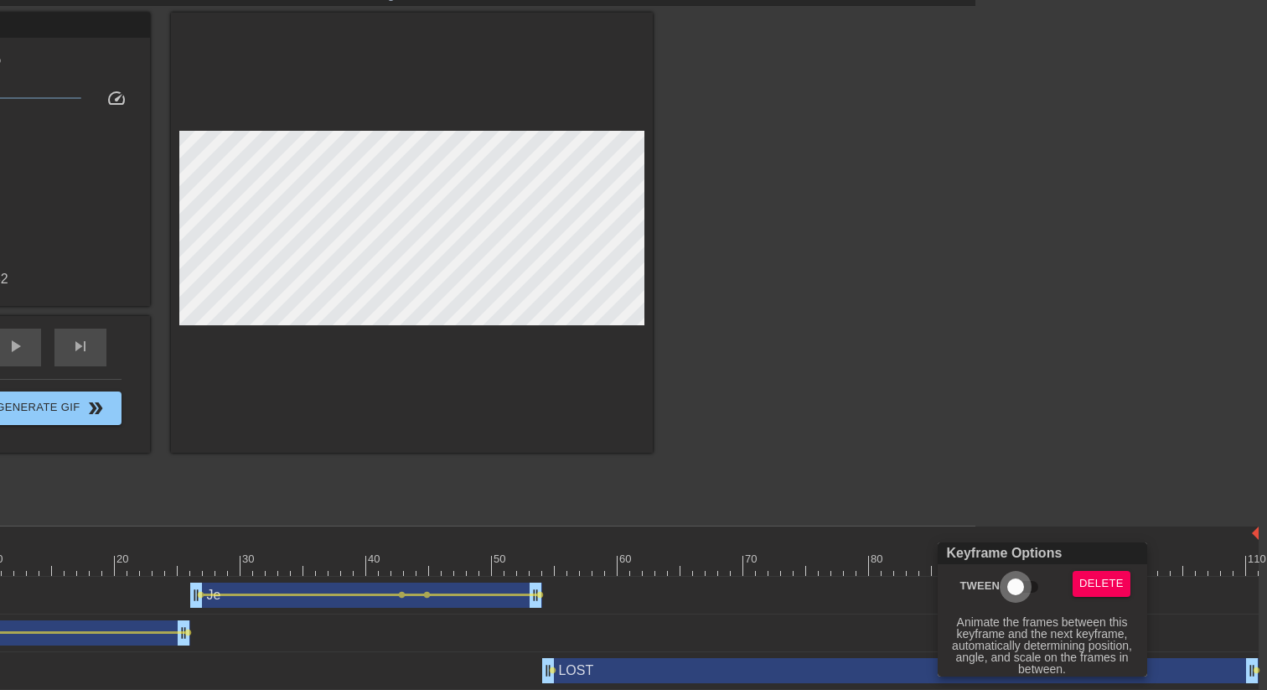
click at [1021, 530] on input "Tween" at bounding box center [1016, 587] width 96 height 32
checkbox input "true"
click at [913, 346] on div at bounding box center [633, 345] width 1267 height 690
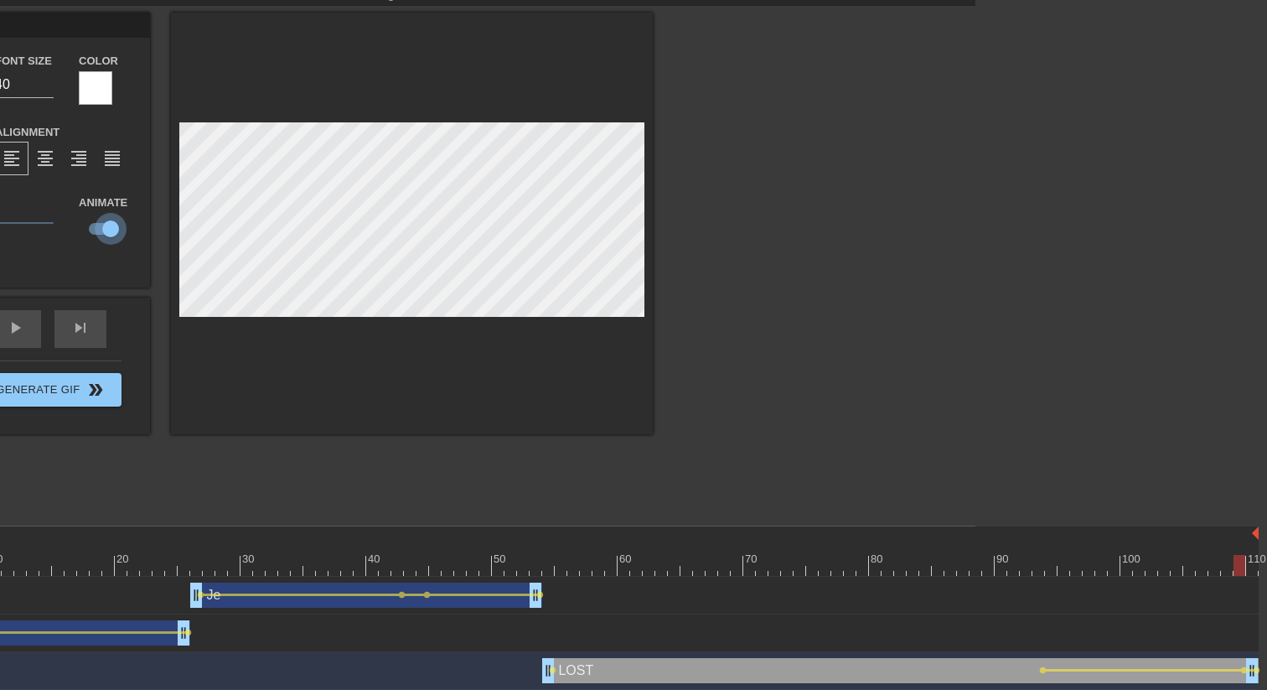
click at [103, 229] on input "checkbox" at bounding box center [111, 229] width 96 height 32
checkbox input "false"
click at [536, 530] on div at bounding box center [567, 565] width 1383 height 21
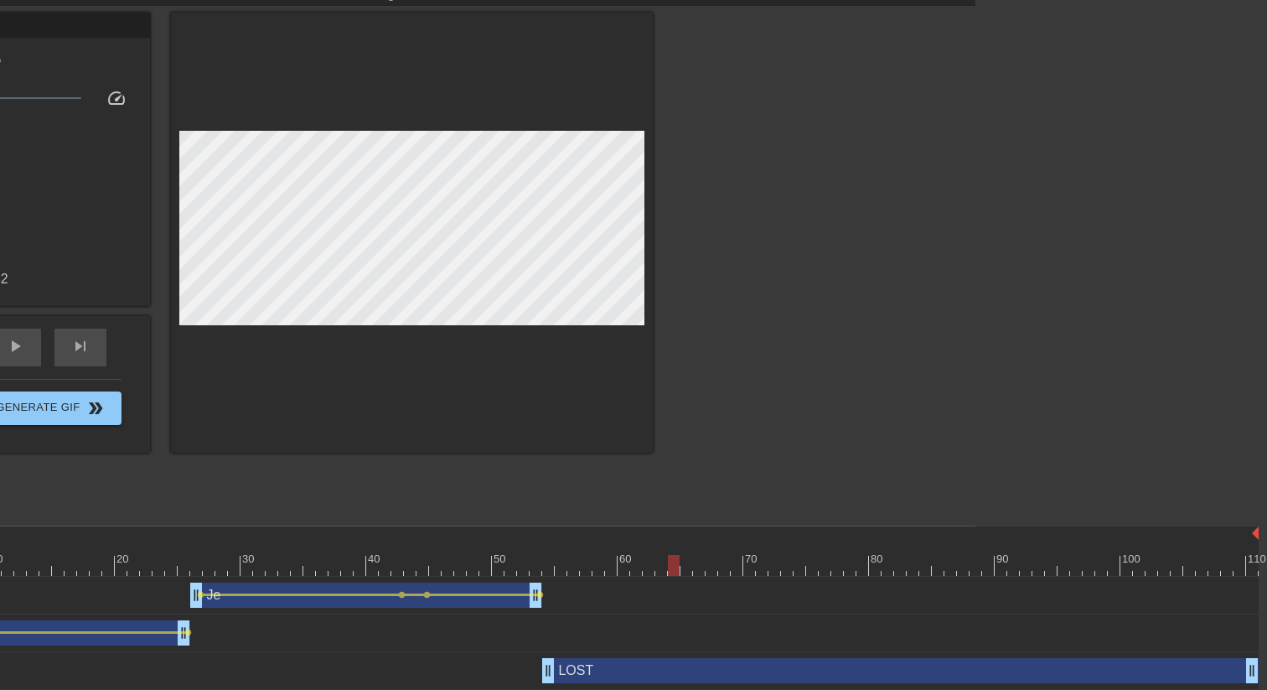
click at [507, 530] on div at bounding box center [567, 565] width 1383 height 21
click at [561, 530] on div "LOST drag_handle drag_handle" at bounding box center [900, 670] width 717 height 25
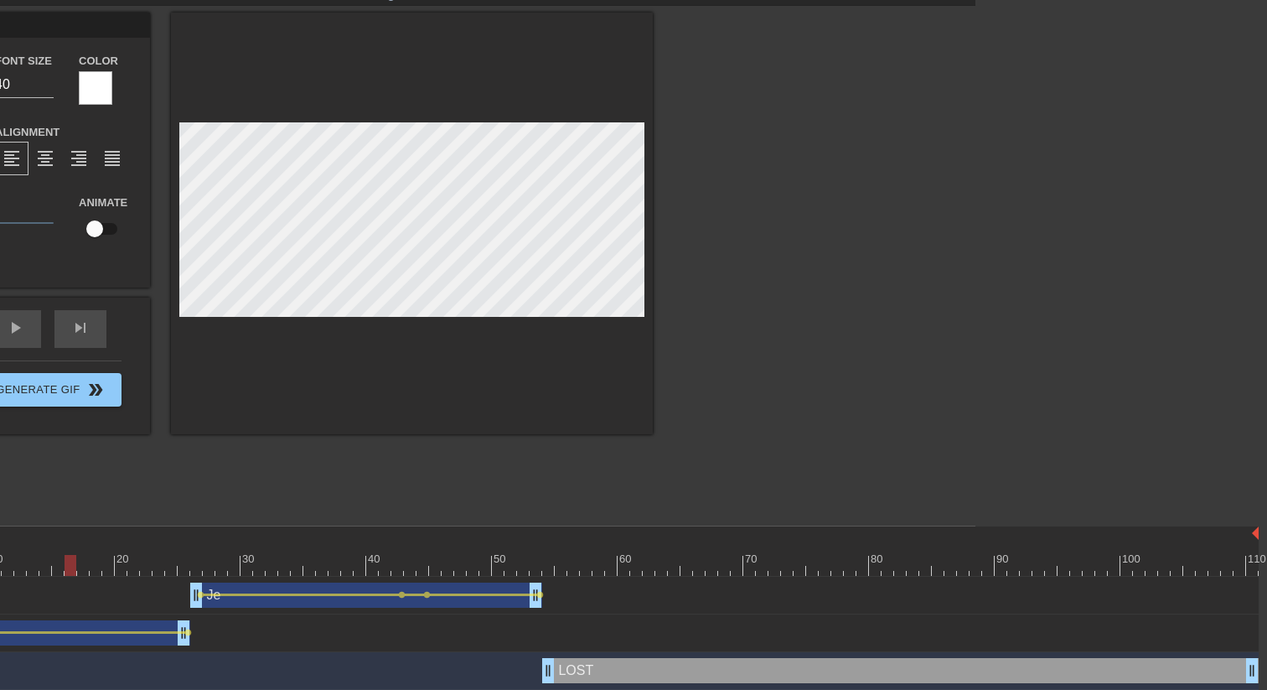
click at [546, 530] on div at bounding box center [567, 565] width 1383 height 21
click at [464, 530] on div at bounding box center [460, 553] width 13 height 21
click at [796, 393] on div at bounding box center [798, 264] width 251 height 503
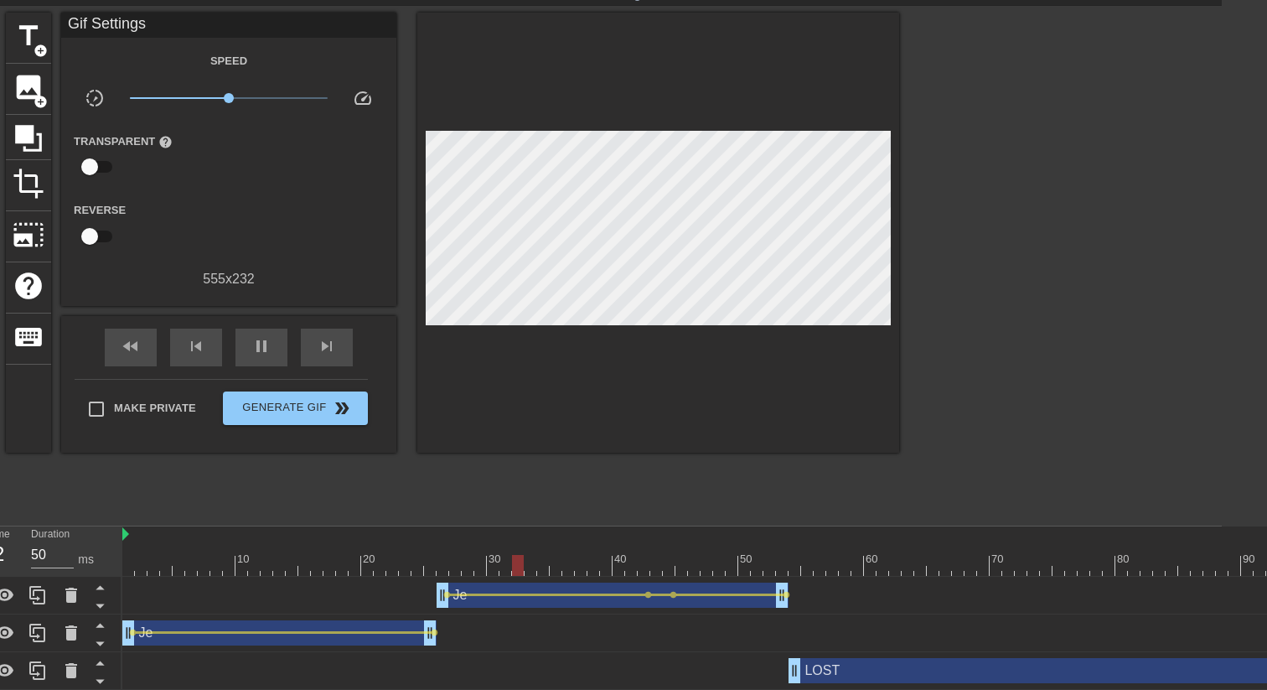
scroll to position [54, 0]
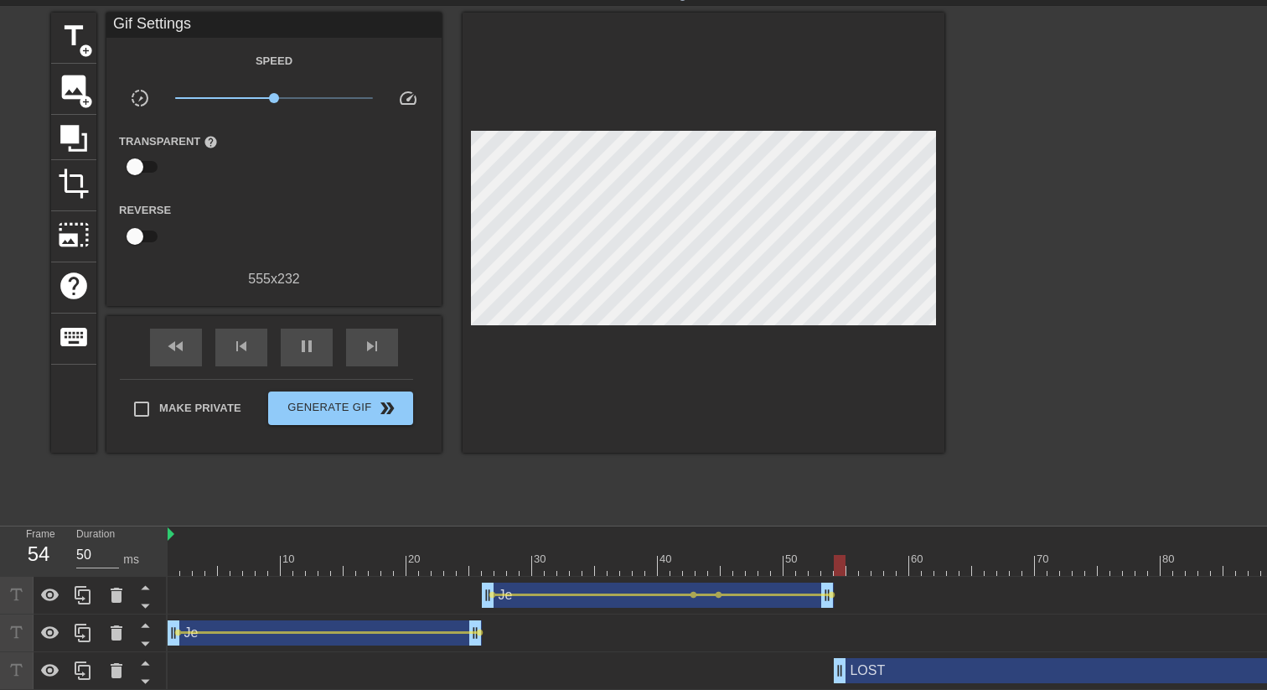
click at [1056, 450] on div at bounding box center [1090, 264] width 251 height 503
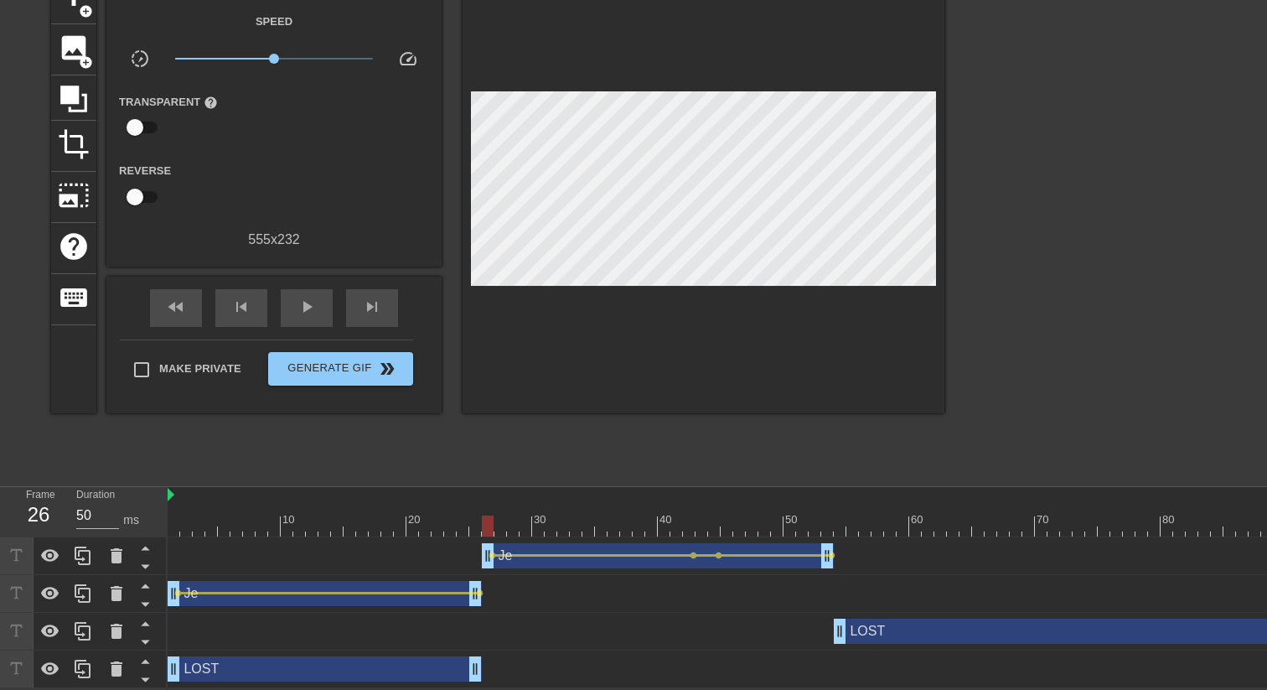
click at [483, 526] on div at bounding box center [859, 525] width 1383 height 21
click at [85, 530] on icon at bounding box center [83, 556] width 20 height 20
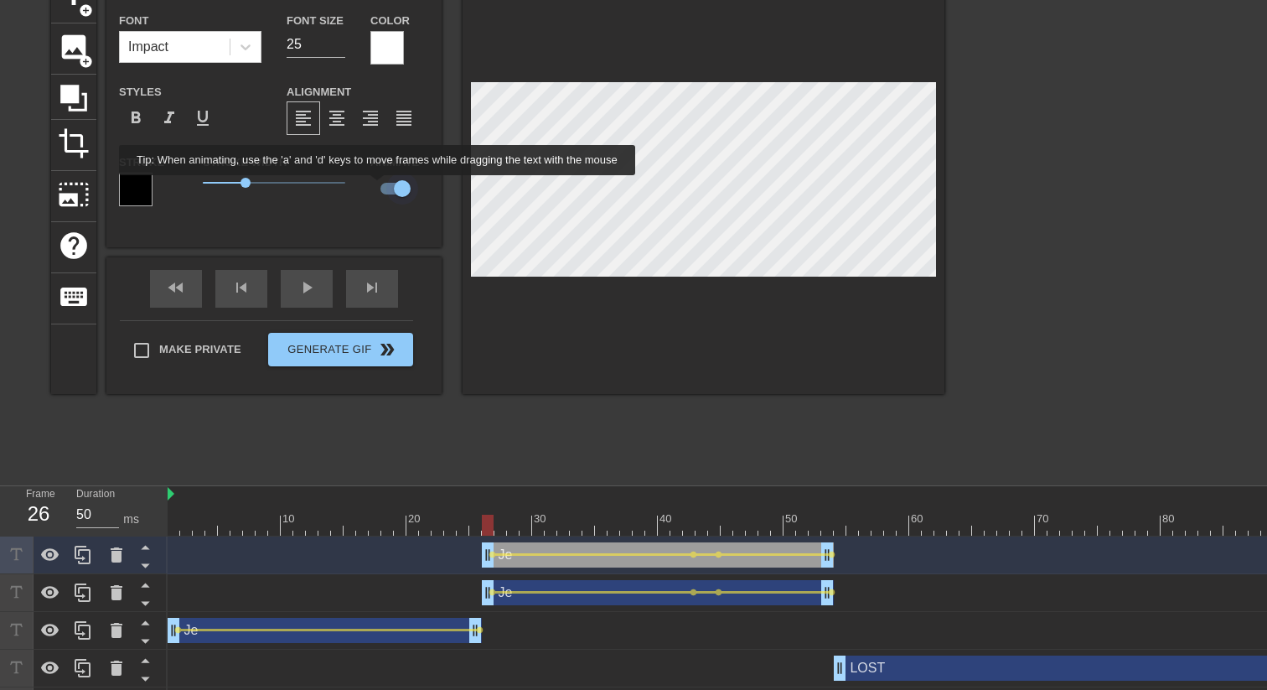
click at [391, 187] on input "checkbox" at bounding box center [402, 189] width 96 height 32
checkbox input "false"
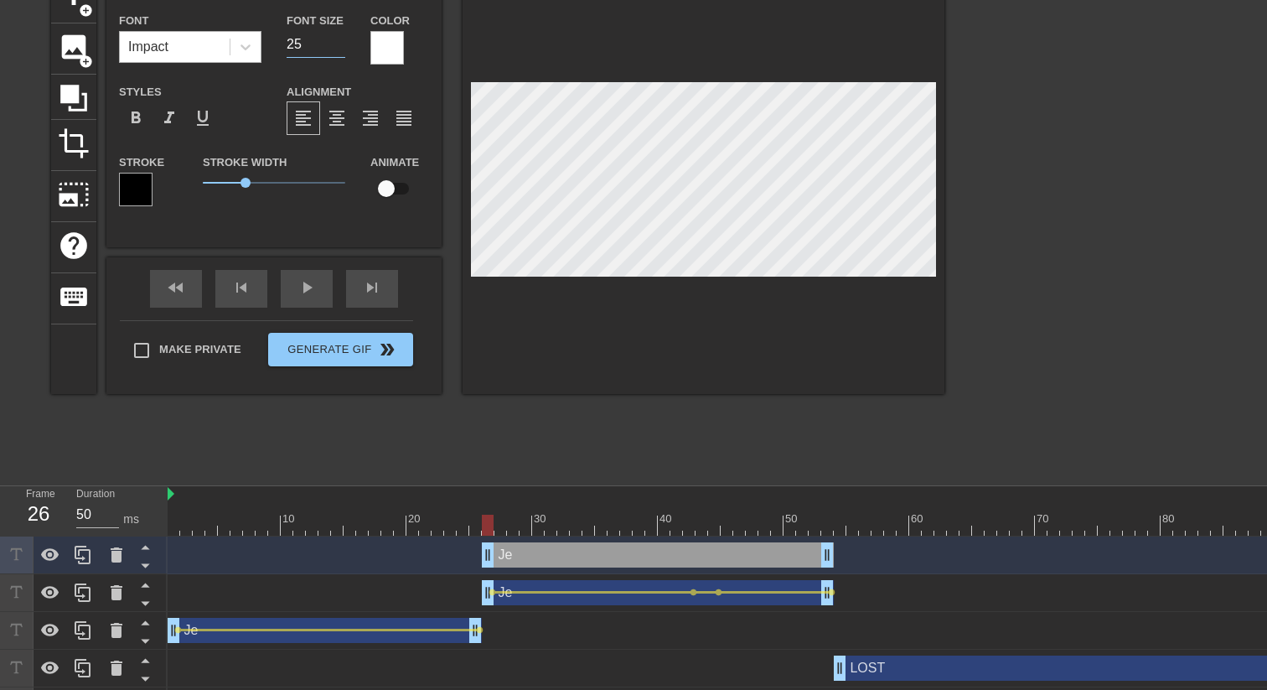
drag, startPoint x: 318, startPoint y: 43, endPoint x: 210, endPoint y: 39, distance: 109.0
click at [210, 39] on div "Font Impact Font Size 25 Color" at bounding box center [273, 37] width 335 height 54
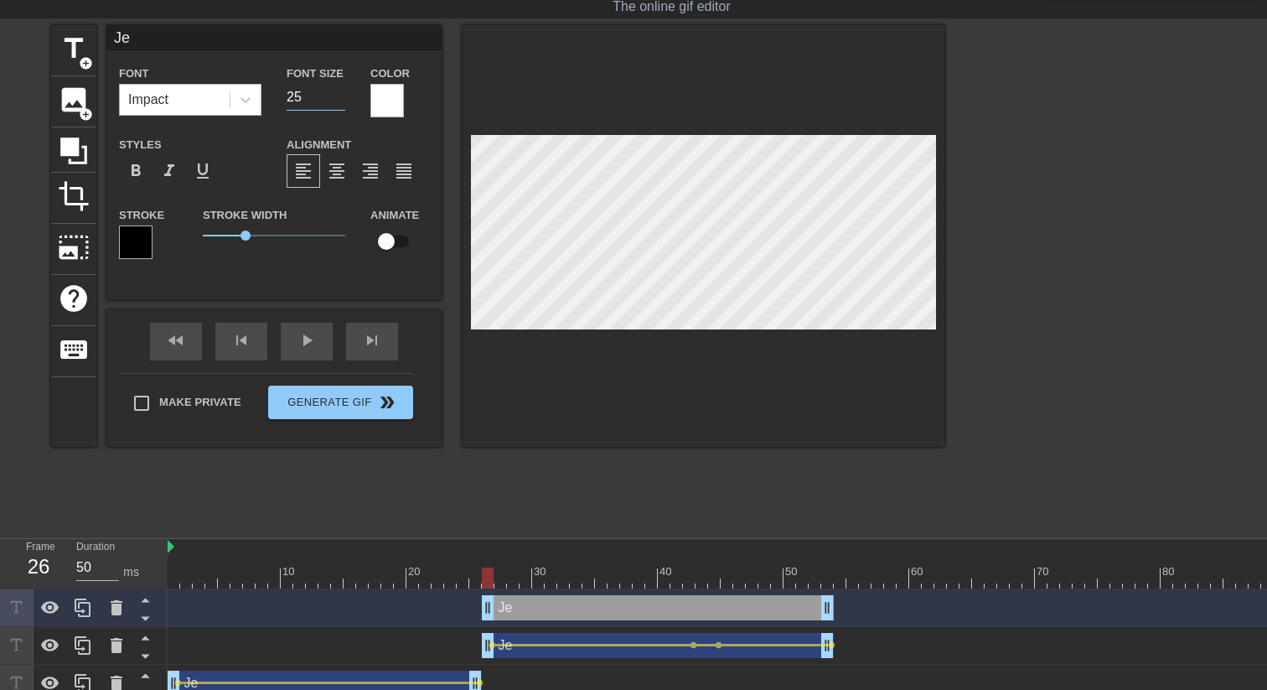
scroll to position [36, 0]
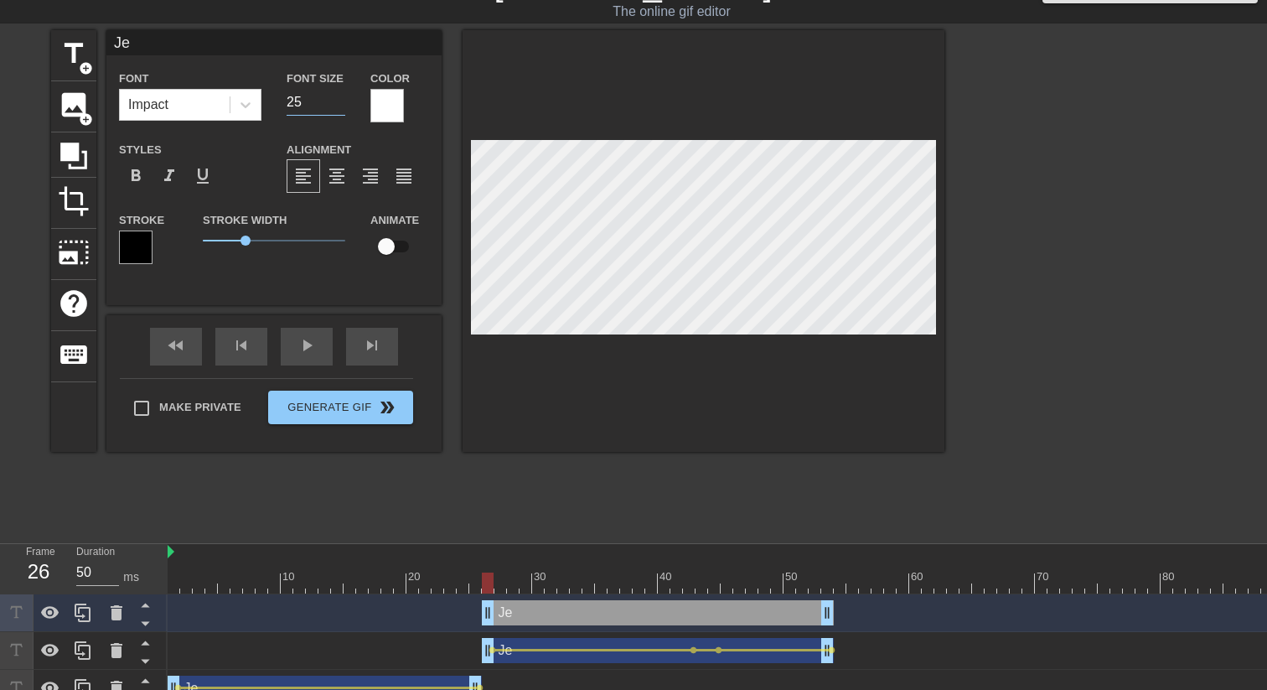
click at [210, 40] on input "Je" at bounding box center [273, 42] width 335 height 25
type input "Je"
click at [108, 530] on icon at bounding box center [116, 613] width 20 height 20
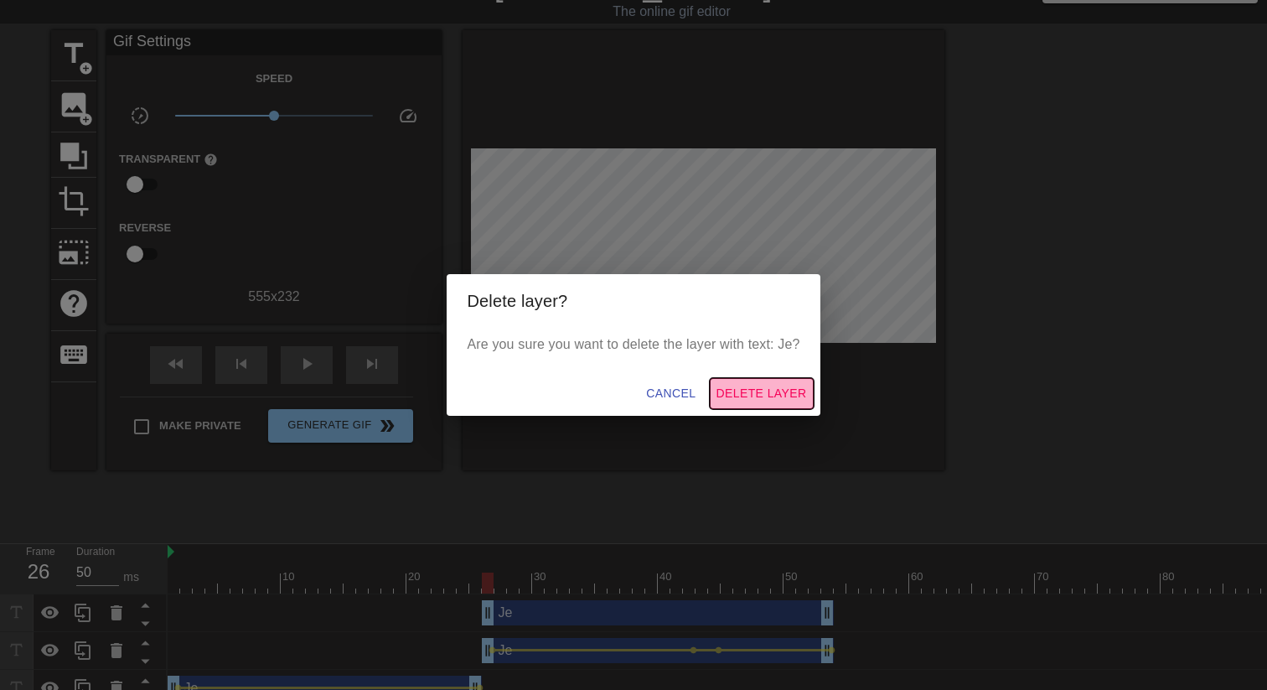
click at [789, 394] on span "Delete Layer" at bounding box center [762, 393] width 91 height 21
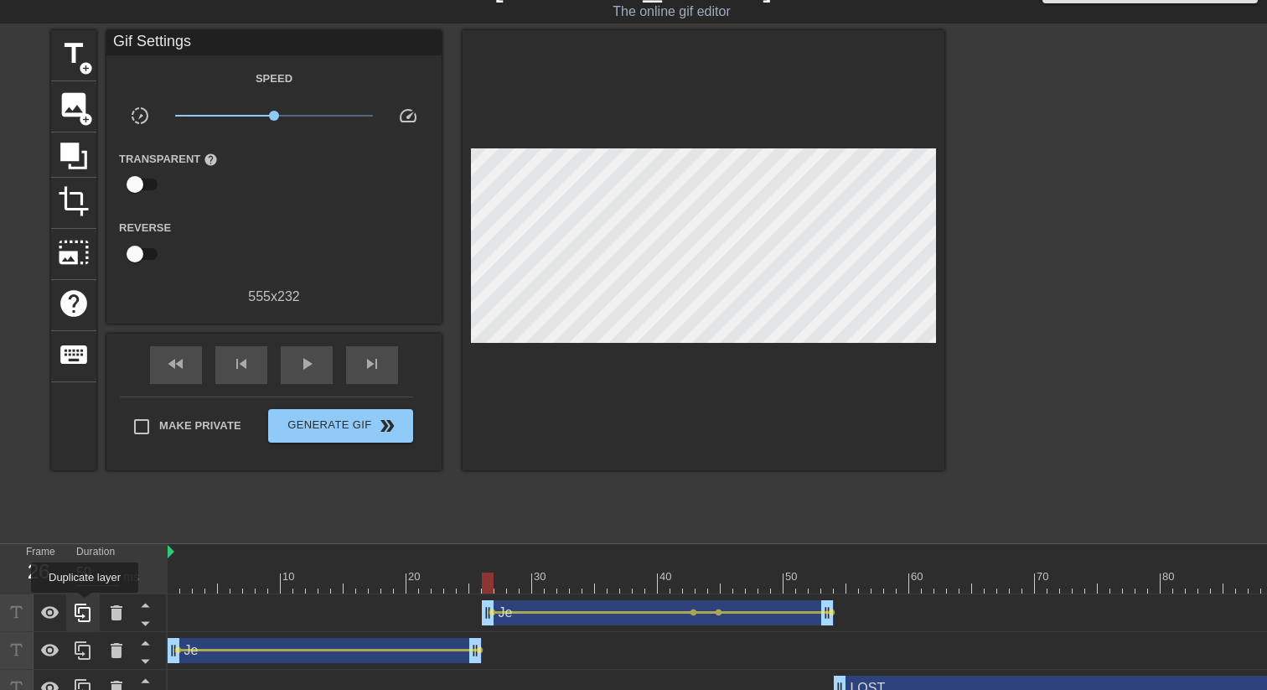
click at [86, 530] on icon at bounding box center [83, 613] width 20 height 20
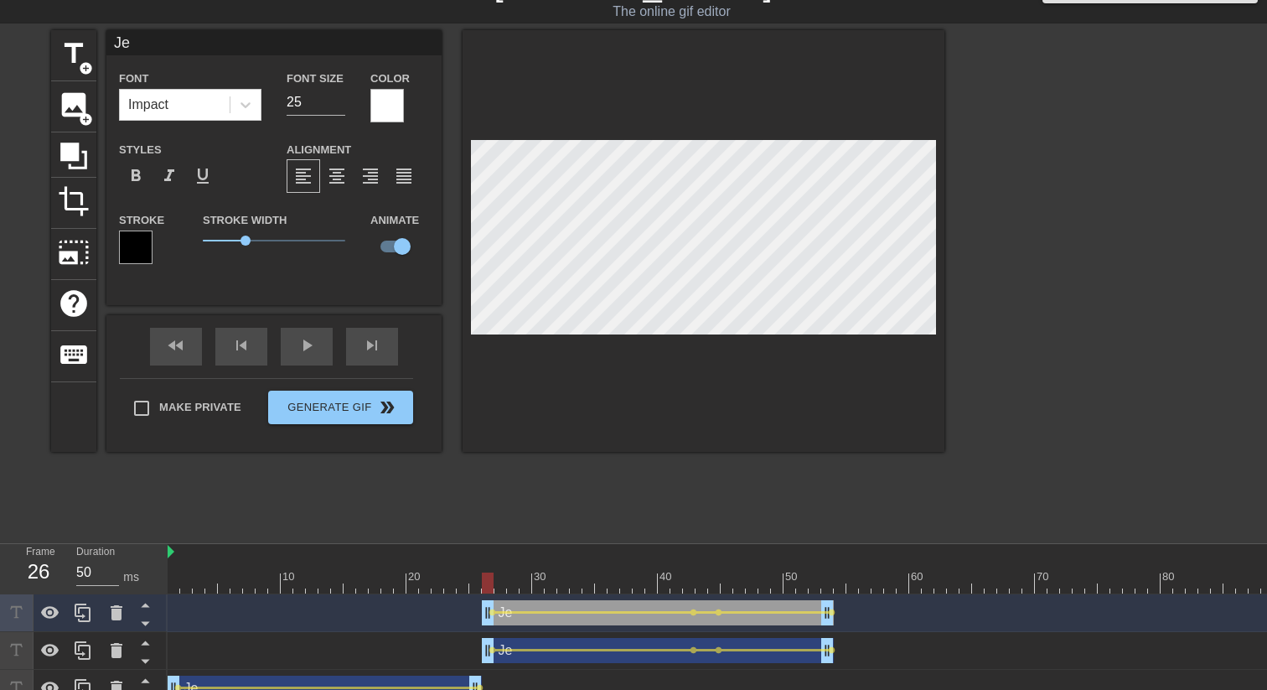
click at [215, 50] on input "Je" at bounding box center [273, 42] width 335 height 25
type input "Jo"
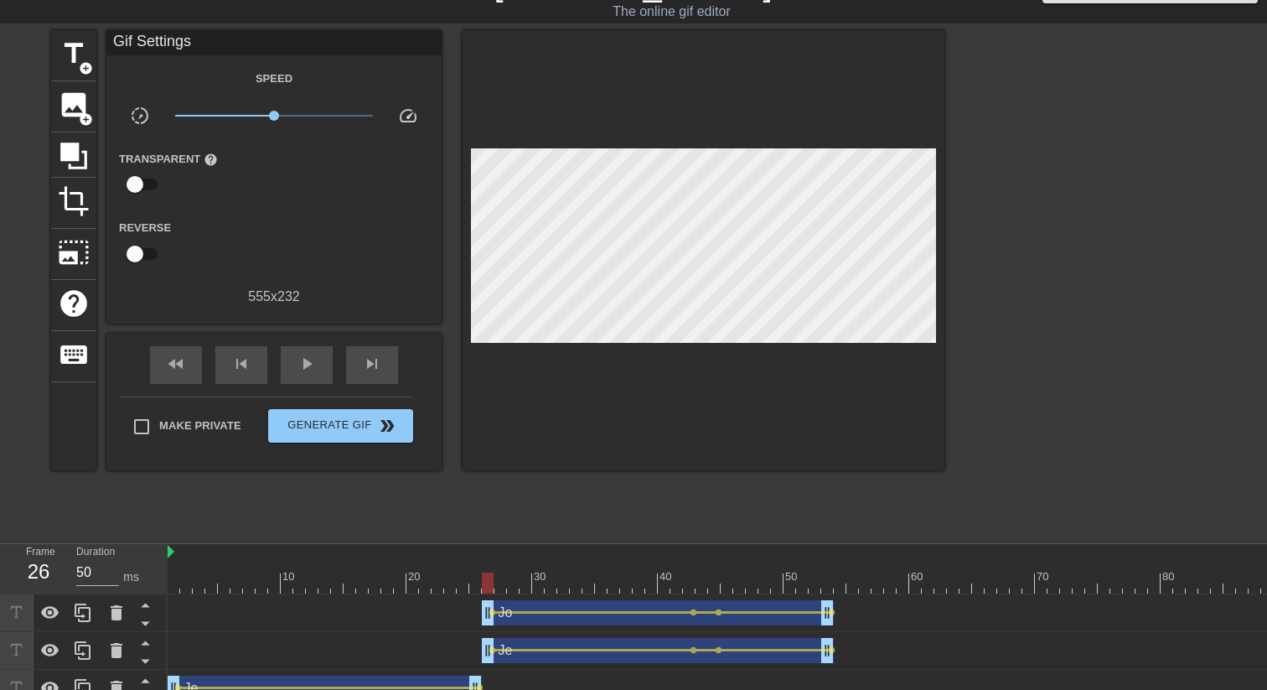
click at [982, 235] on div at bounding box center [1090, 281] width 251 height 503
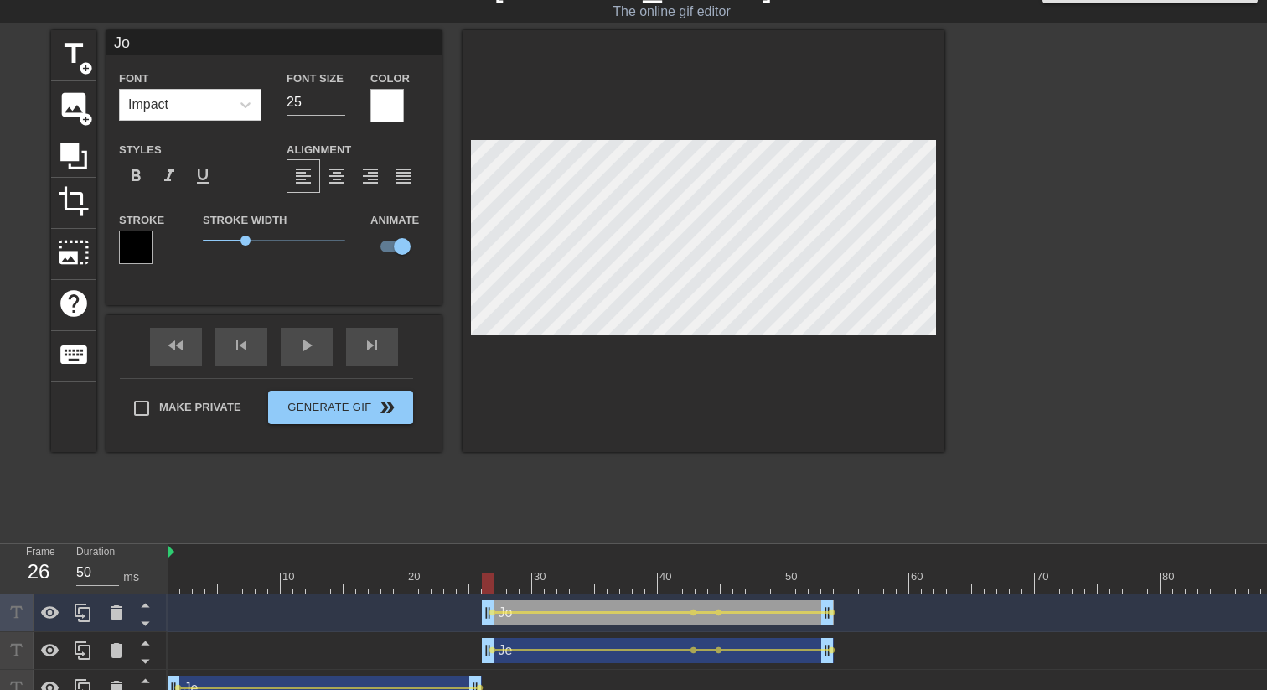
click at [1056, 301] on div at bounding box center [1090, 281] width 251 height 503
click at [1053, 323] on div at bounding box center [1090, 281] width 251 height 503
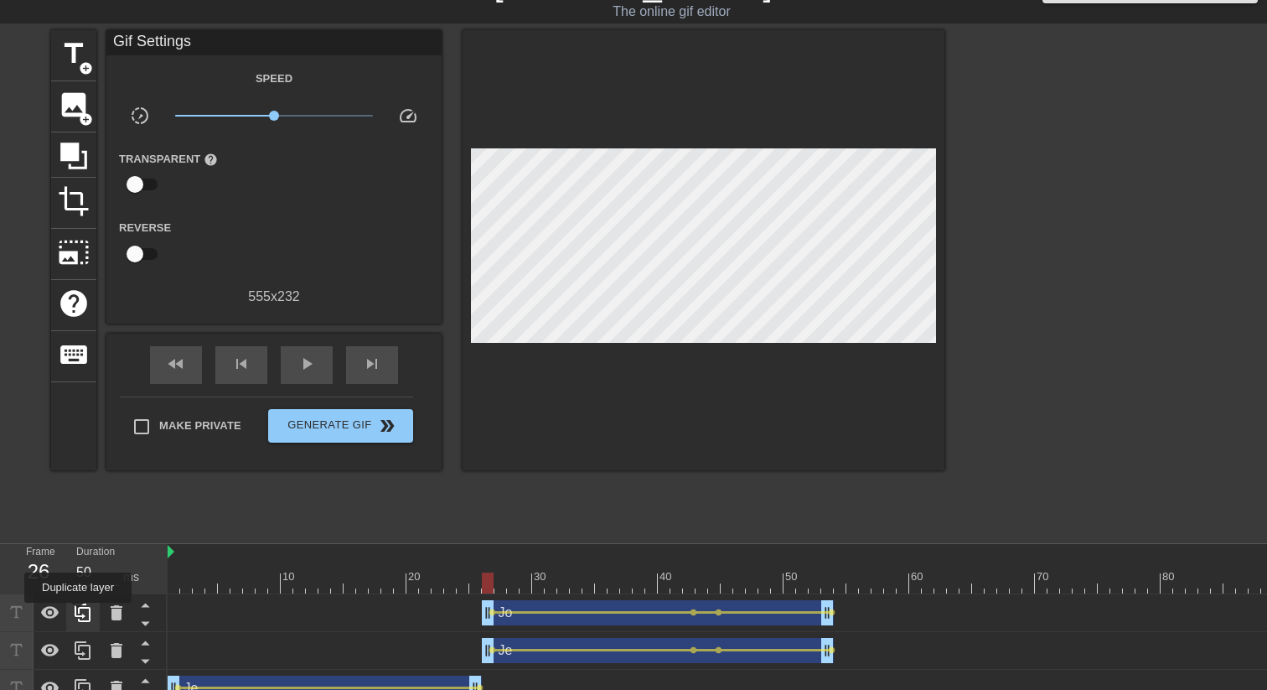
click at [80, 530] on icon at bounding box center [83, 613] width 20 height 20
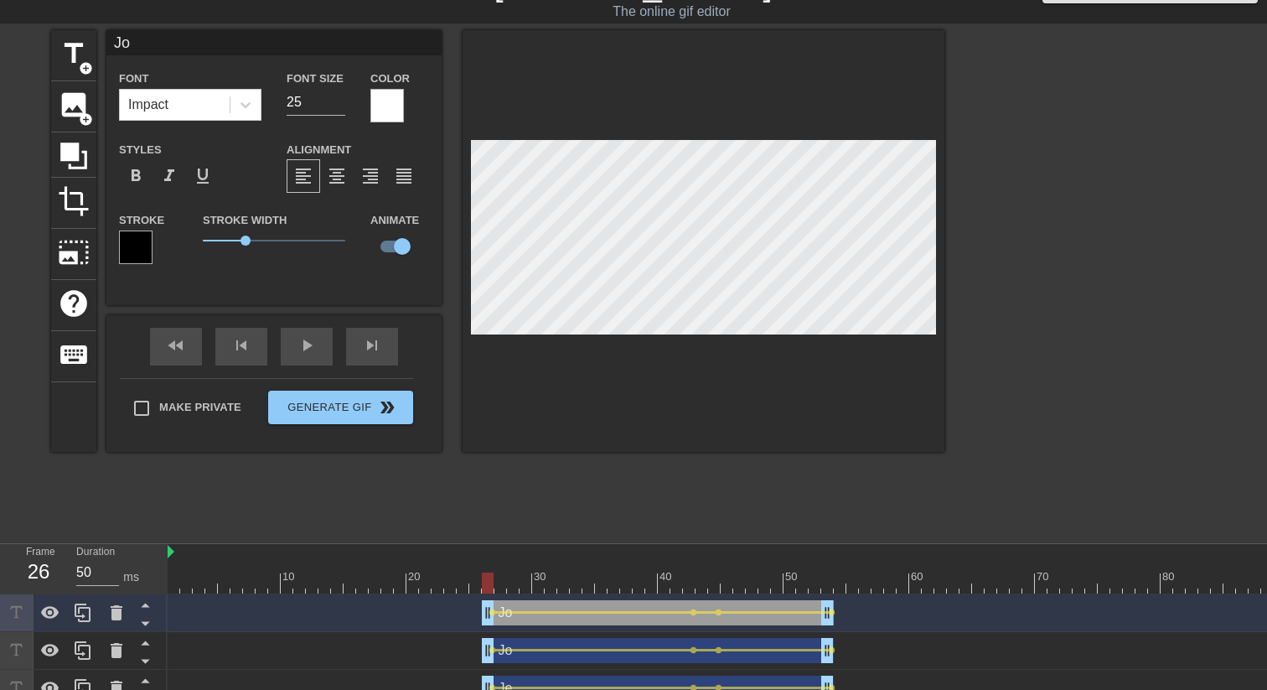
click at [232, 39] on input "Jo" at bounding box center [273, 42] width 335 height 25
type input "Jy"
click at [1045, 192] on div at bounding box center [1090, 281] width 251 height 503
click at [1056, 303] on div at bounding box center [1090, 281] width 251 height 503
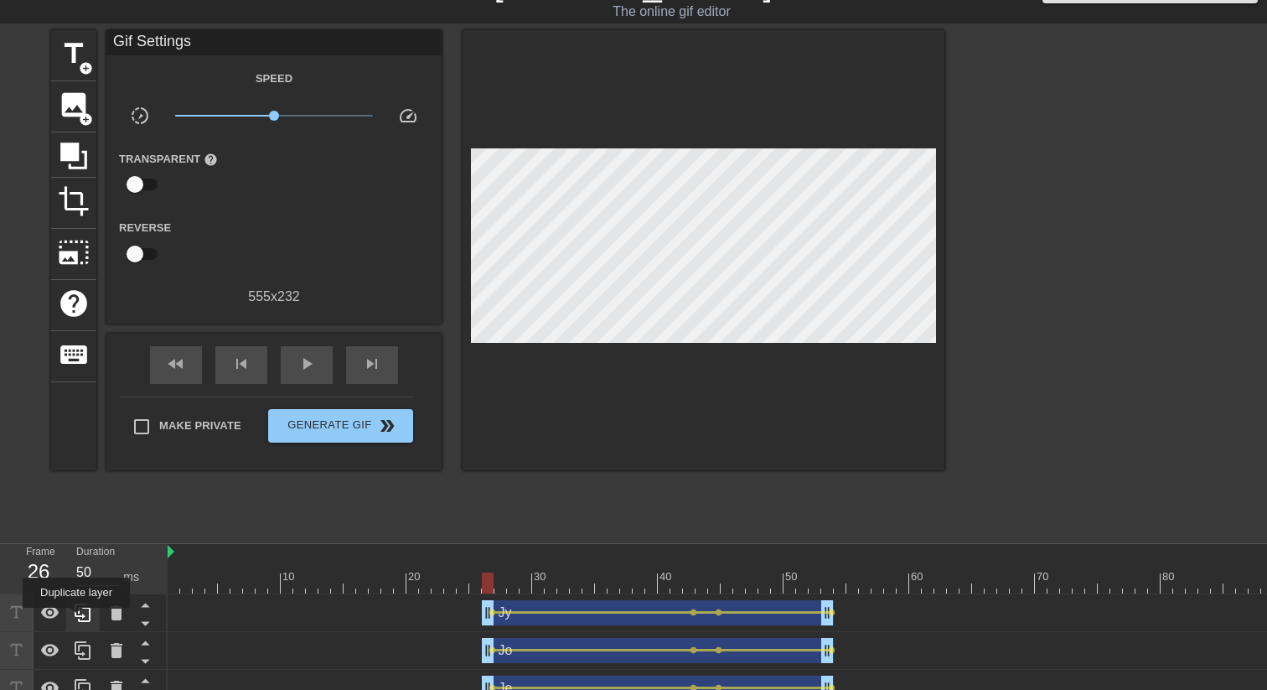
click at [78, 530] on icon at bounding box center [83, 612] width 16 height 18
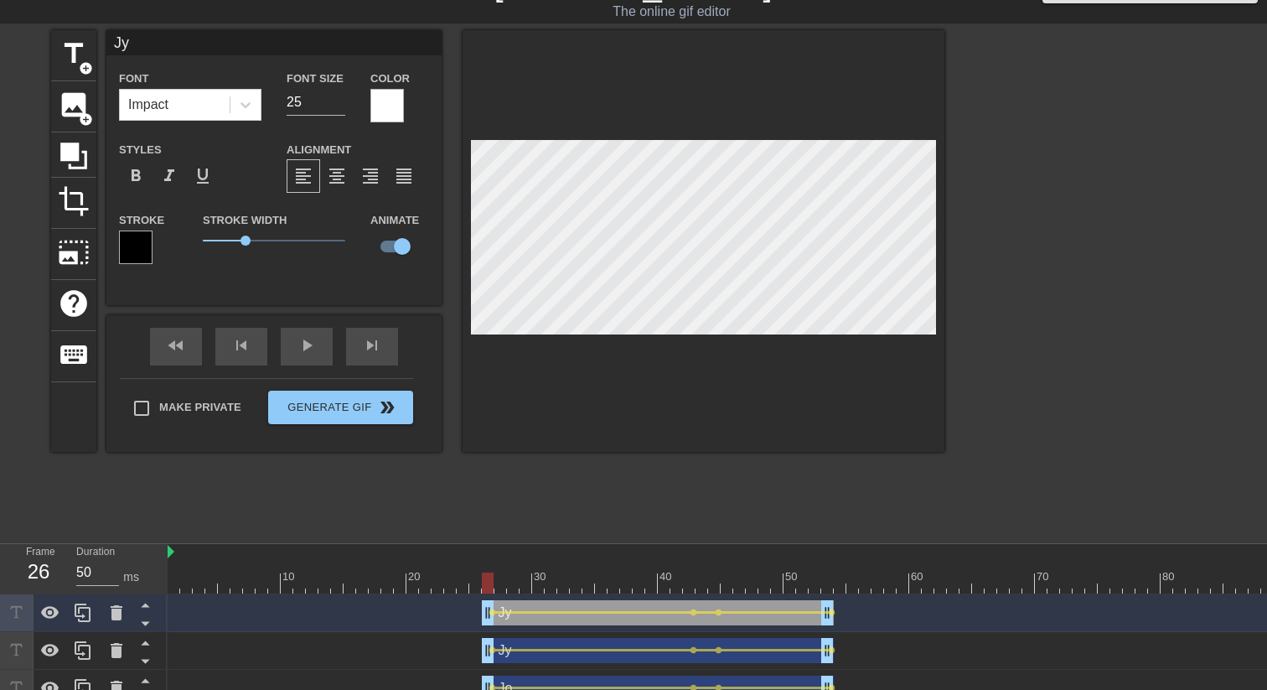
click at [569, 530] on div "Jy drag_handle drag_handle" at bounding box center [658, 650] width 352 height 25
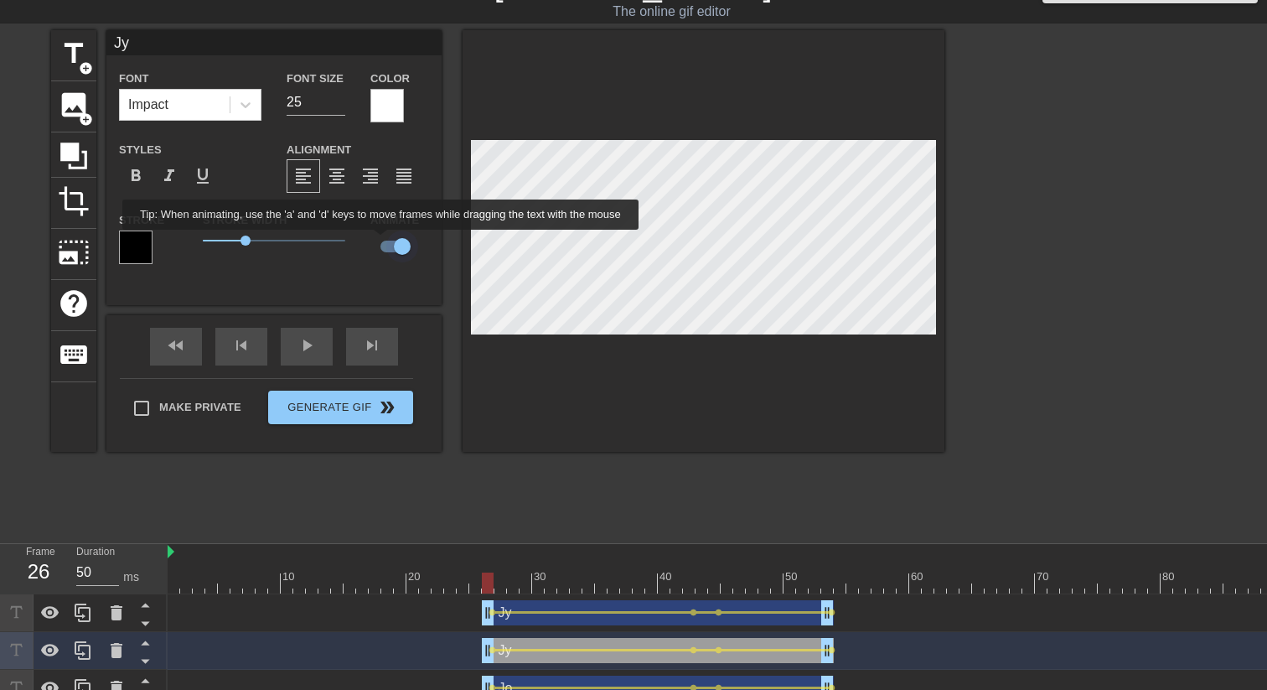
click at [394, 243] on input "checkbox" at bounding box center [402, 246] width 96 height 32
checkbox input "false"
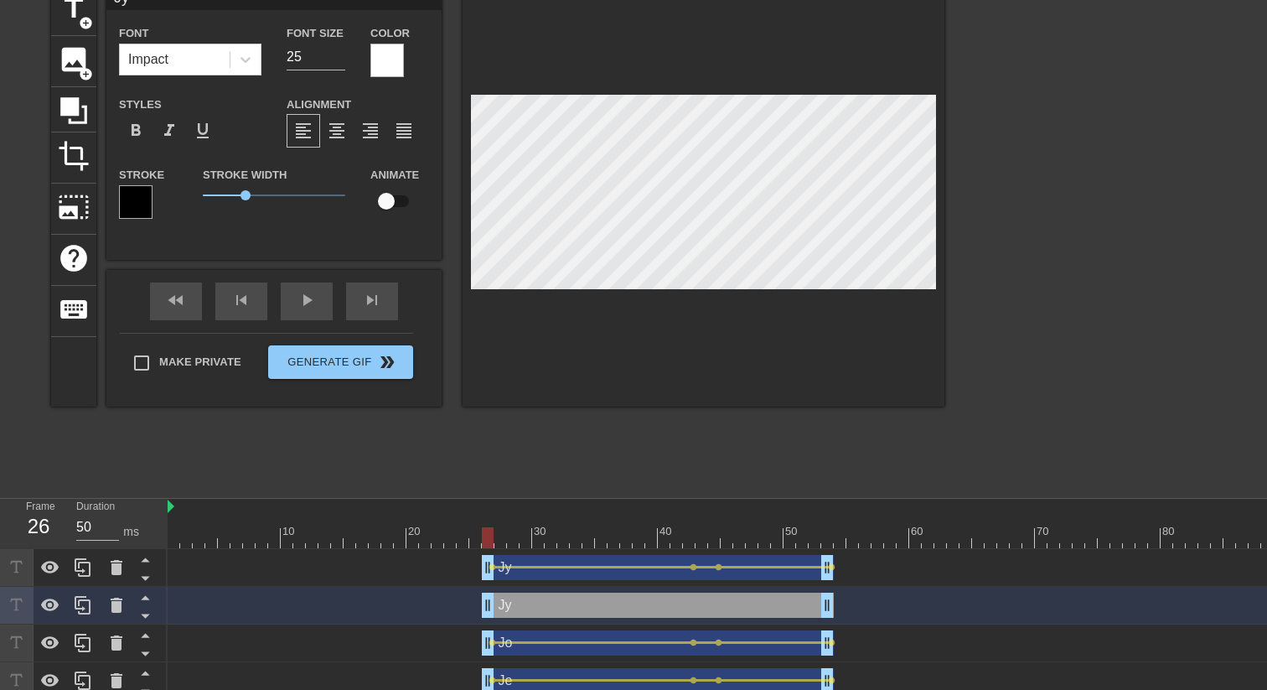
scroll to position [111, 0]
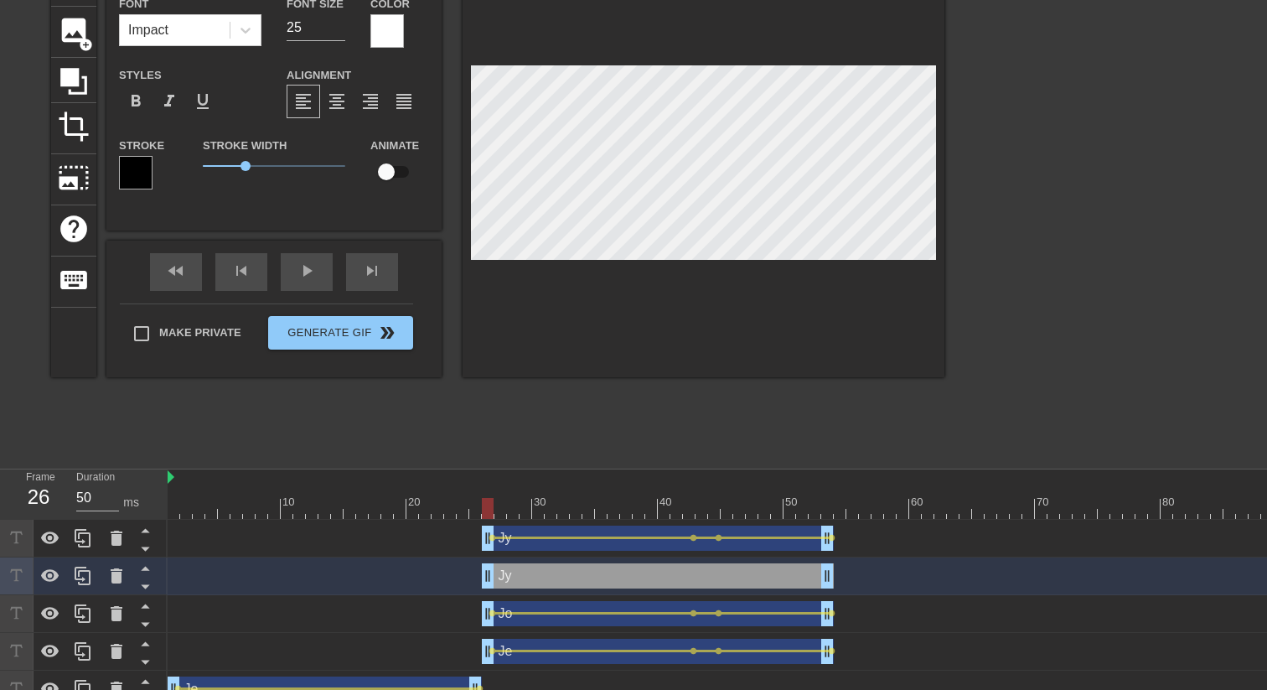
click at [654, 530] on div "Jo drag_handle drag_handle" at bounding box center [658, 613] width 352 height 25
type input "Jo"
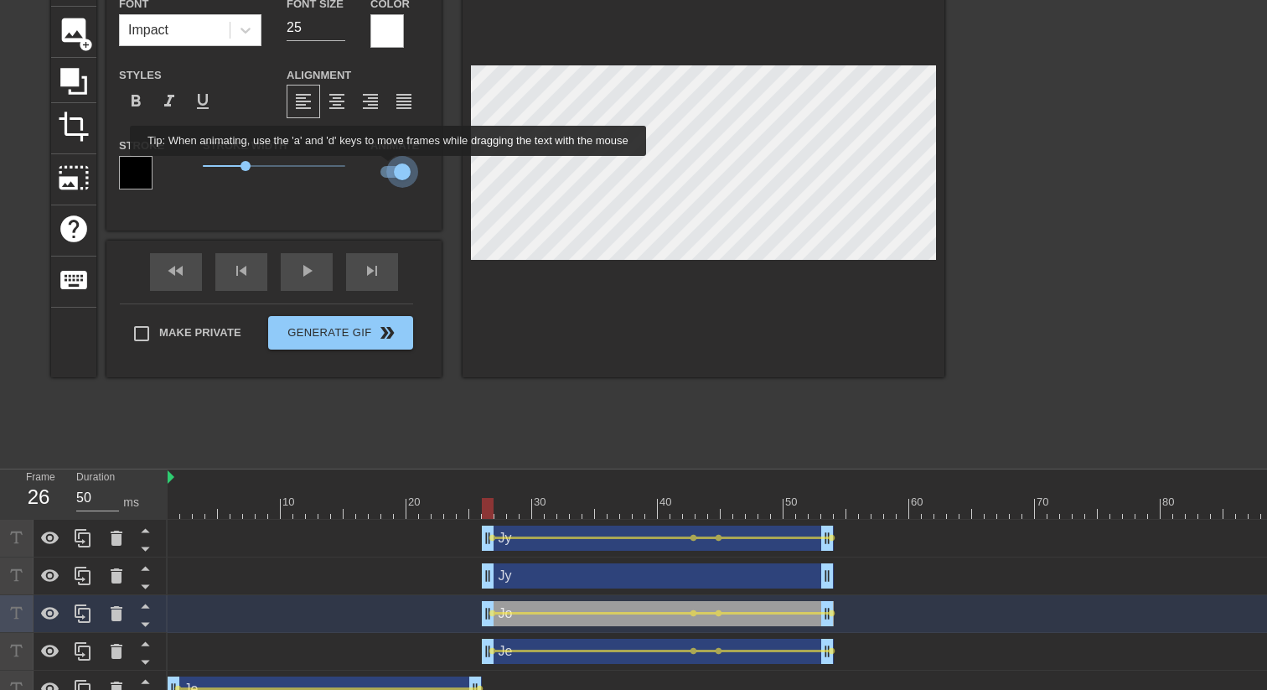
click at [401, 168] on input "checkbox" at bounding box center [402, 172] width 96 height 32
checkbox input "false"
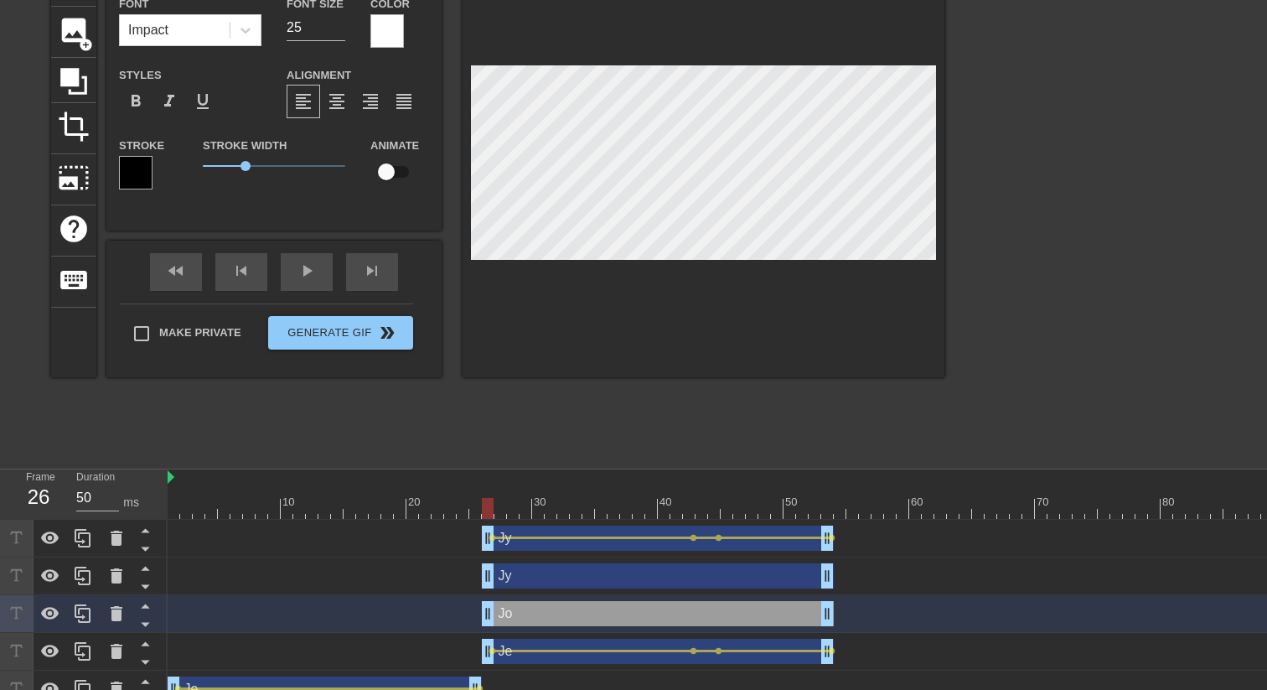
click at [551, 530] on div "Jy drag_handle drag_handle" at bounding box center [658, 537] width 352 height 25
type input "Jy"
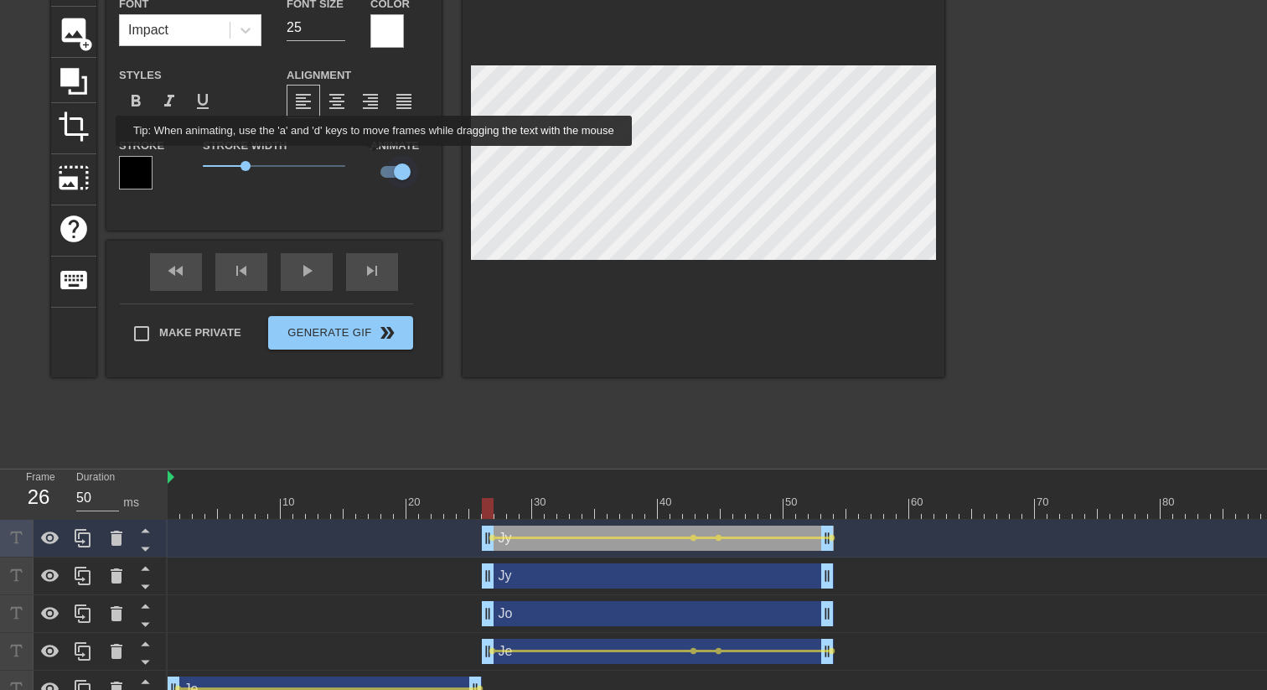
click at [387, 158] on input "checkbox" at bounding box center [402, 172] width 96 height 32
checkbox input "false"
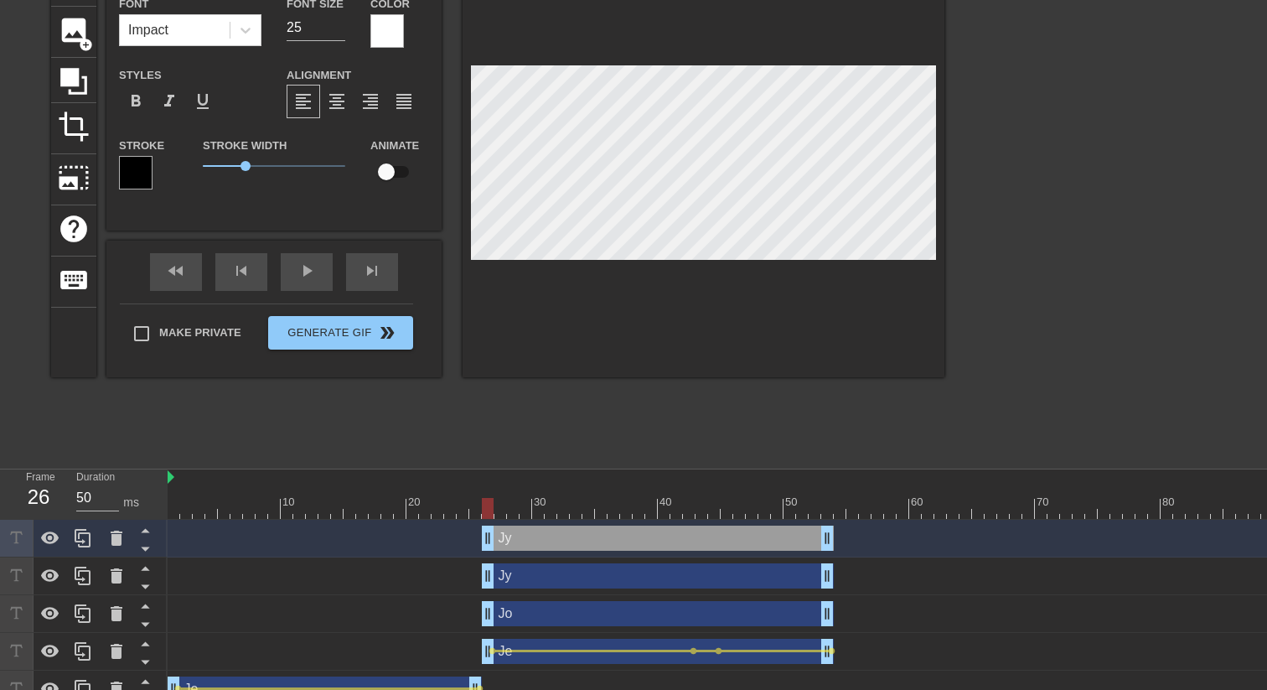
scroll to position [0, 0]
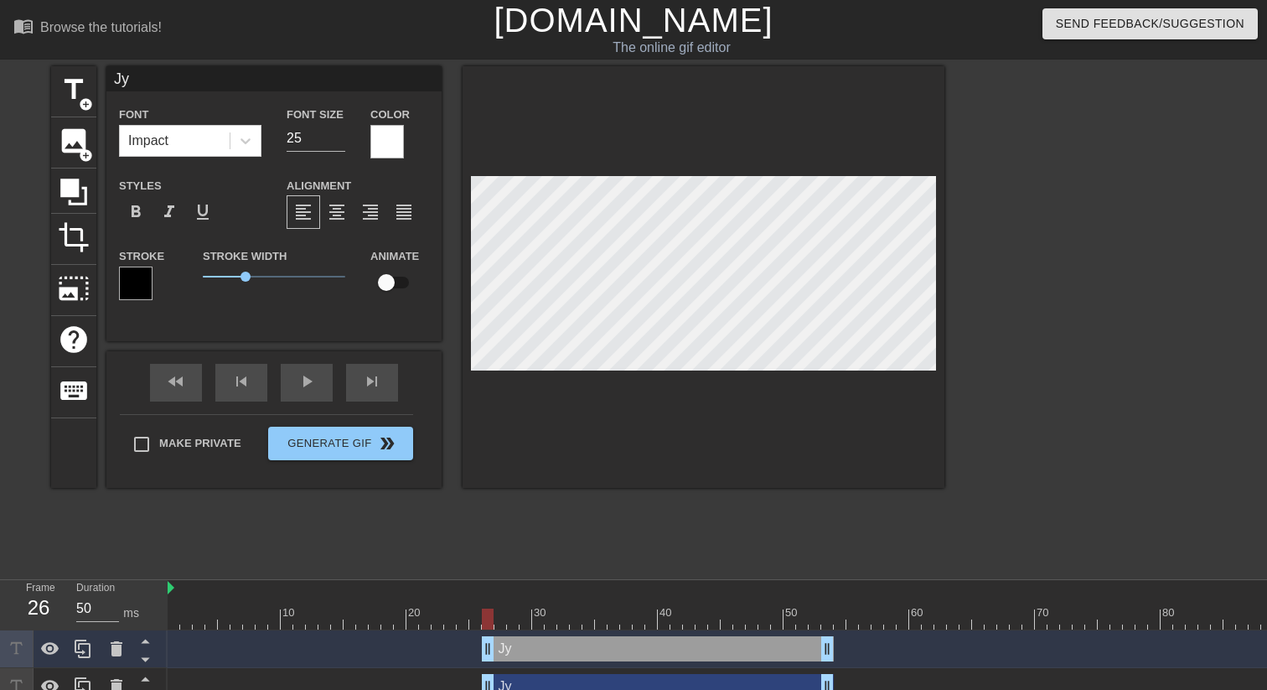
click at [207, 78] on input "Jy" at bounding box center [273, 78] width 335 height 25
type input "Ju"
click at [964, 291] on div "title add_circle image add_circle crop photo_size_select_large help keyboard Ju…" at bounding box center [633, 317] width 1267 height 503
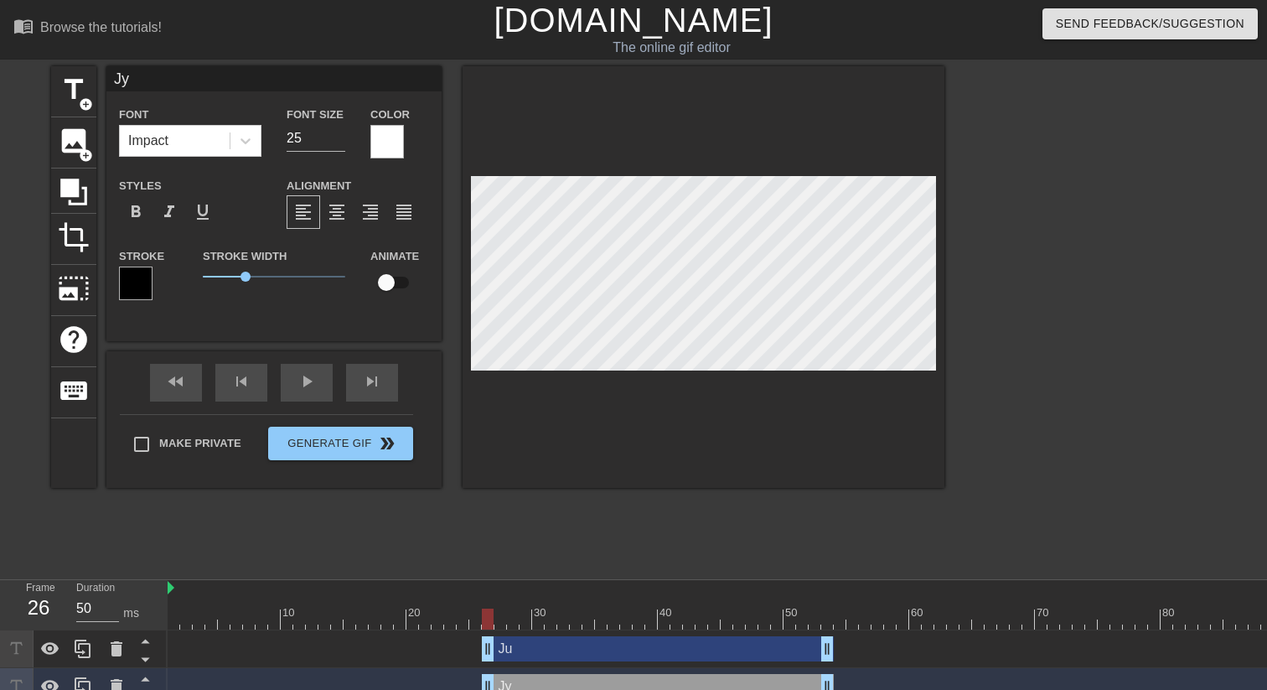
click at [560, 530] on div "Ju drag_handle drag_handle" at bounding box center [658, 648] width 352 height 25
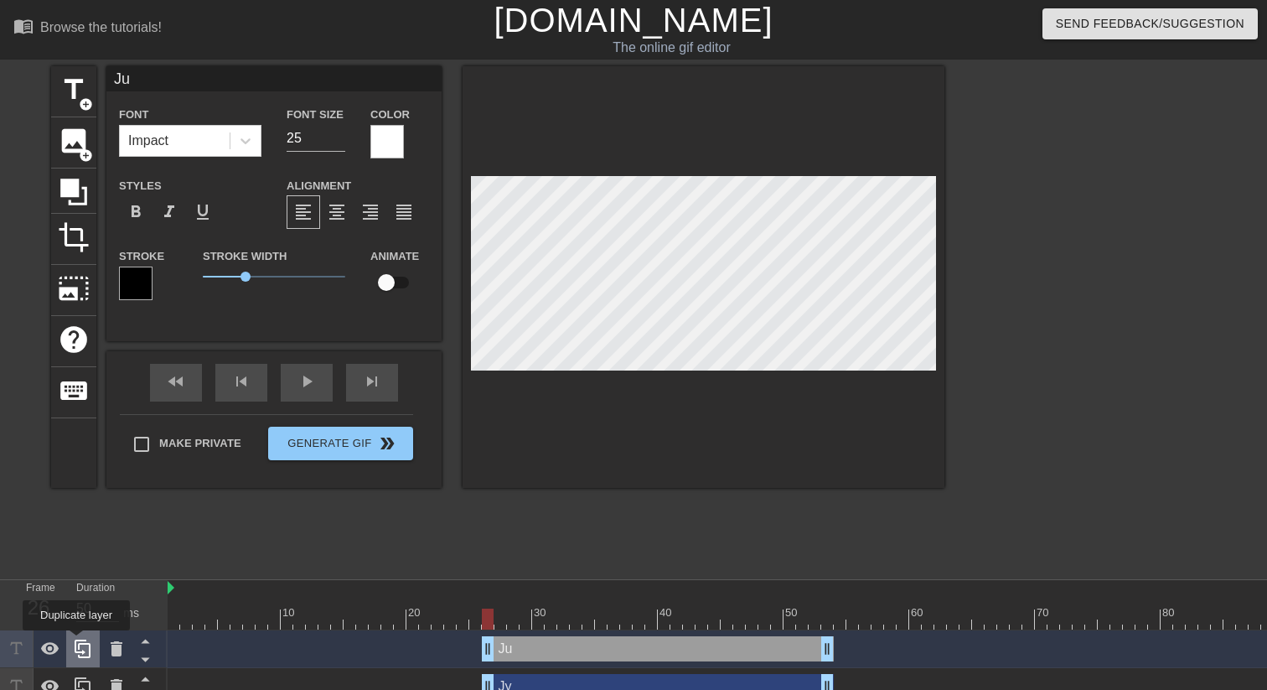
click at [78, 530] on icon at bounding box center [83, 649] width 20 height 20
click at [200, 87] on input "Ju" at bounding box center [273, 78] width 335 height 25
type input "Ji"
click at [1043, 303] on div at bounding box center [1090, 317] width 251 height 503
type input "Ju"
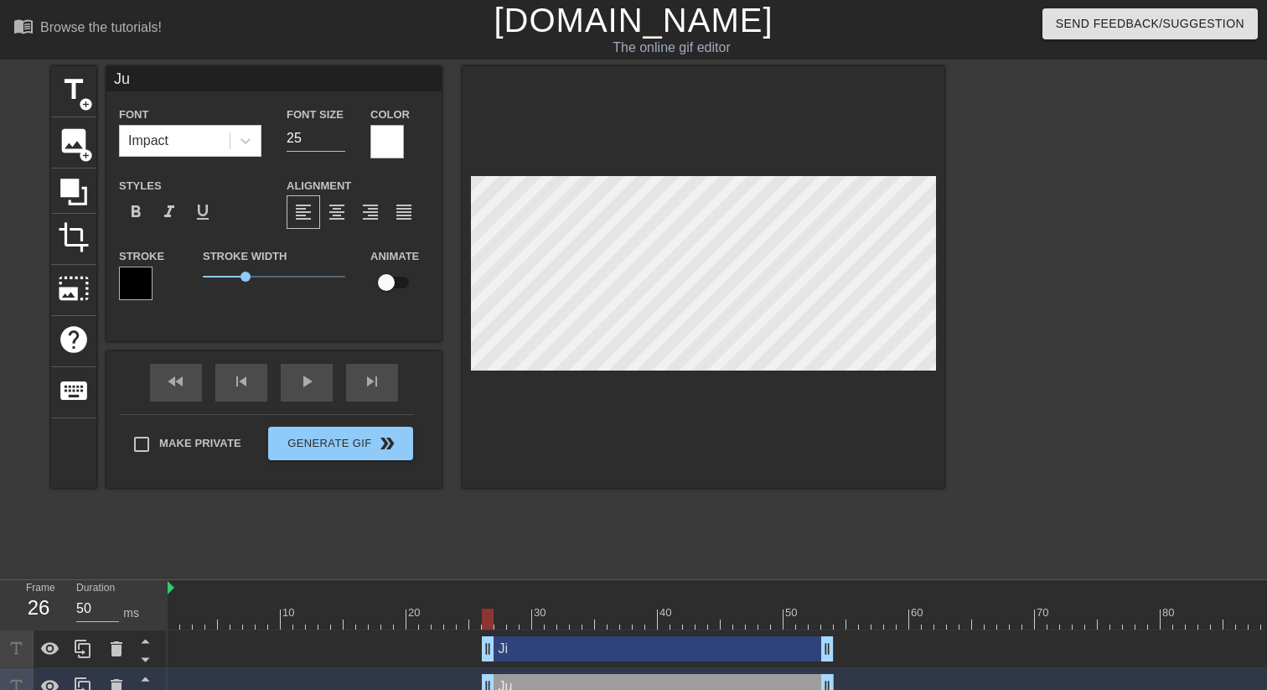
click at [975, 262] on div at bounding box center [1090, 317] width 251 height 503
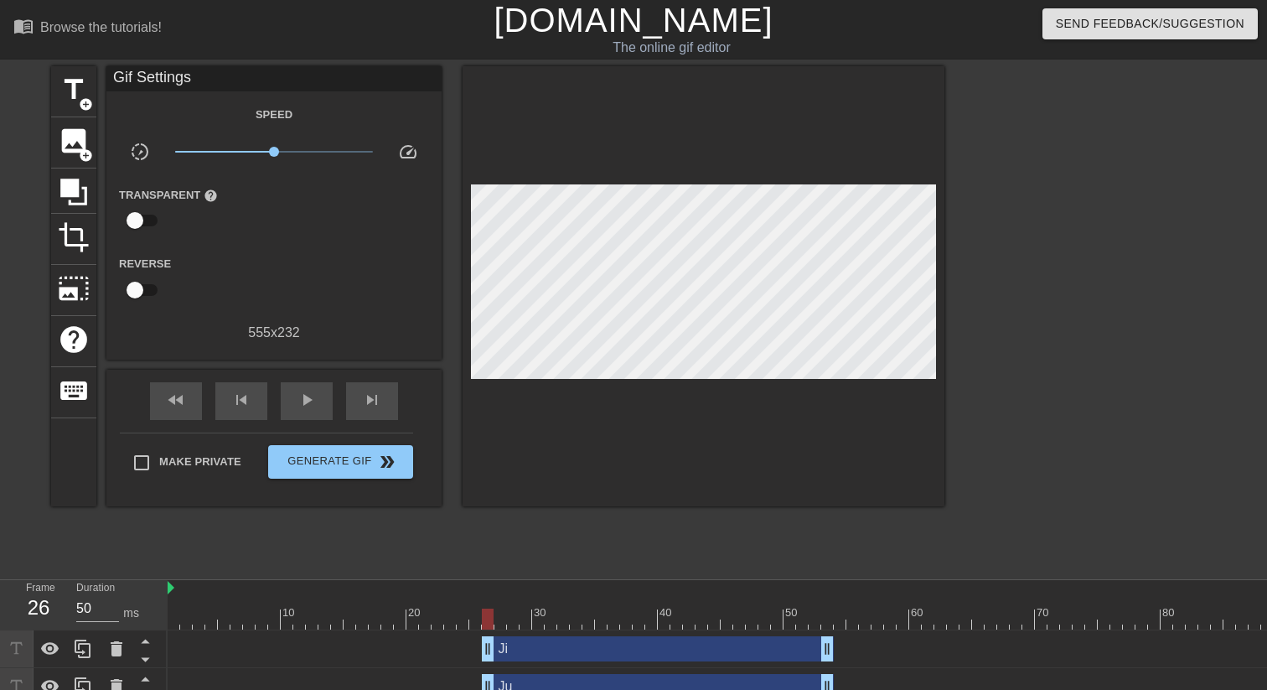
click at [521, 530] on div "Ji drag_handle drag_handle" at bounding box center [658, 648] width 352 height 25
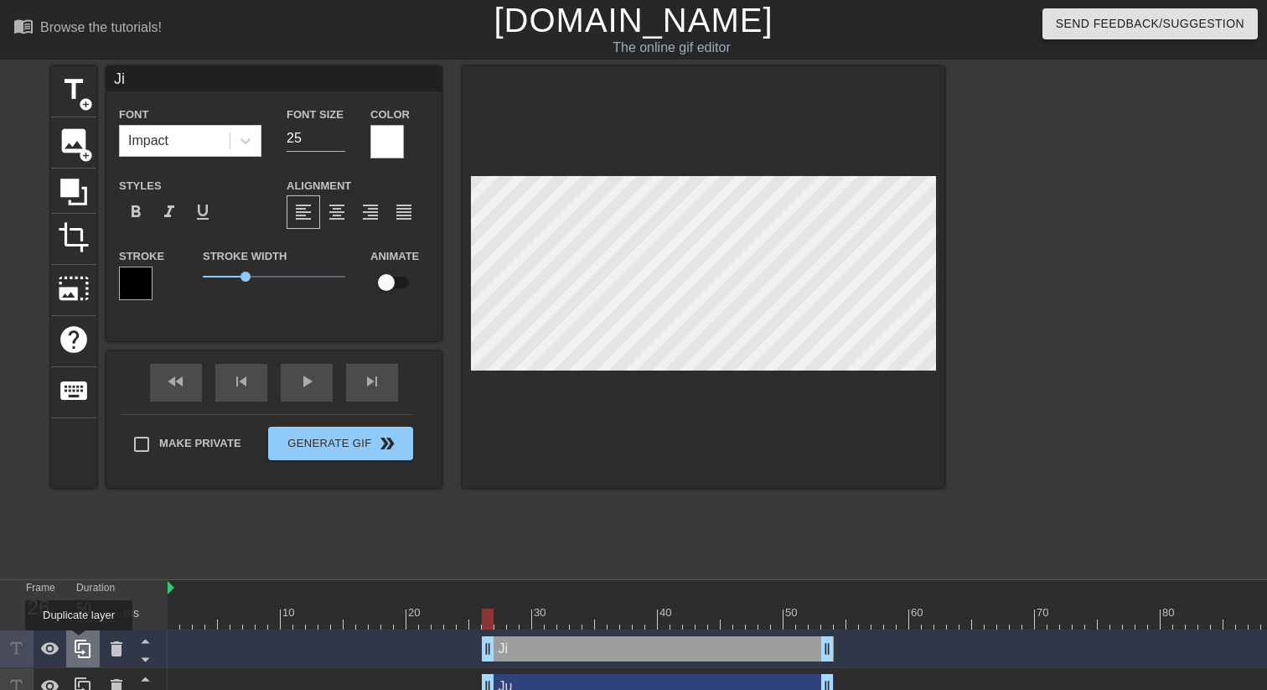
click at [81, 530] on icon at bounding box center [83, 648] width 16 height 18
click at [195, 94] on div "Ji Font Impact Font Size 25 Color Styles format_bold format_italic format_under…" at bounding box center [273, 190] width 335 height 249
click at [195, 91] on input "Ji" at bounding box center [273, 78] width 335 height 25
type input "[PERSON_NAME]"
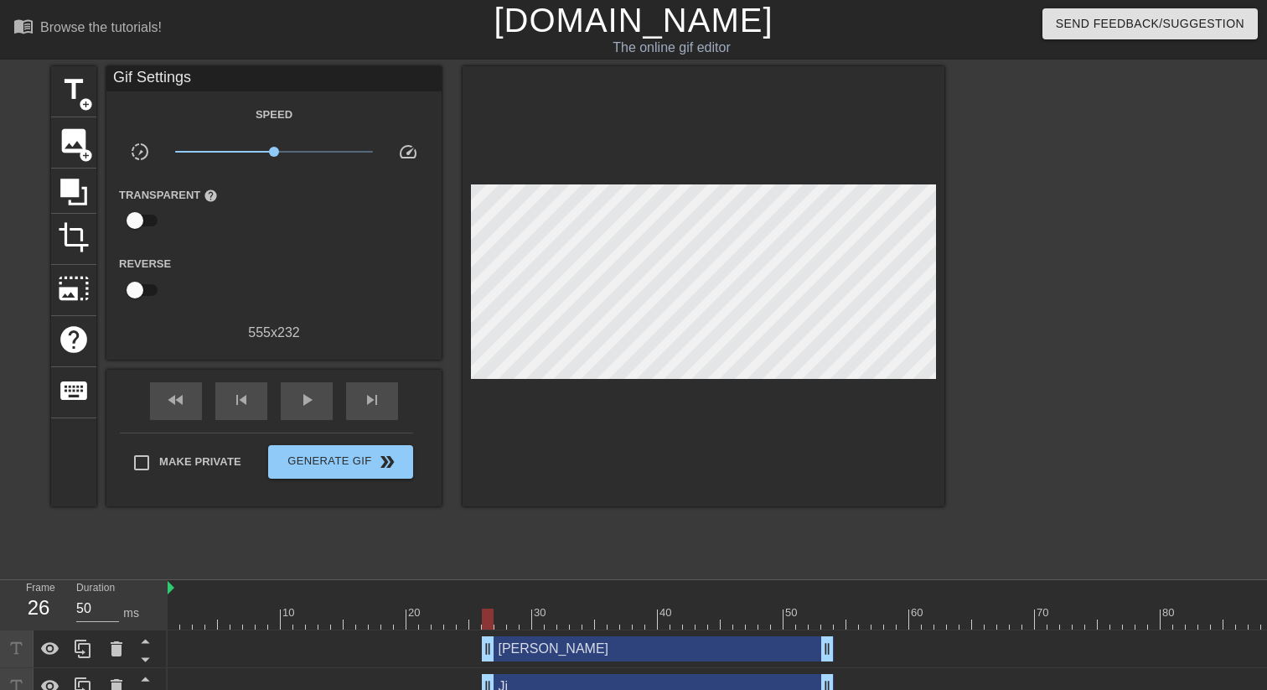
click at [1056, 304] on div at bounding box center [1090, 317] width 251 height 503
click at [1056, 306] on div at bounding box center [1090, 317] width 251 height 503
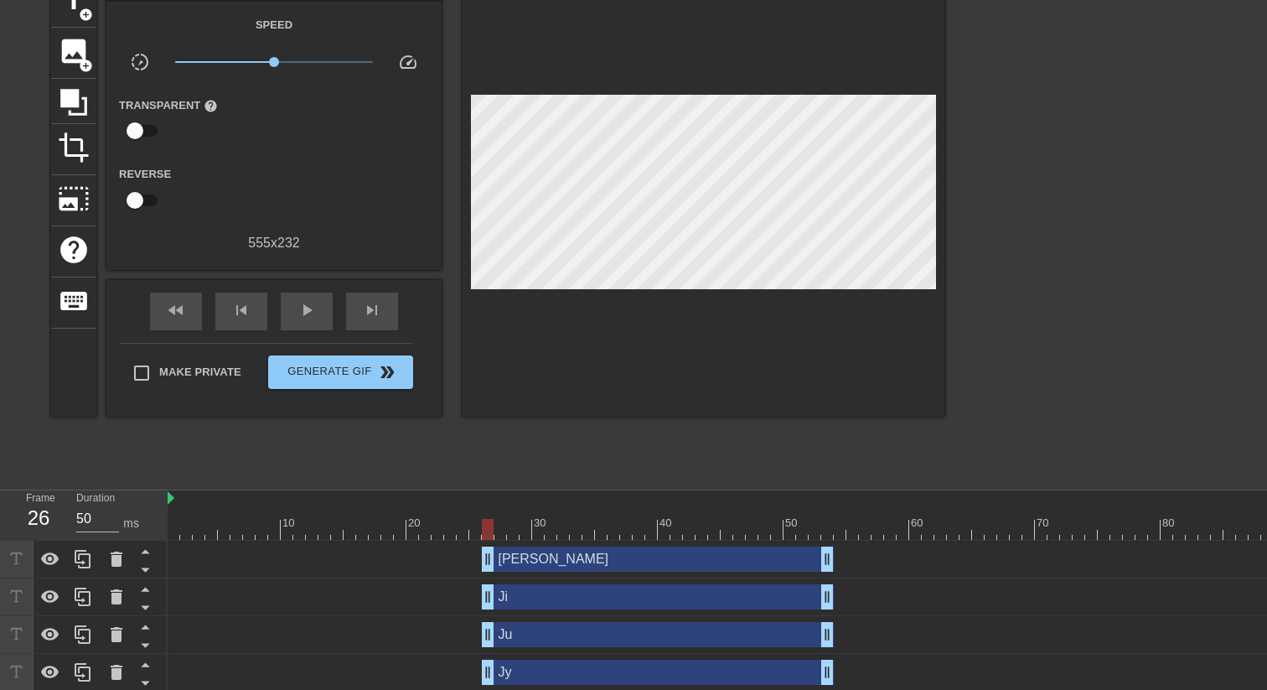
scroll to position [93, 0]
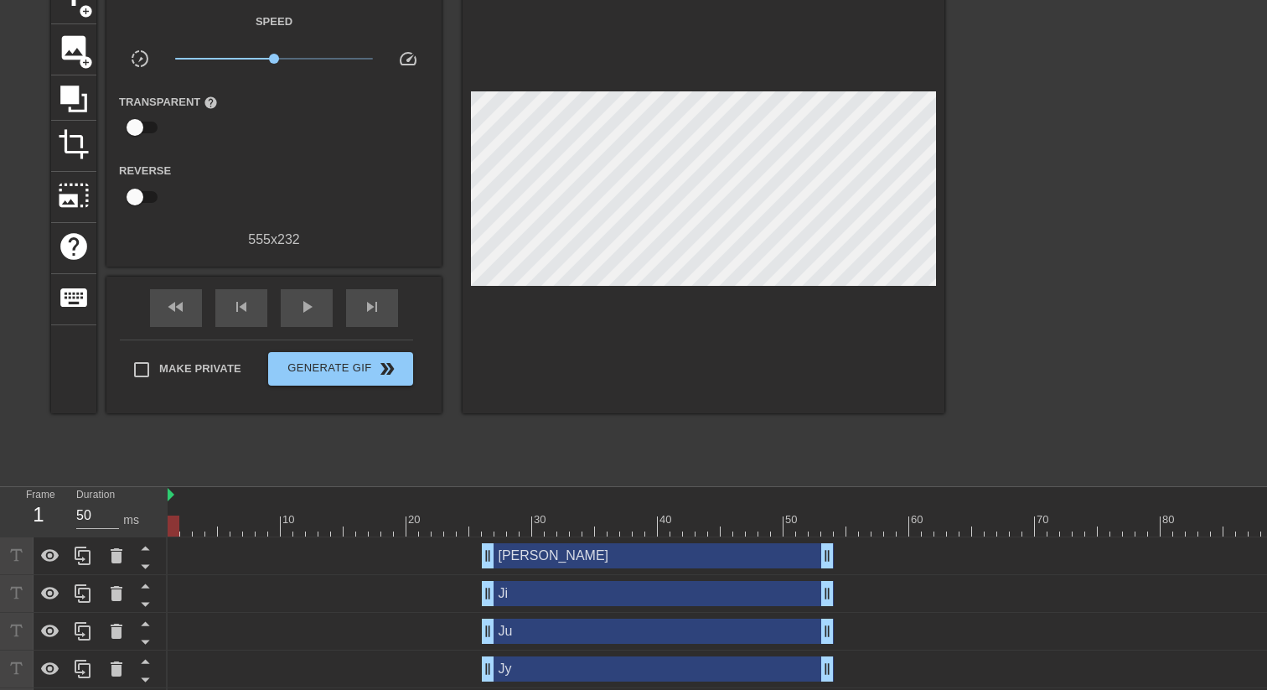
click at [178, 530] on div at bounding box center [859, 525] width 1383 height 21
drag, startPoint x: 272, startPoint y: 60, endPoint x: 147, endPoint y: 50, distance: 124.4
click at [147, 50] on div "slow_motion_video x0.100 speed" at bounding box center [273, 62] width 335 height 26
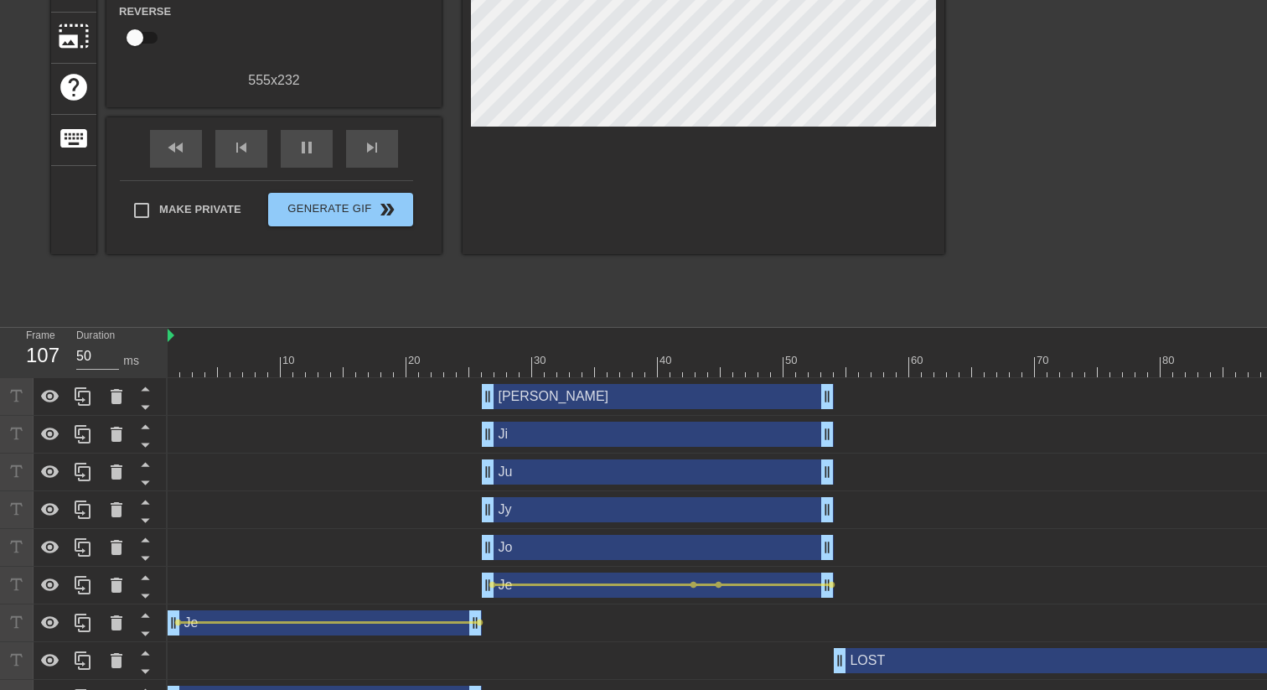
scroll to position [282, 0]
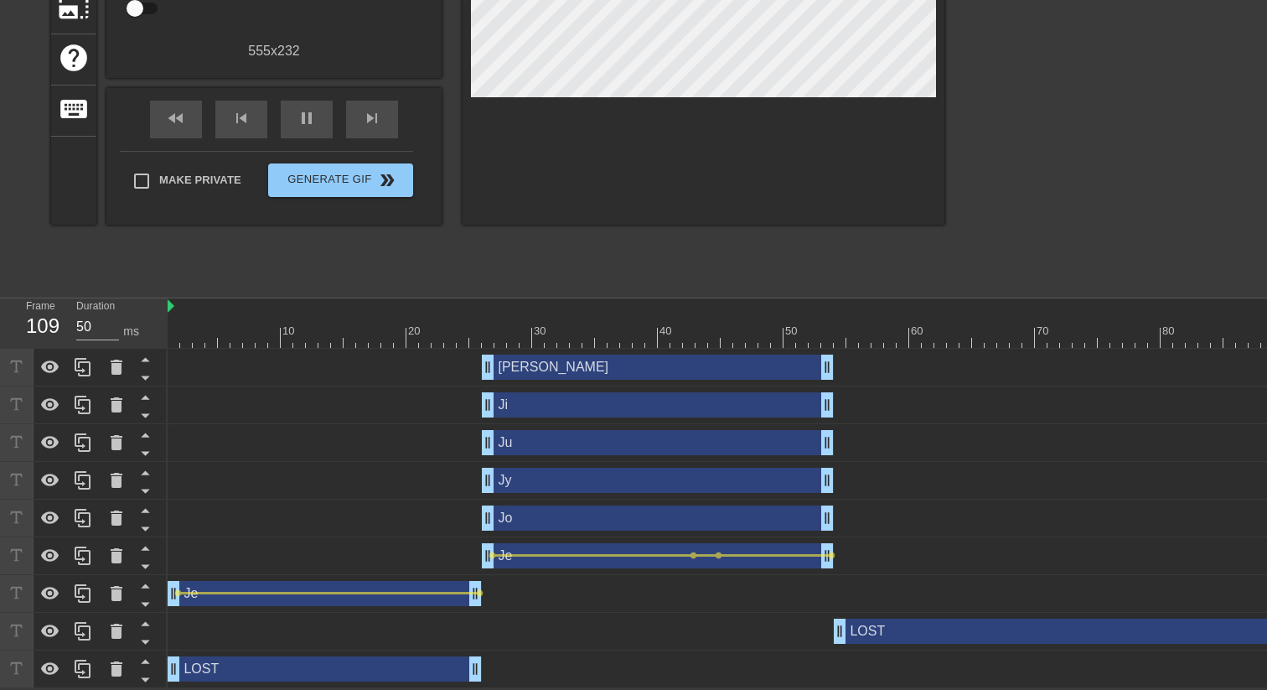
click at [173, 346] on div at bounding box center [859, 337] width 1383 height 21
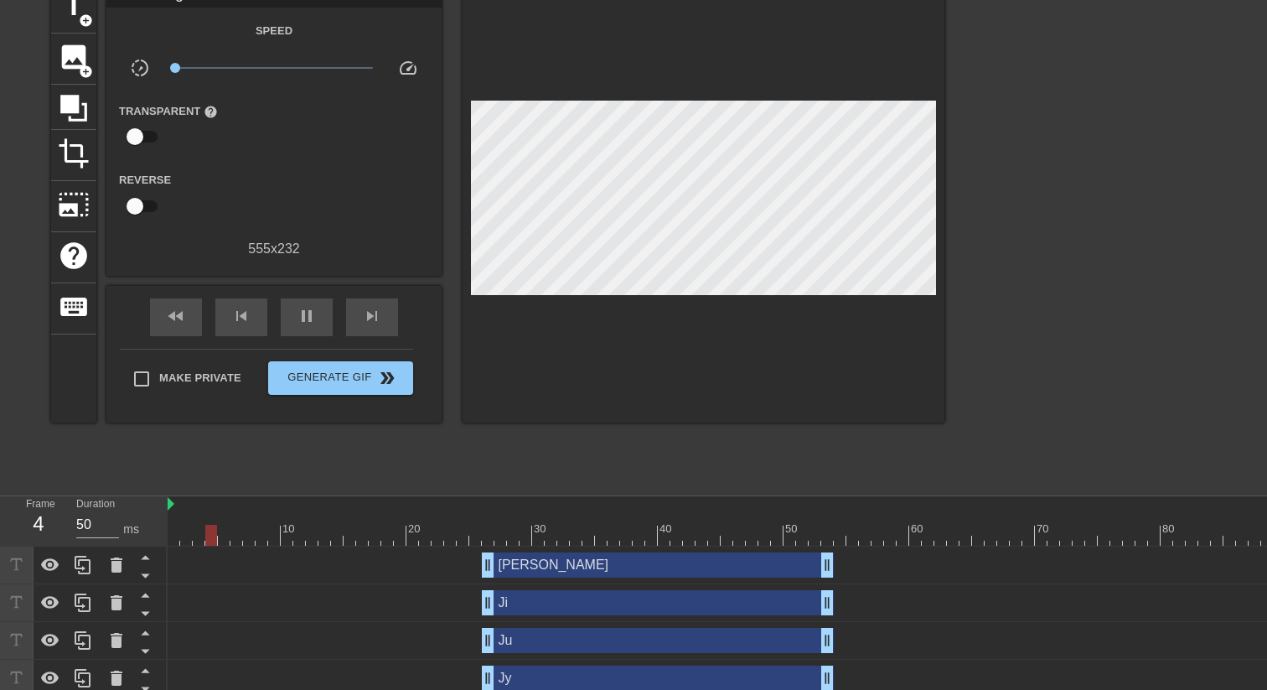
scroll to position [82, 0]
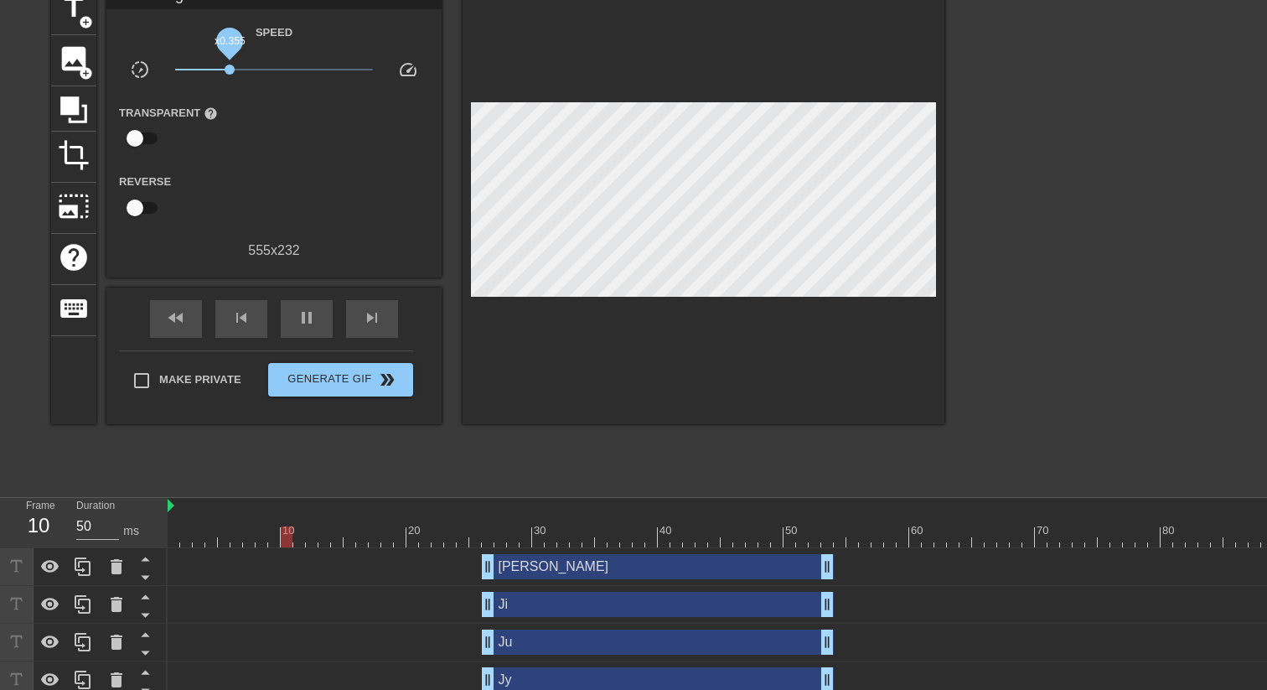
click at [230, 72] on span "x0.355" at bounding box center [274, 69] width 199 height 20
click at [253, 70] on span "x0.617" at bounding box center [274, 69] width 199 height 20
drag, startPoint x: 253, startPoint y: 70, endPoint x: 266, endPoint y: 70, distance: 12.6
click at [266, 70] on span "x0.822" at bounding box center [266, 70] width 10 height 10
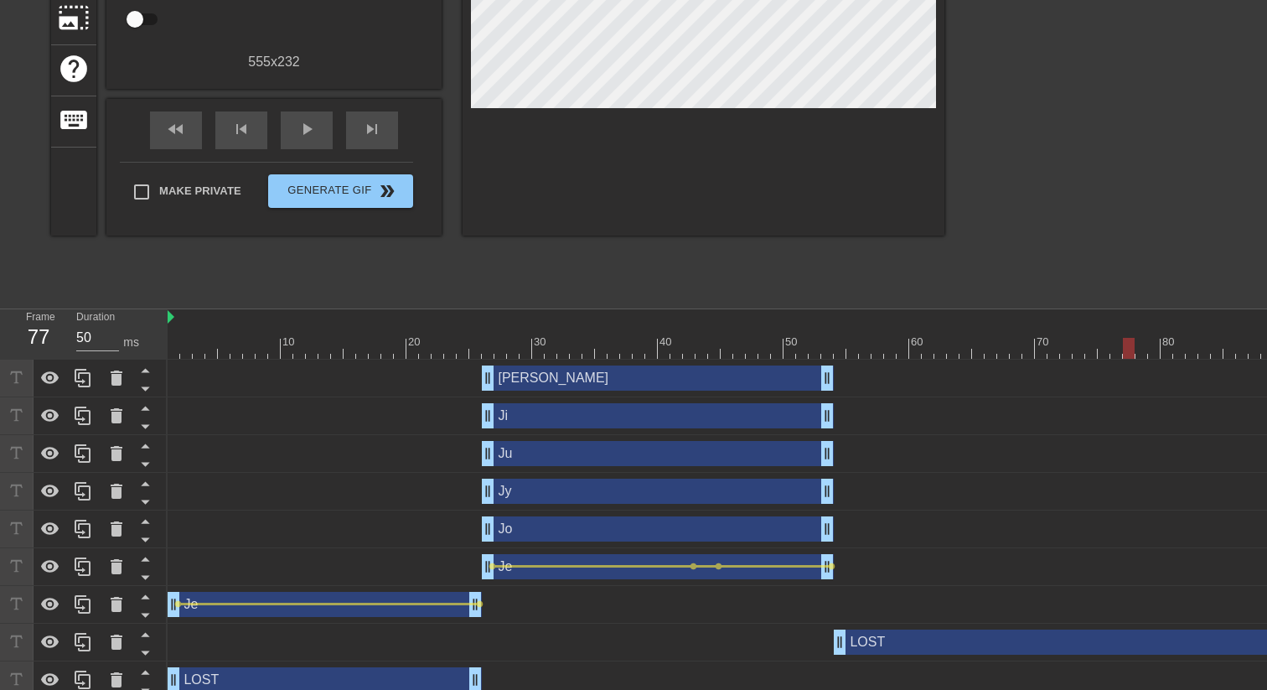
scroll to position [282, 0]
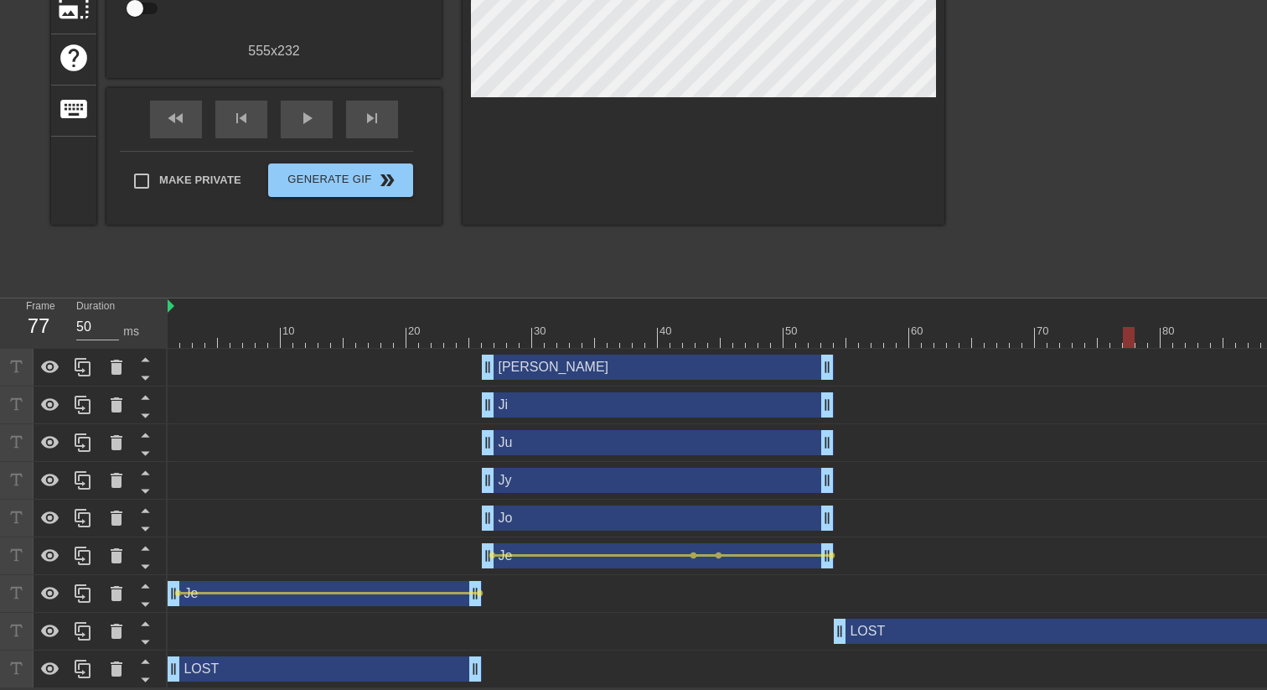
click at [1056, 127] on div at bounding box center [1090, 36] width 251 height 503
